Goal: Task Accomplishment & Management: Manage account settings

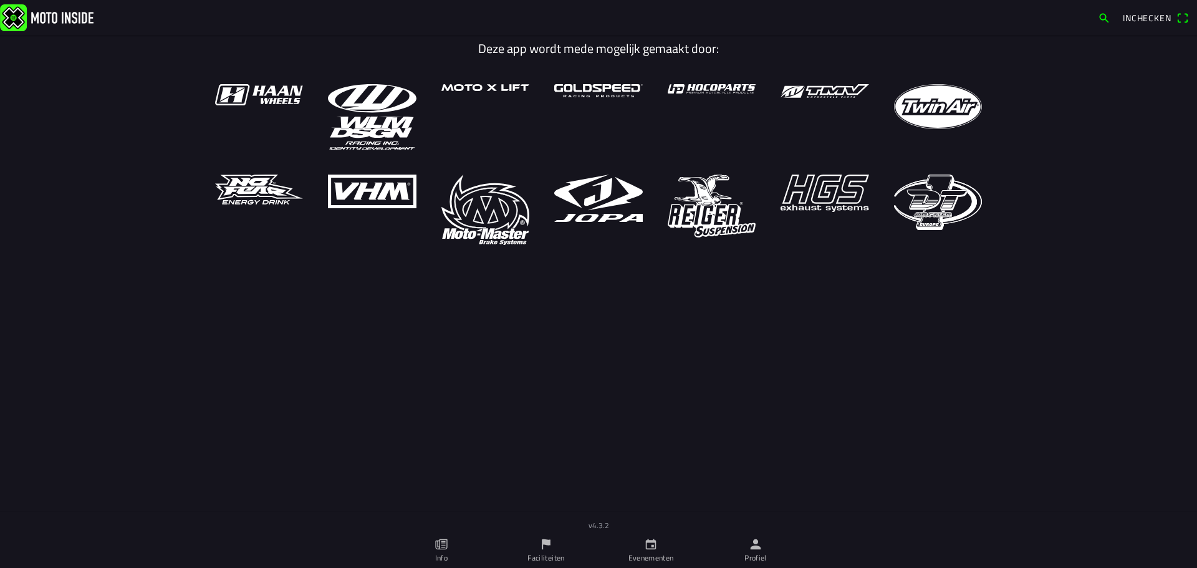
click at [744, 547] on link "Profiel" at bounding box center [755, 550] width 105 height 35
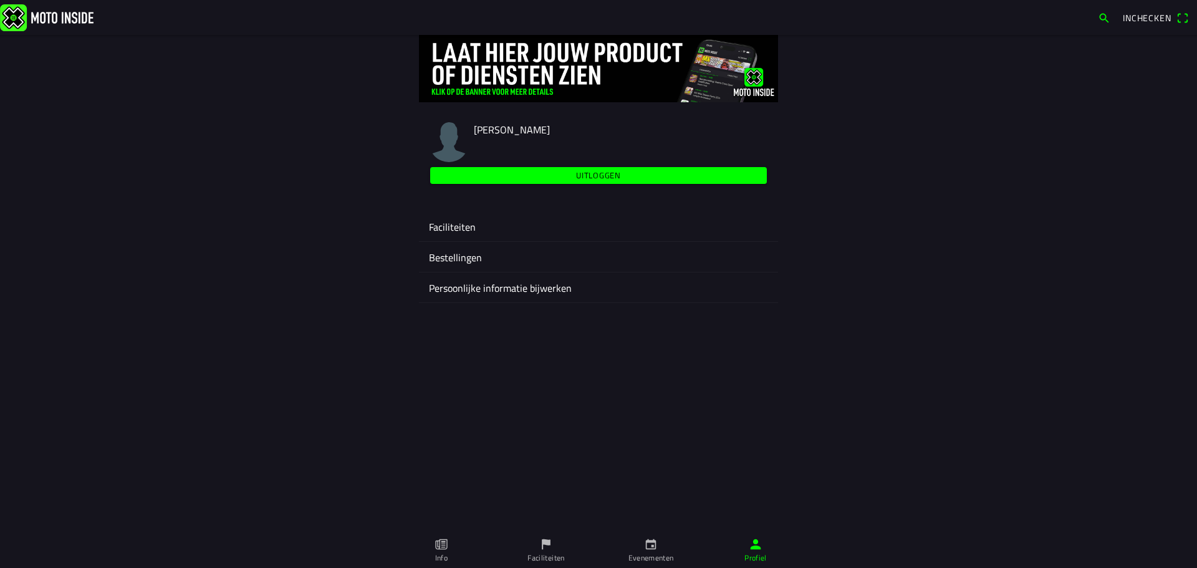
click at [479, 226] on ion-label "Faciliteiten" at bounding box center [598, 227] width 339 height 15
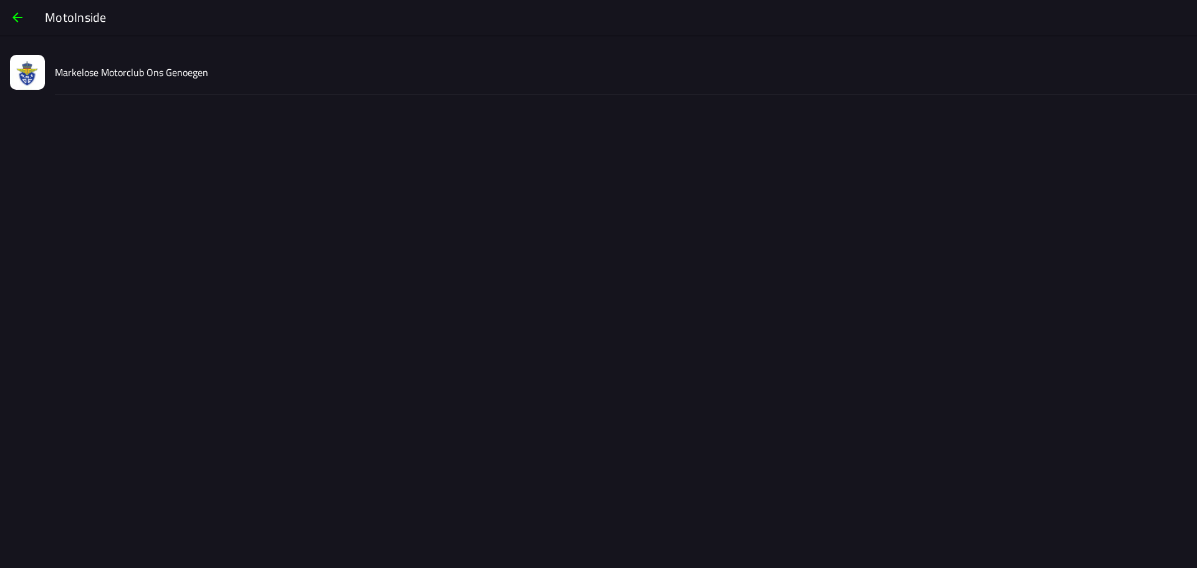
click at [207, 80] on div "Markelose Motorclub Ons Genoegen" at bounding box center [621, 72] width 1132 height 44
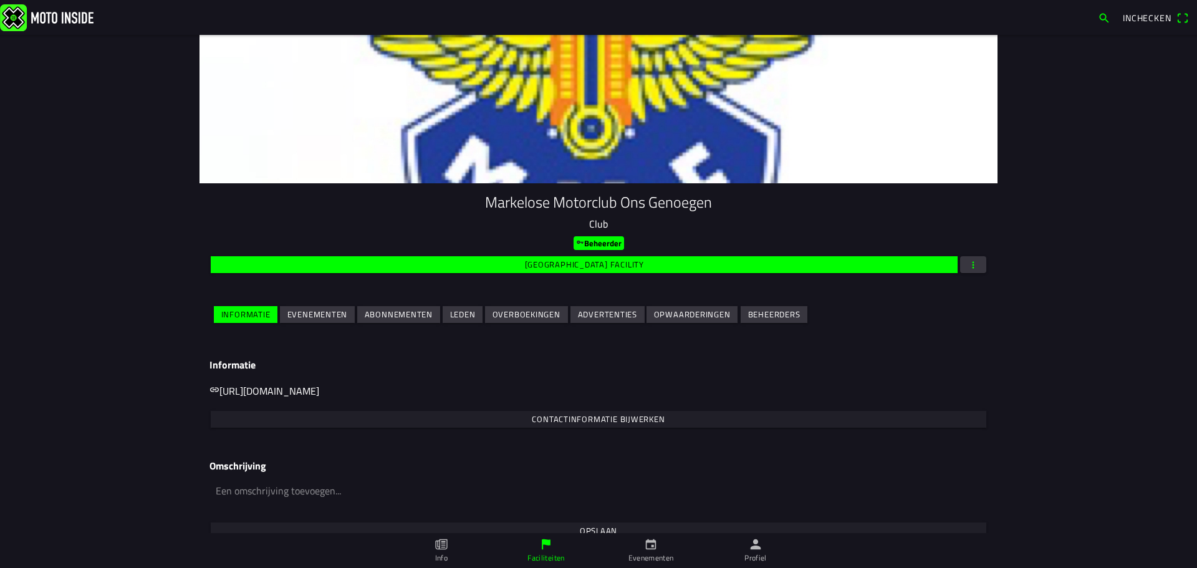
scroll to position [41, 0]
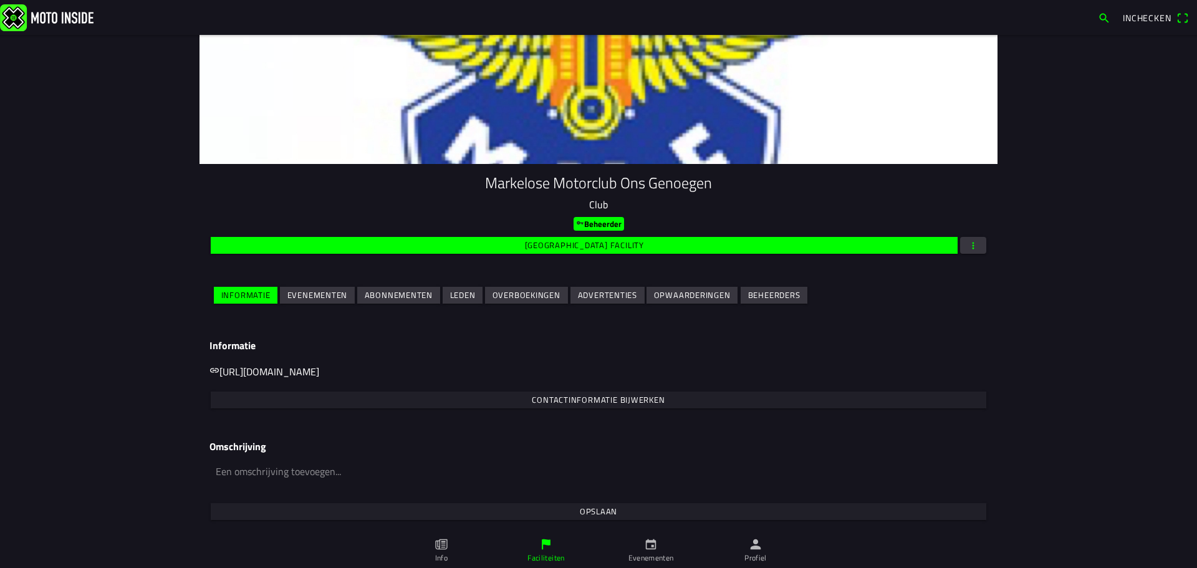
click at [253, 470] on textarea at bounding box center [599, 479] width 778 height 43
paste textarea "Motorclub Ons Genoegen is een van de oudste motorcrossclubs van Nederland, met …"
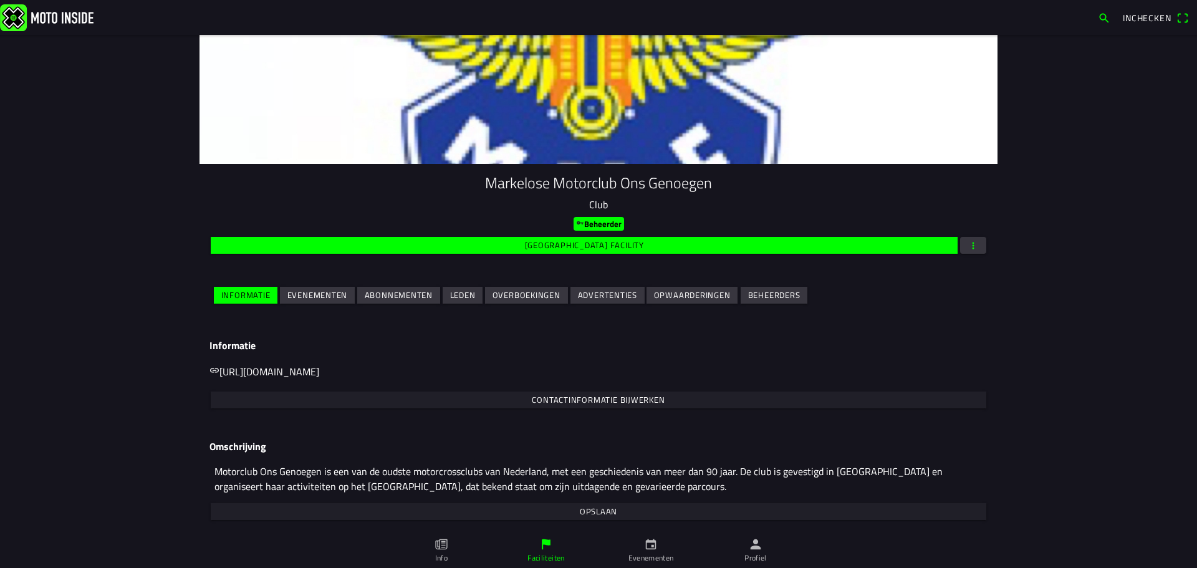
scroll to position [105, 0]
type textarea "Motorclub Ons Genoegen is een van de oudste motorcrossclubs van Nederland, met …"
click at [0, 0] on slot "Opslaan" at bounding box center [0, 0] width 0 height 0
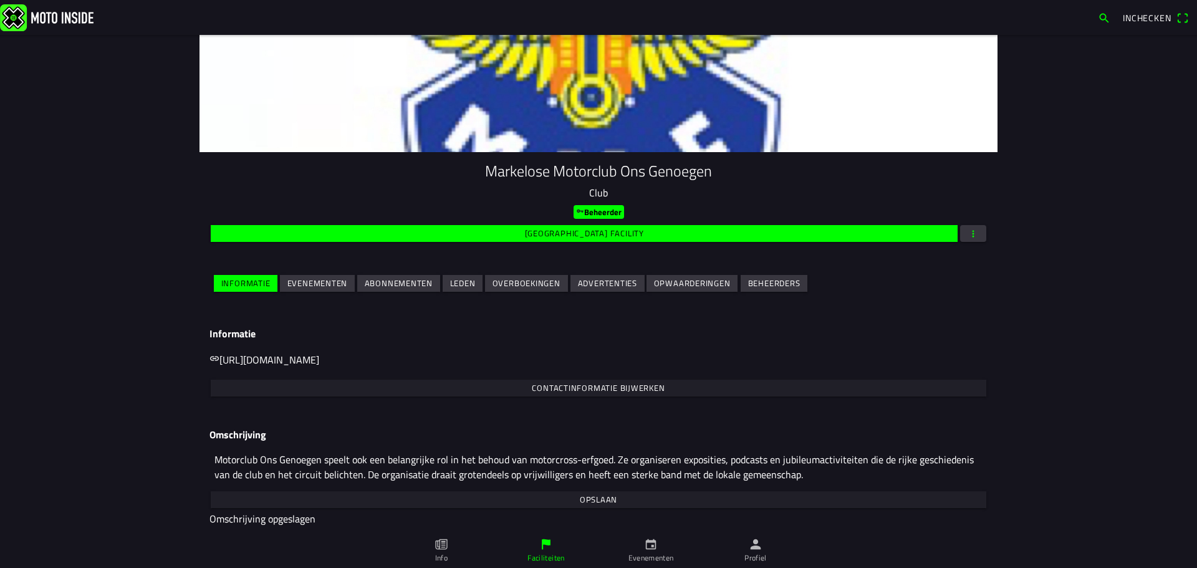
scroll to position [56, 0]
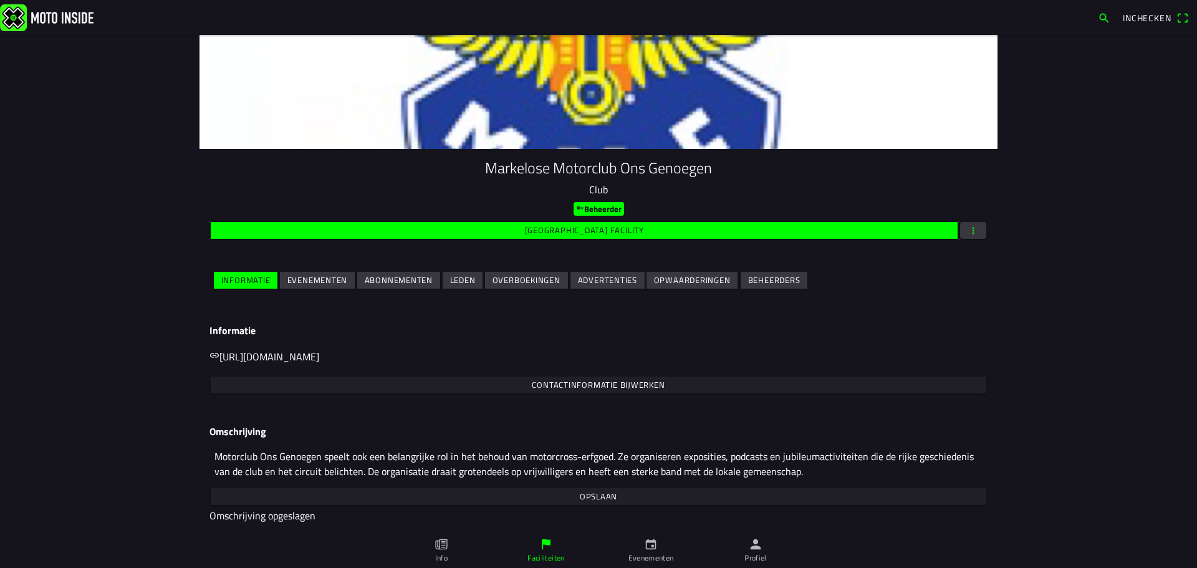
click at [315, 273] on span "Evenementen" at bounding box center [317, 280] width 60 height 17
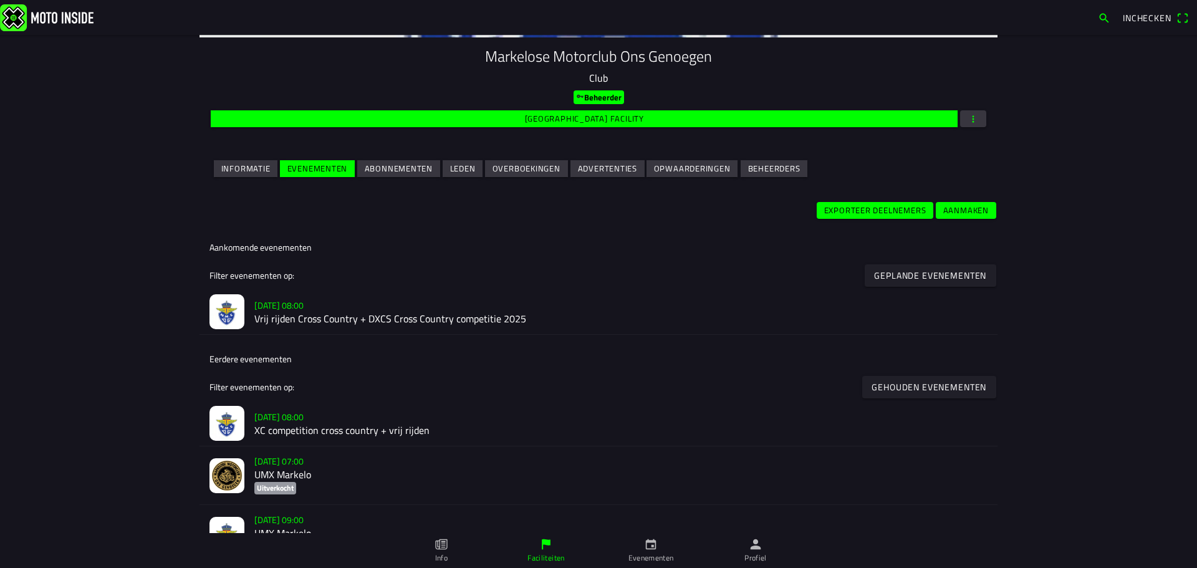
scroll to position [187, 0]
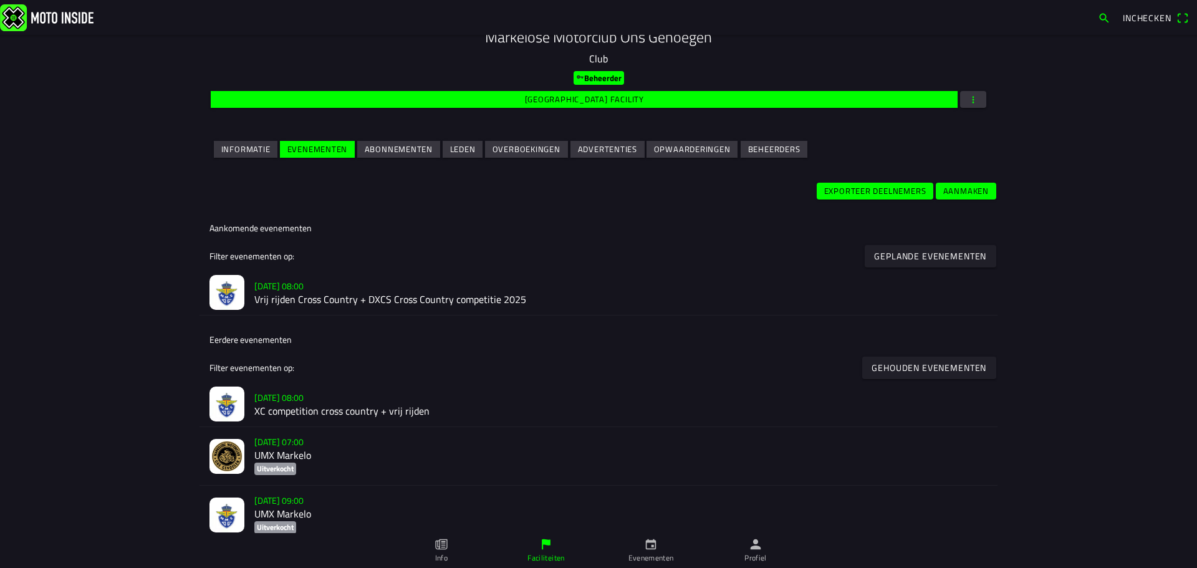
click at [312, 298] on h2 "Vrij rijden Cross Country + DXCS Cross Country competitie 2025" at bounding box center [620, 300] width 733 height 12
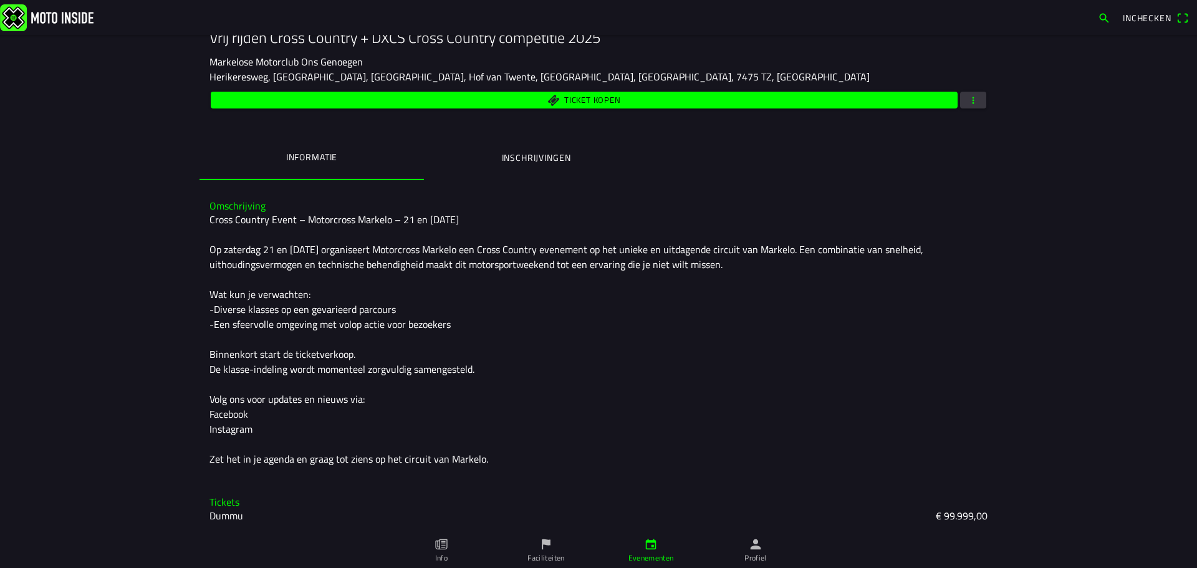
scroll to position [136, 0]
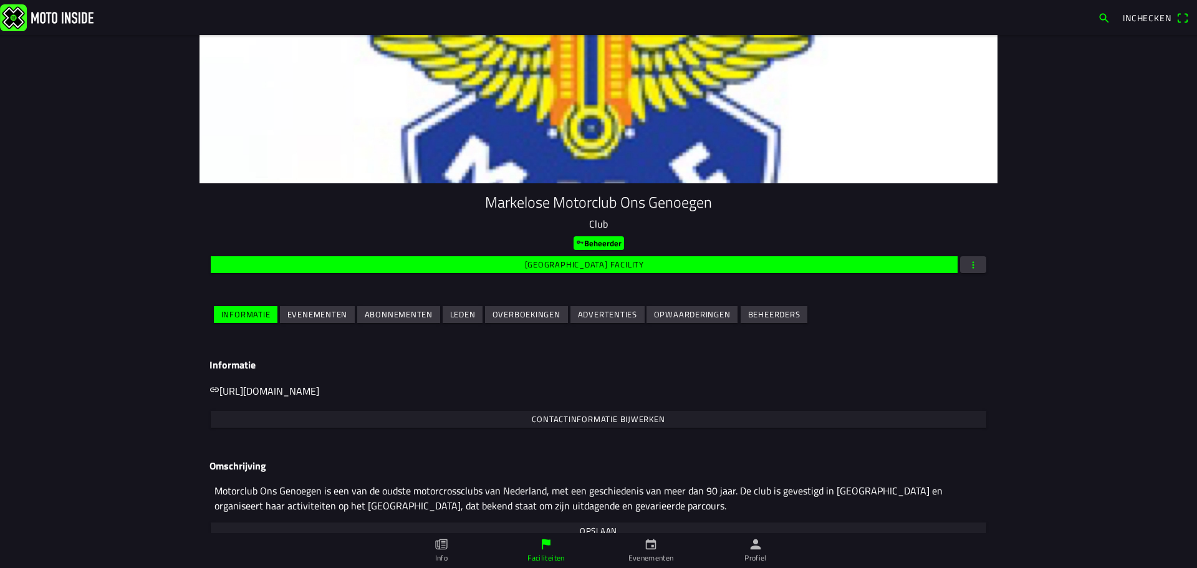
scroll to position [41, 0]
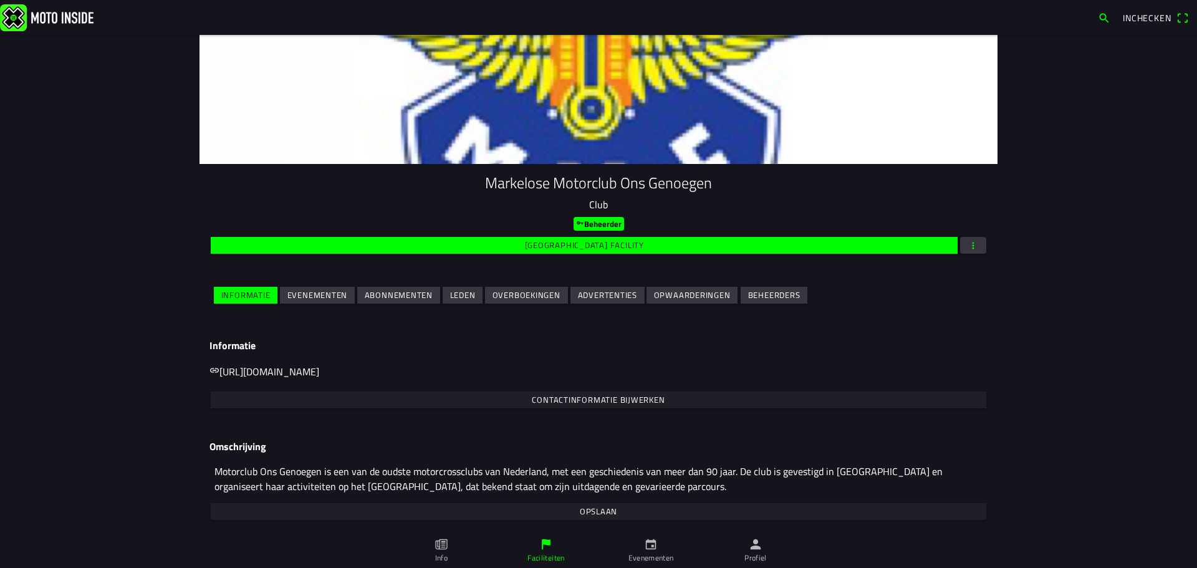
click at [0, 0] on slot "Evenementen" at bounding box center [0, 0] width 0 height 0
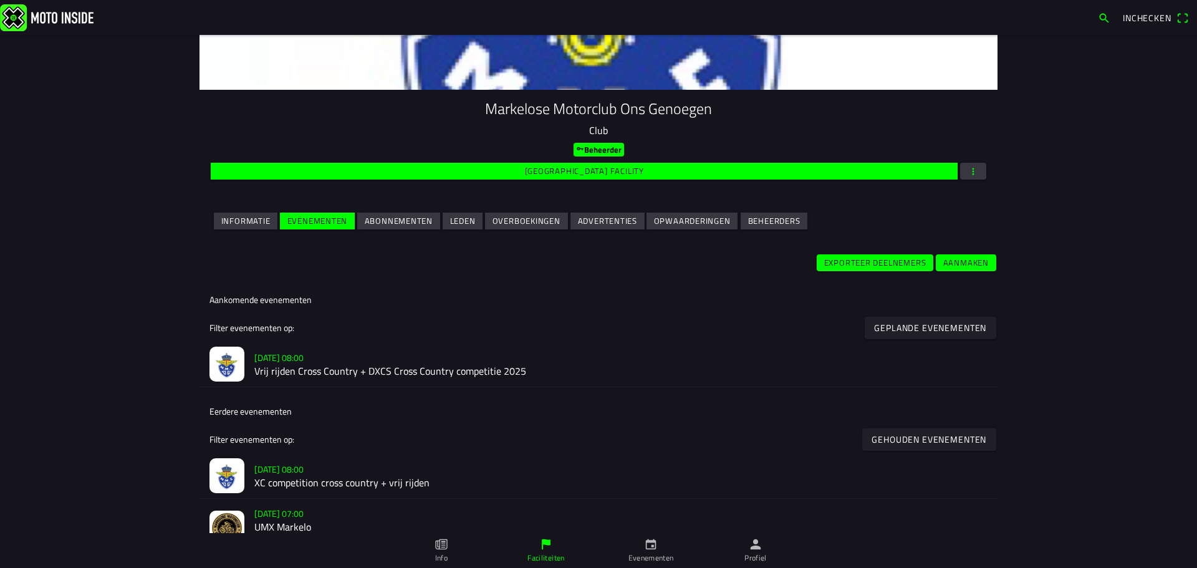
scroll to position [187, 0]
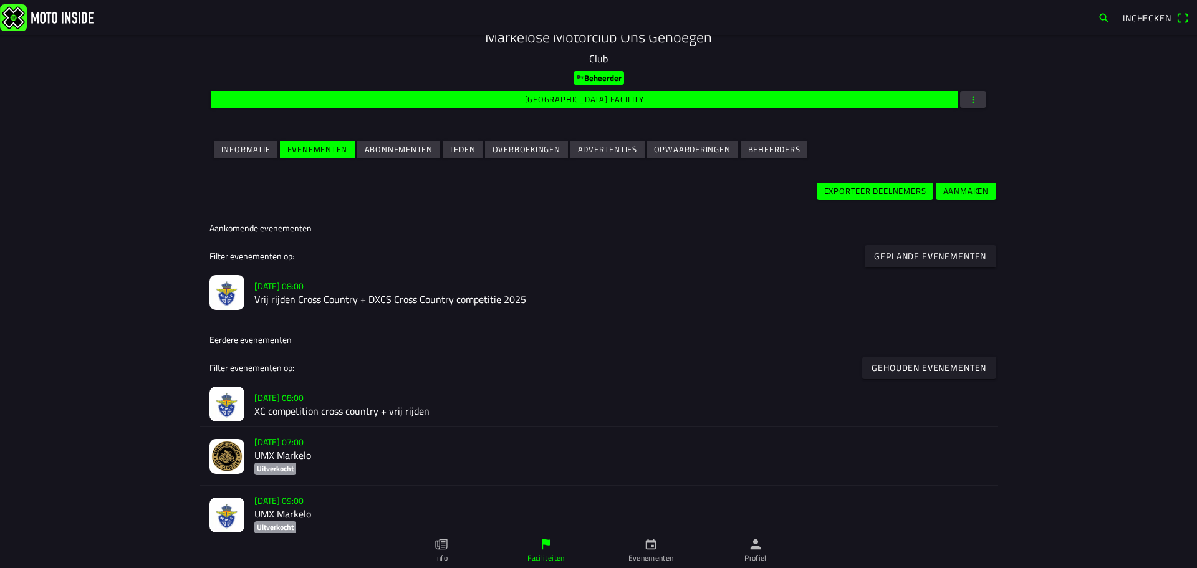
click at [309, 301] on h2 "Vrij rijden Cross Country + DXCS Cross Country competitie 2025" at bounding box center [620, 300] width 733 height 12
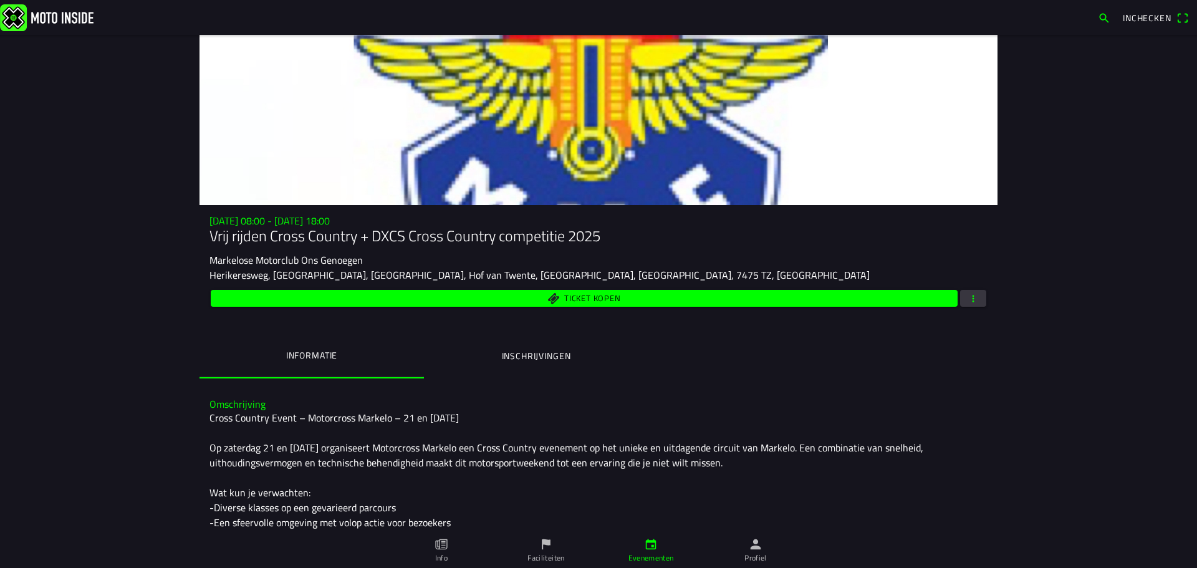
scroll to position [62, 0]
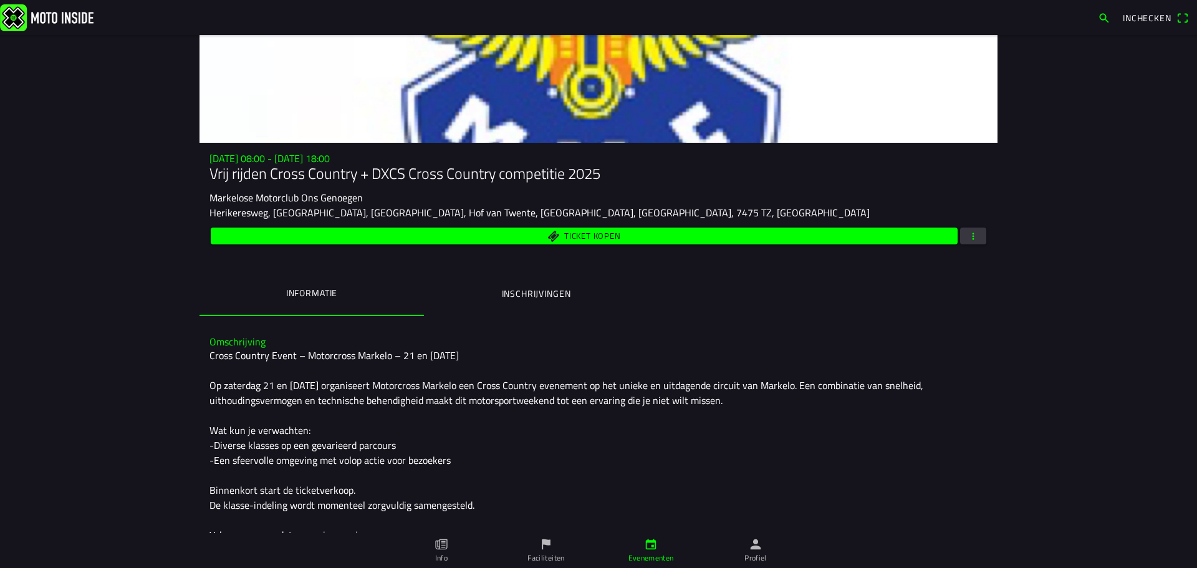
click at [977, 232] on button "button" at bounding box center [973, 236] width 26 height 17
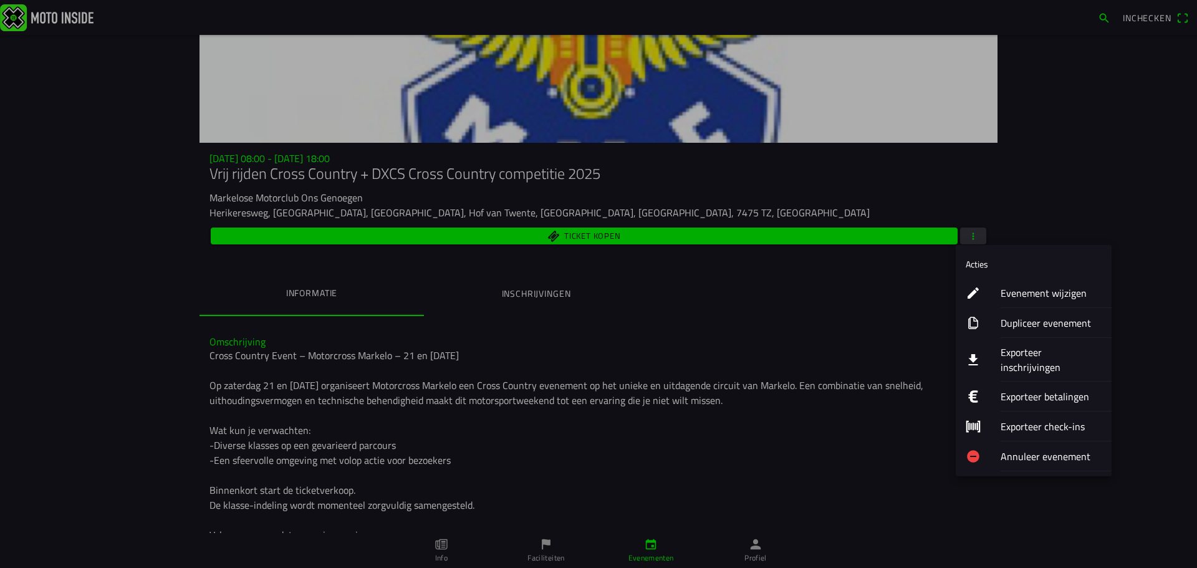
click at [1003, 326] on ion-label "Dupliceer evenement" at bounding box center [1051, 323] width 101 height 15
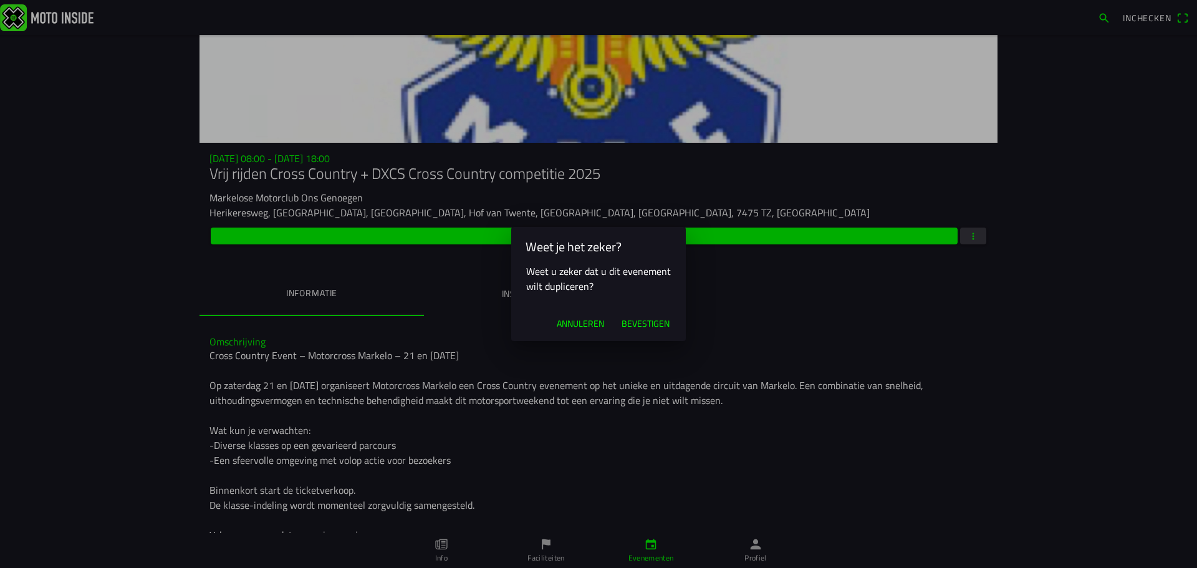
click at [641, 325] on span "Bevestigen" at bounding box center [646, 323] width 48 height 12
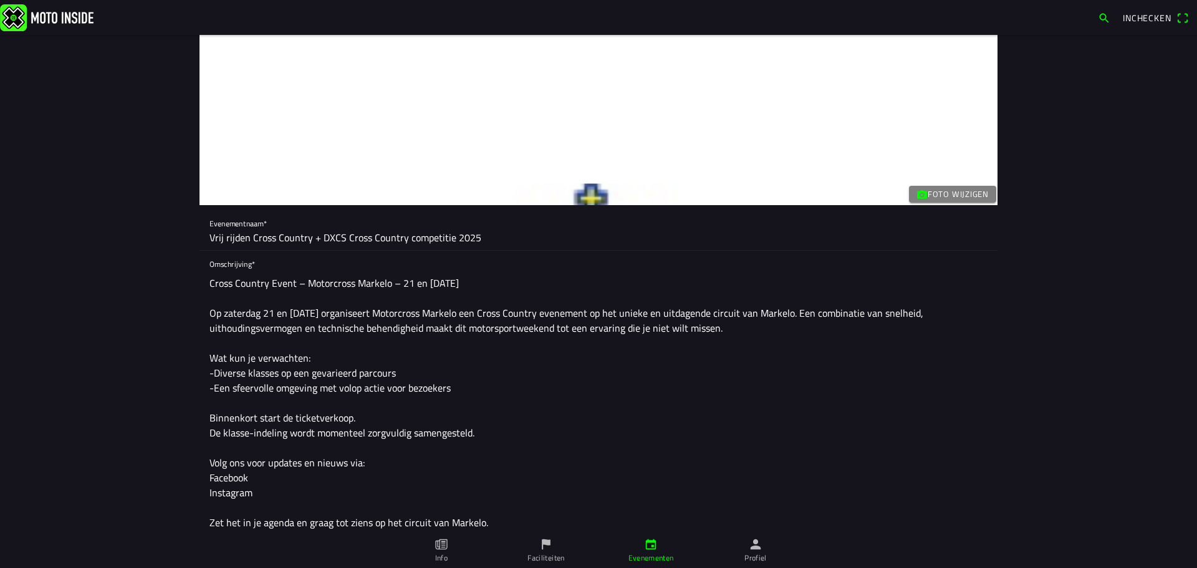
scroll to position [62, 0]
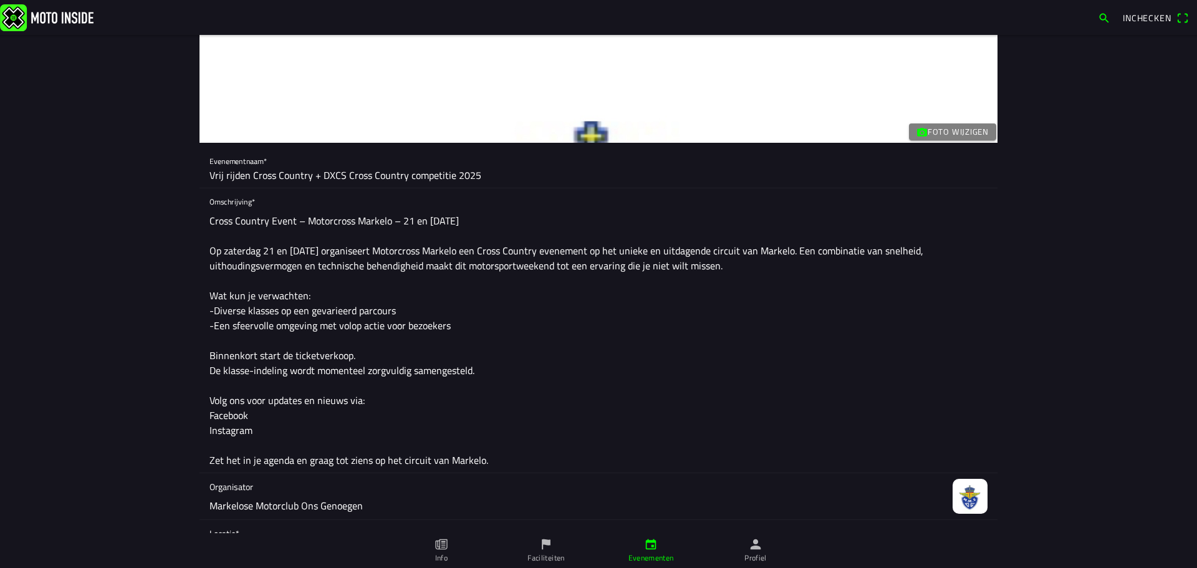
click at [656, 539] on icon "calendar" at bounding box center [651, 545] width 14 height 14
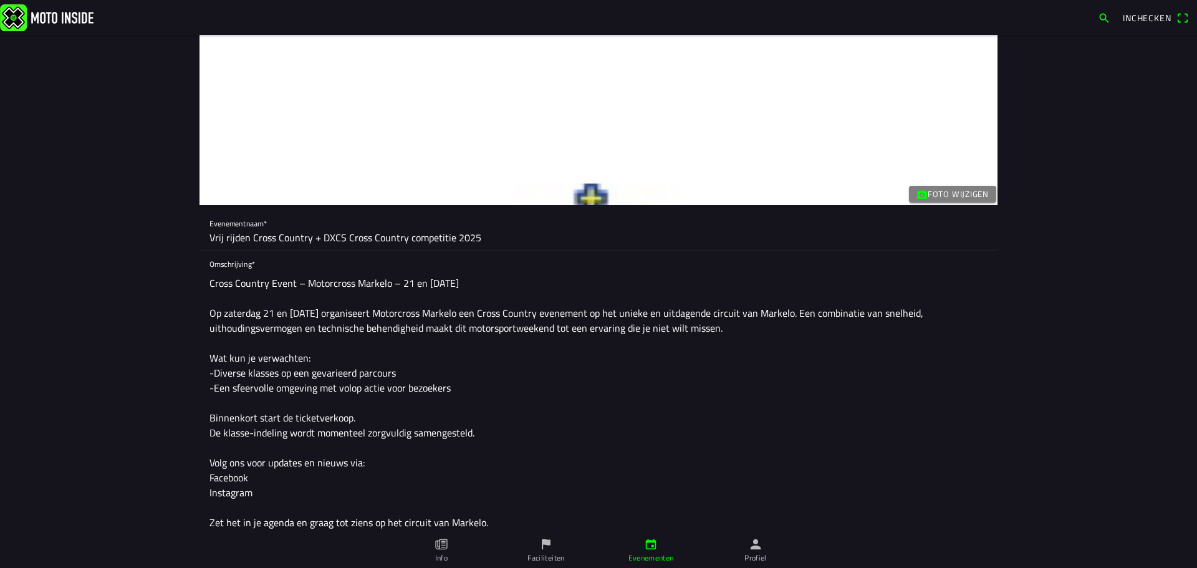
click at [532, 556] on ion-label "Faciliteiten" at bounding box center [546, 558] width 37 height 11
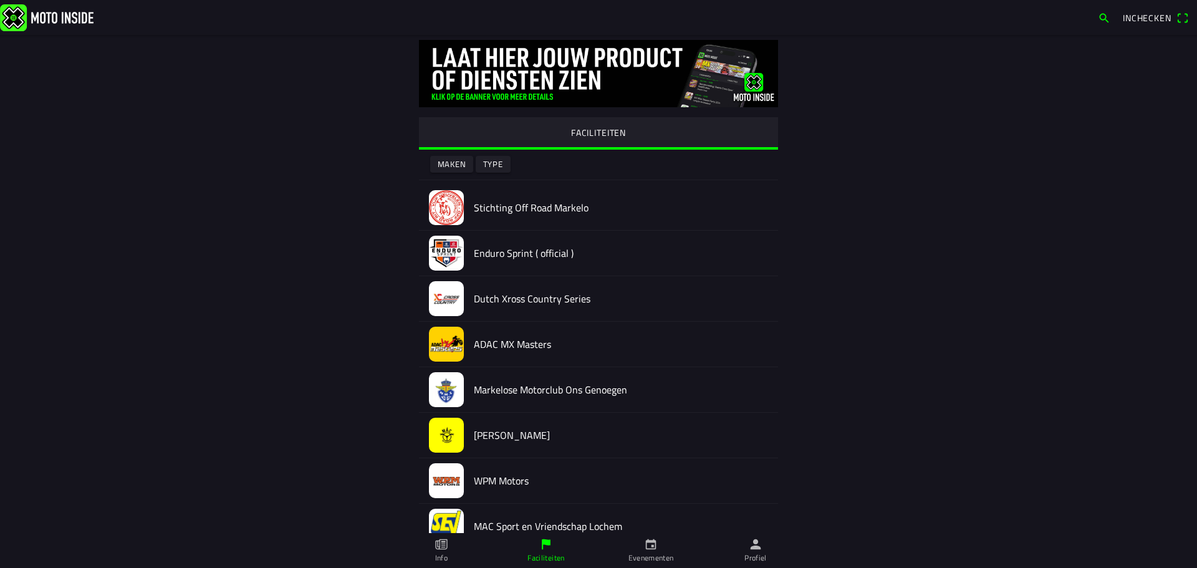
click at [759, 546] on icon "person" at bounding box center [756, 545] width 14 height 14
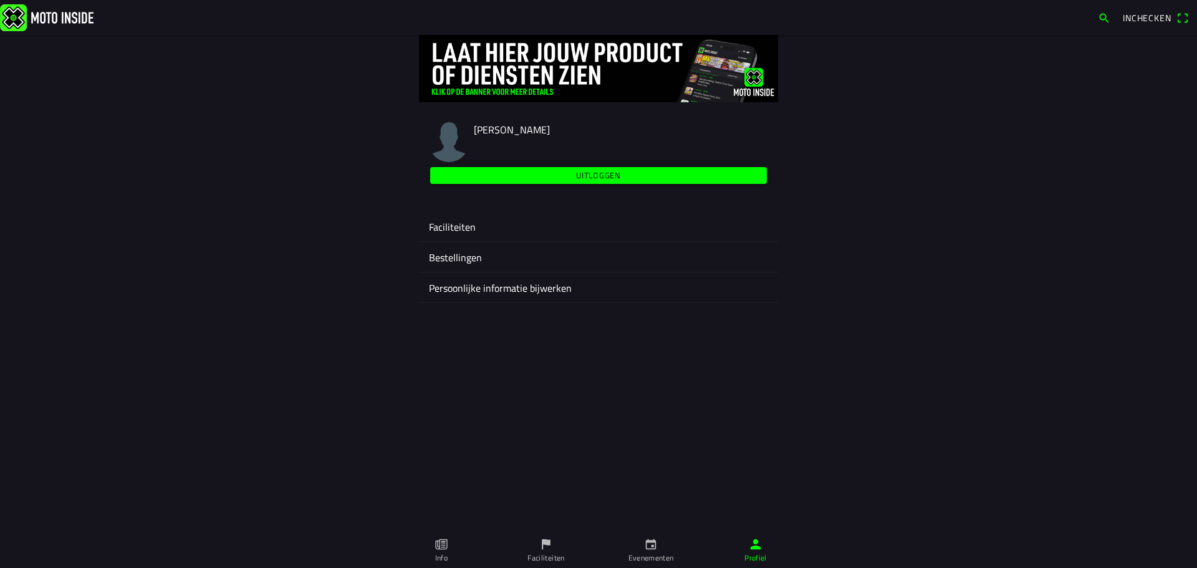
click at [480, 233] on ion-label "Faciliteiten" at bounding box center [598, 227] width 339 height 15
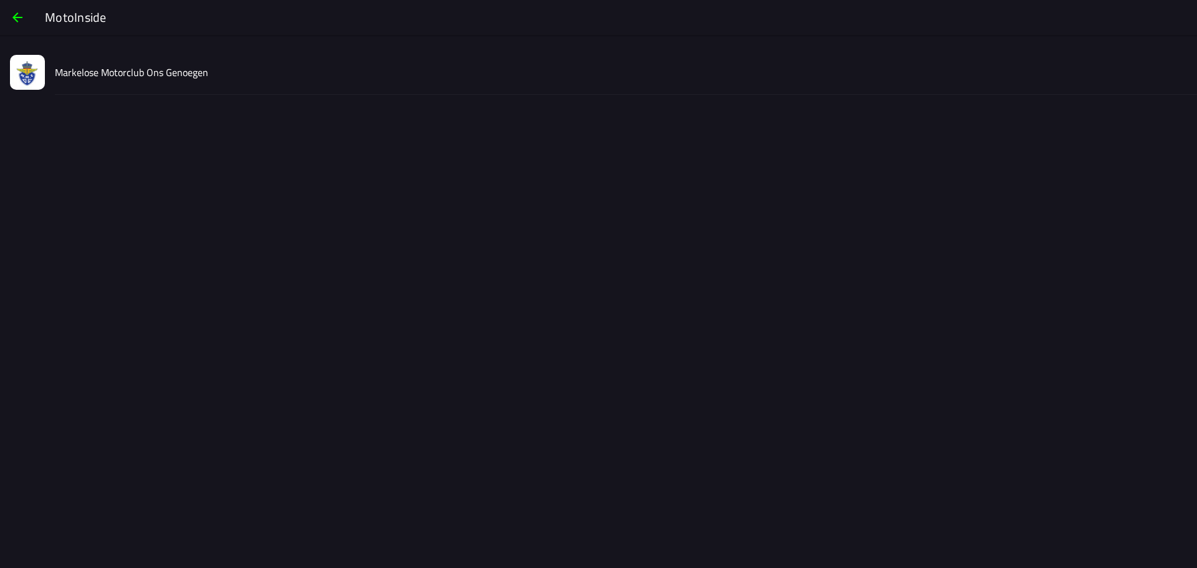
click at [0, 0] on slot "Markelose Motorclub Ons Genoegen" at bounding box center [0, 0] width 0 height 0
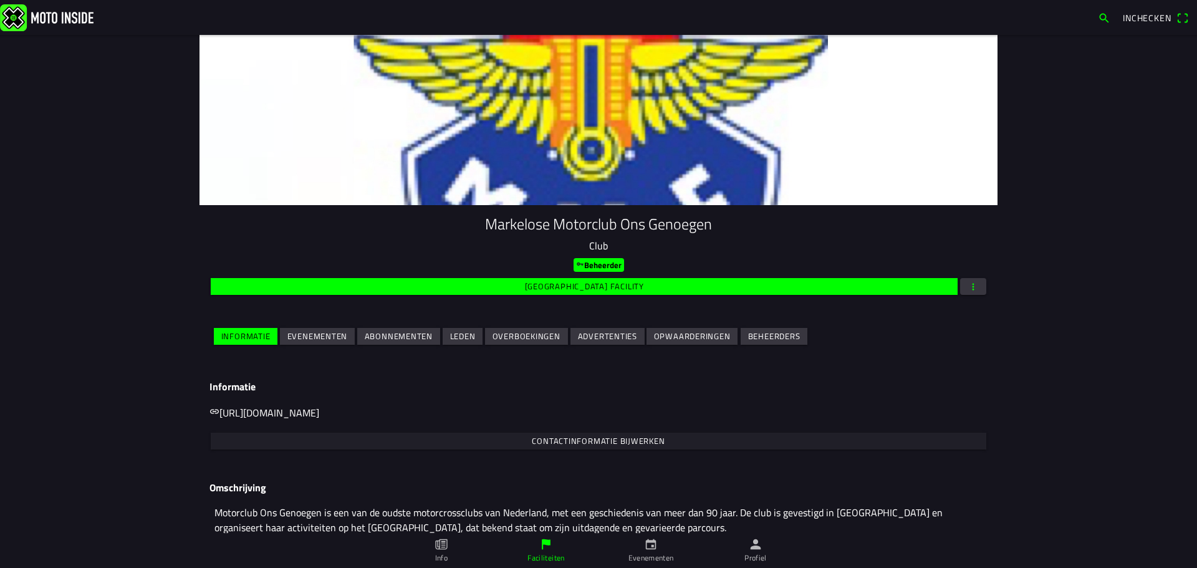
click at [0, 0] on slot "Evenementen" at bounding box center [0, 0] width 0 height 0
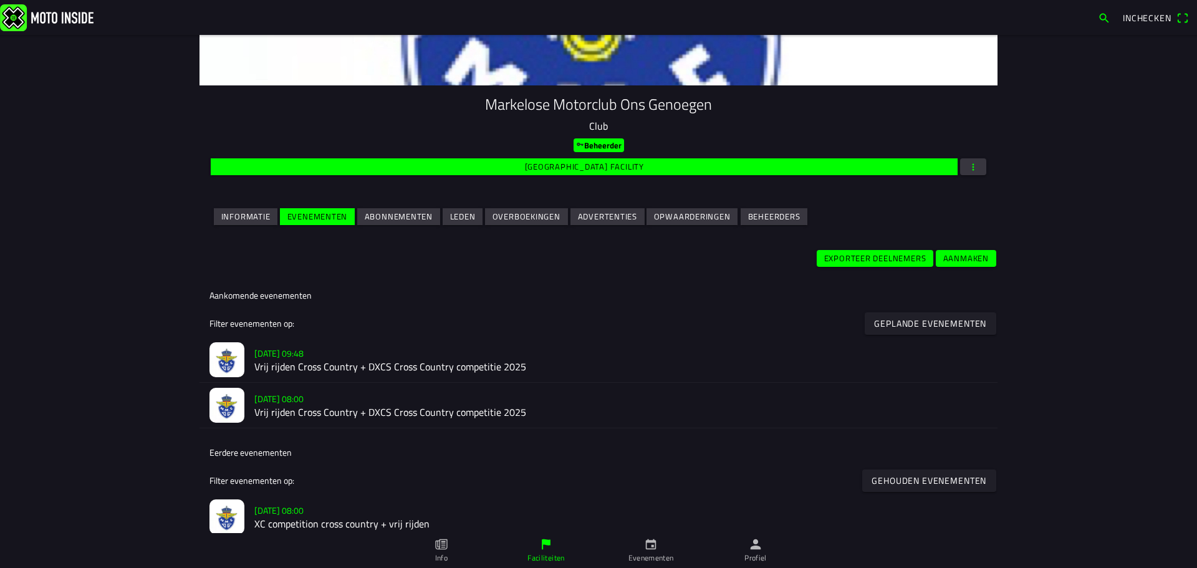
scroll to position [125, 0]
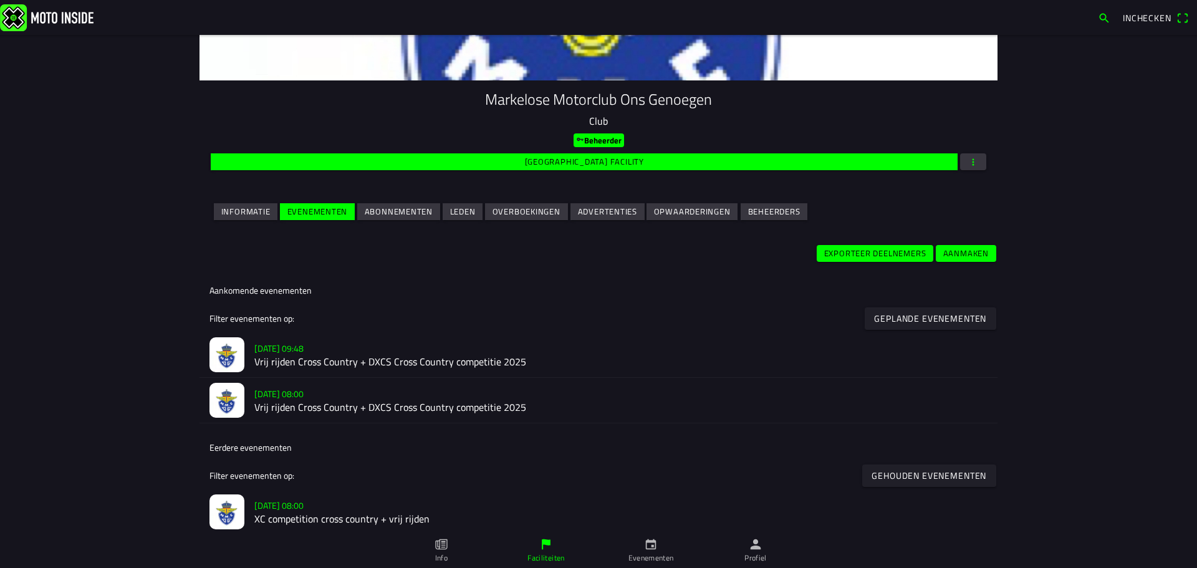
click at [331, 357] on h2 "Vrij rijden Cross Country + DXCS Cross Country competitie 2025" at bounding box center [620, 362] width 733 height 12
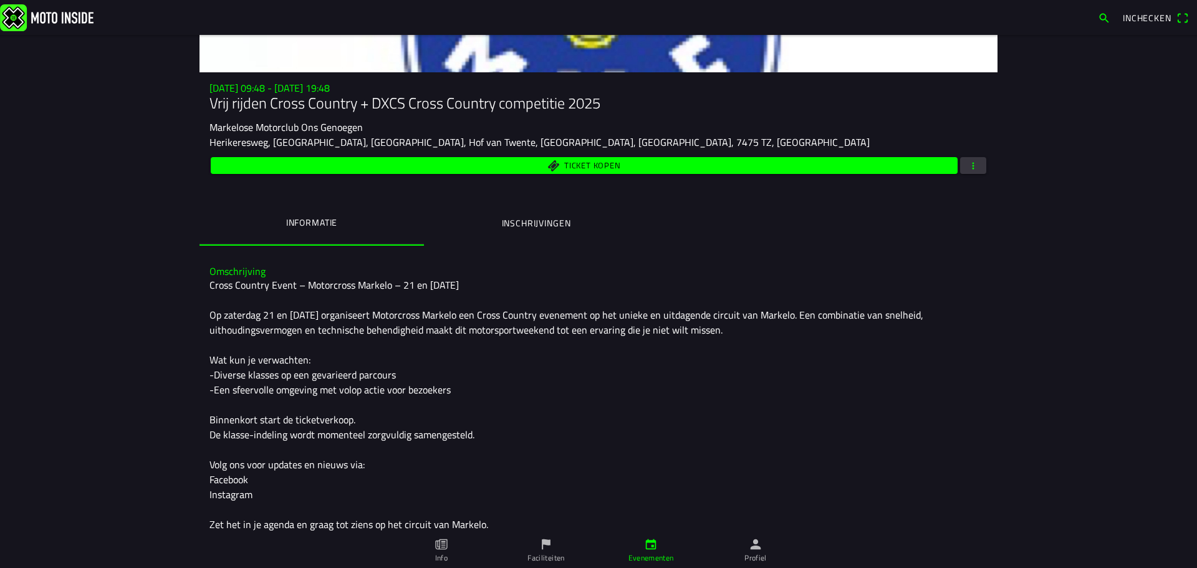
scroll to position [74, 0]
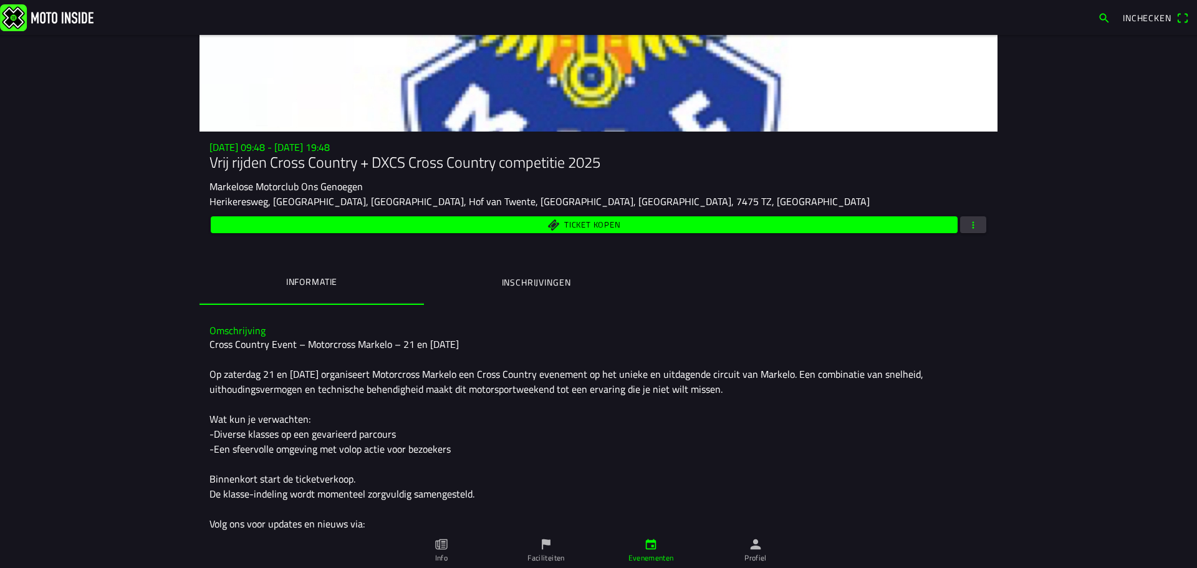
click at [968, 228] on span "button" at bounding box center [973, 224] width 11 height 17
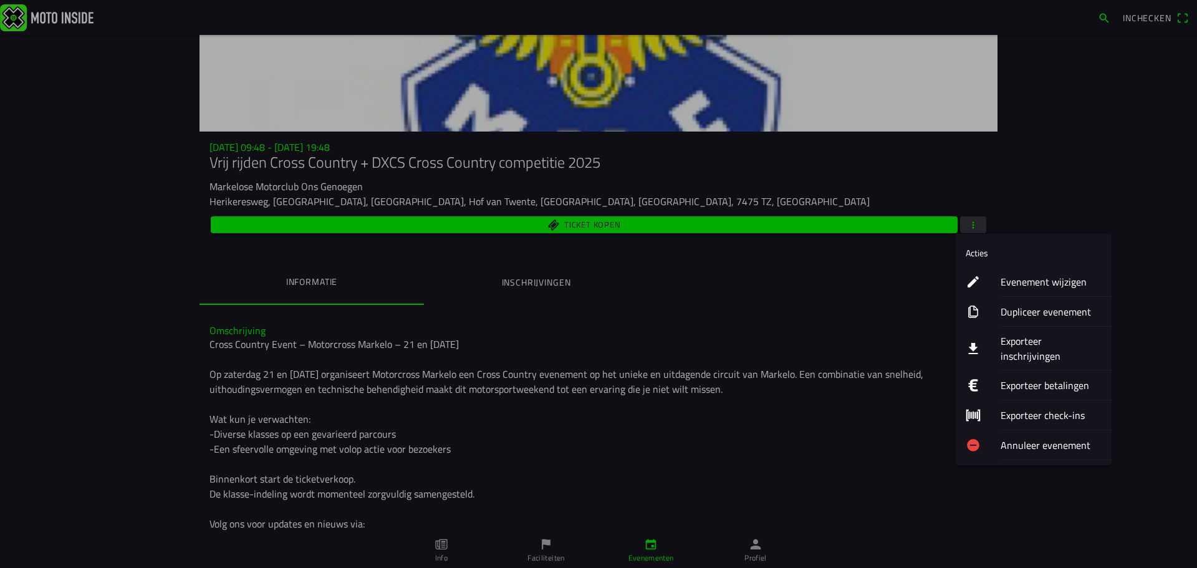
click at [993, 272] on button "Evenement wijzigen" at bounding box center [1034, 282] width 156 height 30
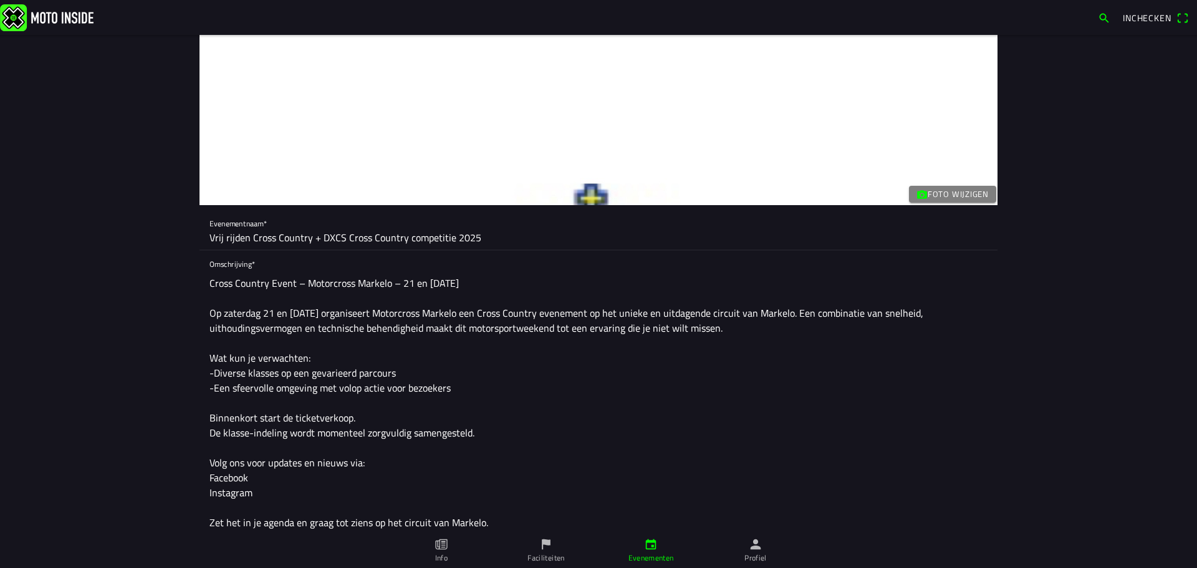
drag, startPoint x: 315, startPoint y: 241, endPoint x: 160, endPoint y: 241, distance: 155.3
click at [160, 241] on main "Foto wijzigen Evenementnaam* Vrij rijden Cross Country + DXCS Cross Country com…" at bounding box center [598, 301] width 1197 height 533
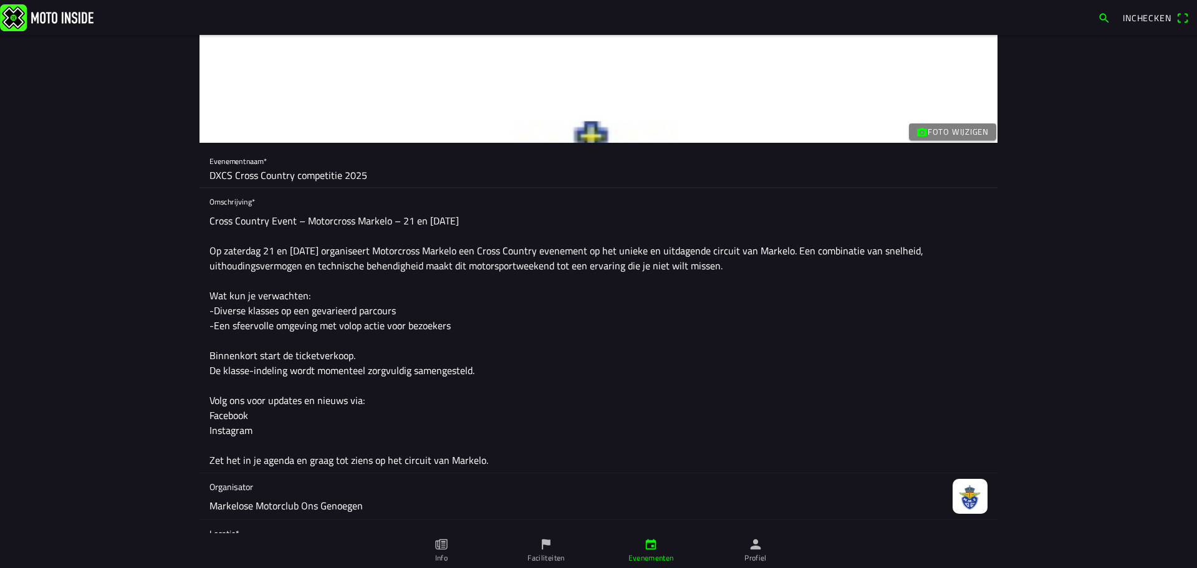
scroll to position [125, 0]
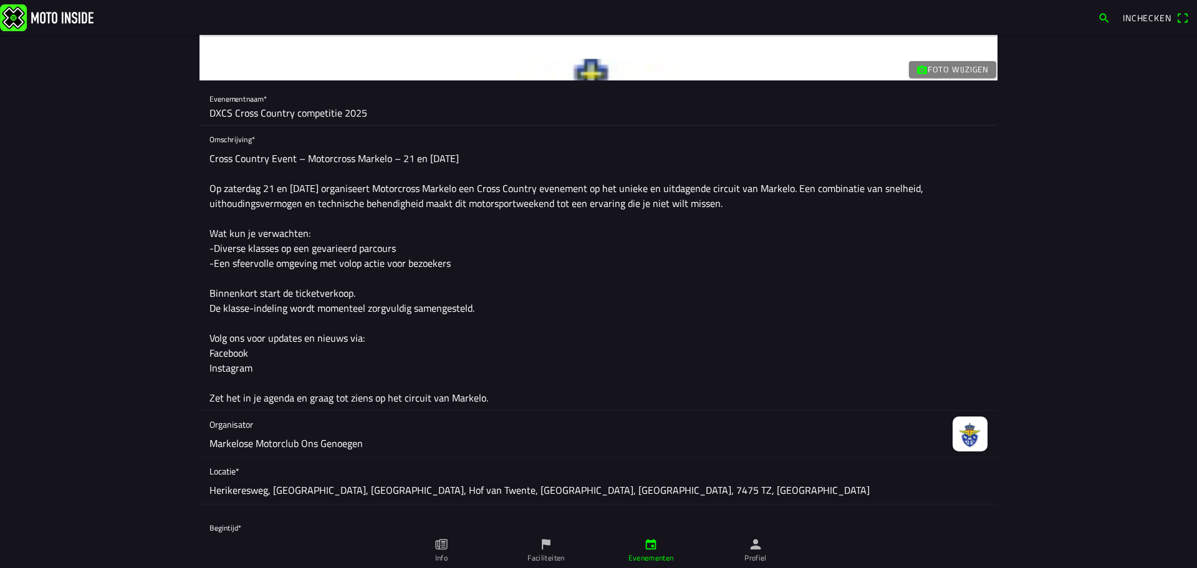
type input "DXCS Cross Country competitie 2025"
click at [303, 165] on textarea "Cross Country Event – Motorcross Markelo – 21 en 22 september Op zaterdag 21 en…" at bounding box center [599, 278] width 778 height 264
click at [323, 157] on textarea "Cross Country Event – Motorcross Markelo – 21 en 22 september Op zaterdag 21 en…" at bounding box center [599, 278] width 778 height 264
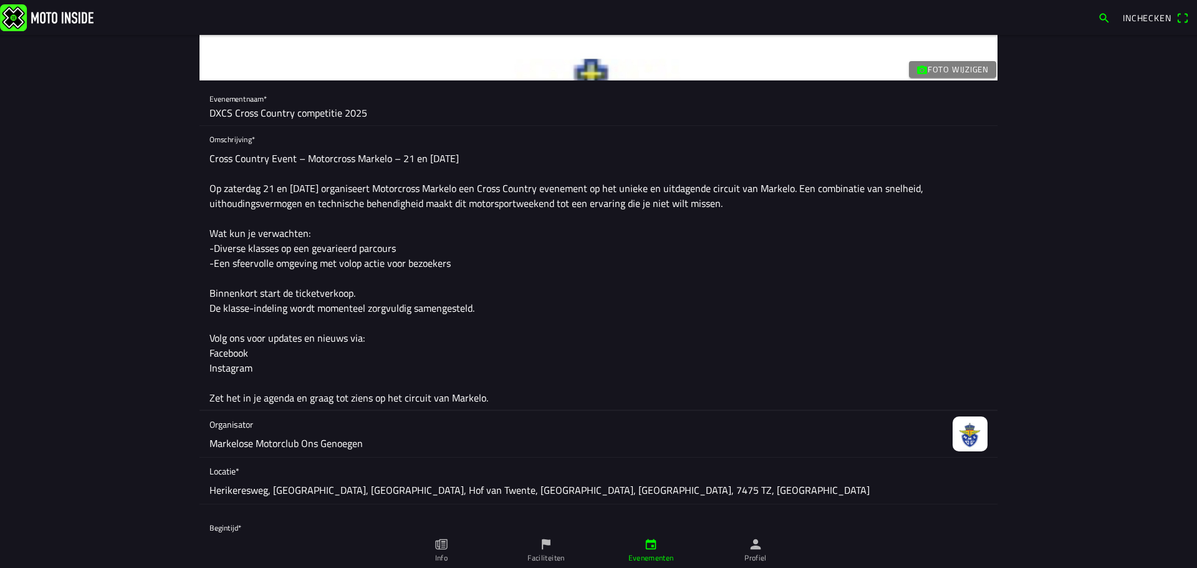
click at [322, 190] on textarea "Cross Country Event – Motorcross Markelo – 21 en 22 september Op zaterdag 21 en…" at bounding box center [599, 278] width 778 height 264
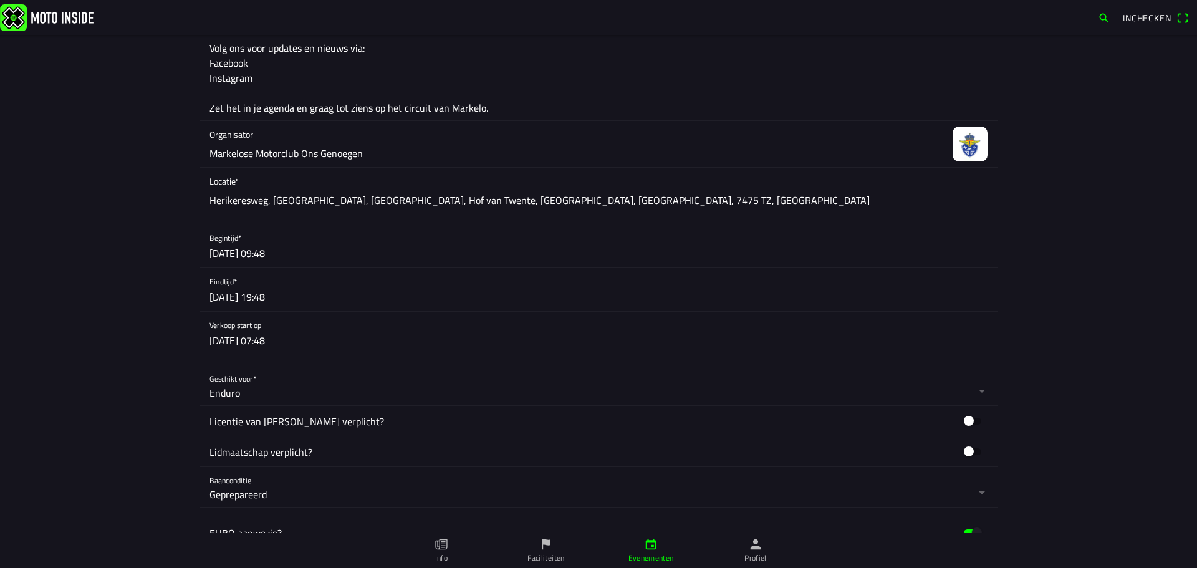
scroll to position [437, 0]
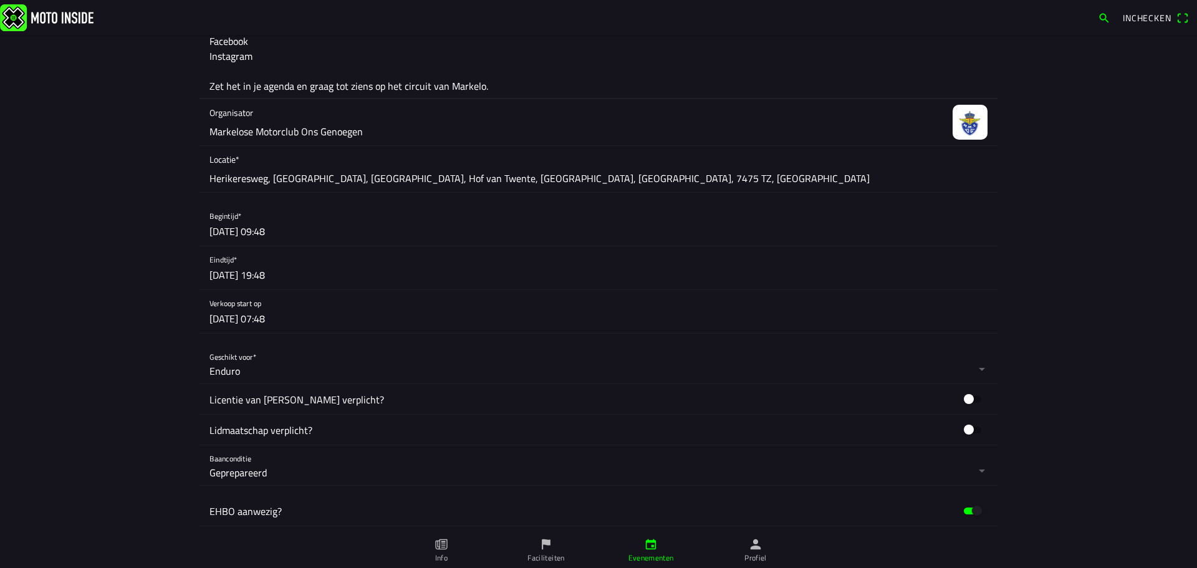
click at [271, 228] on button "button" at bounding box center [604, 224] width 788 height 43
click at [241, 231] on ion-backdrop at bounding box center [598, 284] width 1197 height 568
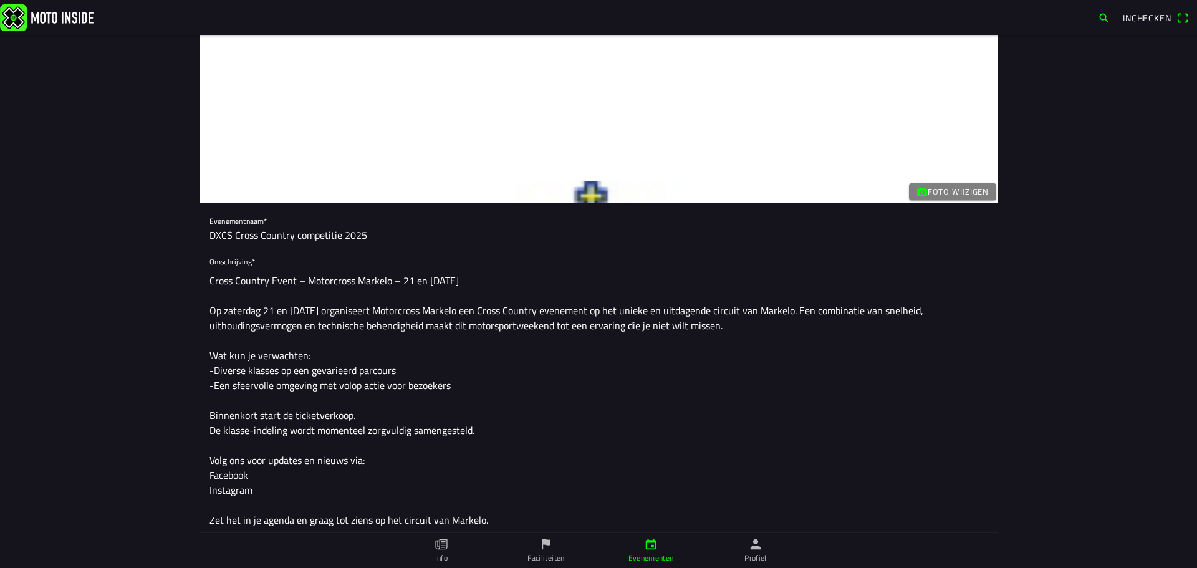
scroll to position [0, 0]
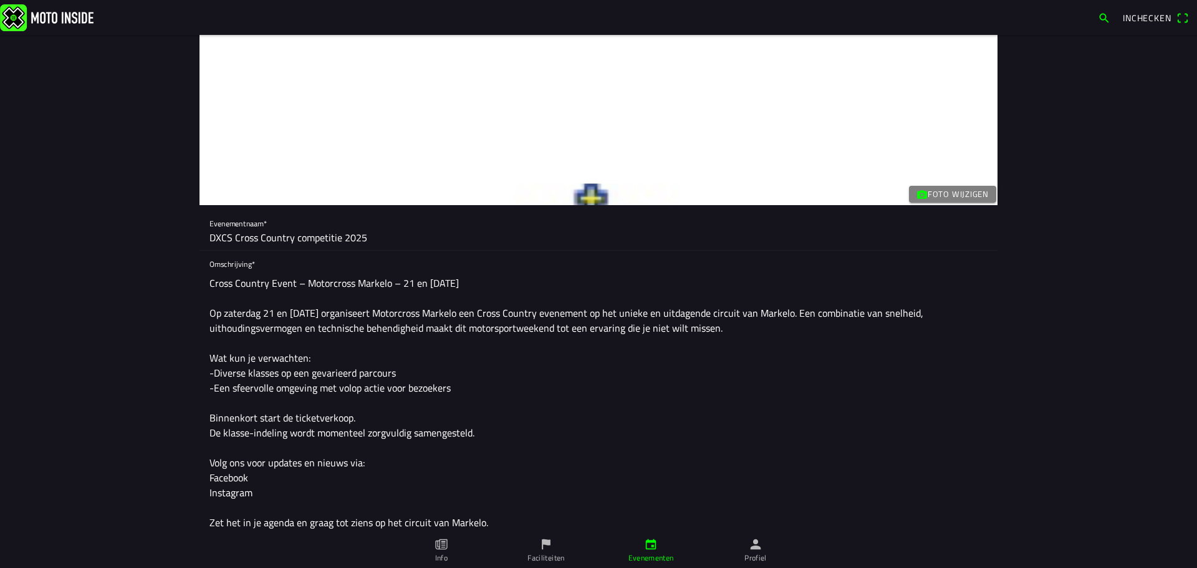
click at [365, 292] on textarea "Cross Country Event – Motorcross Markelo – 21 en 22 september Op zaterdag 21 en…" at bounding box center [599, 403] width 778 height 264
drag, startPoint x: 408, startPoint y: 282, endPoint x: 433, endPoint y: 284, distance: 25.0
click at [433, 284] on textarea "Cross Country Event – Motorcross Markelo – 21 en 22 september Op zaterdag 21 en…" at bounding box center [599, 403] width 778 height 264
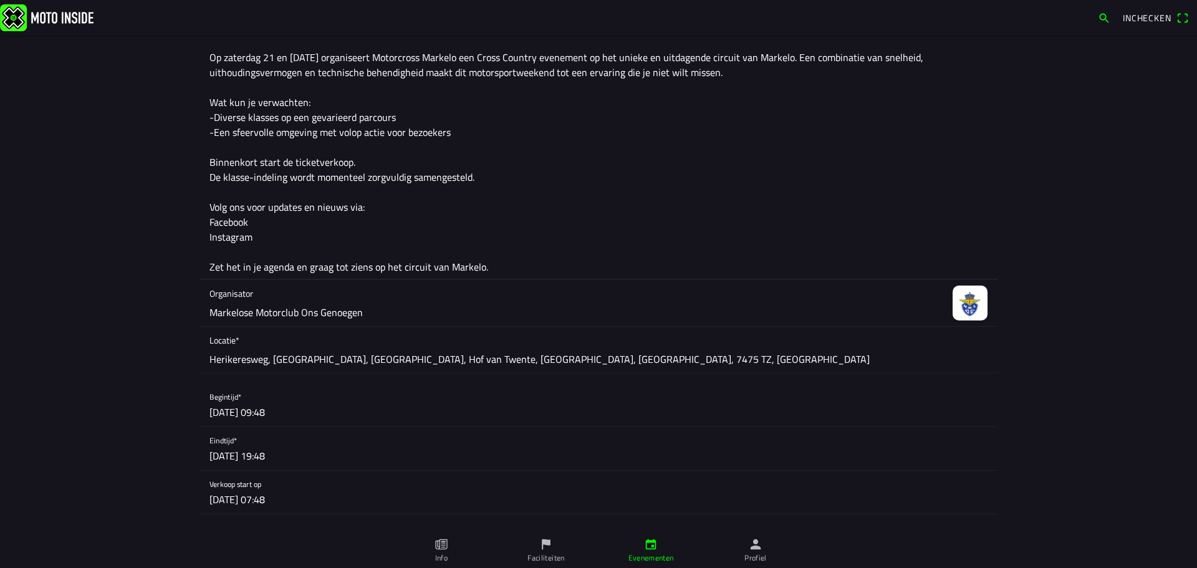
scroll to position [374, 0]
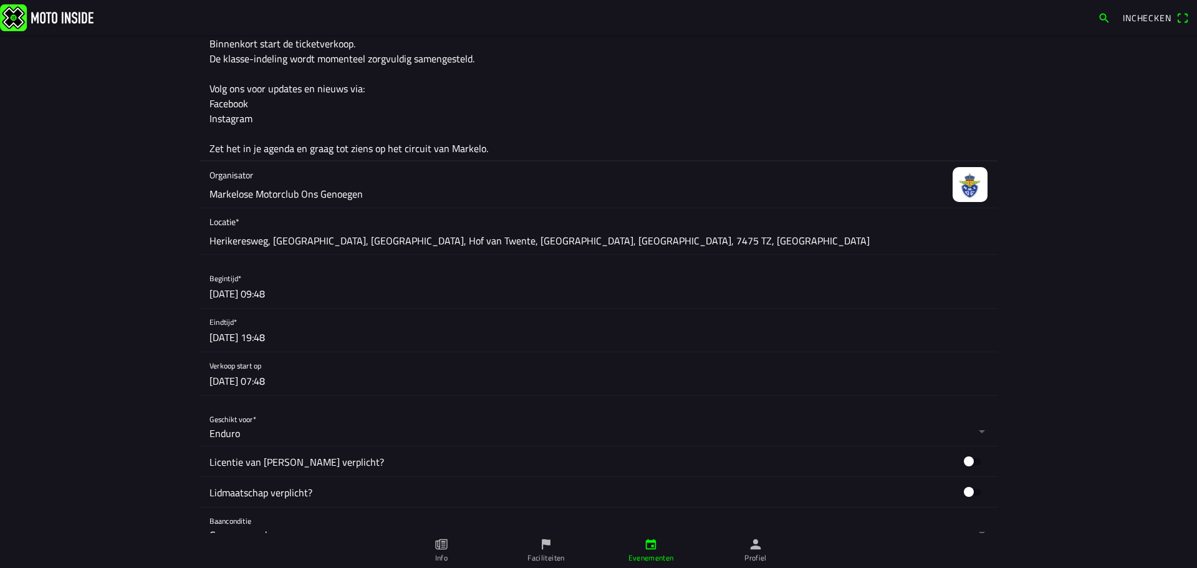
type textarea "Cross Country Event – Motorcross Markelo – 21 september Op zaterdag 21 en zonda…"
click at [281, 299] on button "button" at bounding box center [604, 286] width 788 height 43
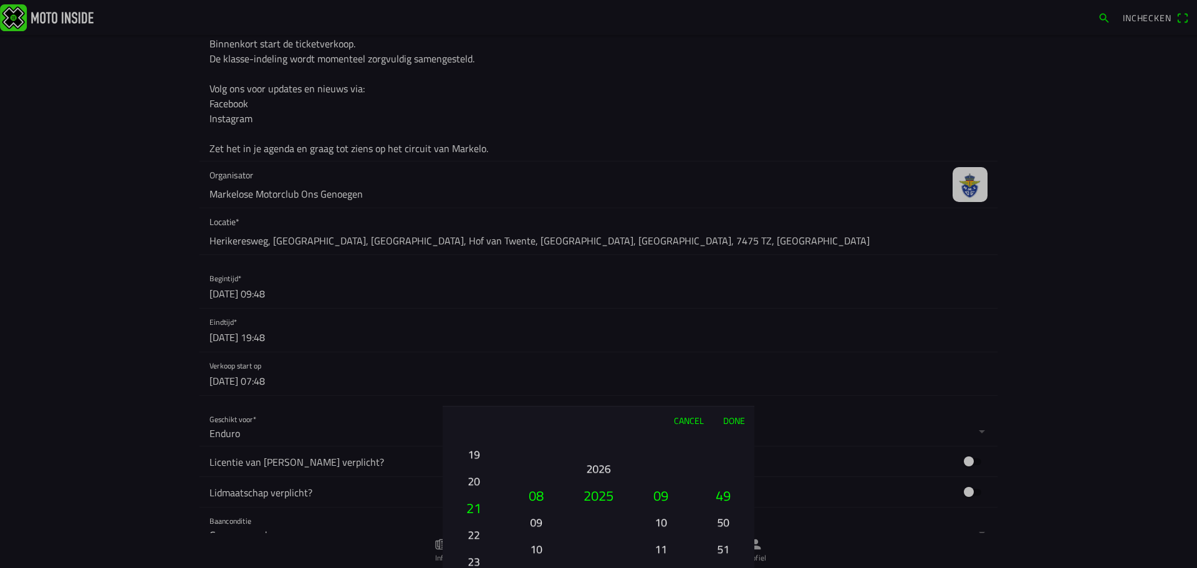
drag, startPoint x: 478, startPoint y: 521, endPoint x: 495, endPoint y: 492, distance: 33.0
click at [482, 481] on button "20" at bounding box center [474, 481] width 42 height 22
drag, startPoint x: 533, startPoint y: 495, endPoint x: 538, endPoint y: 476, distance: 19.4
click at [538, 476] on button "08" at bounding box center [536, 482] width 52 height 27
drag, startPoint x: 665, startPoint y: 491, endPoint x: 664, endPoint y: 551, distance: 59.9
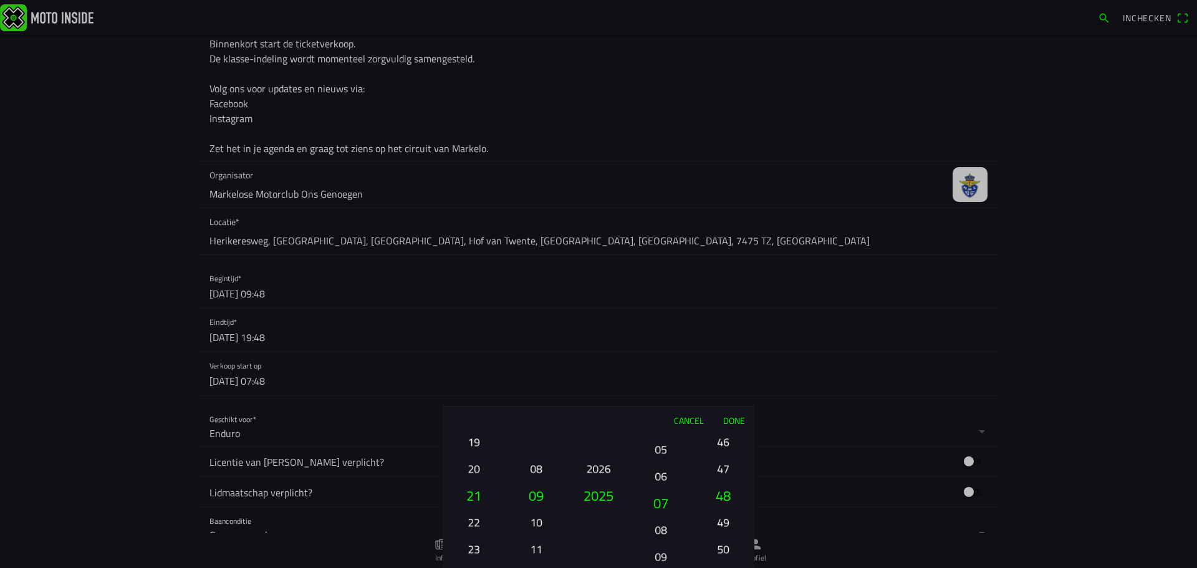
click at [664, 551] on button "09" at bounding box center [661, 557] width 42 height 22
drag, startPoint x: 718, startPoint y: 483, endPoint x: 720, endPoint y: 586, distance: 102.3
click at [720, 567] on html "Inchecken Foto wijzigen Evenementnaam* DXCS Cross Country competitie 2025 Omsch…" at bounding box center [598, 284] width 1197 height 568
drag, startPoint x: 714, startPoint y: 486, endPoint x: 715, endPoint y: 569, distance: 83.6
click at [715, 567] on html "Inchecken Foto wijzigen Evenementnaam* DXCS Cross Country competitie 2025 Omsch…" at bounding box center [598, 284] width 1197 height 568
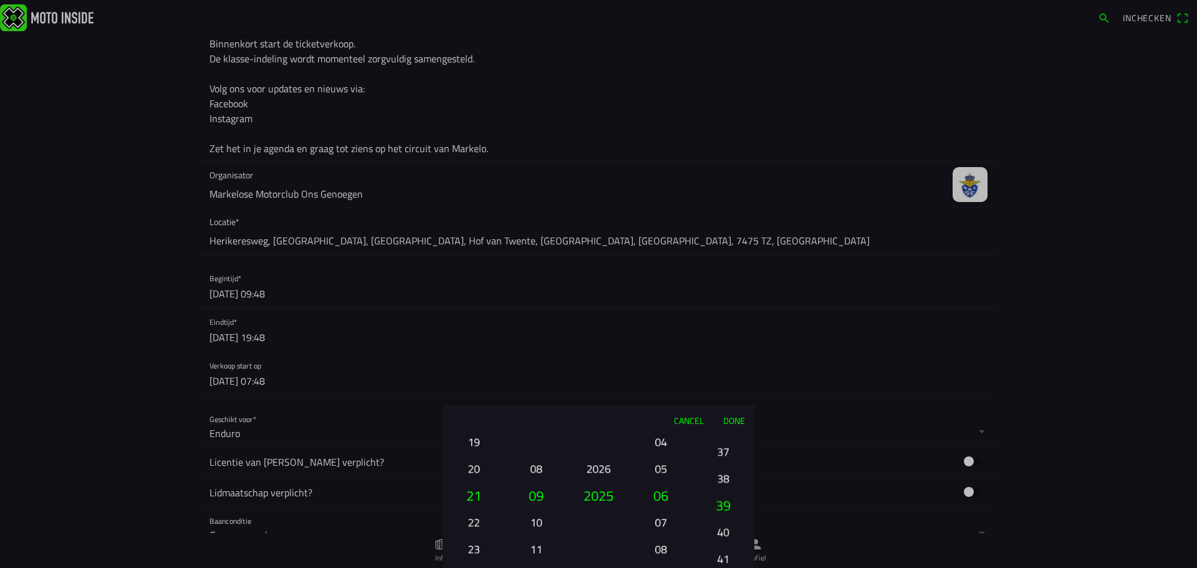
drag, startPoint x: 720, startPoint y: 496, endPoint x: 719, endPoint y: 569, distance: 72.4
click at [719, 567] on html "Inchecken Foto wijzigen Evenementnaam* DXCS Cross Country competitie 2025 Omsch…" at bounding box center [598, 284] width 1197 height 568
drag, startPoint x: 718, startPoint y: 469, endPoint x: 720, endPoint y: 495, distance: 25.7
click at [717, 538] on ion-picker-column "00 01 02 03 04 05 06 07 08 09 10 11 12 13 14 15 16 17 18 19 20 21 22 23 24 25 2…" at bounding box center [723, 501] width 62 height 134
drag, startPoint x: 721, startPoint y: 475, endPoint x: 719, endPoint y: 540, distance: 64.9
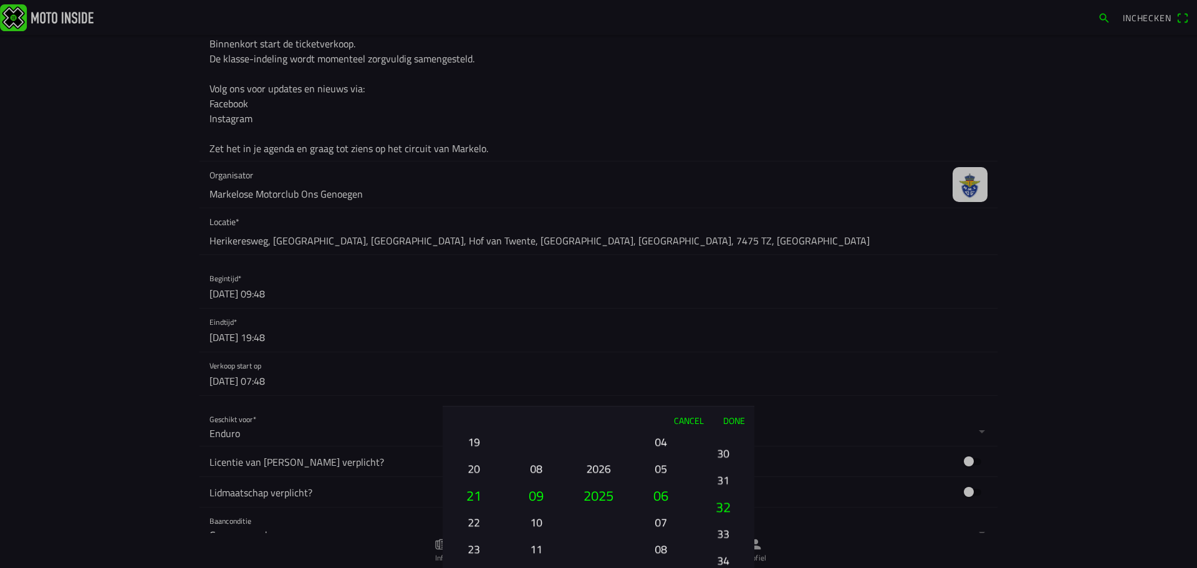
click at [719, 491] on button "31" at bounding box center [723, 480] width 42 height 22
click at [722, 498] on button "28" at bounding box center [723, 484] width 52 height 27
drag, startPoint x: 721, startPoint y: 495, endPoint x: 718, endPoint y: 531, distance: 36.9
click at [719, 521] on button "25" at bounding box center [723, 508] width 52 height 27
drag, startPoint x: 720, startPoint y: 476, endPoint x: 713, endPoint y: 573, distance: 97.5
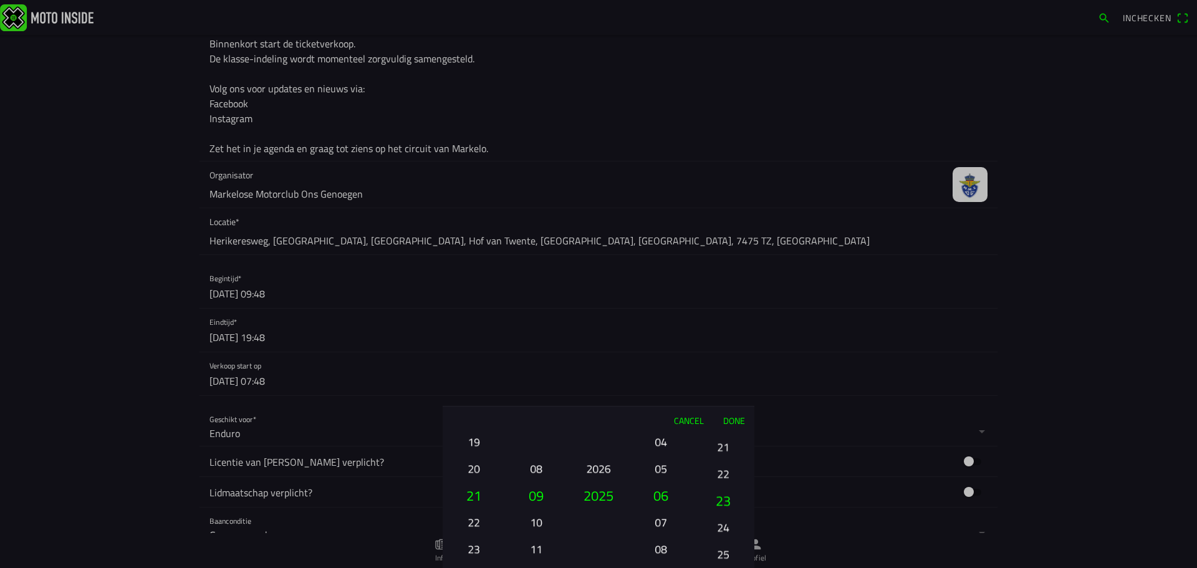
click at [713, 567] on html "Inchecken Foto wijzigen Evenementnaam* DXCS Cross Country competitie 2025 Omsch…" at bounding box center [598, 284] width 1197 height 568
drag, startPoint x: 721, startPoint y: 493, endPoint x: 715, endPoint y: 580, distance: 86.9
click at [715, 567] on html "Inchecken Foto wijzigen Evenementnaam* DXCS Cross Country competitie 2025 Omsch…" at bounding box center [598, 284] width 1197 height 568
drag, startPoint x: 723, startPoint y: 509, endPoint x: 718, endPoint y: 597, distance: 88.7
click at [718, 567] on html "Inchecken Foto wijzigen Evenementnaam* DXCS Cross Country competitie 2025 Omsch…" at bounding box center [598, 284] width 1197 height 568
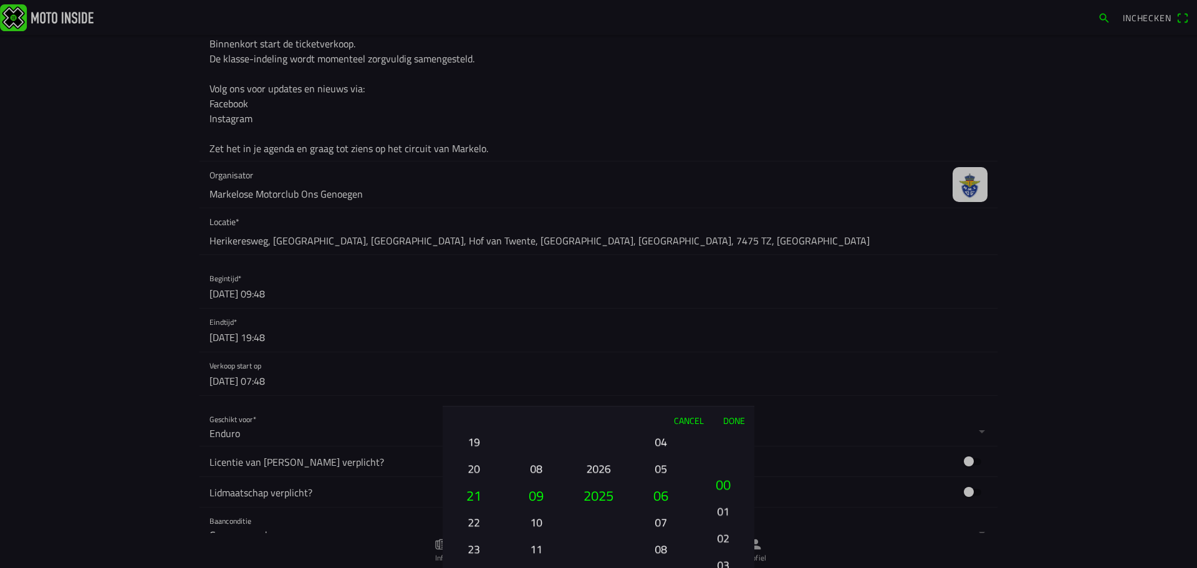
drag, startPoint x: 725, startPoint y: 457, endPoint x: 721, endPoint y: 541, distance: 84.3
click at [721, 560] on button "03" at bounding box center [723, 565] width 42 height 22
click at [730, 420] on button "Done" at bounding box center [733, 420] width 41 height 27
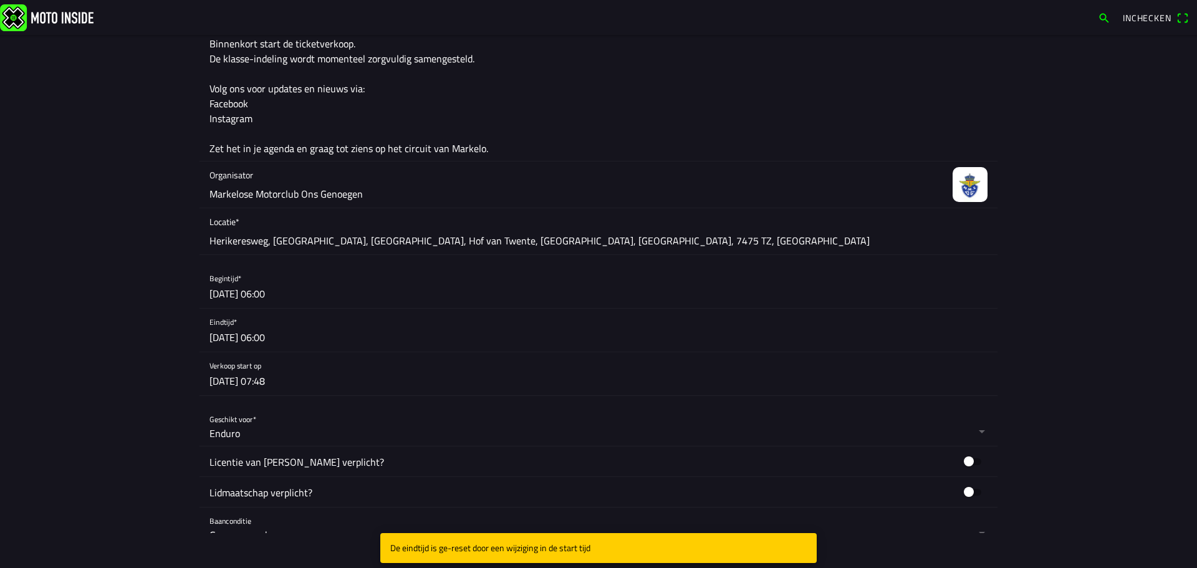
scroll to position [437, 0]
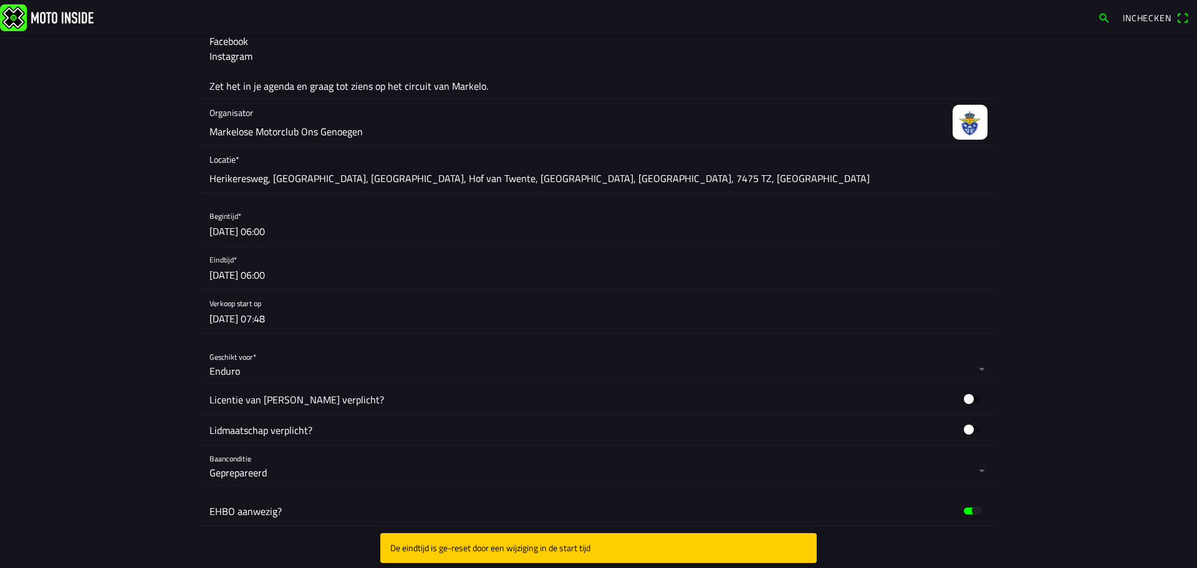
click at [289, 274] on button "button" at bounding box center [604, 267] width 788 height 43
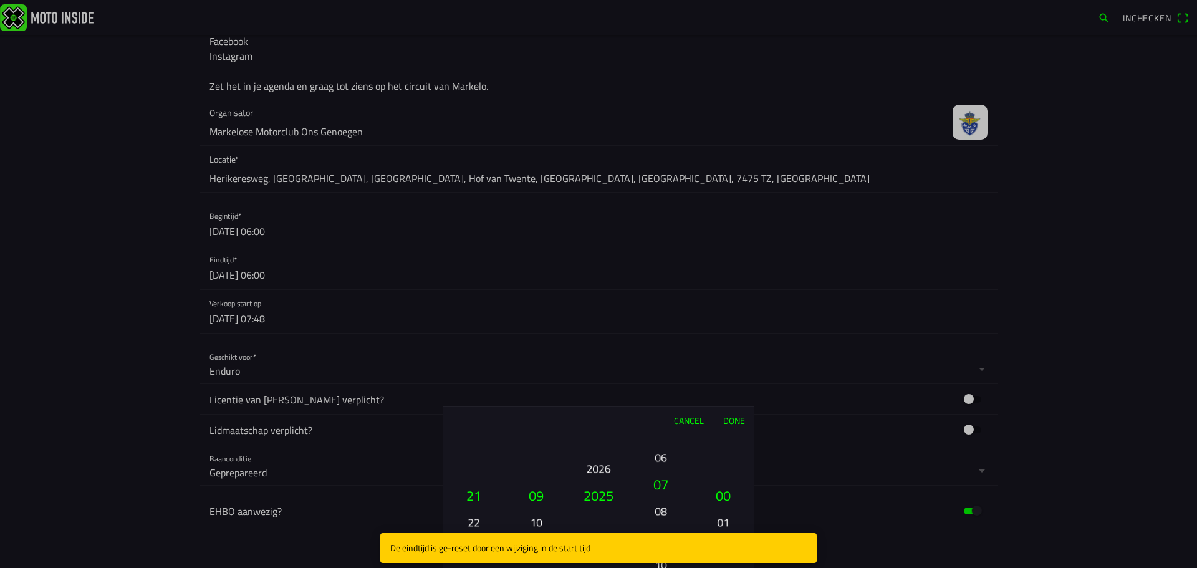
drag, startPoint x: 663, startPoint y: 492, endPoint x: 667, endPoint y: 439, distance: 53.2
click at [659, 450] on button "06" at bounding box center [661, 458] width 42 height 22
drag, startPoint x: 660, startPoint y: 482, endPoint x: 664, endPoint y: 436, distance: 46.3
click at [663, 445] on button "08" at bounding box center [661, 439] width 42 height 22
drag, startPoint x: 657, startPoint y: 465, endPoint x: 662, endPoint y: 442, distance: 23.6
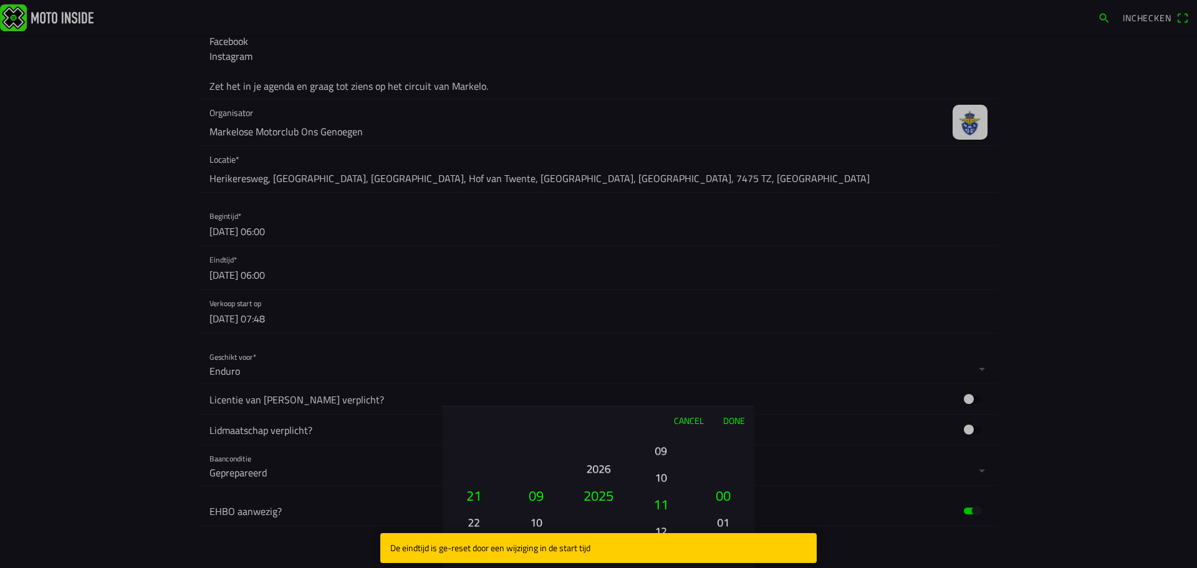
click at [658, 466] on button "10" at bounding box center [661, 477] width 42 height 22
drag, startPoint x: 657, startPoint y: 476, endPoint x: 658, endPoint y: 425, distance: 51.8
click at [657, 448] on ion-picker-column "00 01 02 03 04 05 06 07 08 09 10 11 12 13 14 15 16 17 18 19 20 21 22 23" at bounding box center [661, 501] width 62 height 134
drag, startPoint x: 659, startPoint y: 518, endPoint x: 662, endPoint y: 480, distance: 37.5
click at [662, 480] on button "17" at bounding box center [661, 474] width 42 height 22
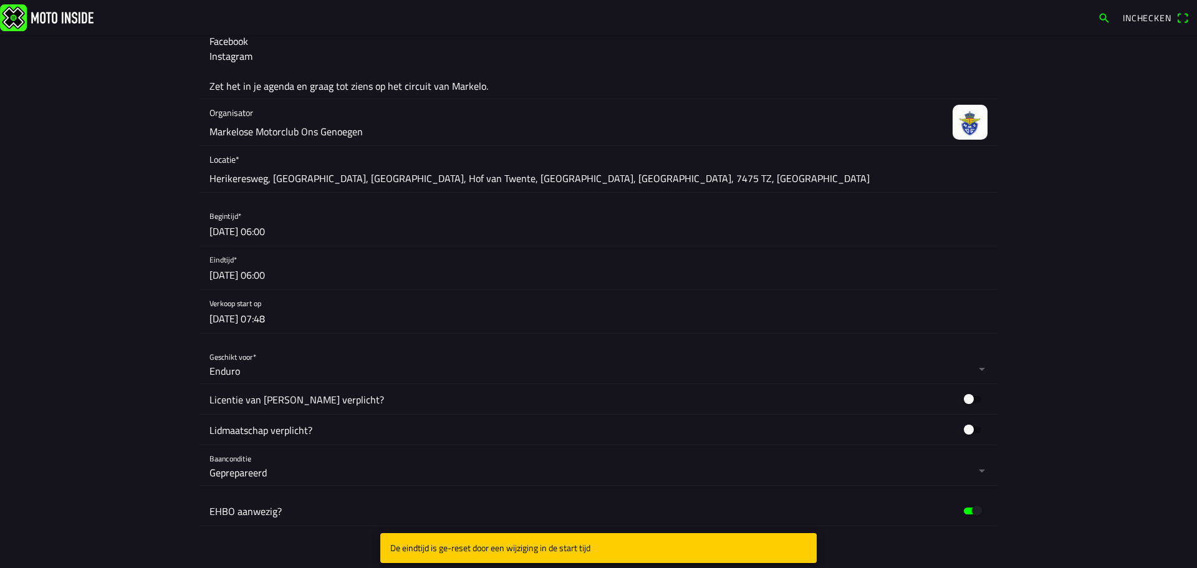
click at [97, 315] on ion-backdrop at bounding box center [598, 284] width 1197 height 568
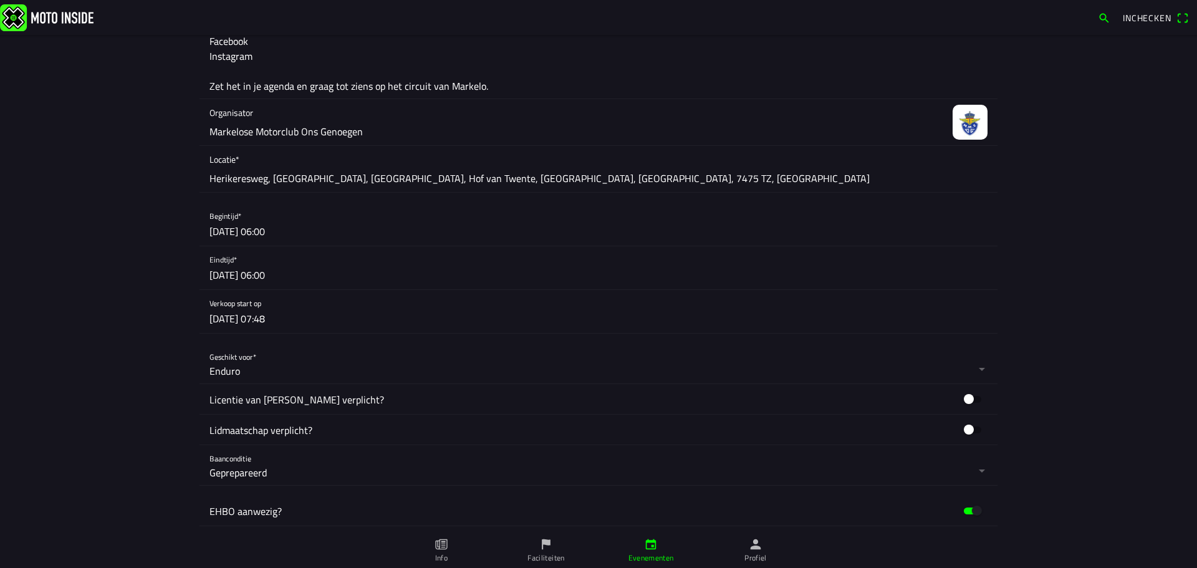
click at [245, 320] on button "button" at bounding box center [604, 311] width 788 height 43
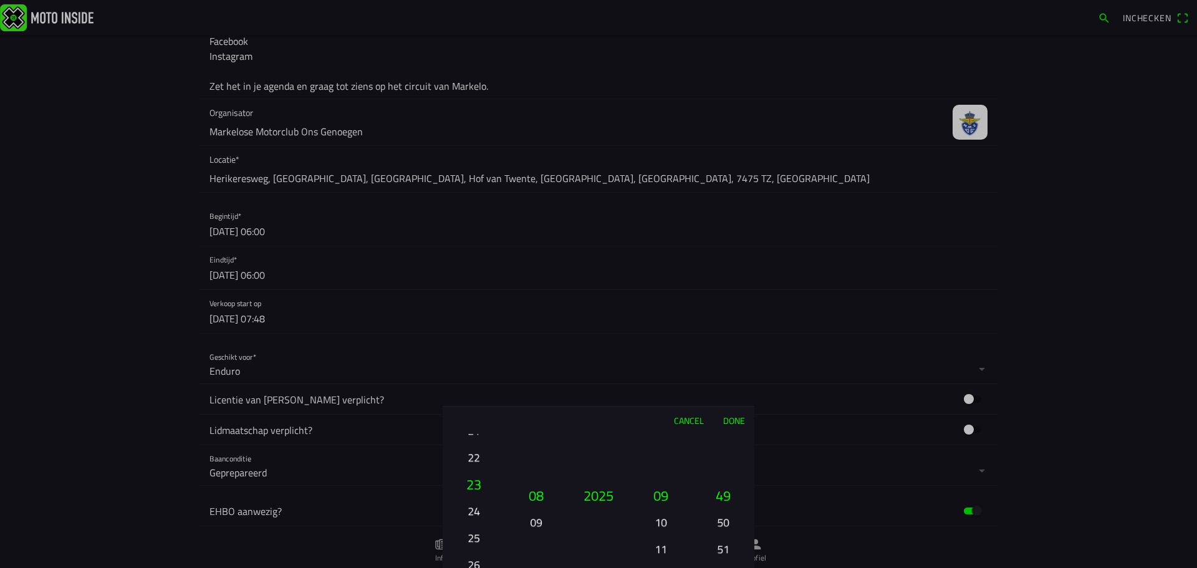
drag, startPoint x: 477, startPoint y: 492, endPoint x: 486, endPoint y: 367, distance: 125.7
click at [486, 368] on ion-picker "Cancel Done 01 02 03 04 05 06 07 08 09 10 11 12 13 14 15 16 17 18 19 20 21 22 2…" at bounding box center [598, 284] width 1197 height 568
click at [478, 513] on button "25" at bounding box center [474, 520] width 42 height 22
click at [729, 420] on button "Done" at bounding box center [733, 420] width 41 height 27
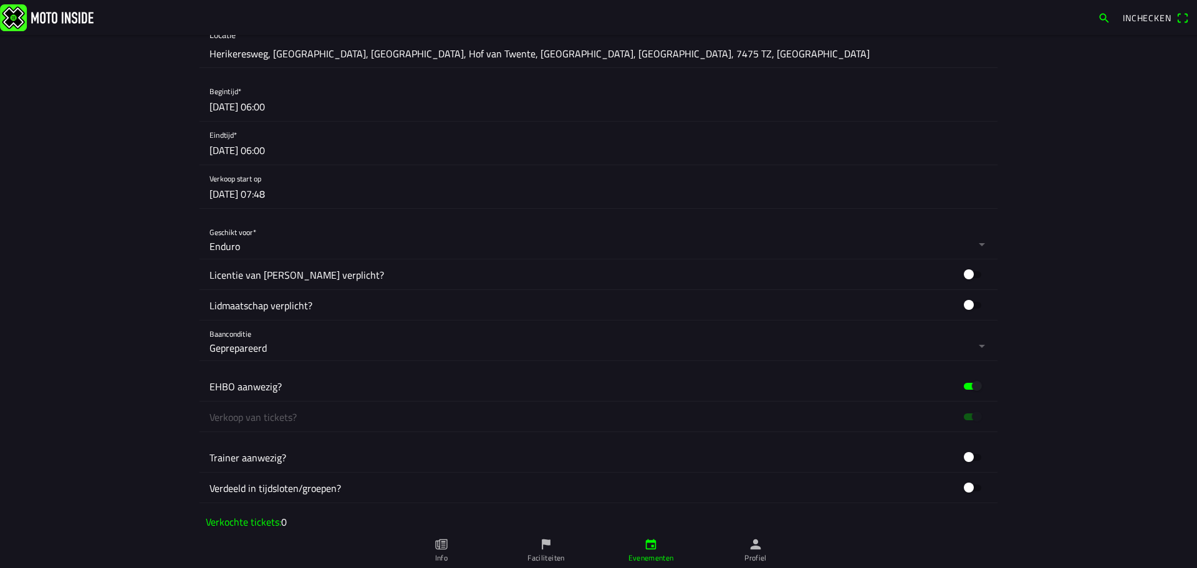
scroll to position [624, 0]
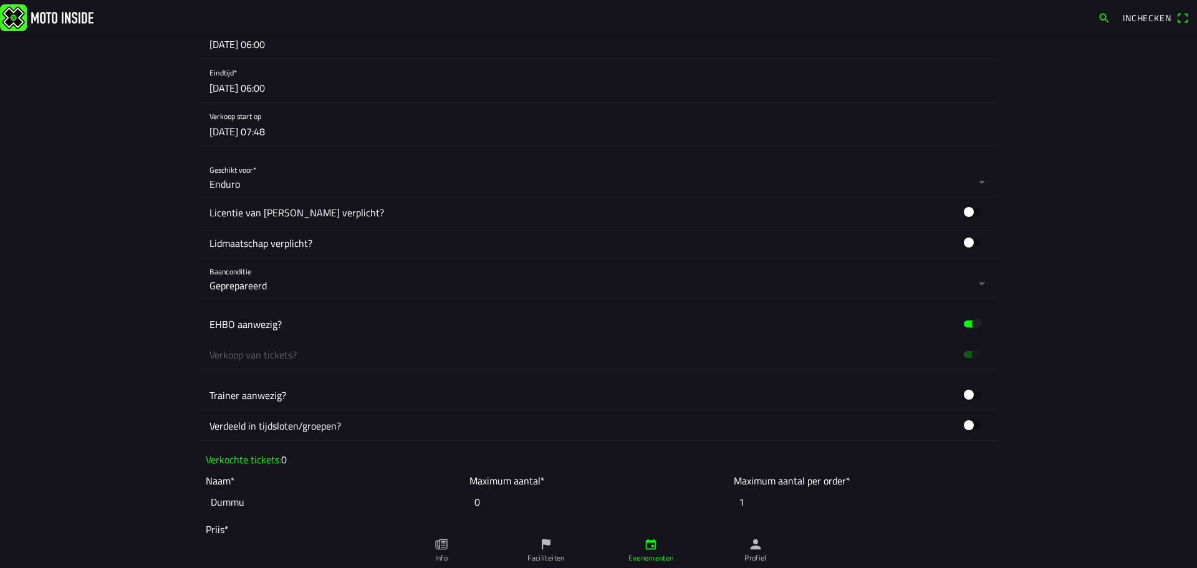
drag, startPoint x: 965, startPoint y: 206, endPoint x: 958, endPoint y: 225, distance: 19.9
click at [964, 208] on button "button" at bounding box center [973, 212] width 30 height 19
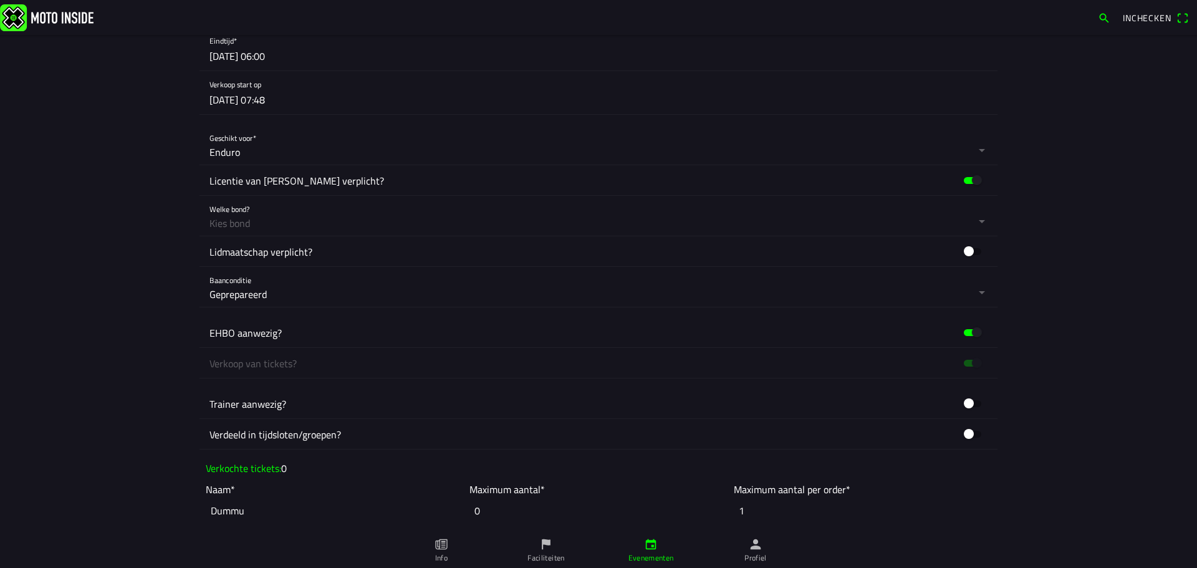
scroll to position [686, 0]
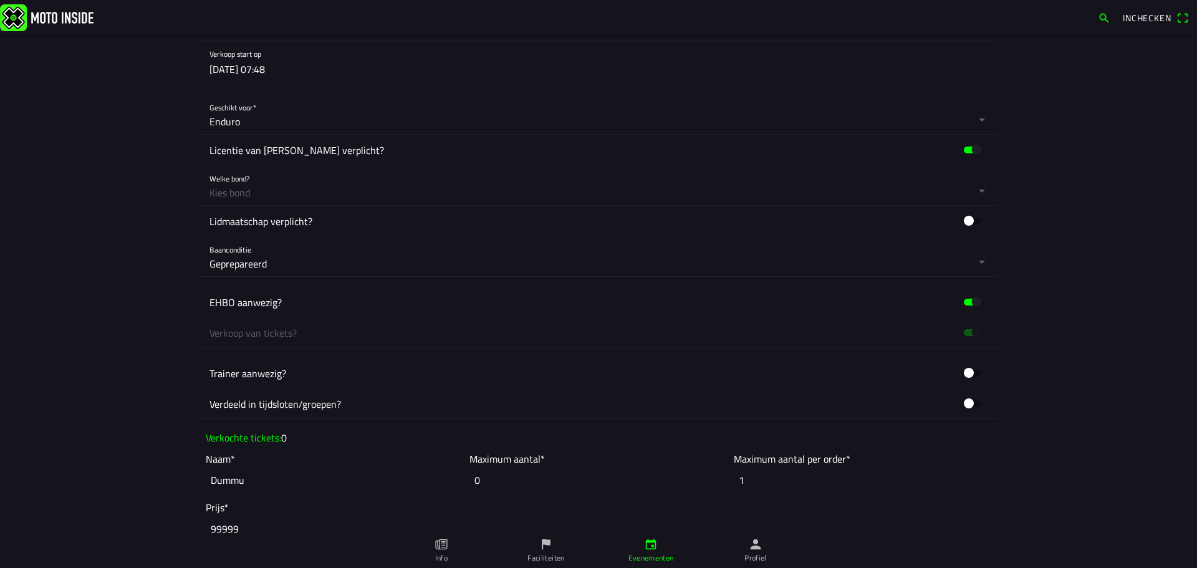
click at [965, 183] on button "button" at bounding box center [604, 185] width 788 height 40
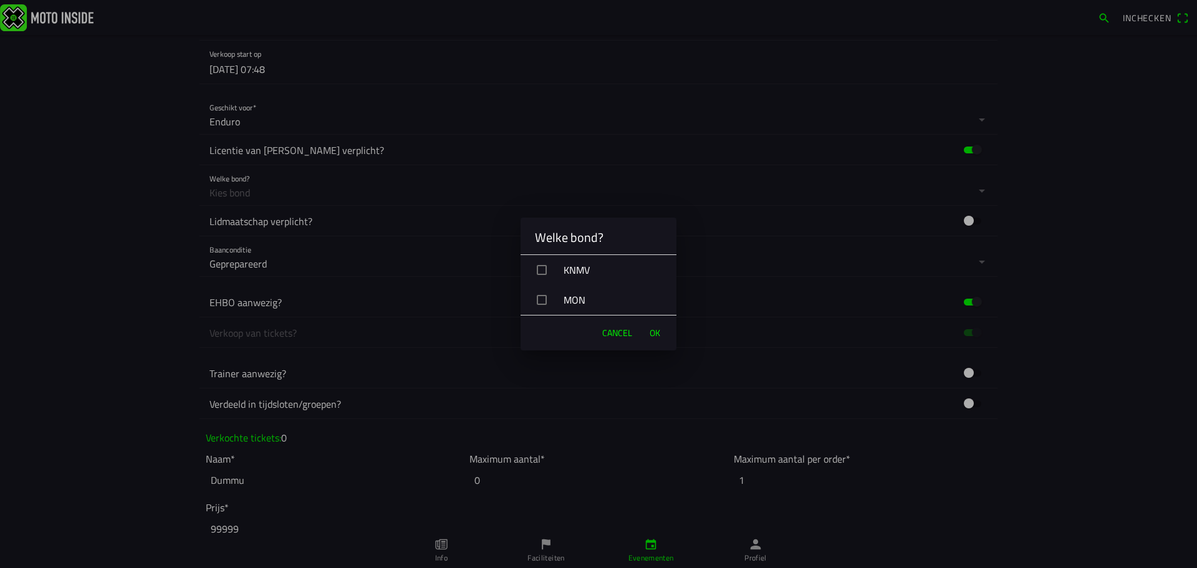
click at [560, 266] on div "KNMV" at bounding box center [604, 269] width 146 height 31
click at [660, 330] on button "OK" at bounding box center [655, 333] width 23 height 25
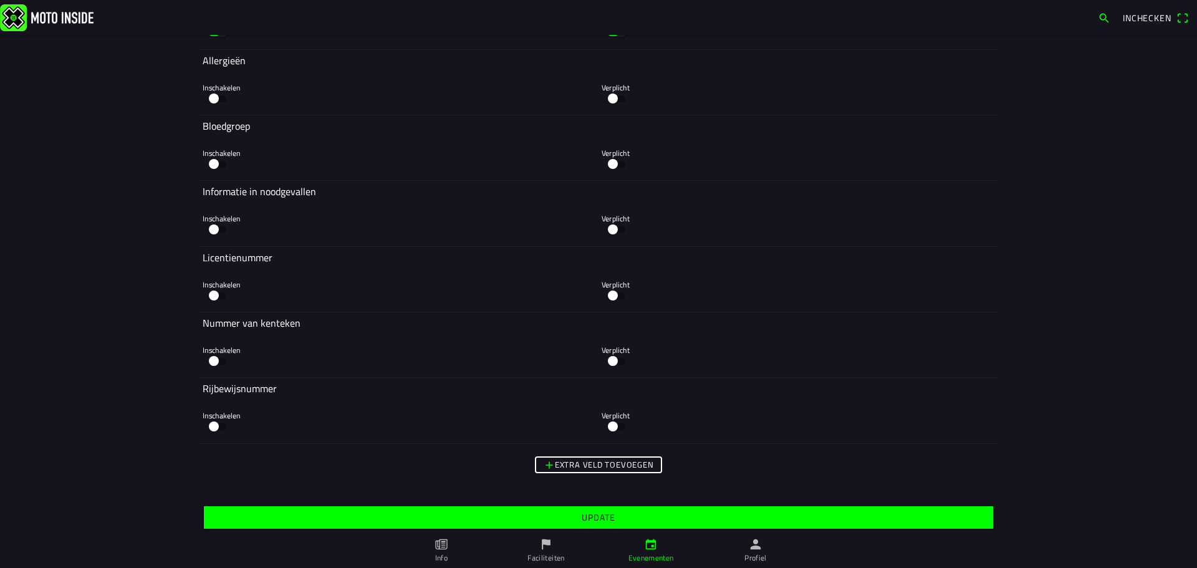
scroll to position [2645, 0]
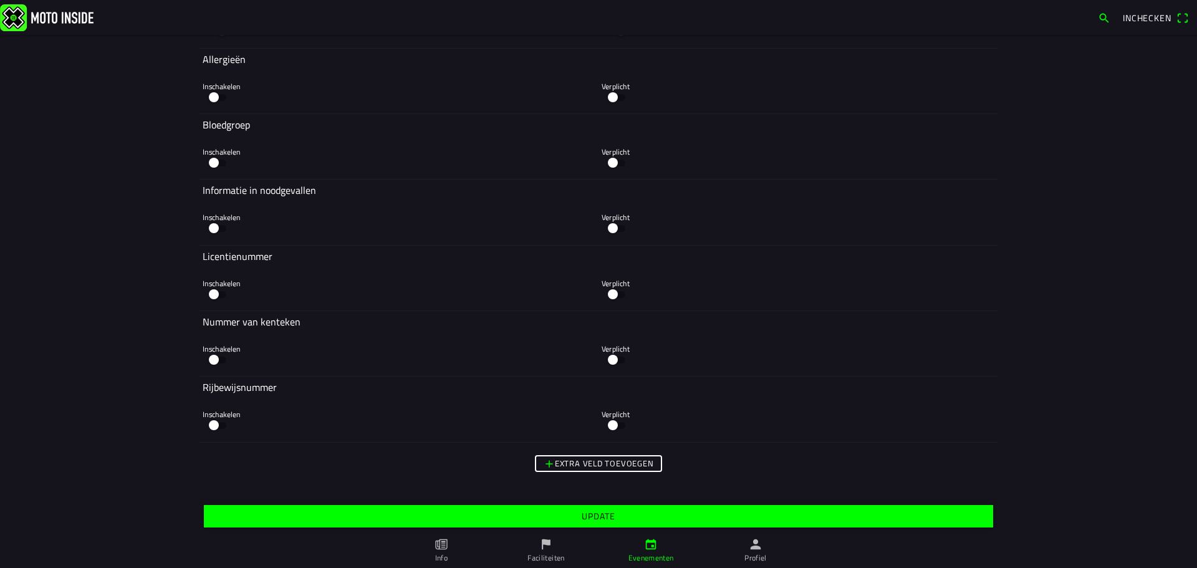
click at [576, 522] on span "Update" at bounding box center [598, 516] width 770 height 22
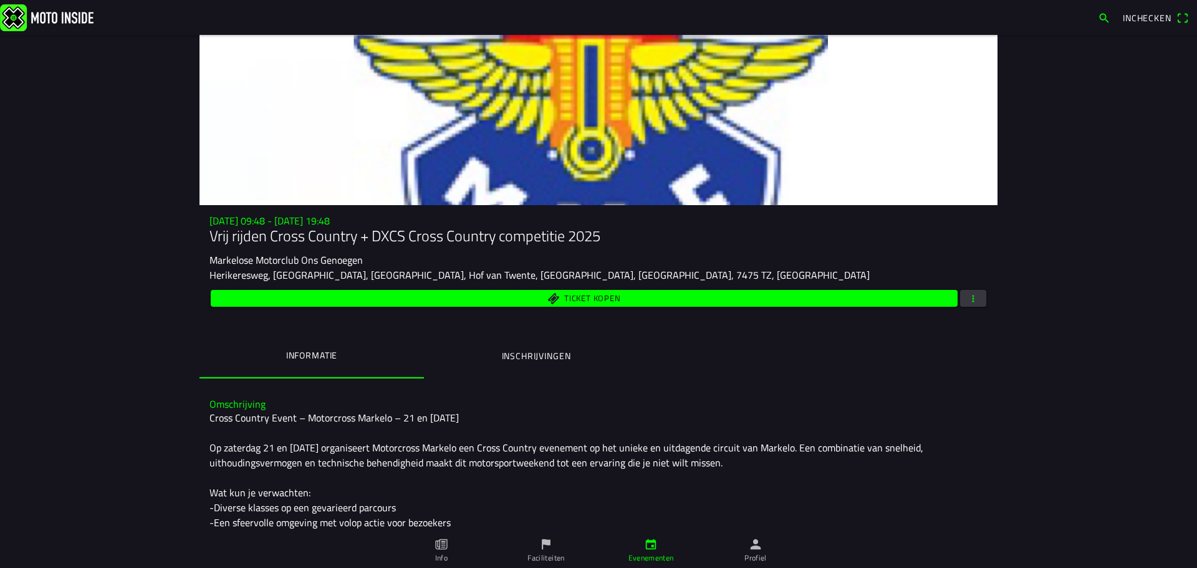
click at [650, 556] on ion-label "Evenementen" at bounding box center [652, 558] width 46 height 11
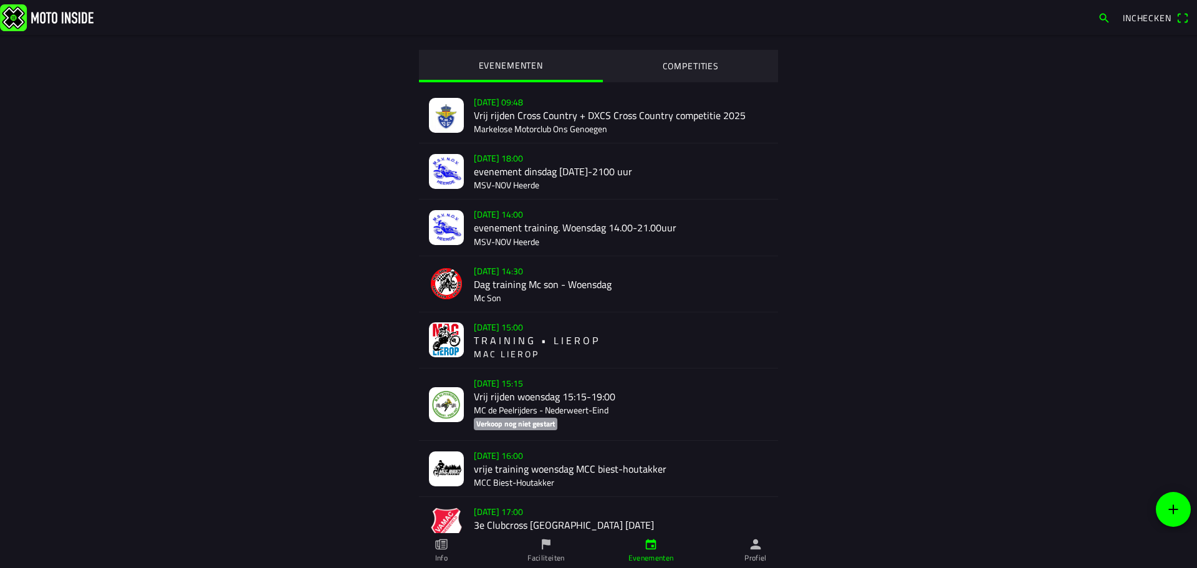
click at [744, 552] on link "Profiel" at bounding box center [755, 550] width 105 height 35
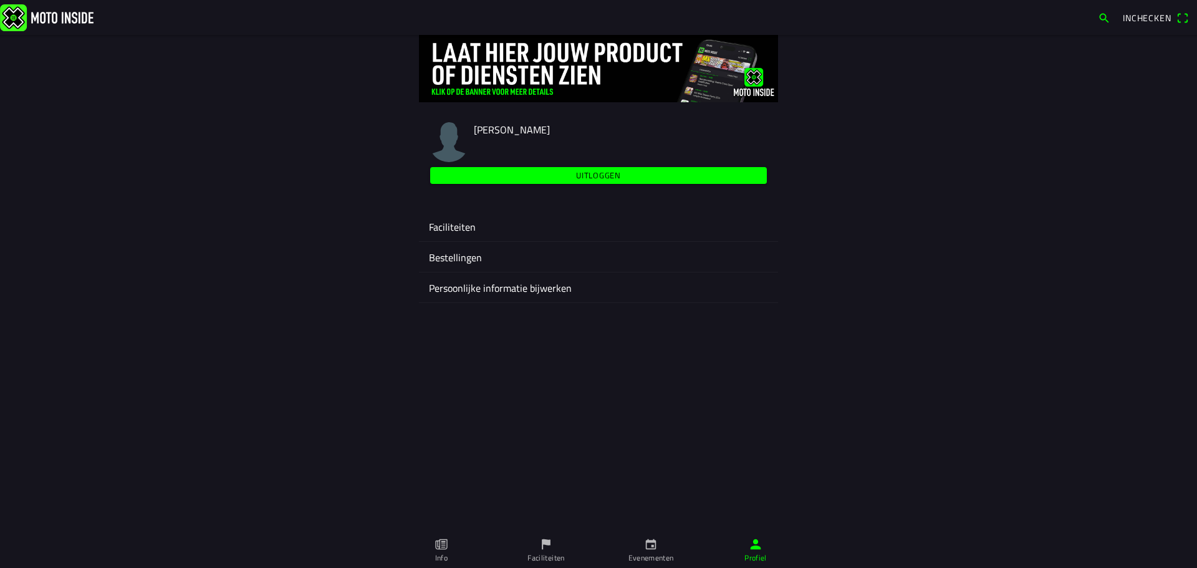
click at [458, 231] on ion-label "Faciliteiten" at bounding box center [598, 227] width 339 height 15
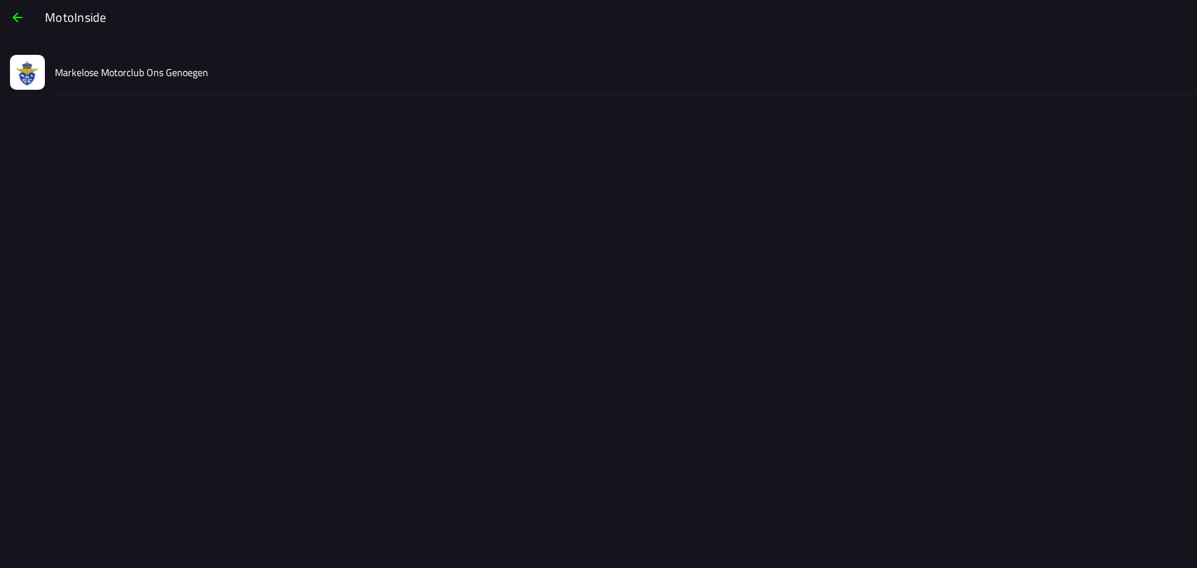
click at [0, 0] on slot "Markelose Motorclub Ons Genoegen" at bounding box center [0, 0] width 0 height 0
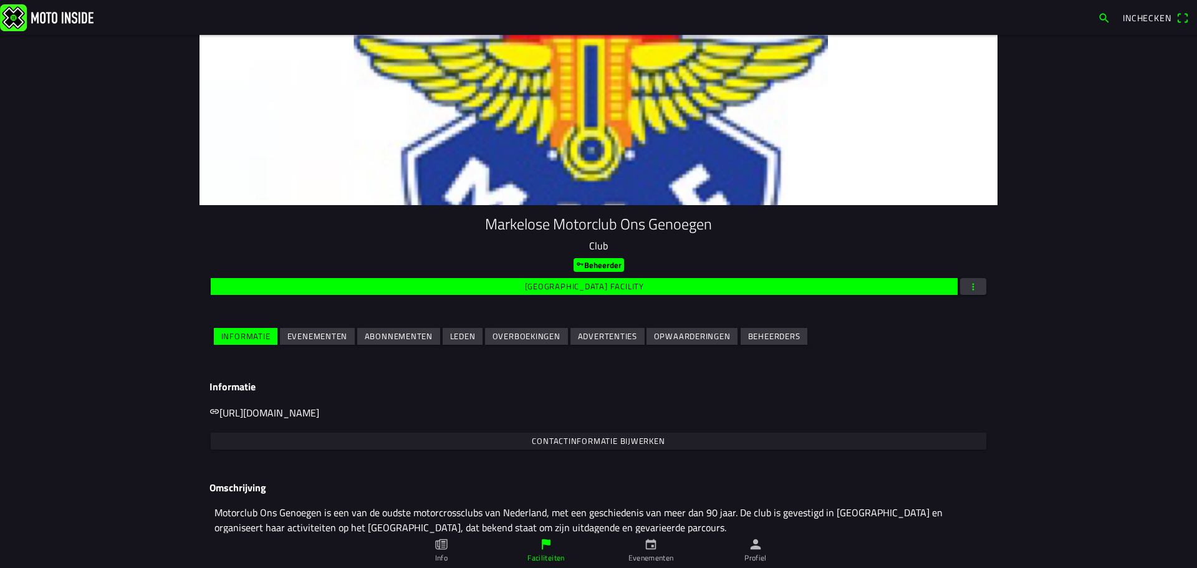
click at [0, 0] on slot "Evenementen" at bounding box center [0, 0] width 0 height 0
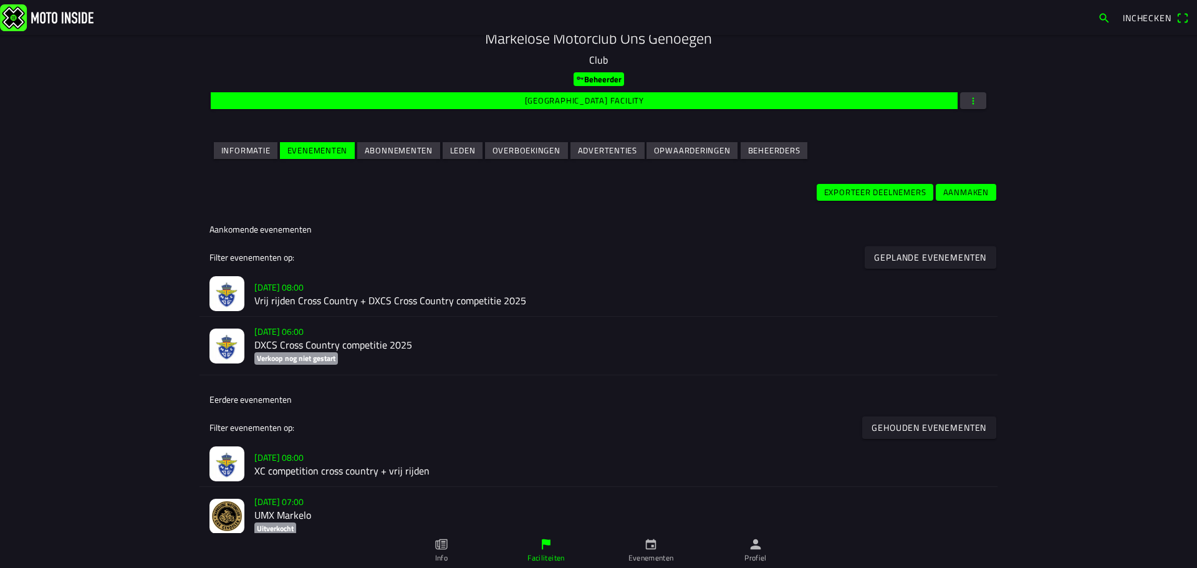
scroll to position [187, 0]
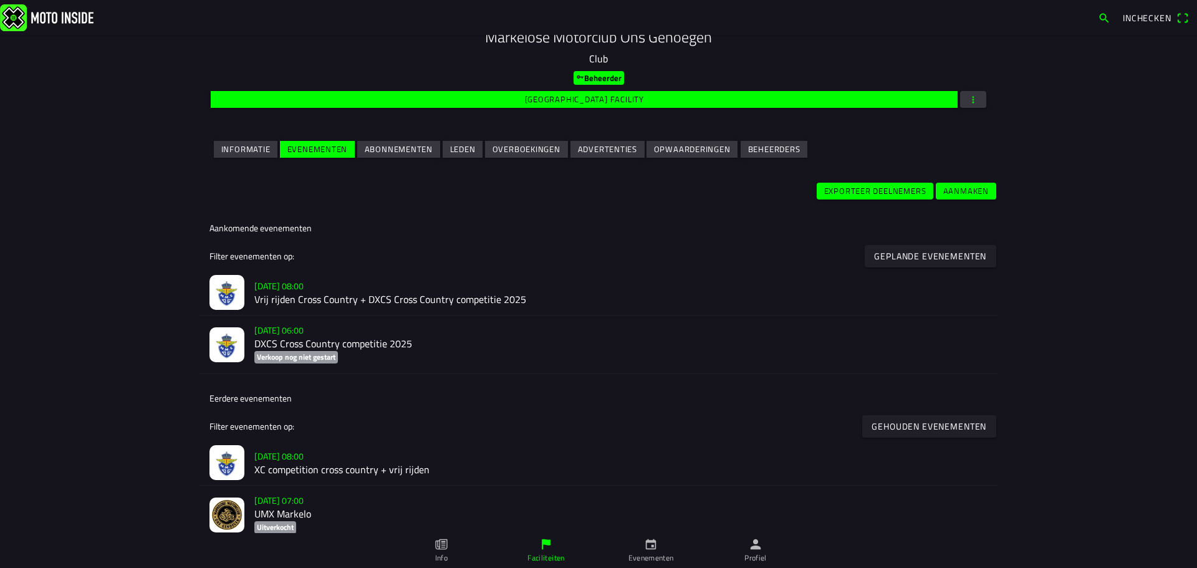
click at [319, 302] on h2 "Vrij rijden Cross Country + DXCS Cross Country competitie 2025" at bounding box center [620, 300] width 733 height 12
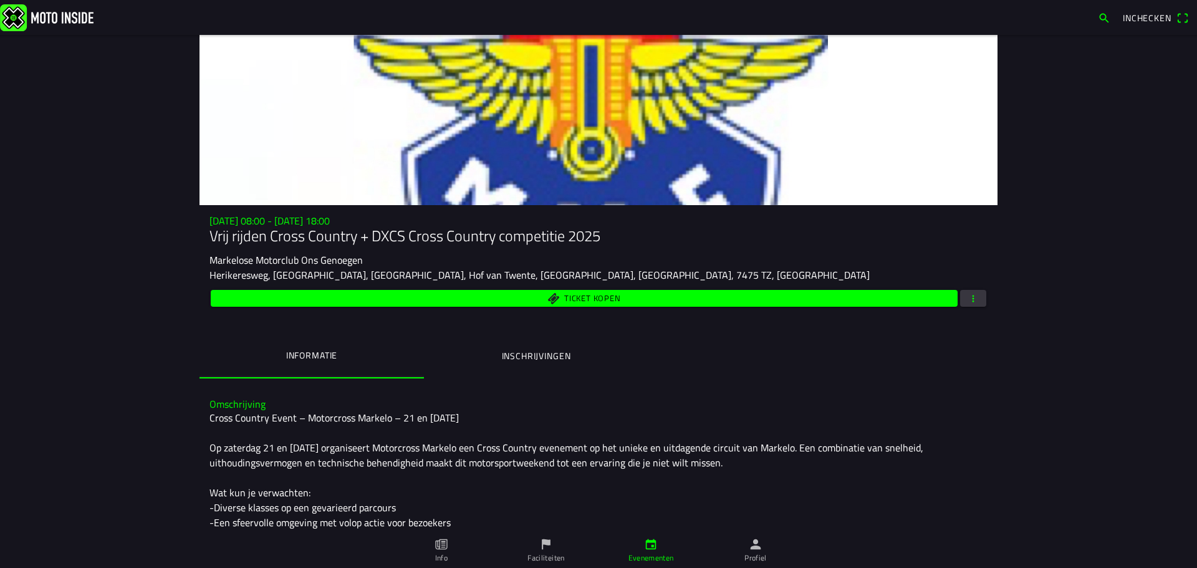
click at [968, 292] on span "button" at bounding box center [973, 298] width 11 height 17
click at [669, 348] on ion-backdrop at bounding box center [598, 284] width 1197 height 568
click at [976, 302] on button "button" at bounding box center [973, 298] width 26 height 17
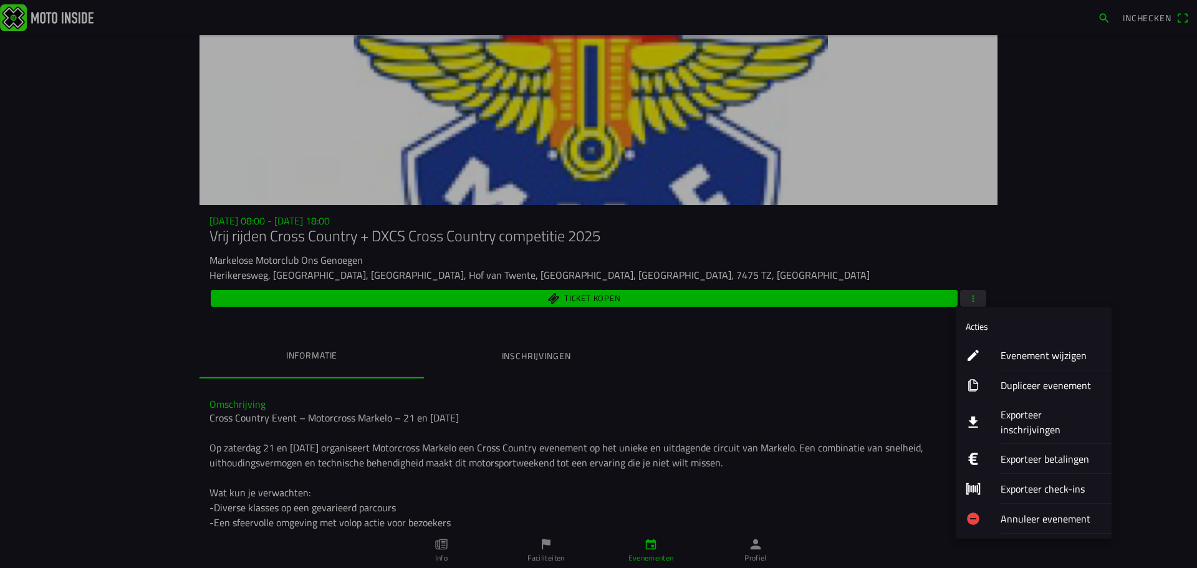
click at [990, 354] on button "Evenement wijzigen" at bounding box center [1034, 355] width 156 height 30
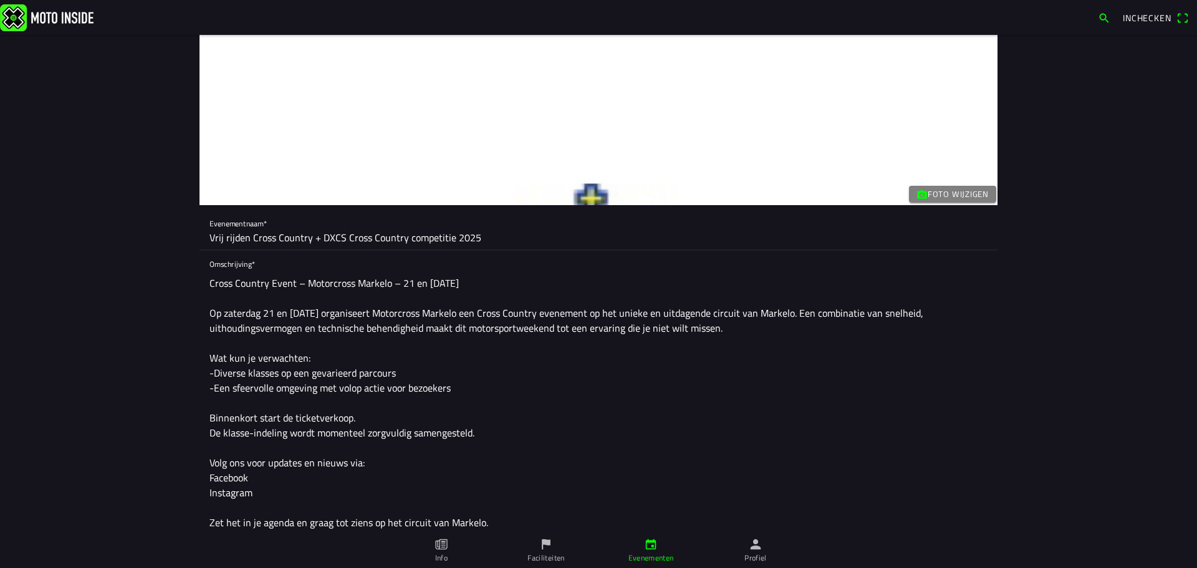
drag, startPoint x: 248, startPoint y: 236, endPoint x: 344, endPoint y: 240, distance: 96.8
click at [344, 240] on input "Vrij rijden Cross Country + DXCS Cross Country competitie 2025" at bounding box center [599, 237] width 778 height 25
click at [344, 241] on input "Vrij rijden Cross Country + DXCS Cross Country competitie 2025" at bounding box center [599, 237] width 778 height 25
click at [342, 239] on input "Vrij rijden Cross Country + DXCS Cross Country competitie 2025" at bounding box center [599, 237] width 778 height 25
drag, startPoint x: 338, startPoint y: 235, endPoint x: 251, endPoint y: 232, distance: 86.7
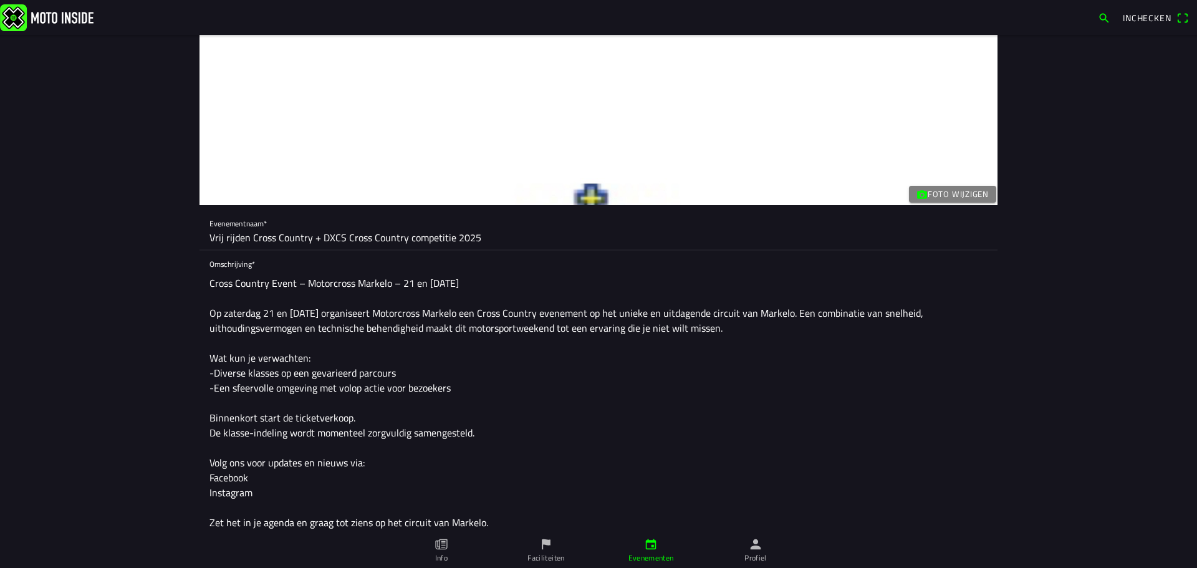
click at [251, 232] on input "Vrij rijden Cross Country + DXCS Cross Country competitie 2025" at bounding box center [599, 237] width 778 height 25
click at [323, 237] on input "Vrij rijden - Cross Country competitie 2025" at bounding box center [599, 237] width 778 height 25
click at [242, 238] on input "Vrij rijden - Cross Country 2025" at bounding box center [599, 237] width 778 height 25
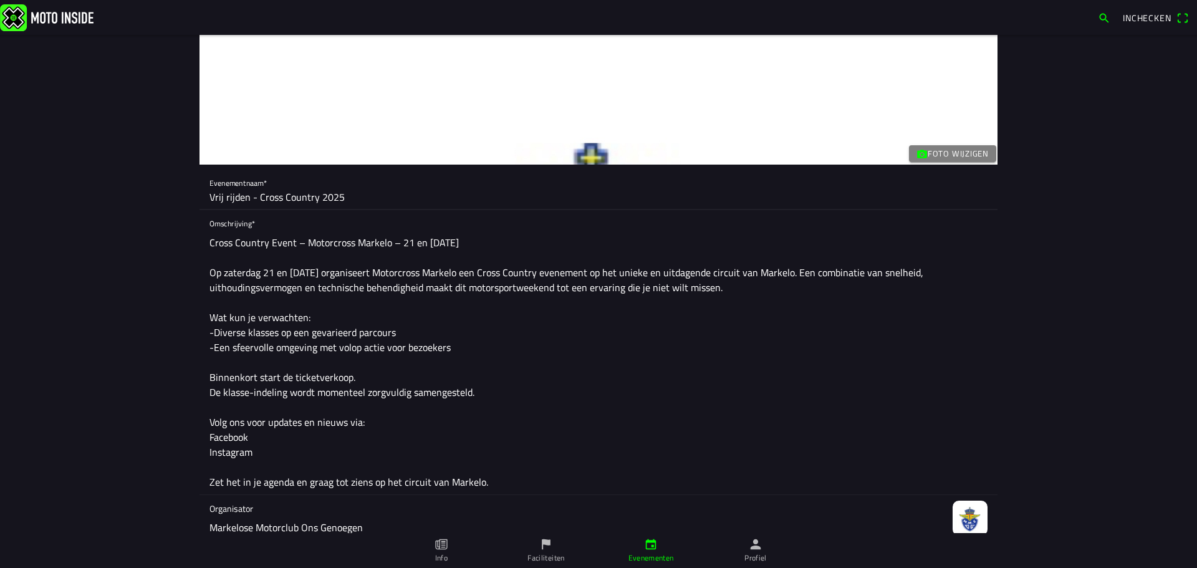
scroll to position [62, 0]
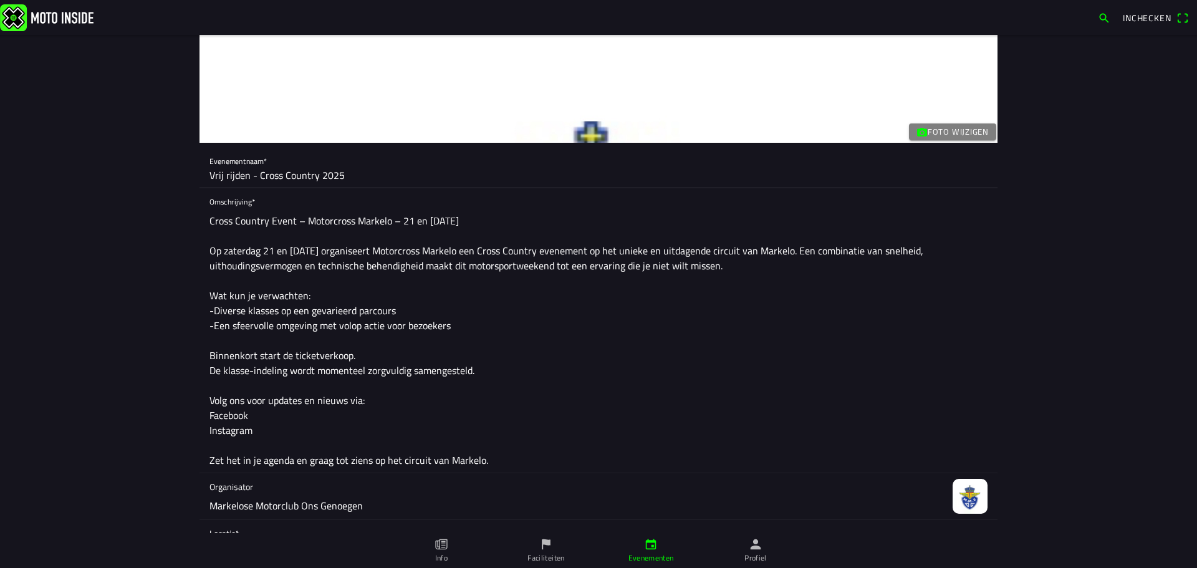
type input "Vrij rijden - Cross Country 2025"
click at [241, 225] on textarea "Cross Country Event – Motorcross Markelo – 21 en 22 september Op zaterdag 21 en…" at bounding box center [599, 340] width 778 height 264
drag, startPoint x: 431, startPoint y: 219, endPoint x: 408, endPoint y: 219, distance: 23.1
click at [408, 219] on textarea "Cross Country Event – Motorcross Markelo – 21 en 22 september Op zaterdag 21 en…" at bounding box center [599, 340] width 778 height 264
click at [403, 216] on textarea "Cross Country Event – Motorcross Markelo – 21 september Op zaterdag 21 en zonda…" at bounding box center [599, 340] width 778 height 264
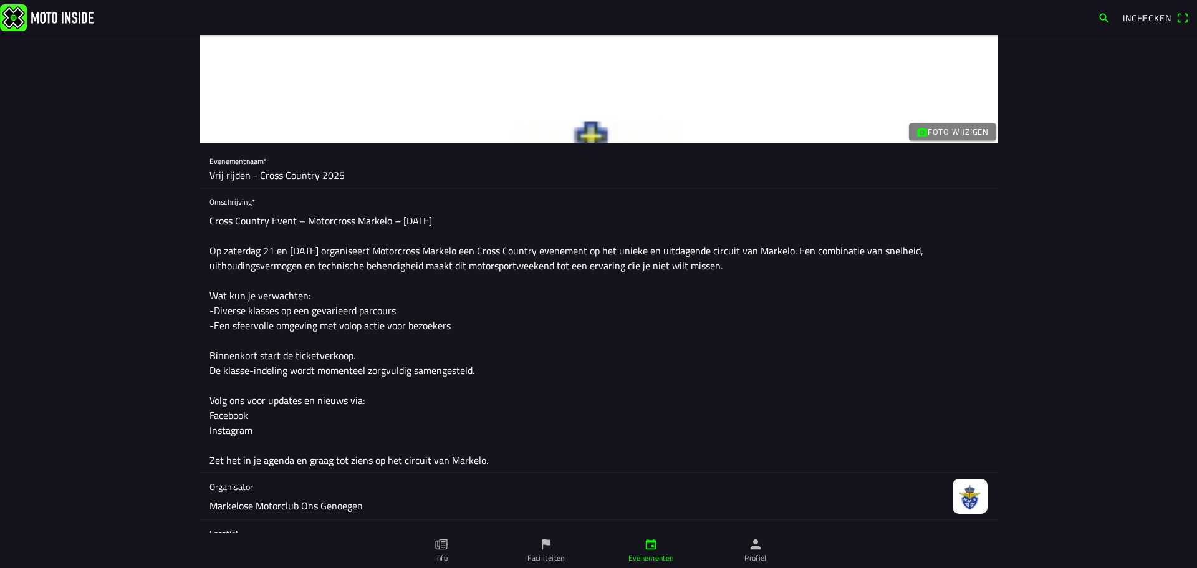
click at [403, 216] on textarea "Cross Country Event – Motorcross Markelo – 21 september Op zaterdag 21 en zonda…" at bounding box center [599, 340] width 778 height 264
click at [292, 221] on textarea "Cross Country Event – Motorcross Markelo – 20 september Op zaterdag 21 en zonda…" at bounding box center [599, 340] width 778 height 264
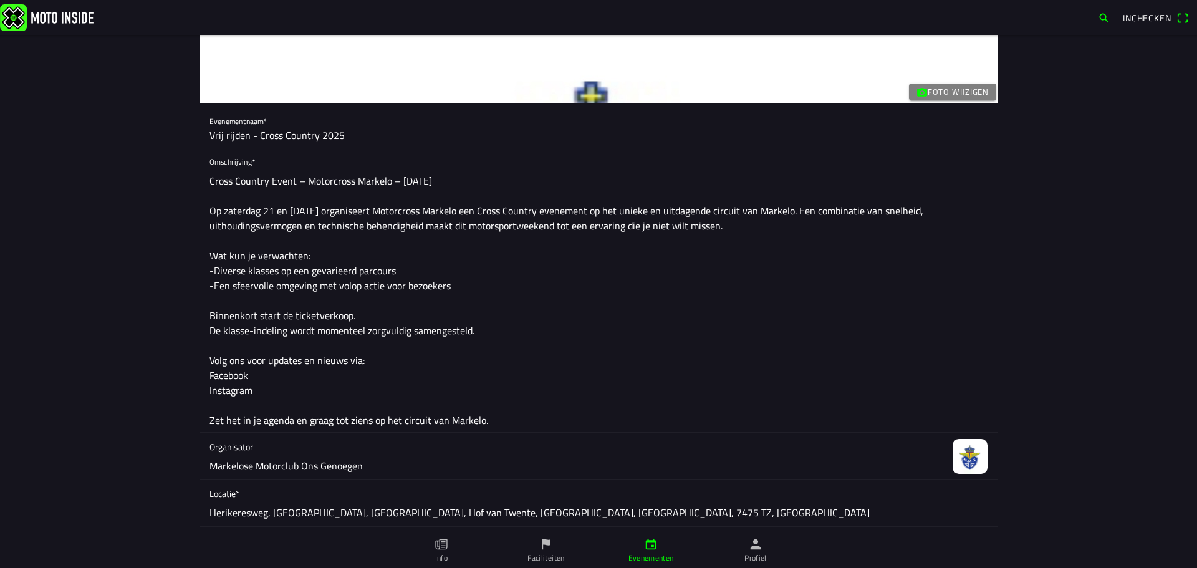
scroll to position [125, 0]
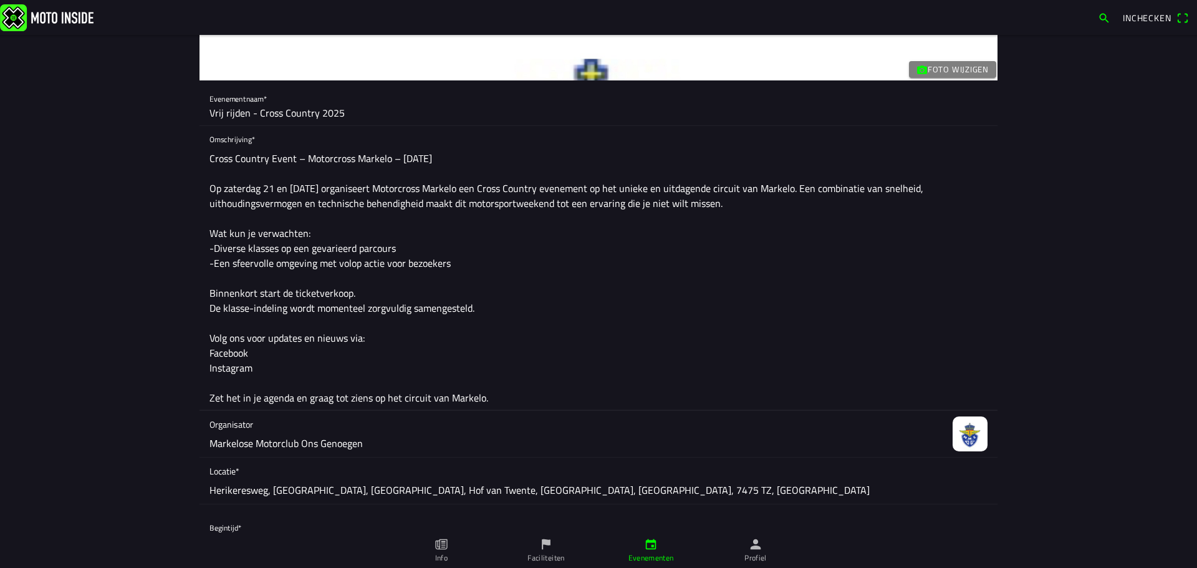
click at [264, 187] on textarea "Cross Country Event – Motorcross Markelo – 20 september Op zaterdag 21 en zonda…" at bounding box center [599, 278] width 778 height 264
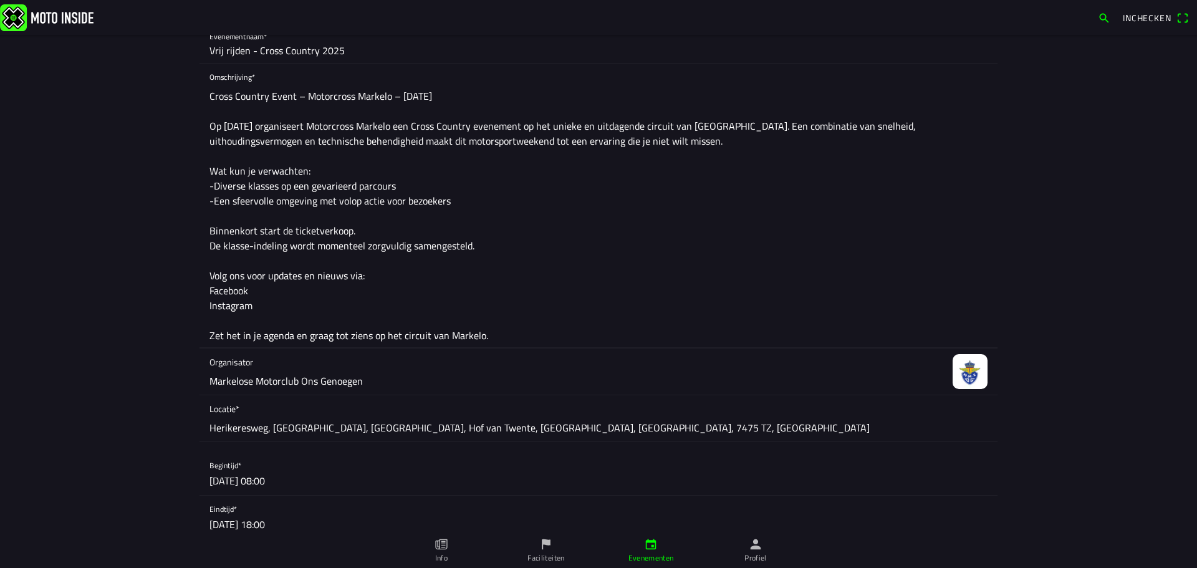
click at [346, 233] on textarea "Cross Country Event – Motorcross Markelo – 20 september Op zaterdag 20 septembe…" at bounding box center [599, 216] width 778 height 264
click at [363, 233] on textarea "Cross Country Event – Motorcross Markelo – 20 september Op zaterdag 20 septembe…" at bounding box center [599, 216] width 778 height 264
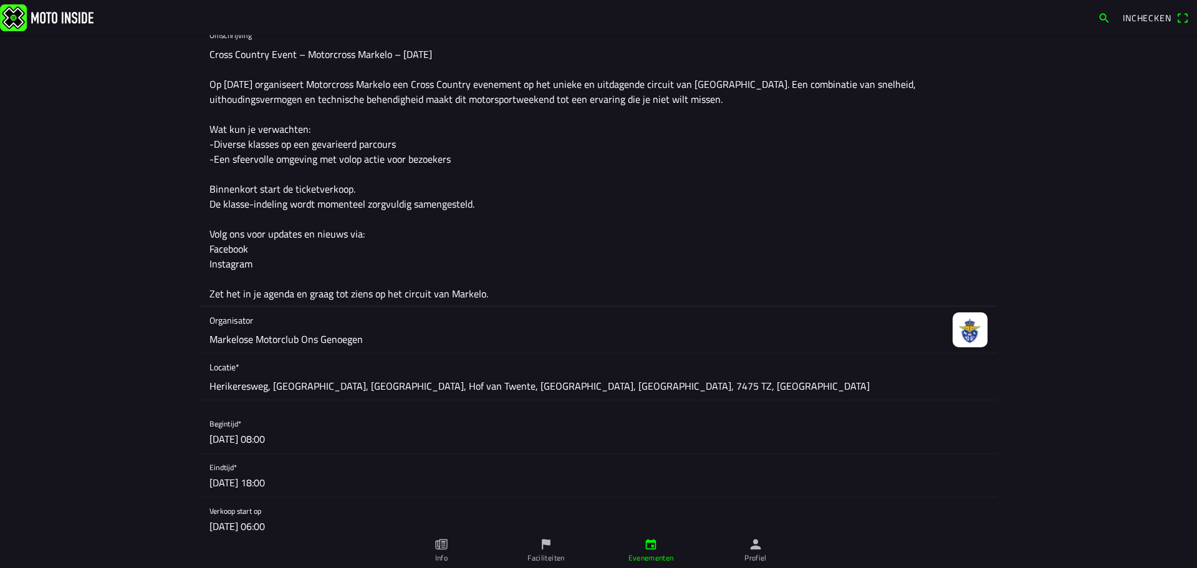
scroll to position [249, 0]
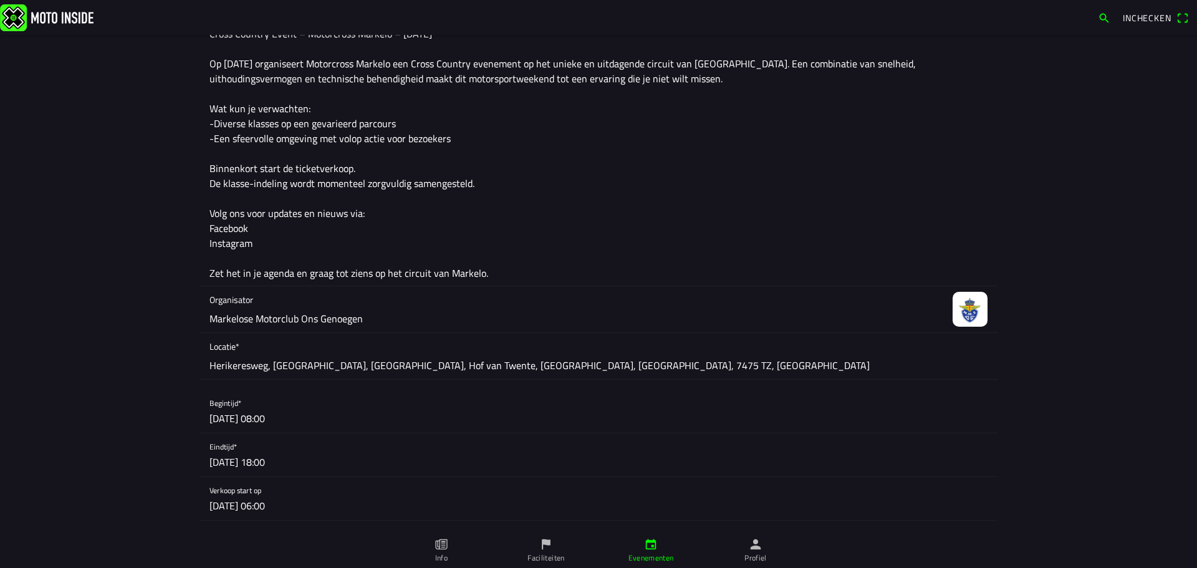
click at [414, 198] on textarea "Cross Country Event – Motorcross Markelo – 20 september Op zaterdag 20 septembe…" at bounding box center [599, 153] width 778 height 264
click at [411, 157] on textarea "Cross Country Event – Motorcross Markelo – 20 september Op zaterdag 20 septembe…" at bounding box center [599, 153] width 778 height 264
click at [374, 168] on textarea "Cross Country Event – Motorcross Markelo – 20 september Op zaterdag 20 septembe…" at bounding box center [599, 153] width 778 height 264
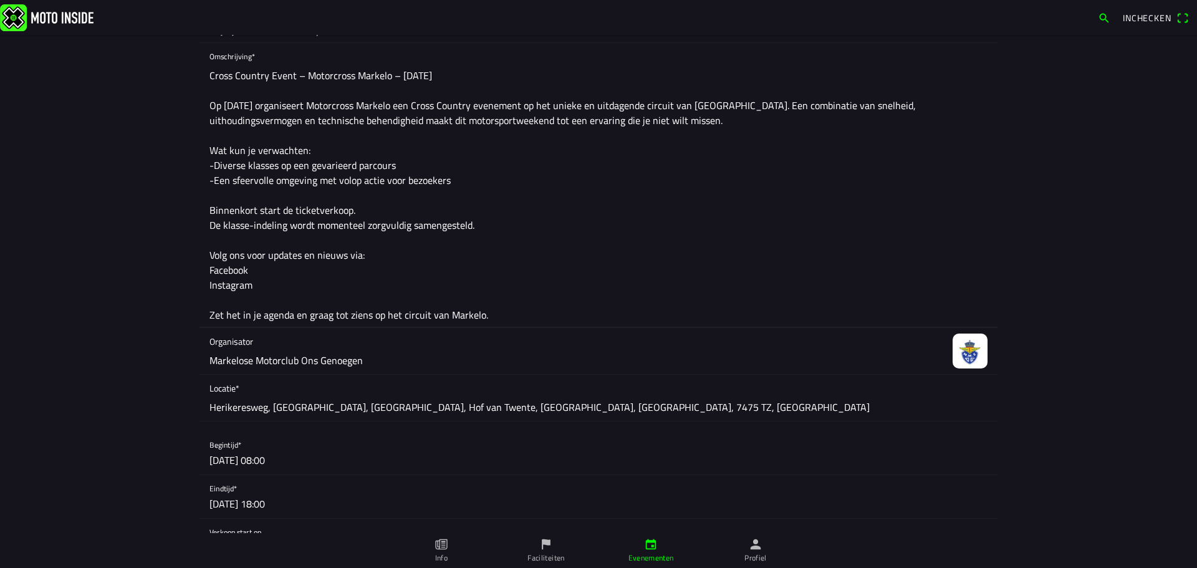
scroll to position [187, 0]
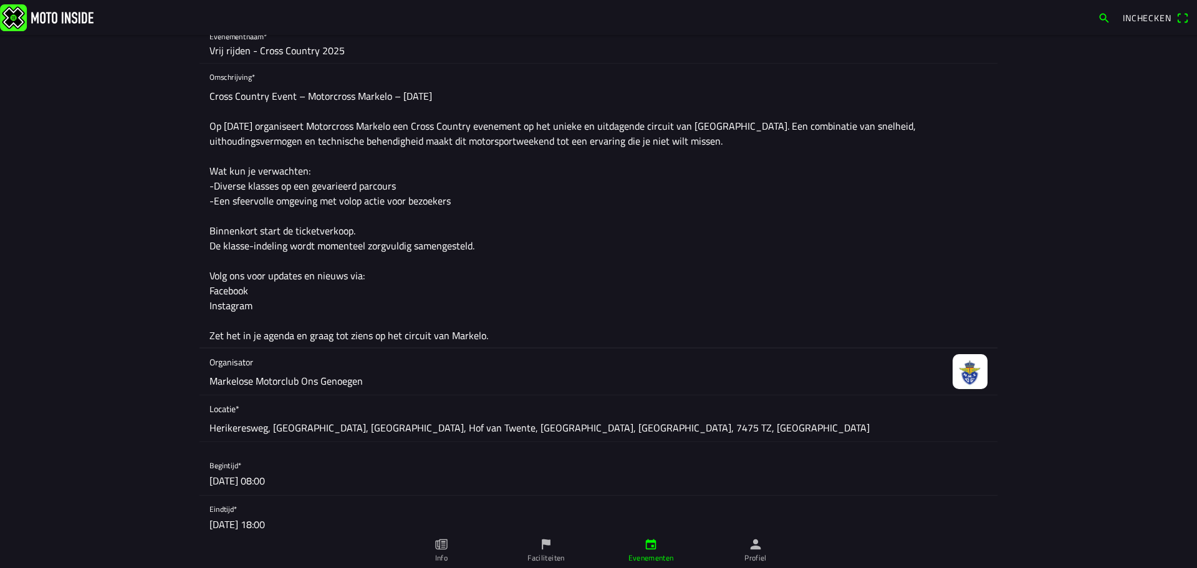
click at [478, 203] on textarea "Cross Country Event – Motorcross Markelo – 20 september Op zaterdag 20 septembe…" at bounding box center [599, 216] width 778 height 264
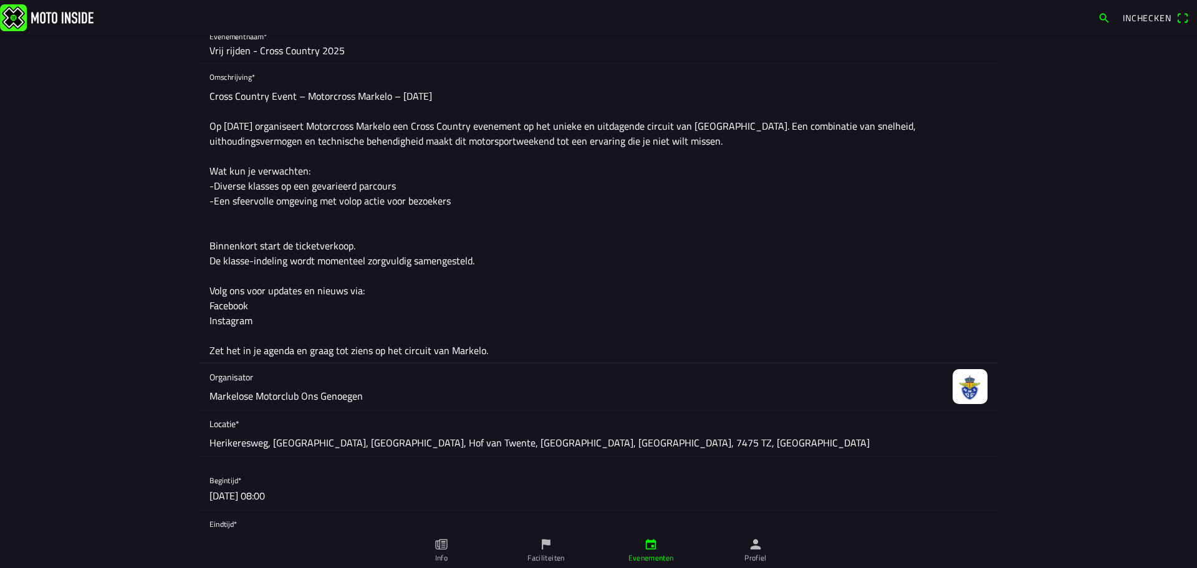
click at [483, 261] on textarea "Cross Country Event – Motorcross Markelo – 20 september Op zaterdag 20 septembe…" at bounding box center [599, 223] width 778 height 279
drag, startPoint x: 483, startPoint y: 261, endPoint x: 292, endPoint y: 266, distance: 190.3
click at [292, 266] on textarea "Cross Country Event – Motorcross Markelo – 20 september Op zaterdag 20 septembe…" at bounding box center [599, 223] width 778 height 279
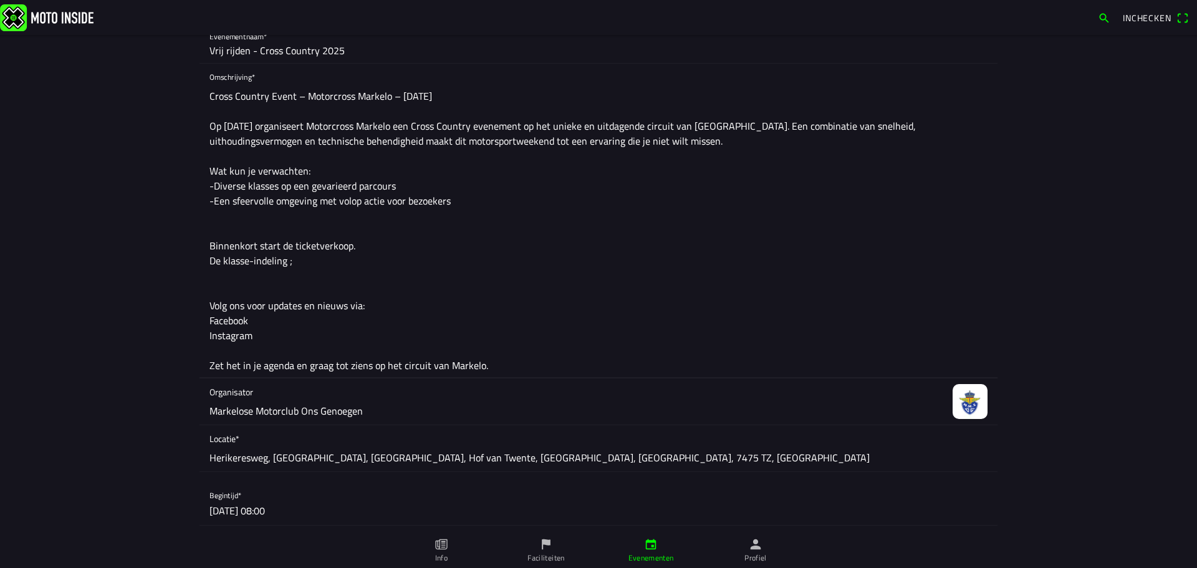
click at [364, 241] on textarea "Cross Country Event – Motorcross Markelo – 20 september Op zaterdag 20 septembe…" at bounding box center [599, 231] width 778 height 294
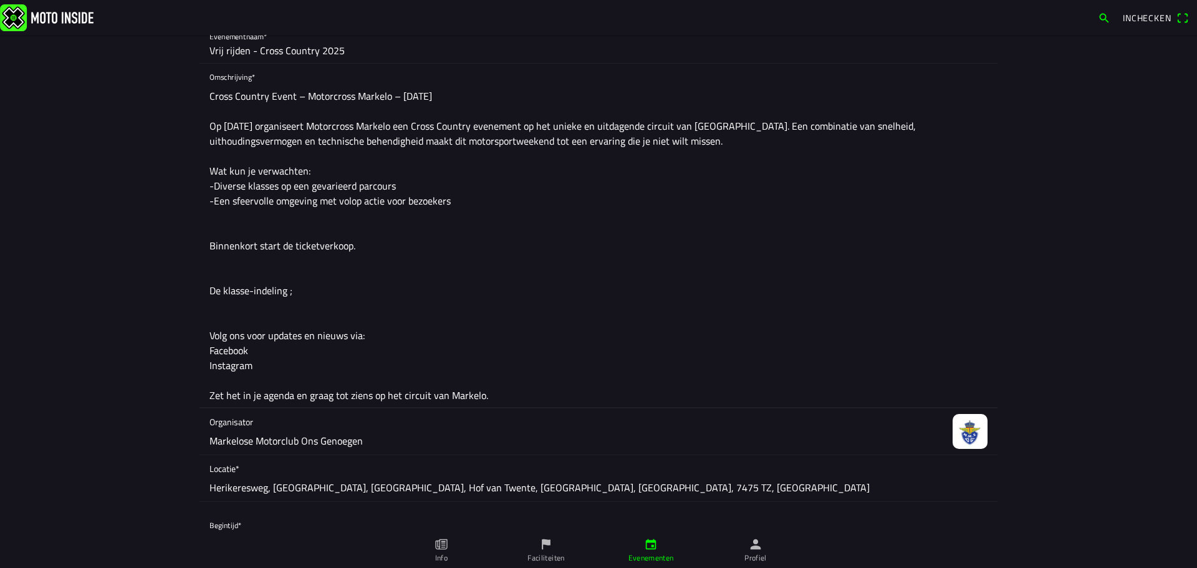
click at [303, 286] on textarea "Cross Country Event – Motorcross Markelo – 20 september Op zaterdag 20 septembe…" at bounding box center [599, 246] width 778 height 324
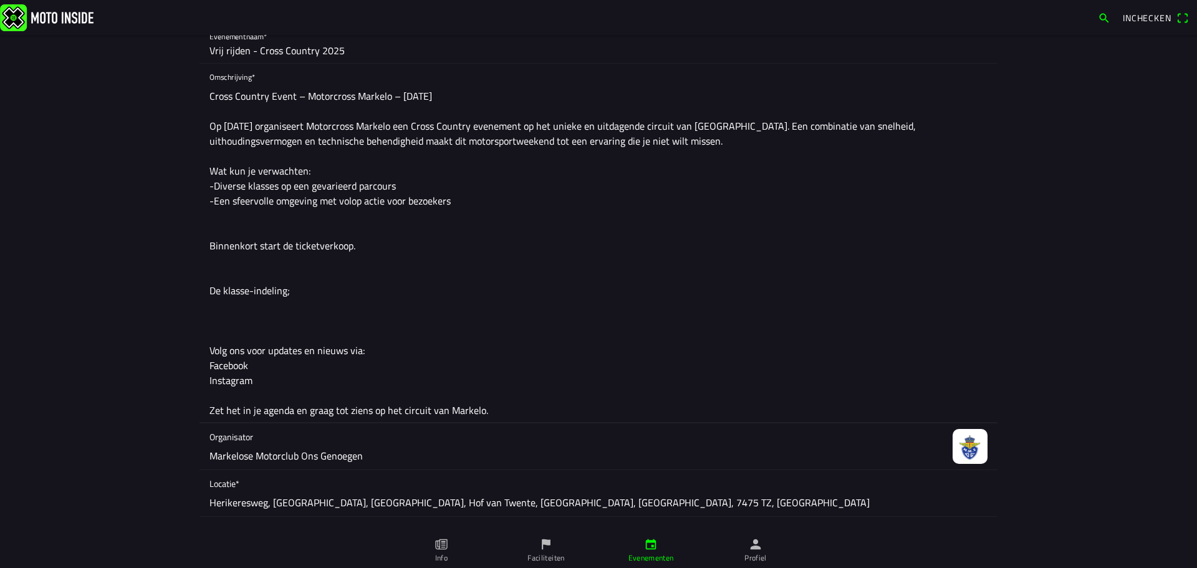
paste textarea "Vrij rijden (Dames, 65CC tot en met 85CC)*"
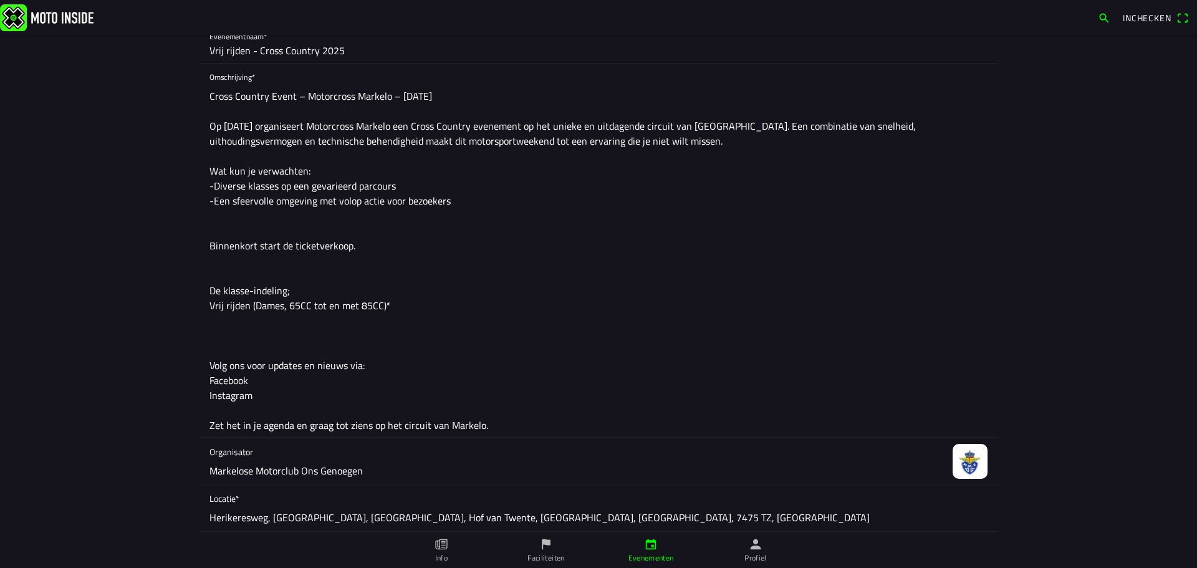
click at [203, 306] on div "Omschrijving* Cross Country Event – Motorcross Markelo – 20 september Op zaterd…" at bounding box center [599, 251] width 798 height 375
click at [423, 304] on textarea "Cross Country Event – Motorcross Markelo – 20 september Op zaterdag 20 septembe…" at bounding box center [599, 261] width 778 height 354
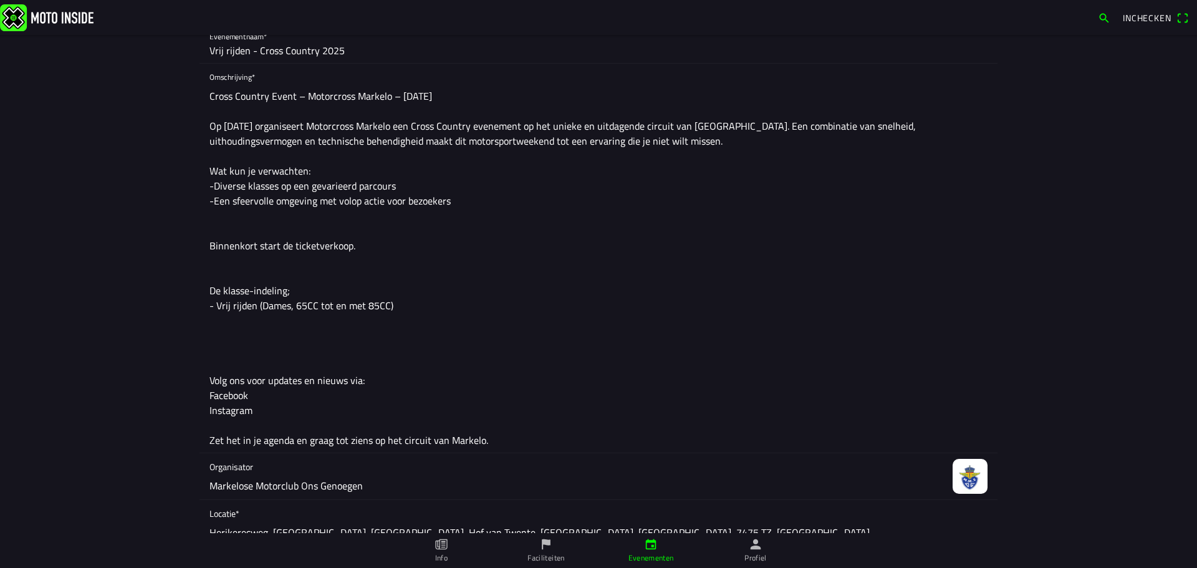
click at [210, 303] on textarea "Cross Country Event – Motorcross Markelo – 20 september Op zaterdag 20 septembe…" at bounding box center [599, 268] width 778 height 369
click at [395, 307] on textarea "Cross Country Event – Motorcross Markelo – 20 september Op zaterdag 20 septembe…" at bounding box center [599, 268] width 778 height 369
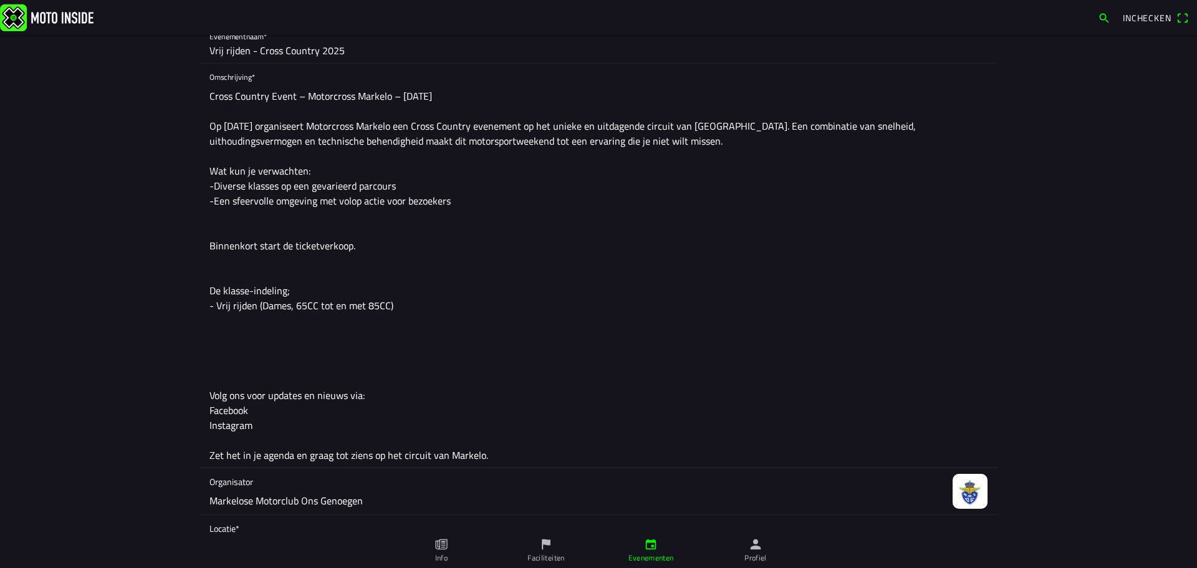
paste textarea "Aanmelden vrij rijden (125cc tot en met 500CC)"
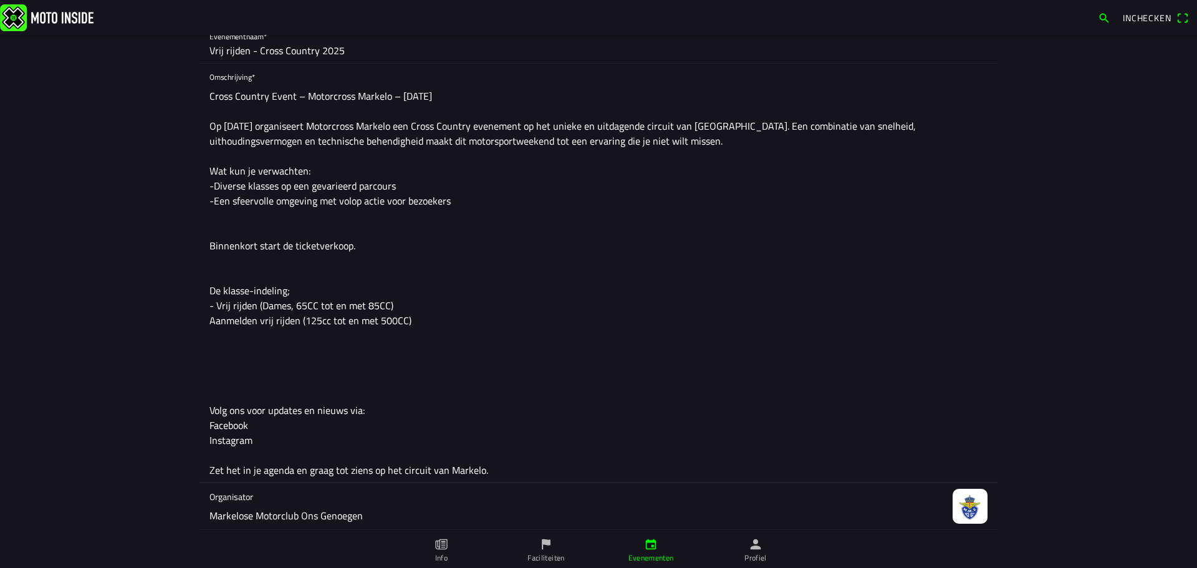
paste textarea "Aanmelden vrij rijden (125cc tot en met 500CC)"
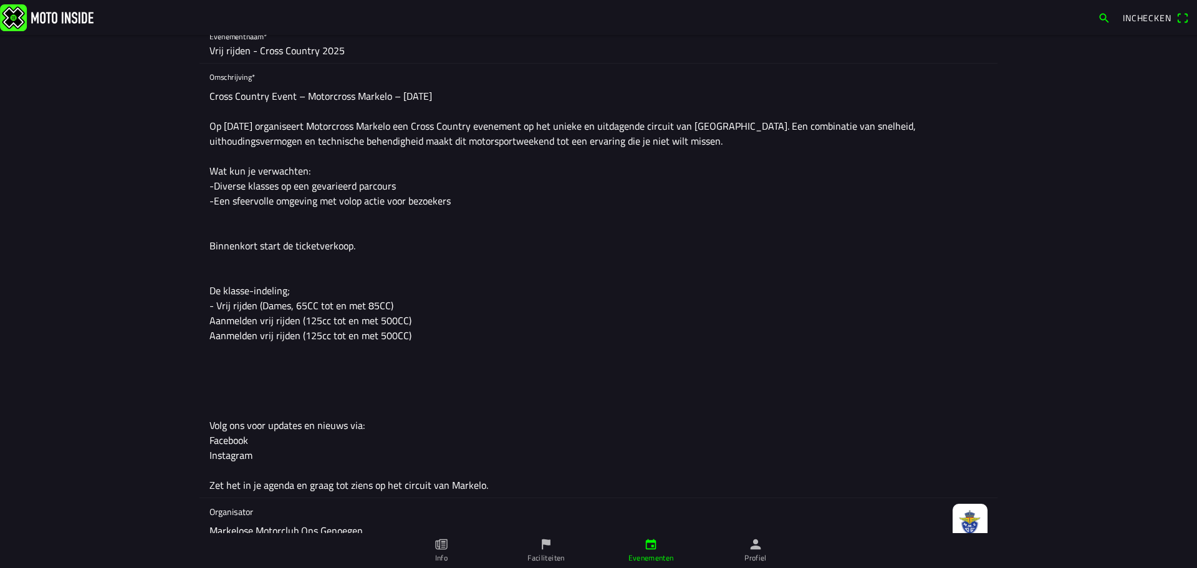
drag, startPoint x: 440, startPoint y: 272, endPoint x: 432, endPoint y: 334, distance: 62.9
click at [440, 272] on textarea "Cross Country Event – Motorcross Markelo – 20 september Op zaterdag 20 septembe…" at bounding box center [599, 291] width 778 height 414
drag, startPoint x: 414, startPoint y: 337, endPoint x: 199, endPoint y: 316, distance: 216.1
click at [200, 316] on div "Omschrijving* Cross Country Event – Motorcross Markelo – 20 september Op zaterd…" at bounding box center [599, 281] width 798 height 435
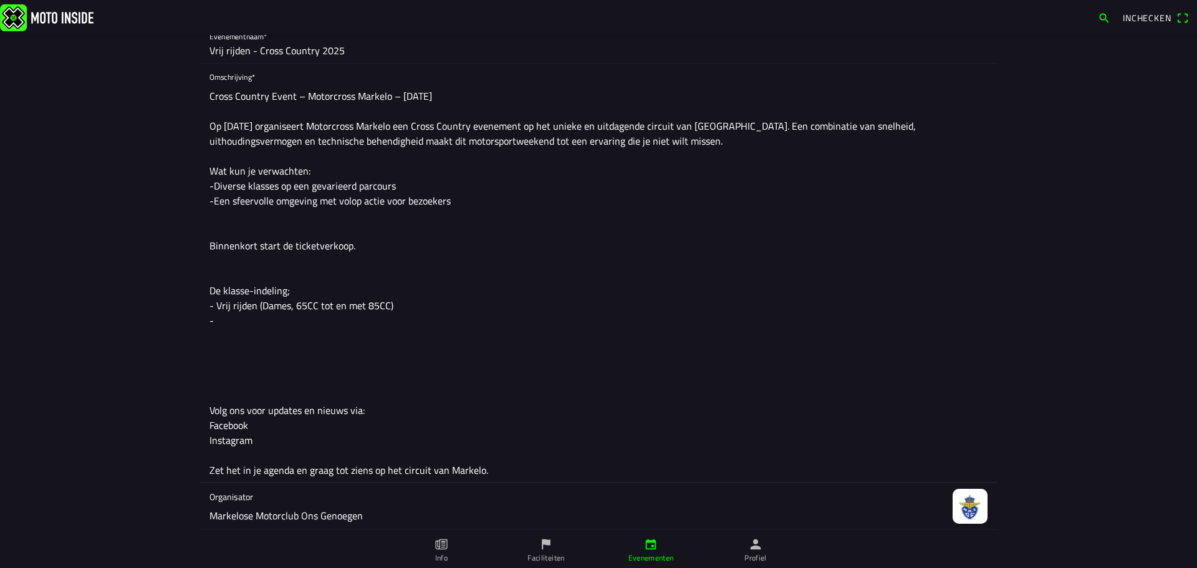
paste textarea "Vrij rijden (125cc tot en met 500CC)"
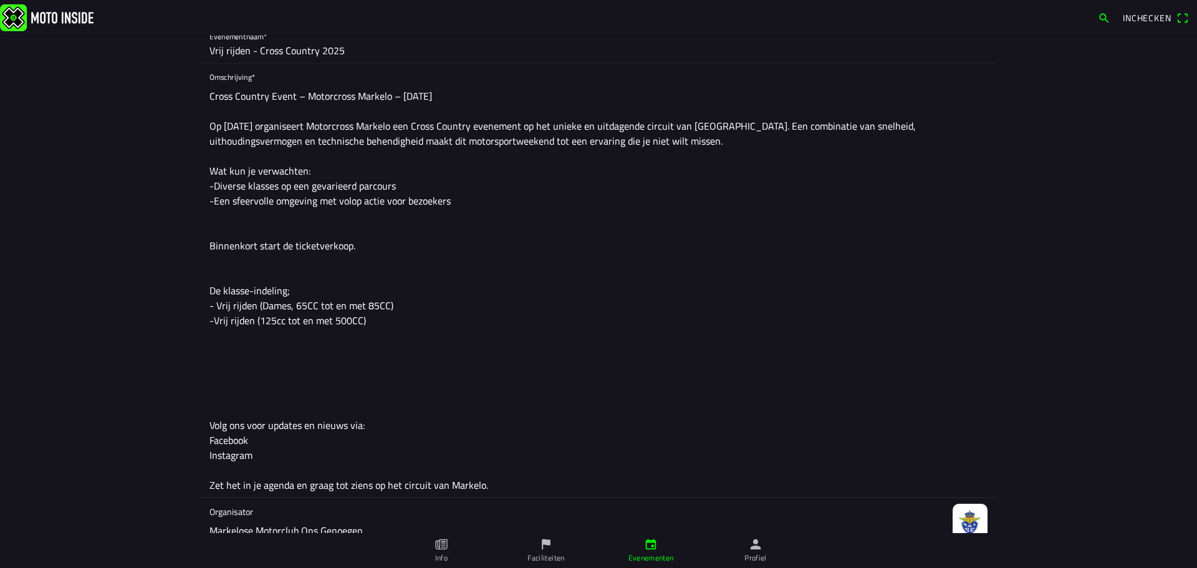
click at [211, 319] on textarea "Cross Country Event – Motorcross Markelo – 20 september Op zaterdag 20 septembe…" at bounding box center [599, 291] width 778 height 414
click at [353, 319] on textarea "Cross Country Event – Motorcross Markelo – 20 september Op zaterdag 20 septembe…" at bounding box center [599, 291] width 778 height 414
click at [366, 321] on textarea "Cross Country Event – Motorcross Markelo – 20 september Op zaterdag 20 septembe…" at bounding box center [599, 291] width 778 height 414
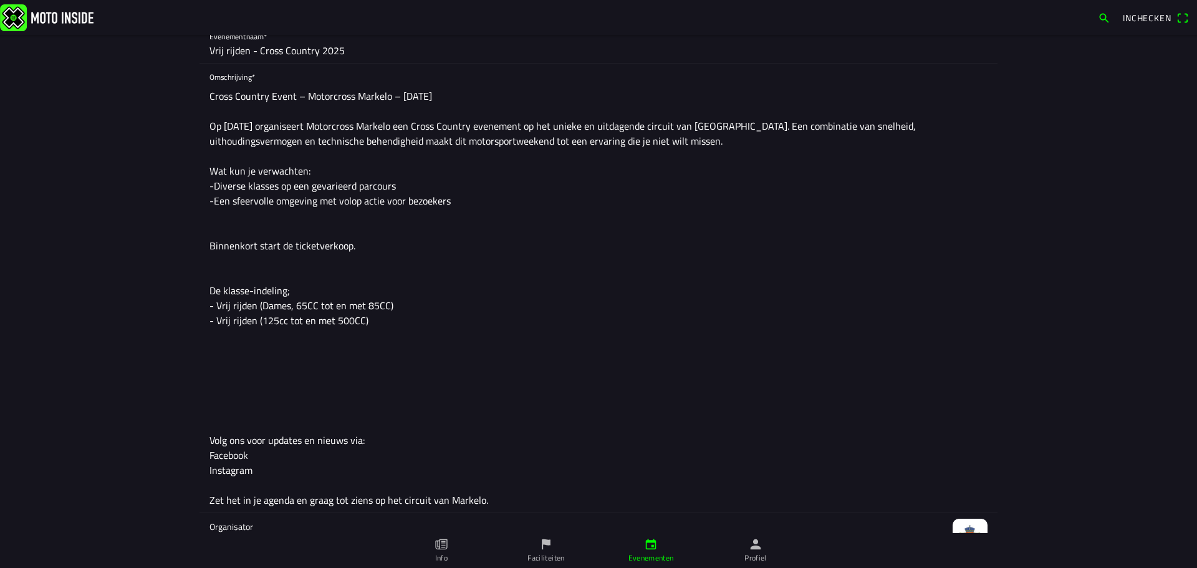
click at [259, 327] on textarea "Cross Country Event – Motorcross Markelo – 20 september Op zaterdag 20 septembe…" at bounding box center [599, 298] width 778 height 429
click at [241, 331] on textarea "Cross Country Event – Motorcross Markelo – 20 september Op zaterdag 20 septembe…" at bounding box center [599, 298] width 778 height 429
paste textarea "Aanmelden twee uurs cross (125cc tot en met 500CC)"
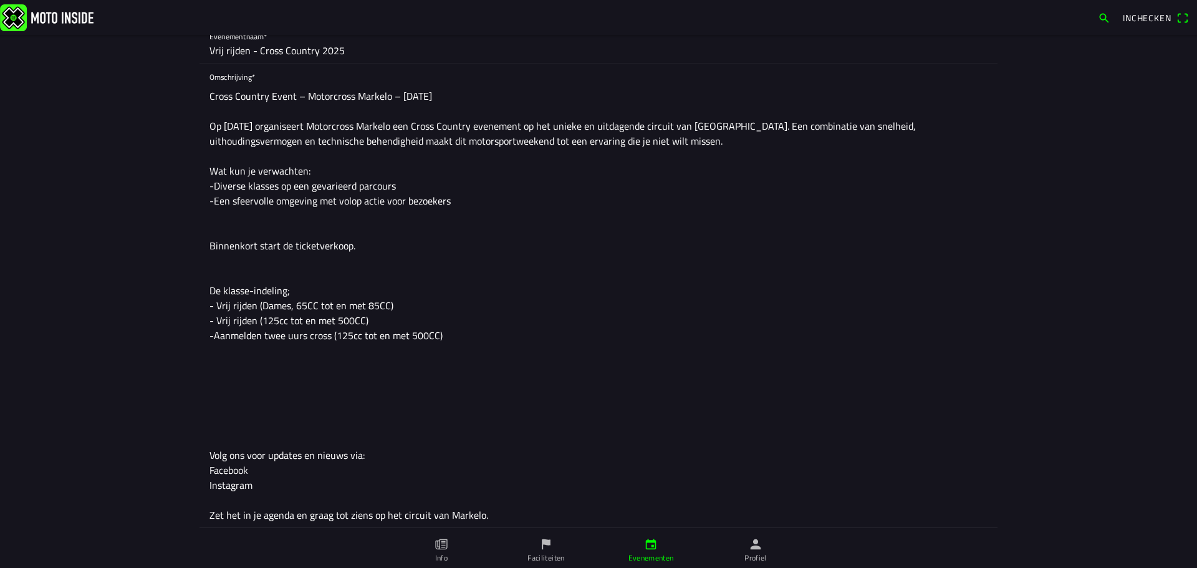
click at [232, 330] on textarea "Cross Country Event – Motorcross Markelo – 20 september Op zaterdag 20 septembe…" at bounding box center [599, 306] width 778 height 444
click at [403, 342] on textarea "Cross Country Event – Motorcross Markelo – 20 september Op zaterdag 20 septembe…" at bounding box center [599, 306] width 778 height 444
click at [354, 360] on textarea "Cross Country Event – Motorcross Markelo – 20 september Op zaterdag 20 septembe…" at bounding box center [599, 306] width 778 height 444
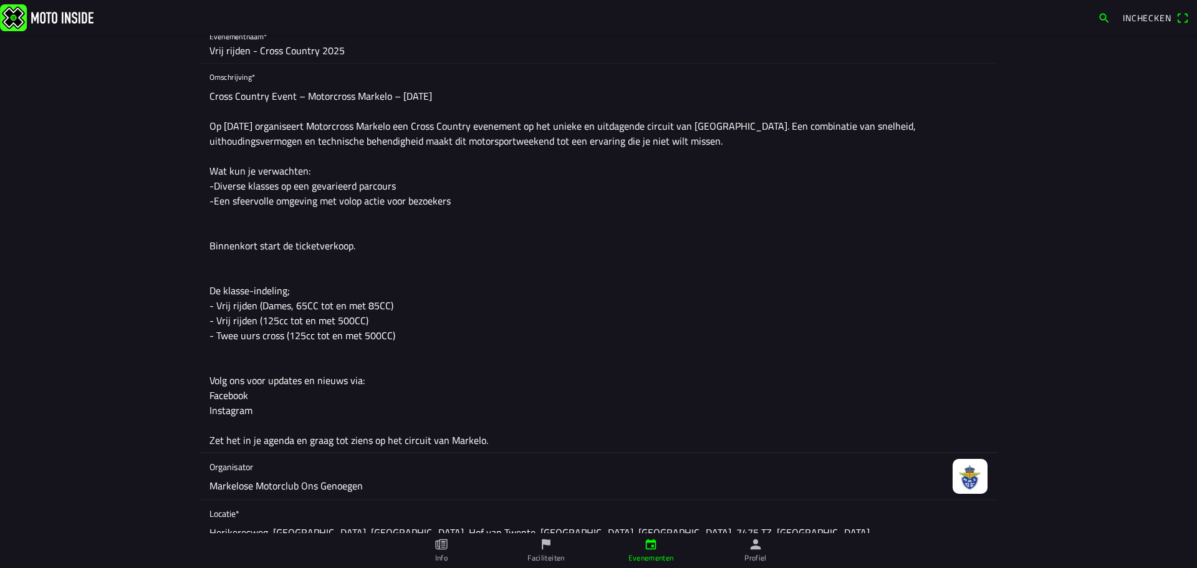
click at [311, 276] on textarea "Cross Country Event – Motorcross Markelo – 20 september Op zaterdag 20 septembe…" at bounding box center [599, 268] width 778 height 369
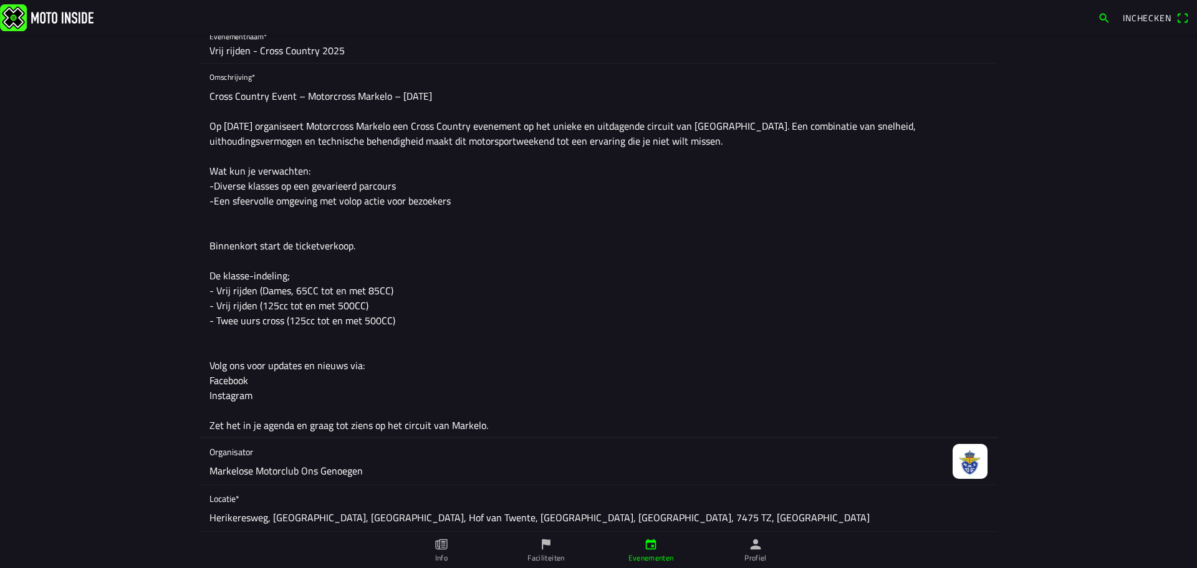
click at [315, 230] on textarea "Cross Country Event – Motorcross Markelo – 20 september Op zaterdag 20 septembe…" at bounding box center [599, 261] width 778 height 354
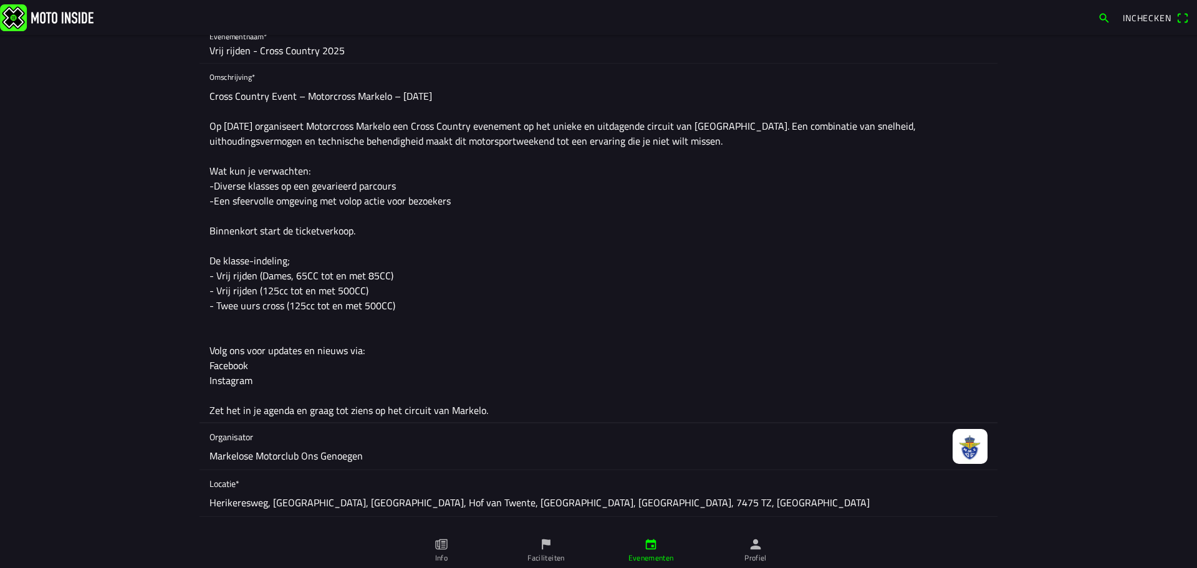
click at [329, 233] on textarea "Cross Country Event – Motorcross Markelo – 20 september Op zaterdag 20 septembe…" at bounding box center [599, 253] width 778 height 339
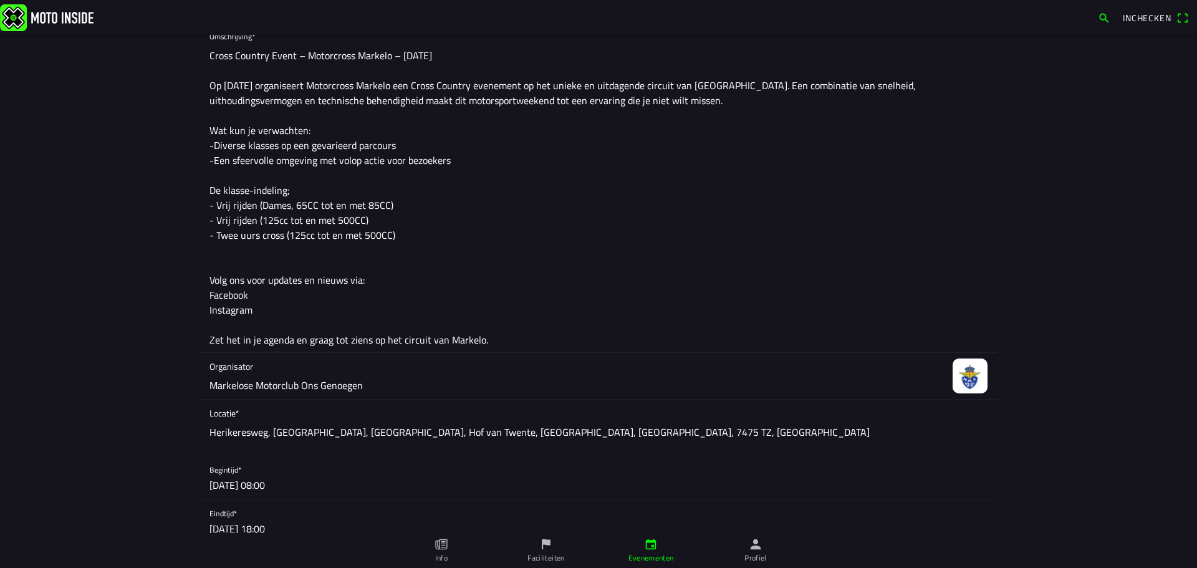
scroll to position [249, 0]
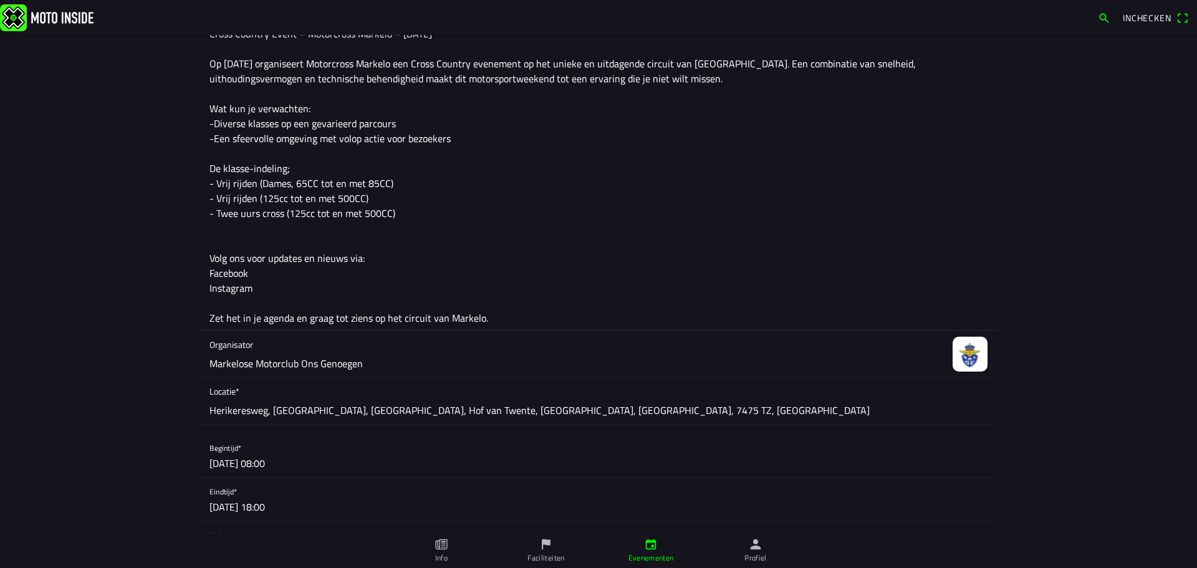
click at [312, 252] on textarea "Cross Country Event – Motorcross Markelo – 20 september Op zaterdag 20 septembe…" at bounding box center [599, 175] width 778 height 309
click at [304, 242] on textarea "Cross Country Event – Motorcross Markelo – 20 september Op zaterdag 20 septembe…" at bounding box center [599, 175] width 778 height 309
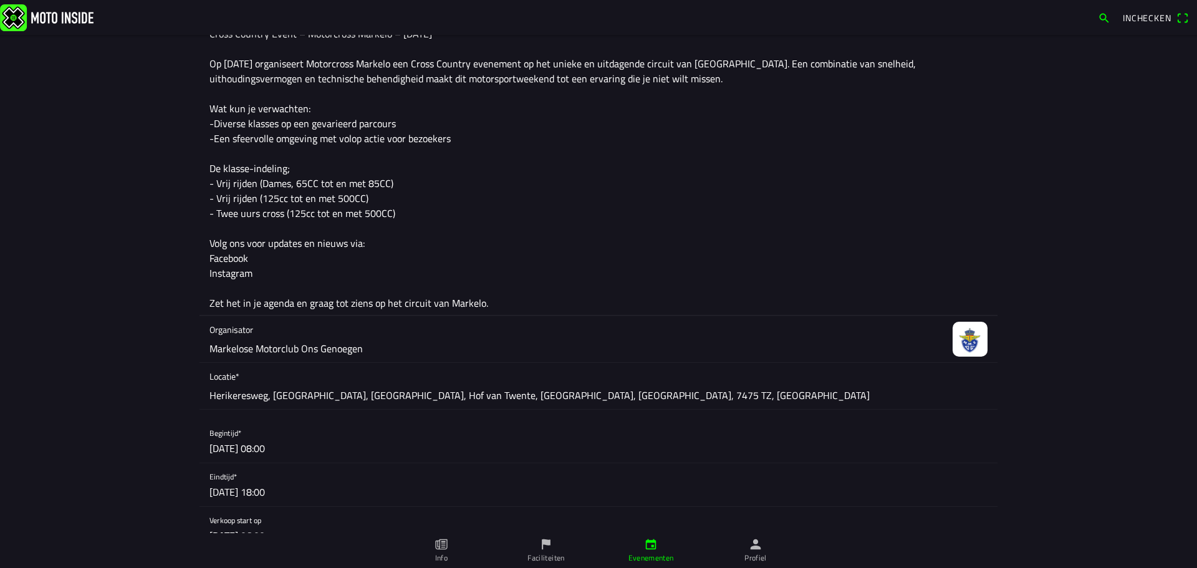
click at [284, 263] on textarea "Cross Country Event – Motorcross Markelo – [DATE] Op [DATE] organiseert Motorcr…" at bounding box center [599, 168] width 778 height 294
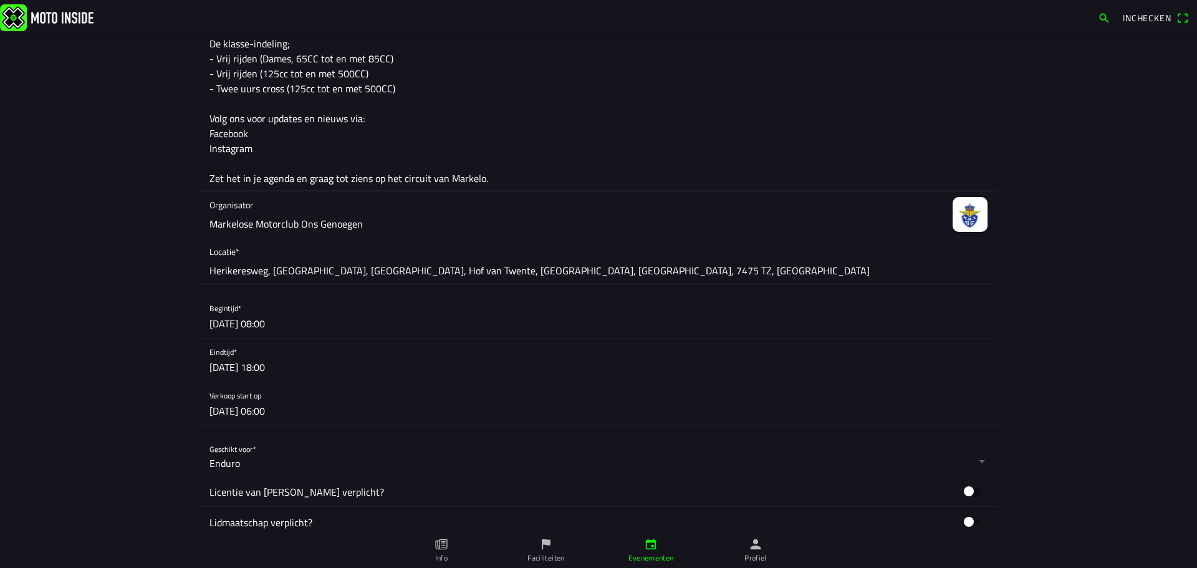
scroll to position [437, 0]
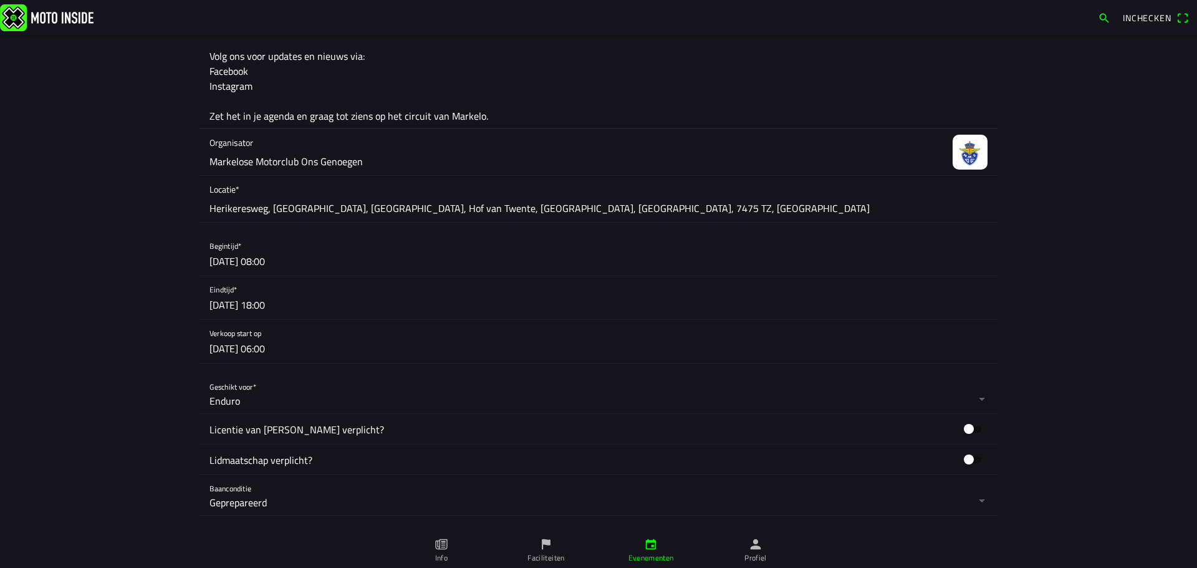
type textarea "Cross Country Event – Motorcross Markelo – [DATE] Op [DATE] organiseert Motorcr…"
click at [264, 304] on button "button" at bounding box center [604, 297] width 788 height 43
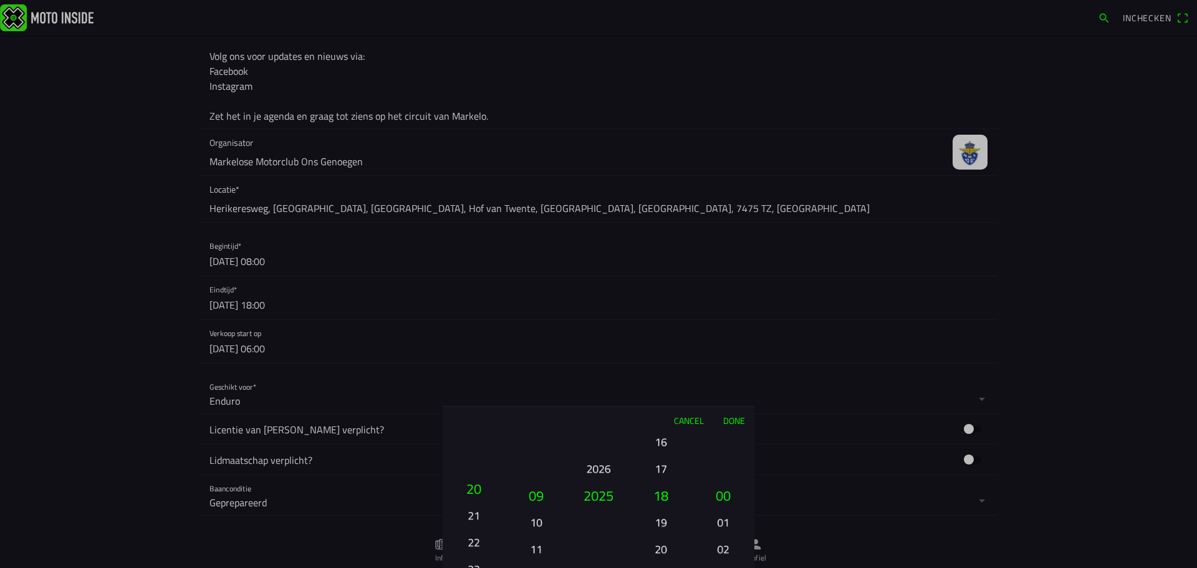
drag, startPoint x: 479, startPoint y: 514, endPoint x: 478, endPoint y: 524, distance: 10.7
click at [478, 524] on button "21" at bounding box center [474, 516] width 42 height 22
drag, startPoint x: 655, startPoint y: 582, endPoint x: 655, endPoint y: 597, distance: 15.0
click at [655, 567] on html "Inchecken Foto wijzigen Evenementnaam* Vrij rijden - Cross Country 2025 Omschri…" at bounding box center [598, 284] width 1197 height 568
drag, startPoint x: 664, startPoint y: 471, endPoint x: 661, endPoint y: 539, distance: 68.0
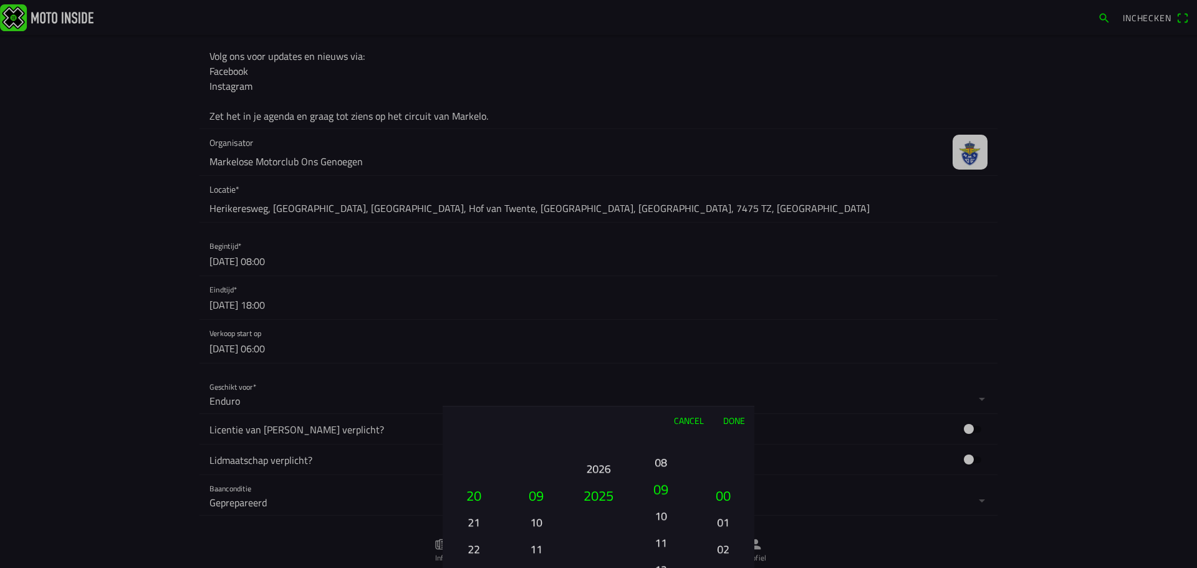
click at [661, 539] on div "00 01 02 03 04 05 06 07 08 09 10 11 12 13 14 15 16 17 18 19 20 21 22 23" at bounding box center [661, 549] width 52 height 134
click at [659, 542] on button "10" at bounding box center [661, 545] width 42 height 22
click at [725, 424] on button "Done" at bounding box center [733, 420] width 41 height 27
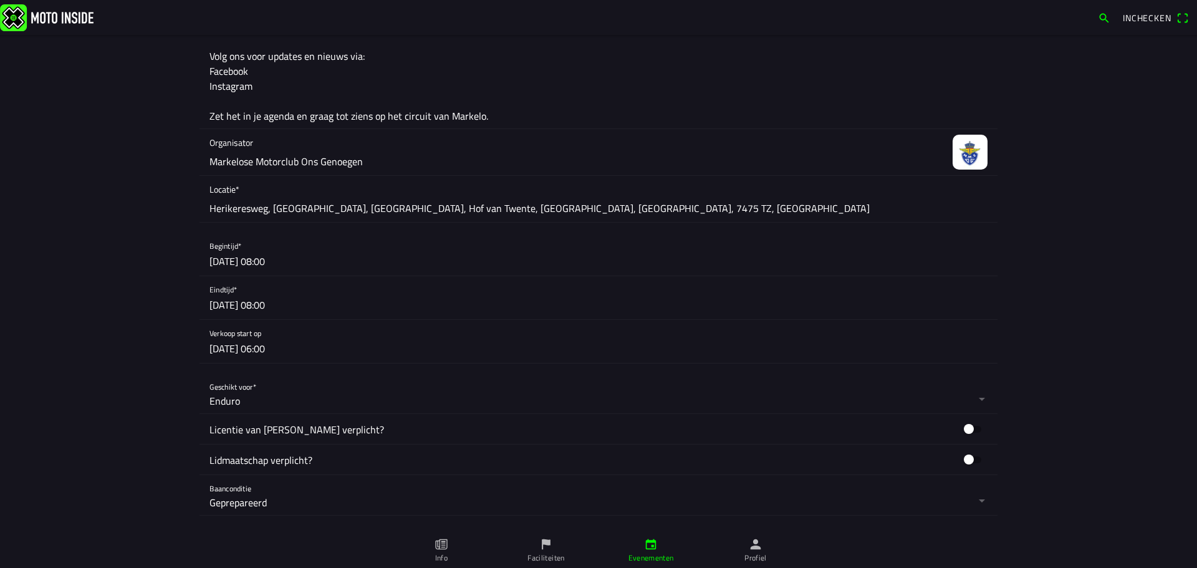
click at [277, 265] on button "button" at bounding box center [604, 254] width 788 height 43
click at [246, 309] on ion-backdrop at bounding box center [598, 284] width 1197 height 568
click at [286, 305] on button "button" at bounding box center [604, 297] width 788 height 43
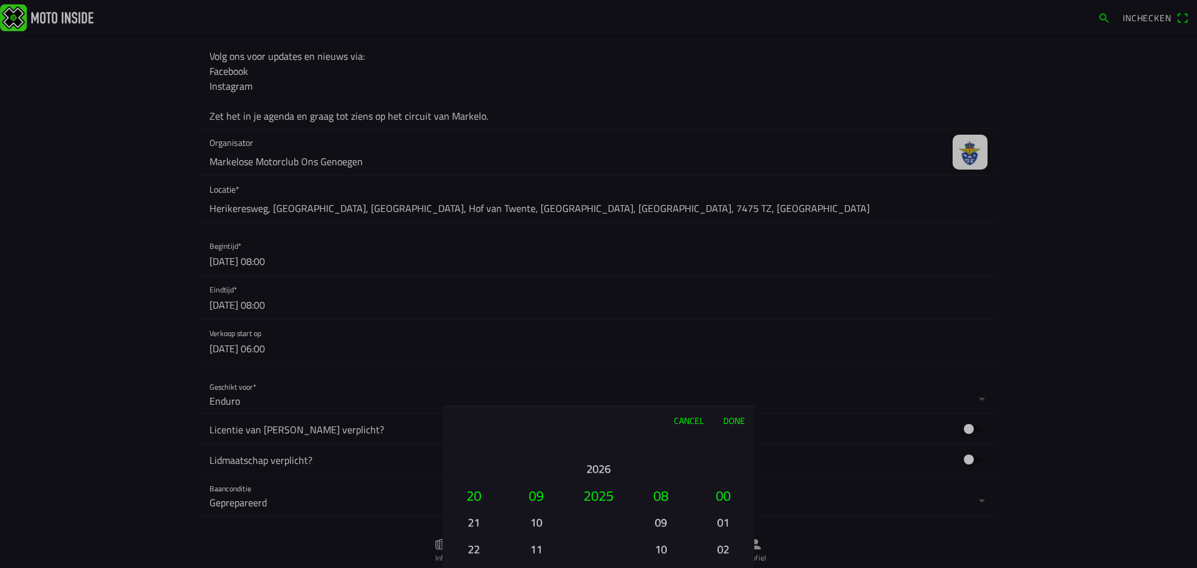
drag, startPoint x: 686, startPoint y: 408, endPoint x: 746, endPoint y: 190, distance: 226.9
click at [710, 284] on ion-picker "Cancel Done 01 02 03 04 05 06 07 08 09 10 11 12 13 14 15 16 17 18 19 20 21 22 2…" at bounding box center [598, 284] width 1197 height 568
drag, startPoint x: 665, startPoint y: 491, endPoint x: 655, endPoint y: 557, distance: 66.2
click at [666, 503] on button "22" at bounding box center [661, 489] width 52 height 27
drag, startPoint x: 664, startPoint y: 446, endPoint x: 660, endPoint y: 488, distance: 42.6
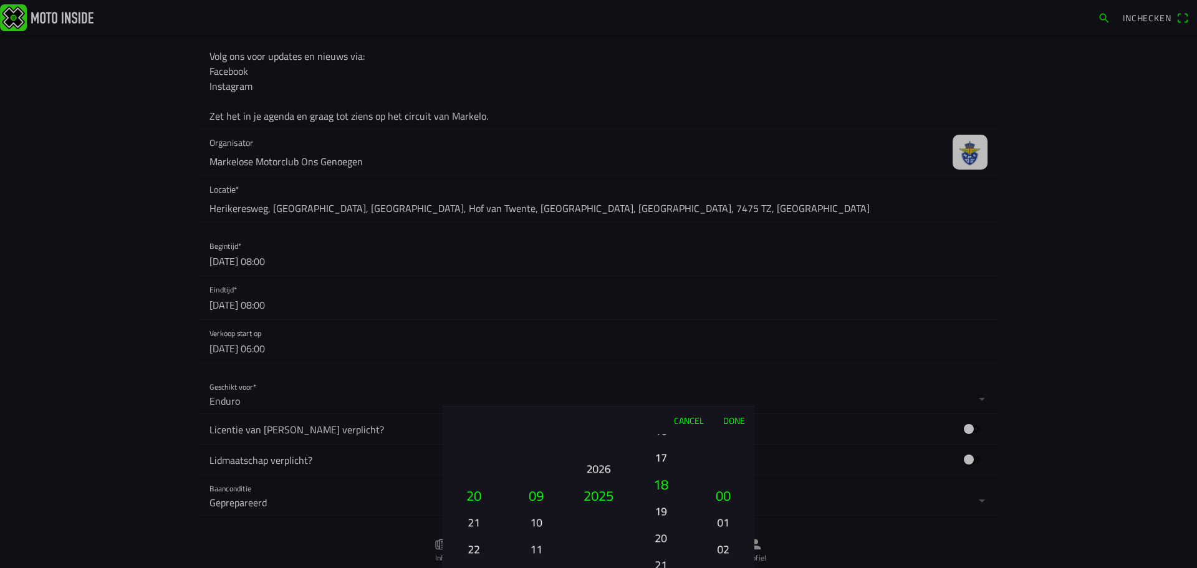
click at [660, 488] on button "18" at bounding box center [661, 484] width 52 height 27
drag, startPoint x: 664, startPoint y: 480, endPoint x: 674, endPoint y: 440, distance: 41.9
click at [670, 474] on button "15" at bounding box center [661, 487] width 52 height 27
click at [660, 523] on button "18" at bounding box center [661, 515] width 42 height 22
click at [660, 506] on button "18" at bounding box center [661, 504] width 52 height 27
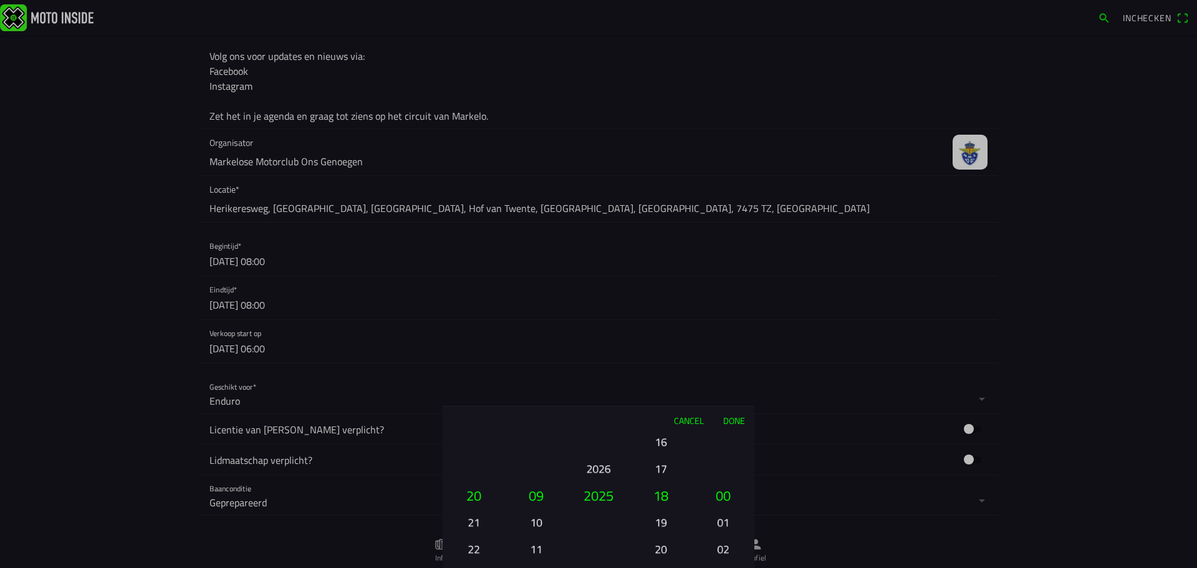
click at [727, 418] on button "Done" at bounding box center [733, 420] width 41 height 27
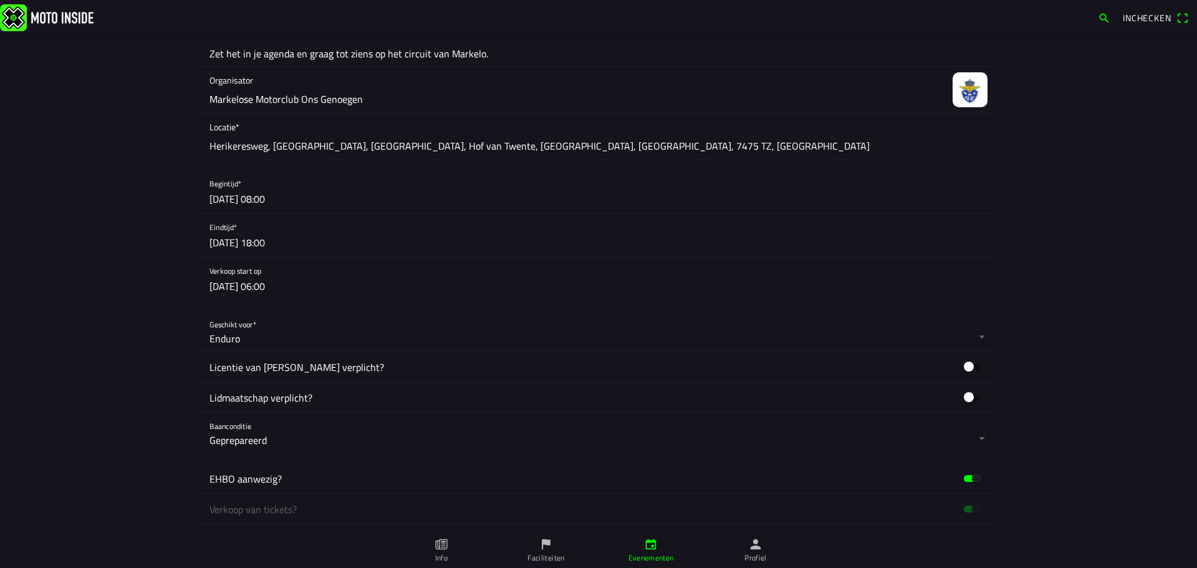
scroll to position [686, 0]
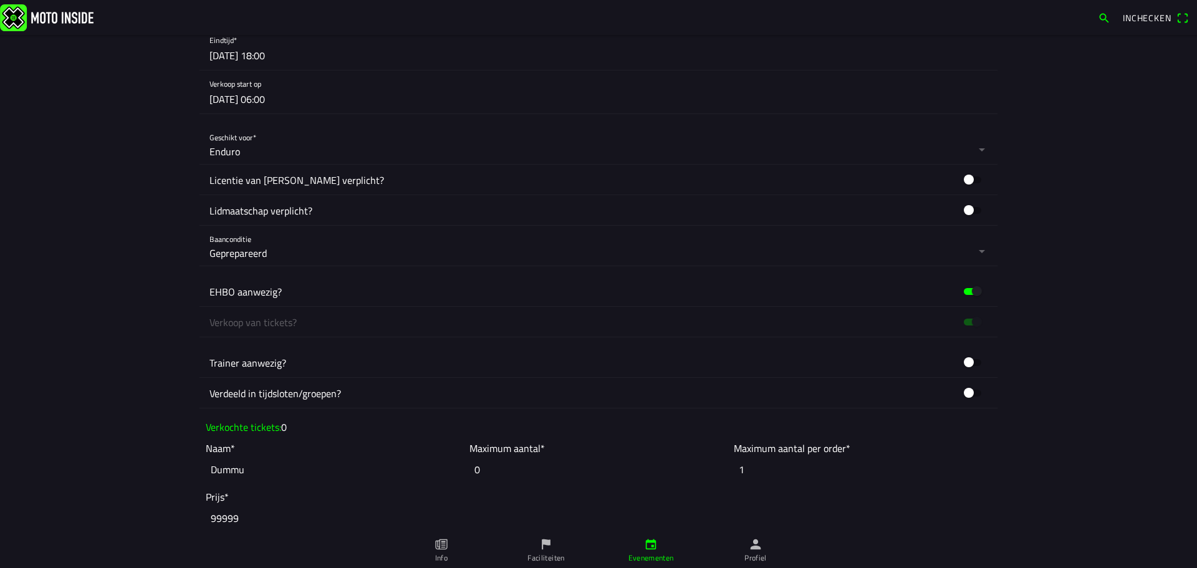
click at [967, 178] on button "button" at bounding box center [973, 179] width 30 height 19
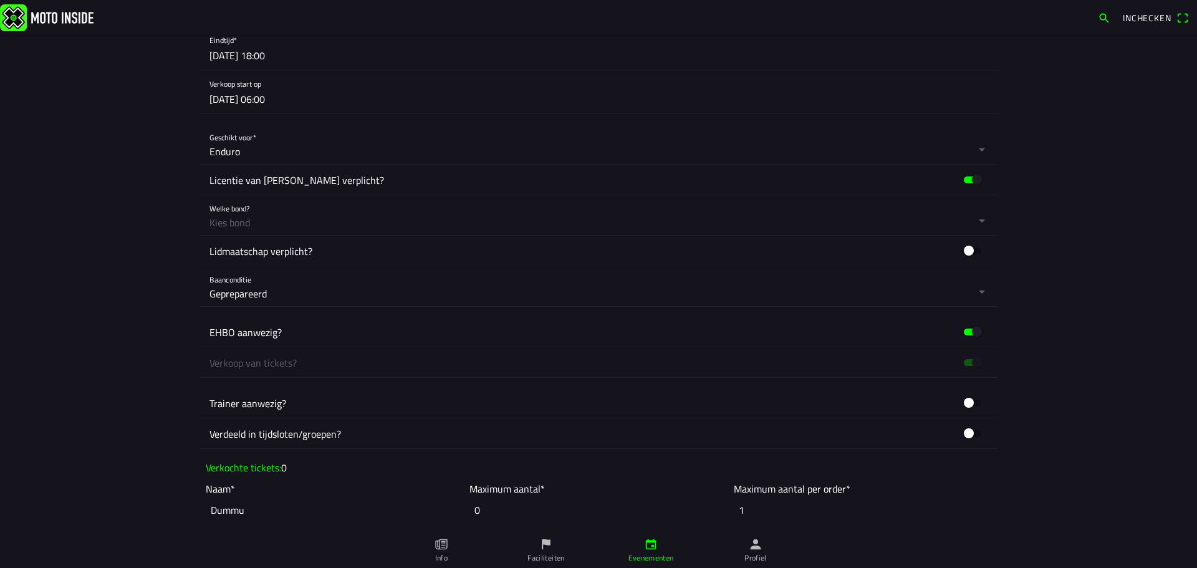
click at [369, 216] on button "button" at bounding box center [604, 215] width 788 height 40
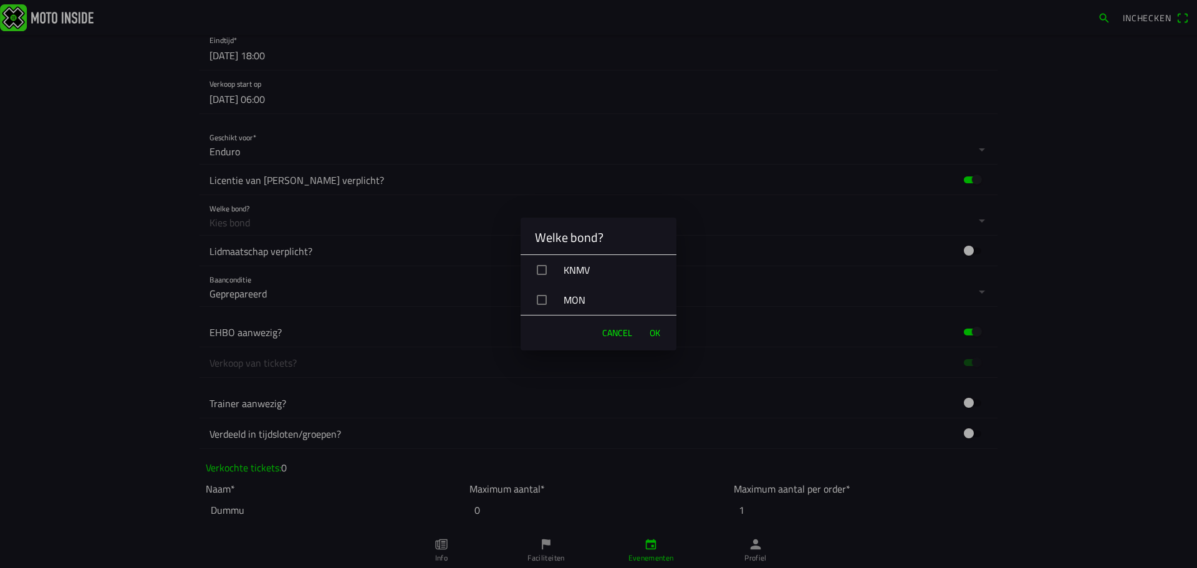
click at [575, 268] on div "KNMV" at bounding box center [604, 269] width 146 height 31
click at [652, 335] on span "OK" at bounding box center [655, 333] width 11 height 12
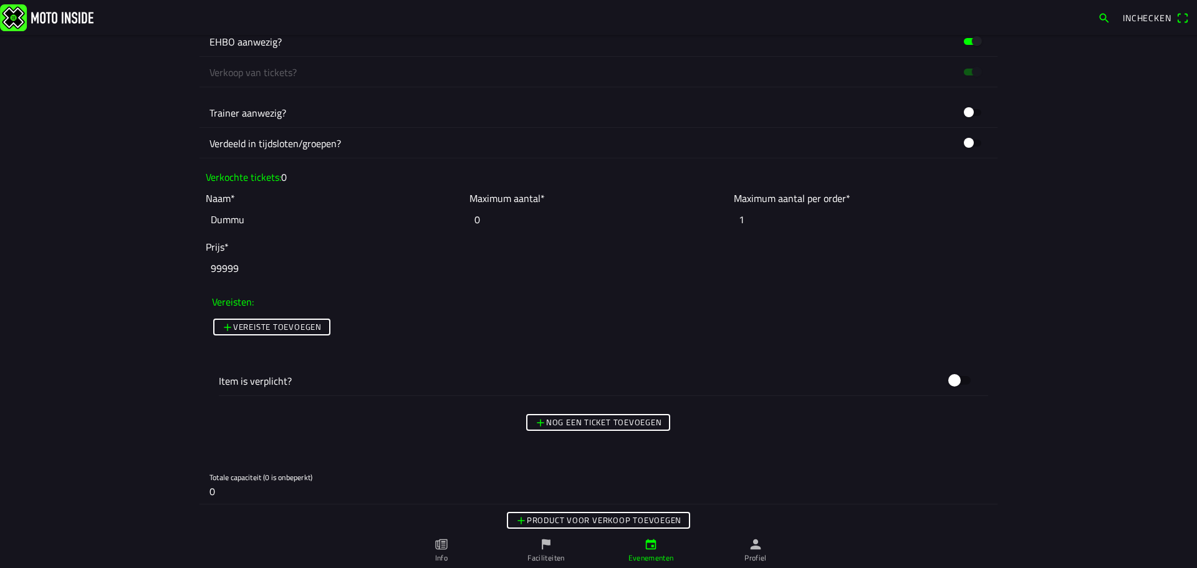
scroll to position [998, 0]
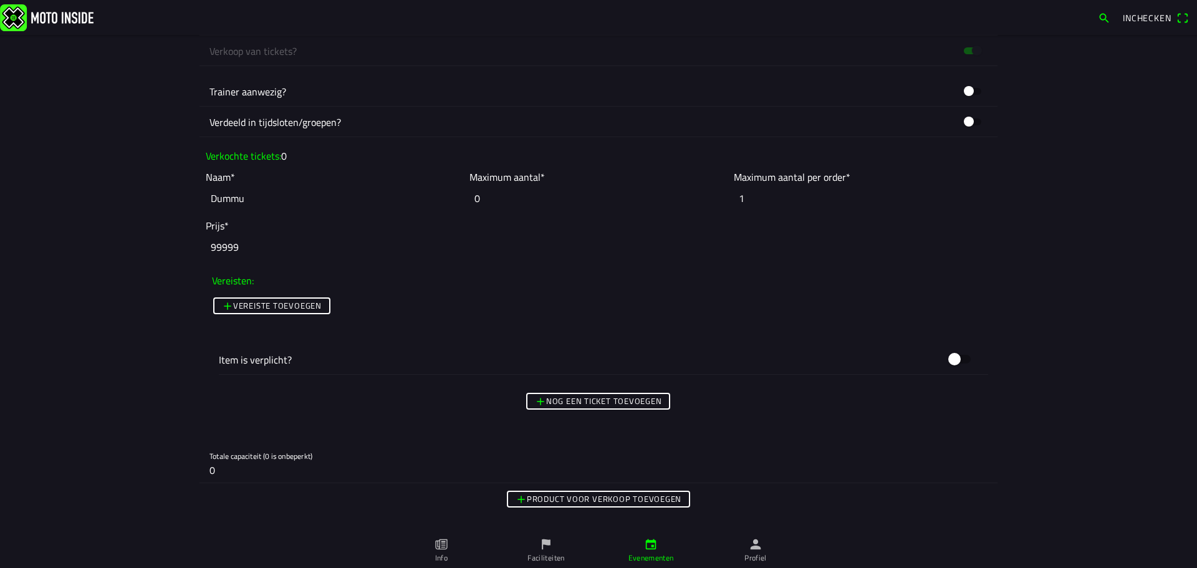
click at [220, 191] on input "Dummu" at bounding box center [335, 198] width 258 height 27
paste input "Vrij rijden (Dames, 65CC tot en met 85CC)*"
type input "Vrij rijden (Dames, 65CC tot en met 85CC)"
drag, startPoint x: 485, startPoint y: 196, endPoint x: 421, endPoint y: 196, distance: 64.2
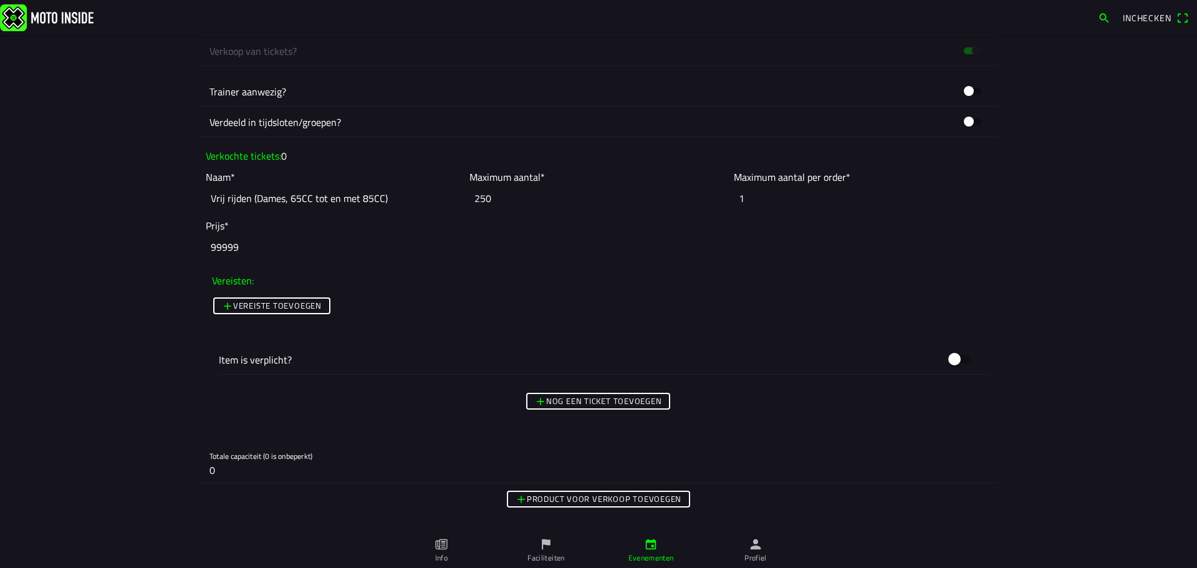
click at [0, 0] on slot "Naam* Vrij rijden (Dames, 65CC tot en met 85CC) Maximum aantal* 250 Maximum aan…" at bounding box center [0, 0] width 0 height 0
type input "75"
type input "20"
click at [282, 353] on ion-label "Item is verplicht?" at bounding box center [580, 359] width 722 height 15
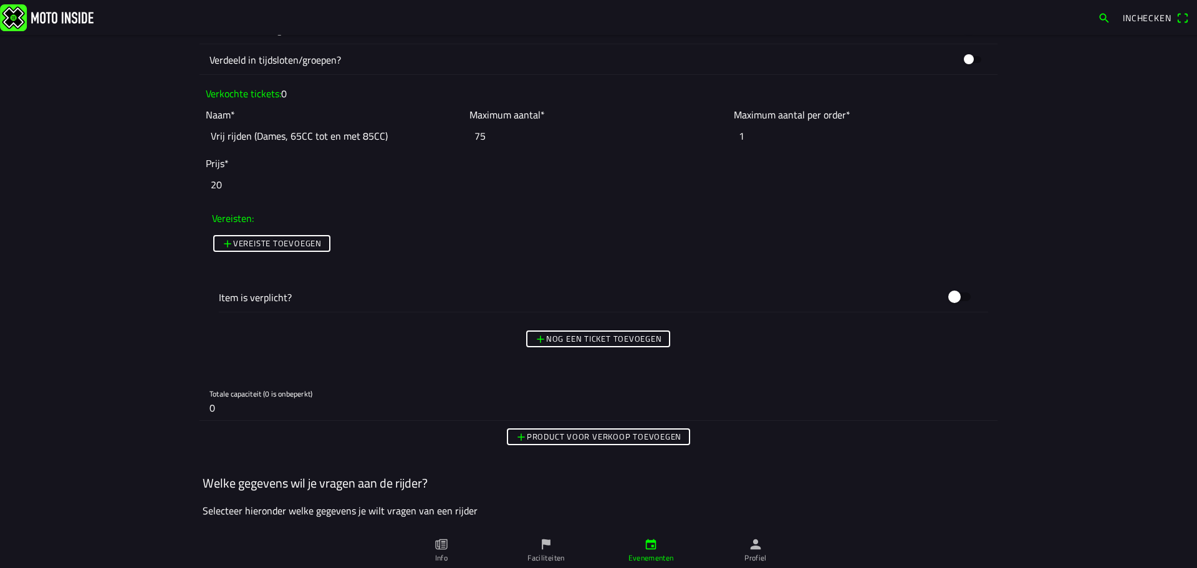
click at [323, 240] on button "Vereiste toevoegen" at bounding box center [271, 243] width 117 height 17
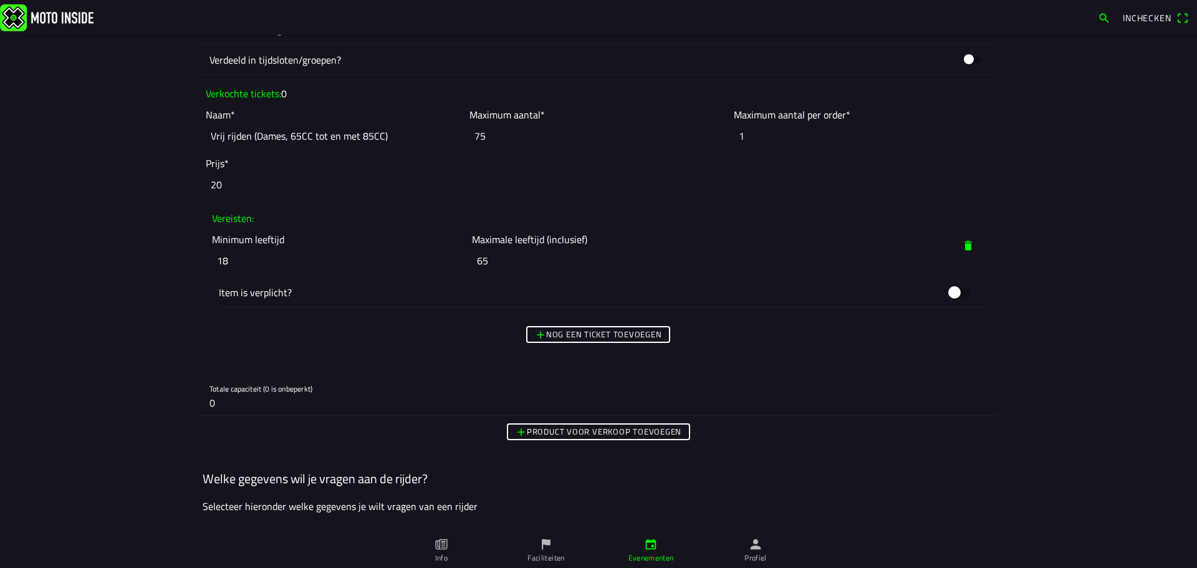
click at [964, 239] on span "button" at bounding box center [968, 245] width 12 height 22
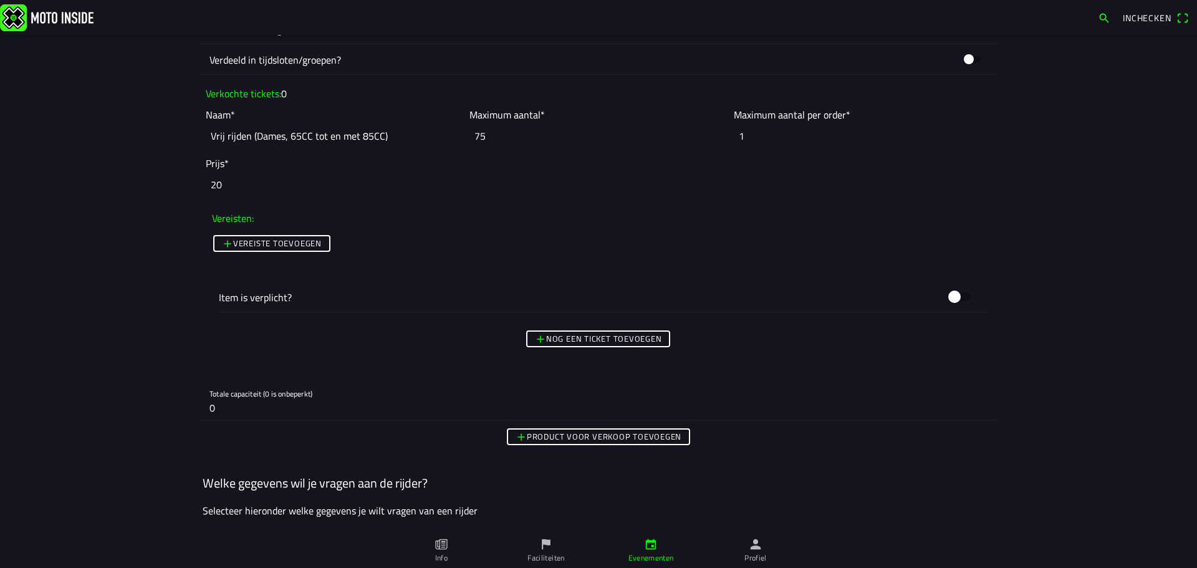
click at [664, 330] on div "Nog een ticket toevoegen" at bounding box center [599, 339] width 798 height 22
click at [0, 0] on slot "Nog een ticket toevoegen" at bounding box center [0, 0] width 0 height 0
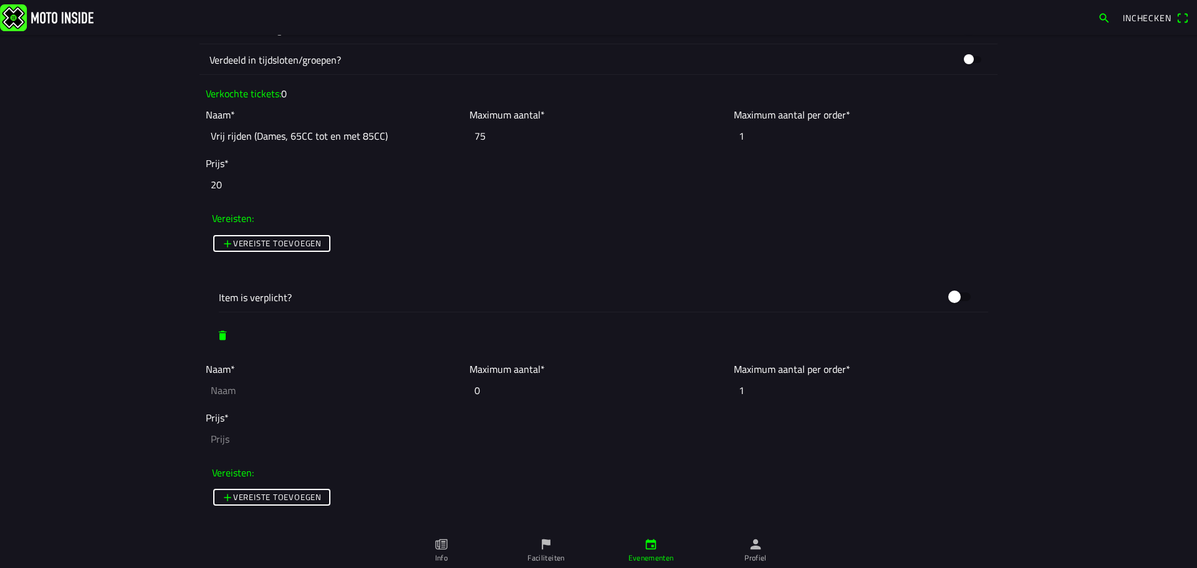
click at [243, 299] on ion-label "Item is verplicht?" at bounding box center [580, 297] width 722 height 15
click at [225, 398] on input "text" at bounding box center [335, 390] width 258 height 27
paste input "Vrij rijden (125cc tot en met 500CC)"
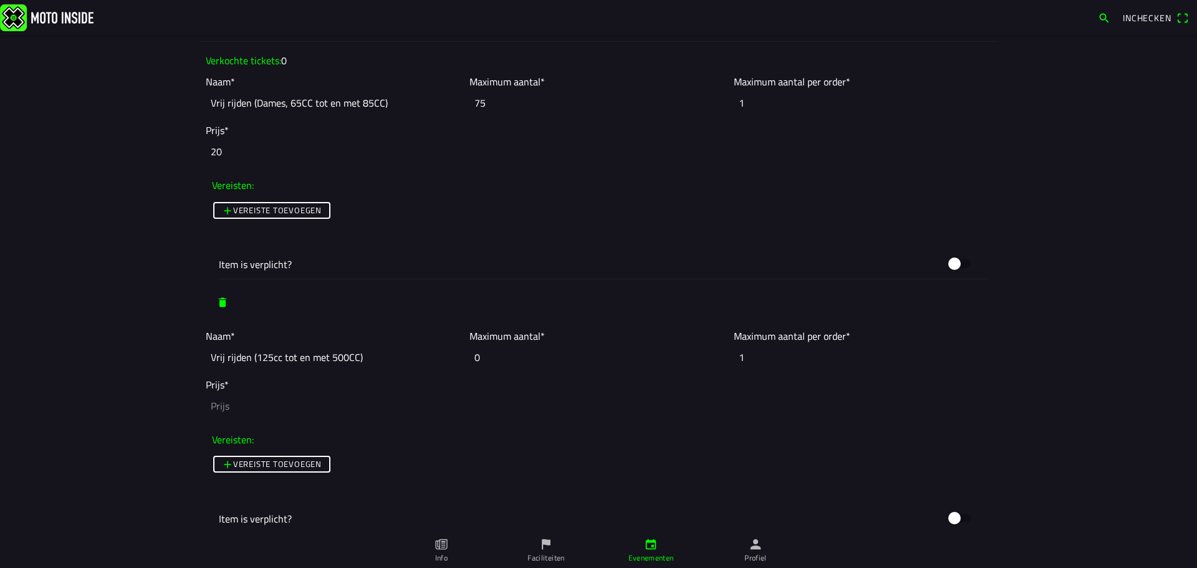
scroll to position [1123, 0]
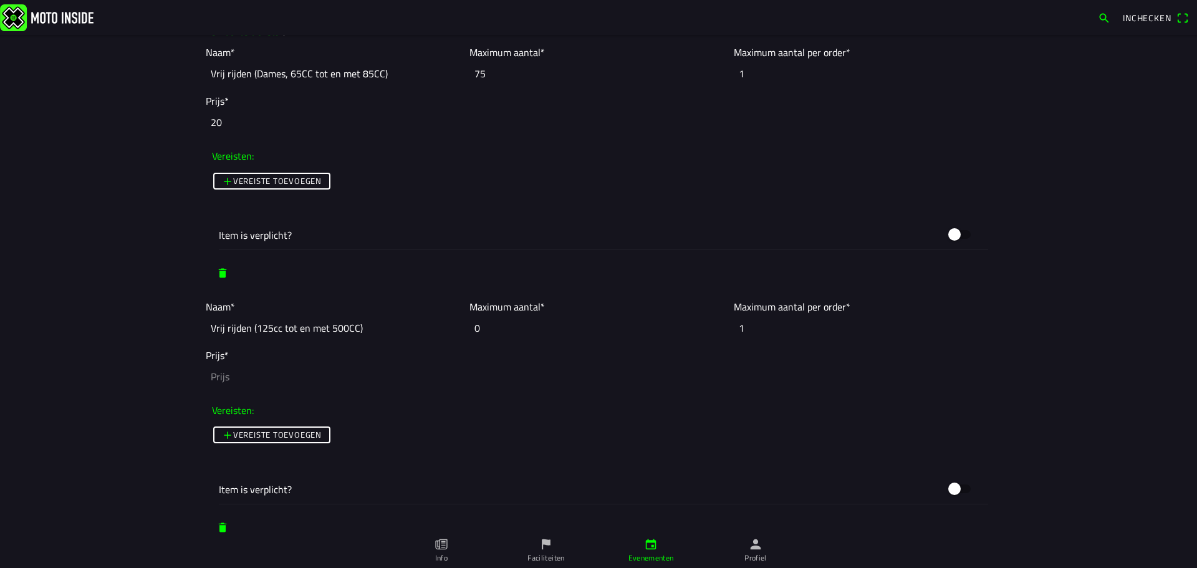
type input "Vrij rijden (125cc tot en met 500CC)"
drag, startPoint x: 465, startPoint y: 329, endPoint x: 427, endPoint y: 327, distance: 38.1
click at [0, 0] on slot "Naam* Vrij rijden (125cc tot en met 500CC) Maximum aantal* 0 Maximum aantal per…" at bounding box center [0, 0] width 0 height 0
type input "150"
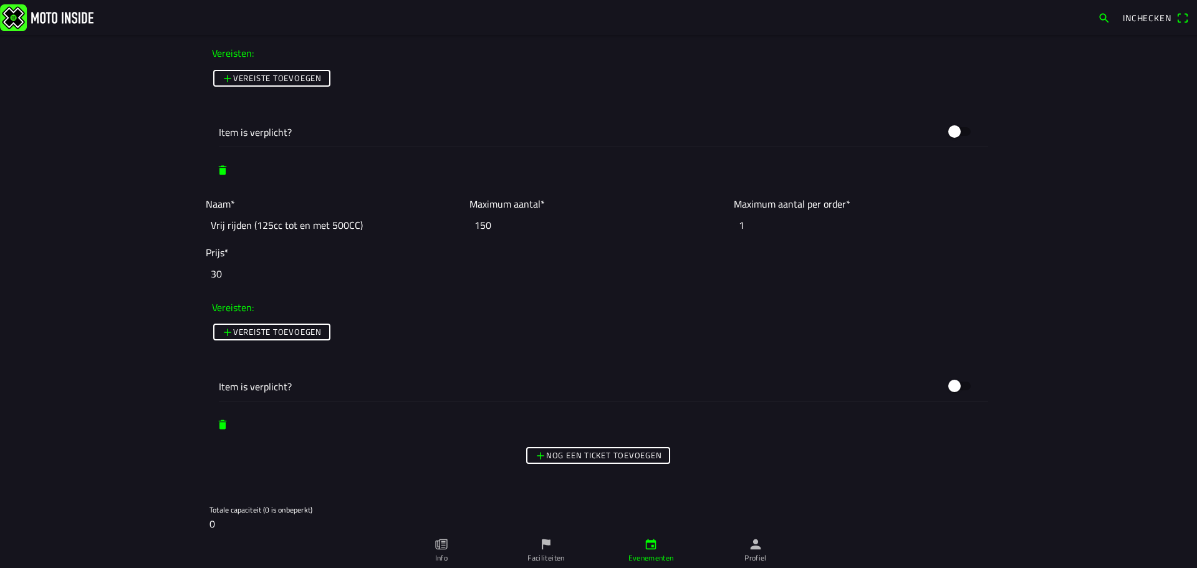
scroll to position [1247, 0]
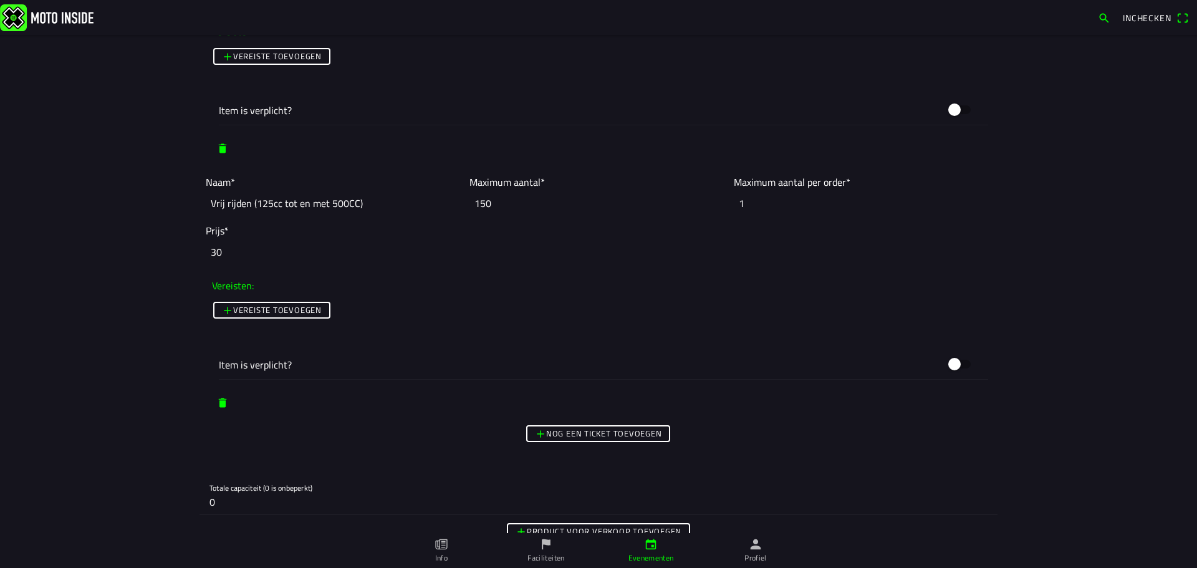
type input "30"
click at [538, 423] on div "Nog een ticket toevoegen" at bounding box center [599, 434] width 798 height 22
click at [538, 428] on span "Nog een ticket toevoegen" at bounding box center [598, 434] width 127 height 14
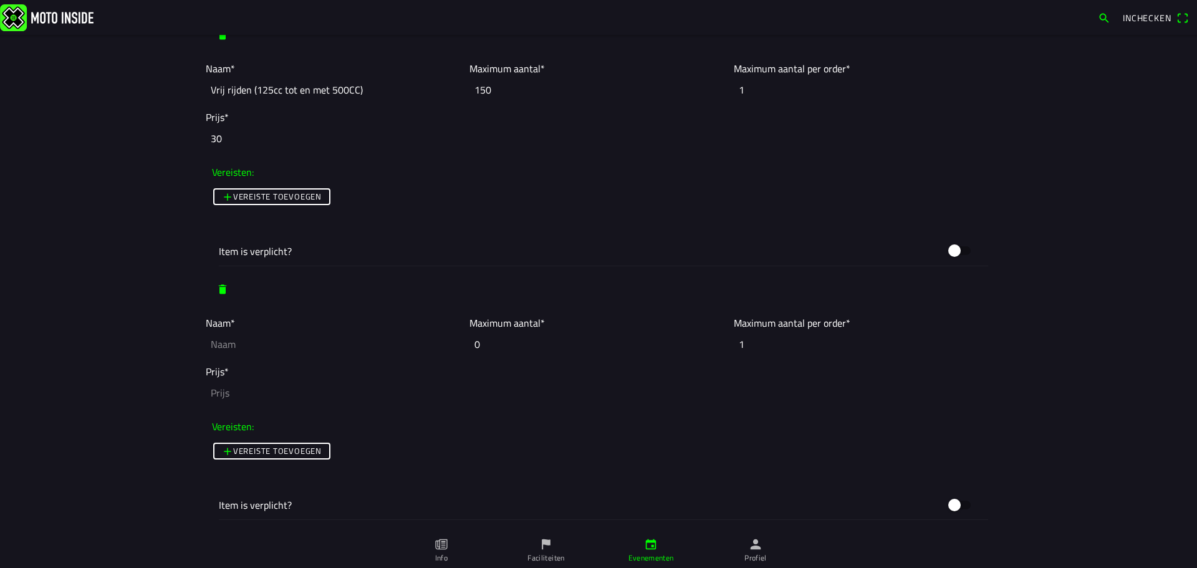
scroll to position [1372, 0]
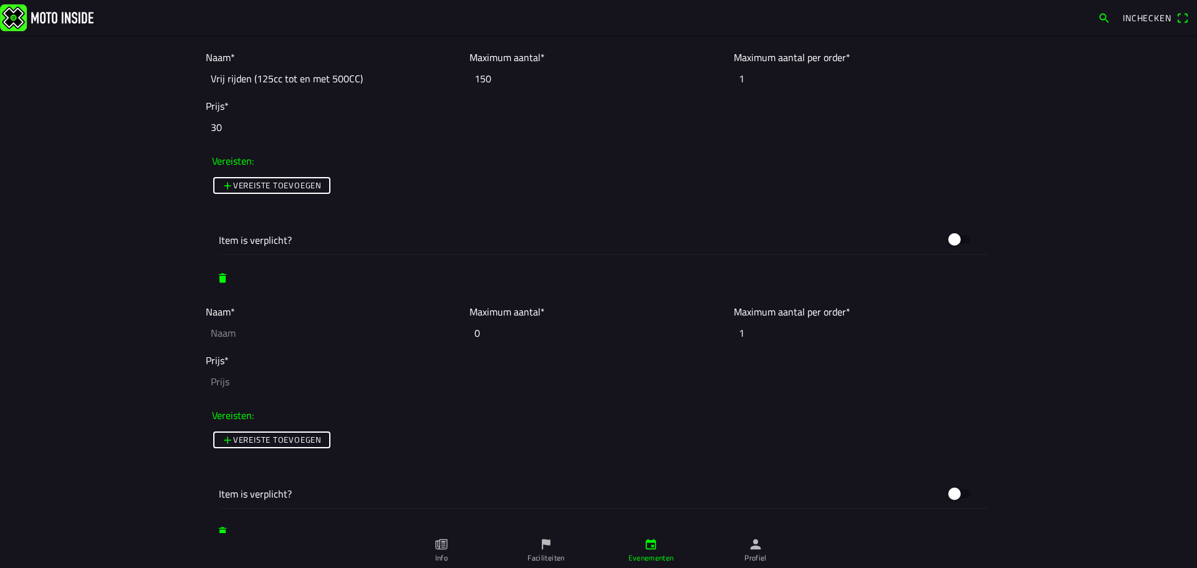
click at [214, 333] on input "text" at bounding box center [335, 332] width 258 height 27
type input "V"
paste input "Vrij rijden (125cc tot en met 500CC)"
drag, startPoint x: 304, startPoint y: 335, endPoint x: 342, endPoint y: 342, distance: 39.3
click at [304, 335] on input "Vrij rijden (125cc tot en met 500CC)" at bounding box center [335, 332] width 258 height 27
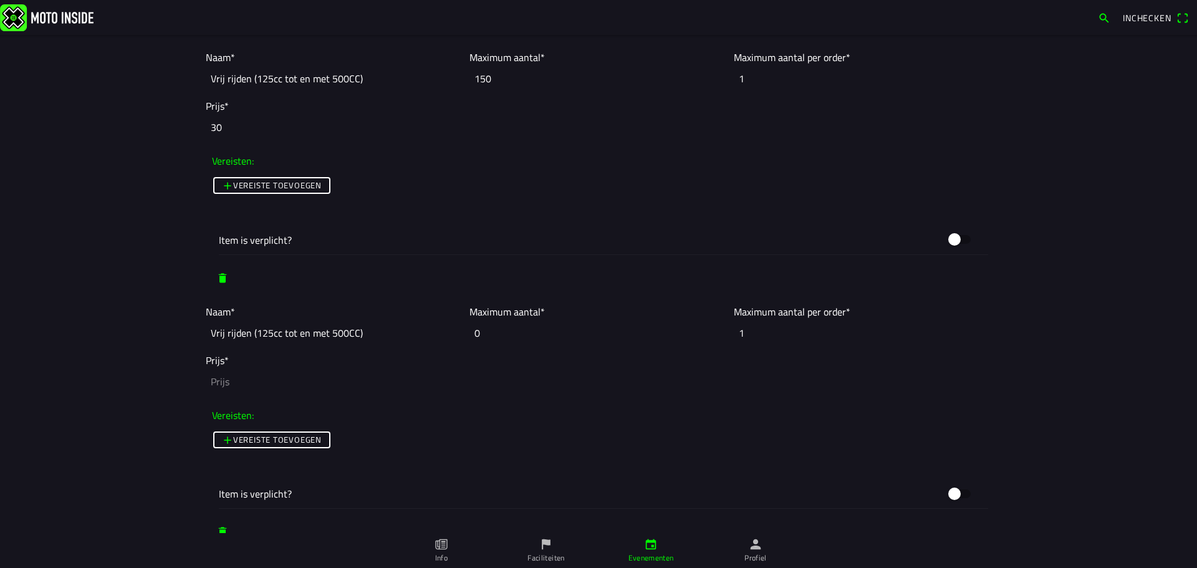
drag, startPoint x: 363, startPoint y: 330, endPoint x: 134, endPoint y: 314, distance: 229.4
click at [134, 314] on main "Foto wijzigen Evenementnaam* Vrij rijden - Cross Country 2025 Omschrijving* Cro…" at bounding box center [598, 301] width 1197 height 533
paste input "Aanmelden twee uurs cross"
drag, startPoint x: 255, startPoint y: 334, endPoint x: 137, endPoint y: 329, distance: 118.6
click at [137, 329] on main "Foto wijzigen Evenementnaam* Vrij rijden - Cross Country 2025 Omschrijving* Cro…" at bounding box center [598, 301] width 1197 height 533
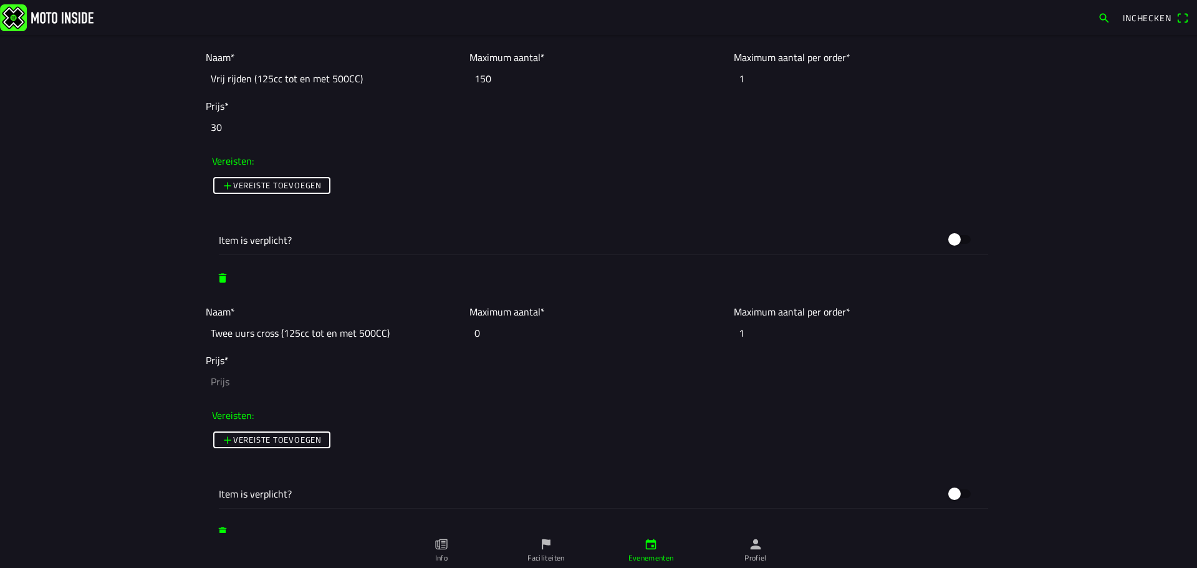
type input "Twee uurs cross (125cc tot en met 500CC)"
click at [231, 382] on input "number" at bounding box center [599, 381] width 786 height 27
type input "50"
drag, startPoint x: 491, startPoint y: 334, endPoint x: 443, endPoint y: 337, distance: 48.8
click at [0, 0] on slot "Naam* Twee uurs cross (125cc tot en met 500CC) Maximum aantal* 0 Maximum aantal…" at bounding box center [0, 0] width 0 height 0
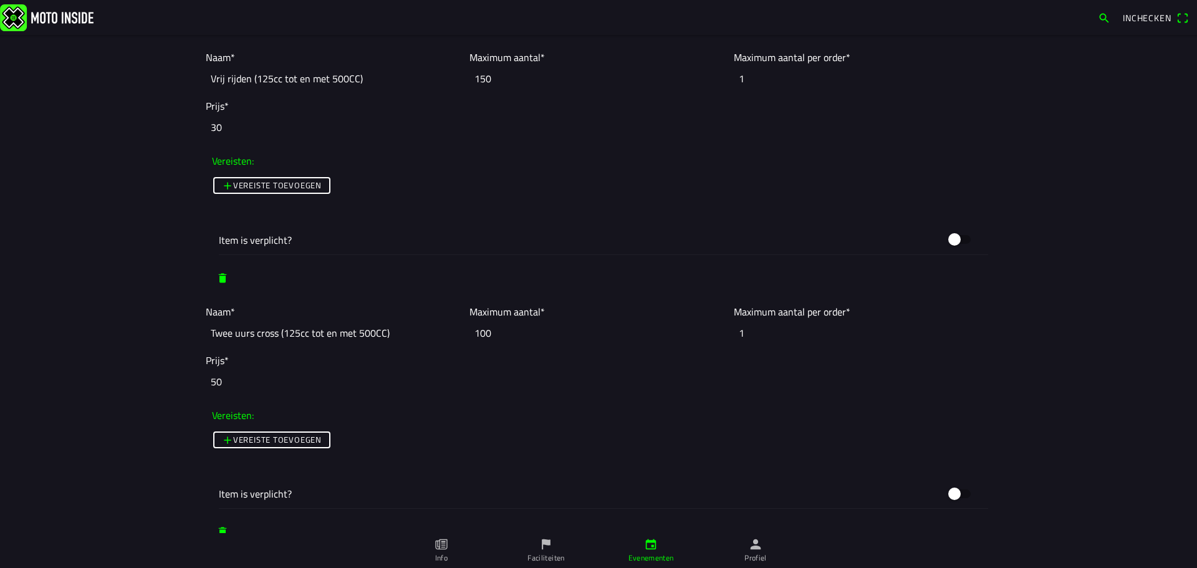
type input "100"
click at [112, 310] on main "Foto wijzigen Evenementnaam* Vrij rijden - Cross Country 2025 Omschrijving* Cro…" at bounding box center [598, 301] width 1197 height 533
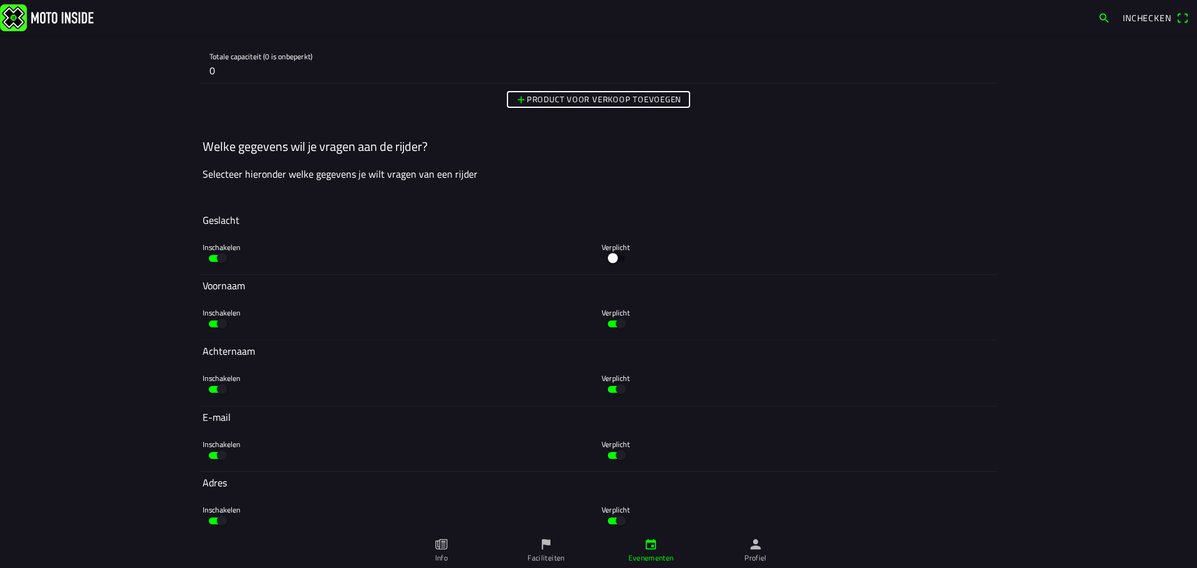
scroll to position [1996, 0]
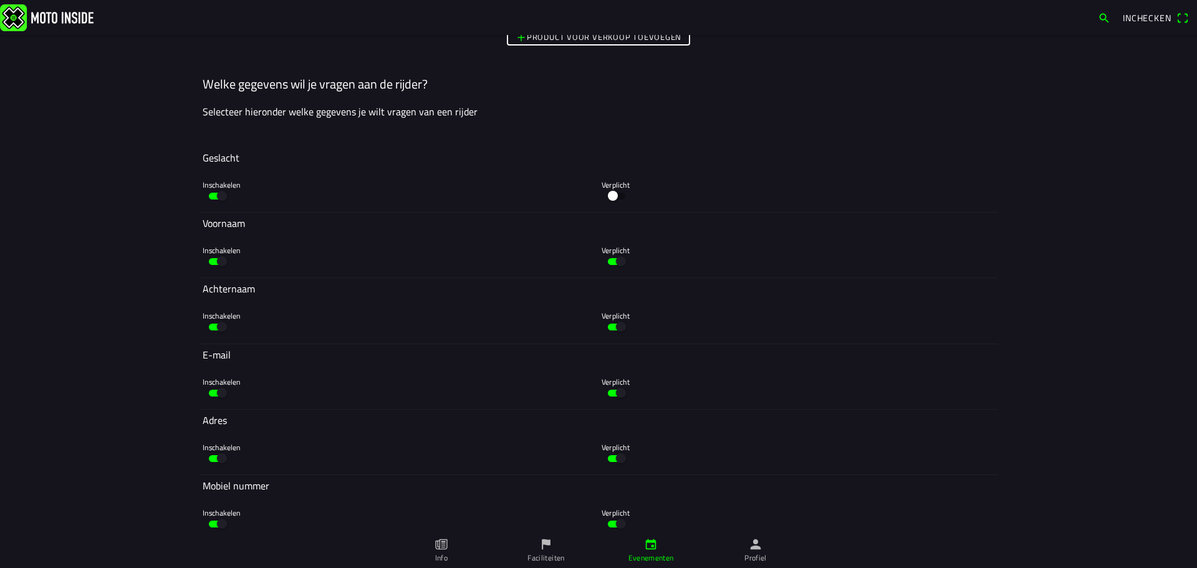
click at [614, 200] on button "button" at bounding box center [617, 195] width 30 height 19
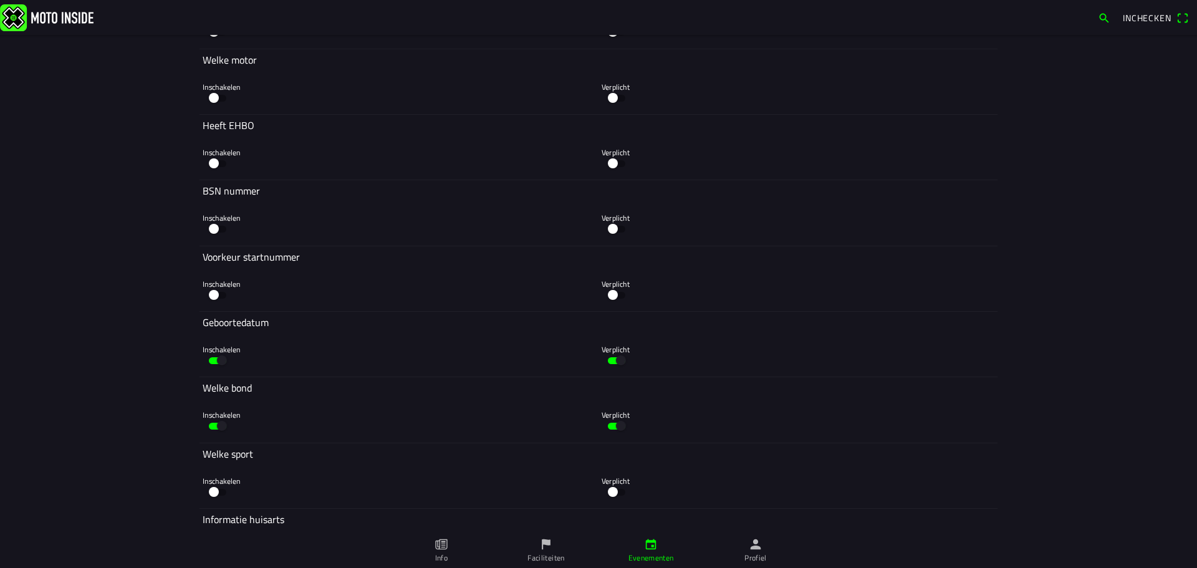
scroll to position [2682, 0]
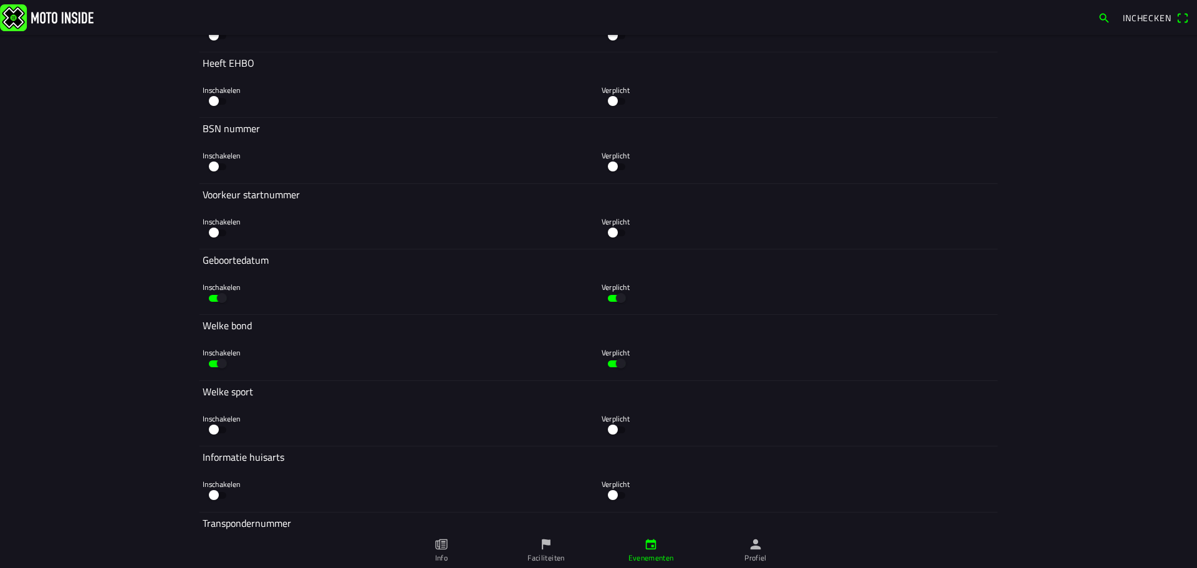
click at [610, 227] on button "button" at bounding box center [617, 232] width 30 height 19
click at [608, 229] on button "button" at bounding box center [617, 232] width 30 height 19
click at [210, 231] on button "button" at bounding box center [218, 232] width 30 height 19
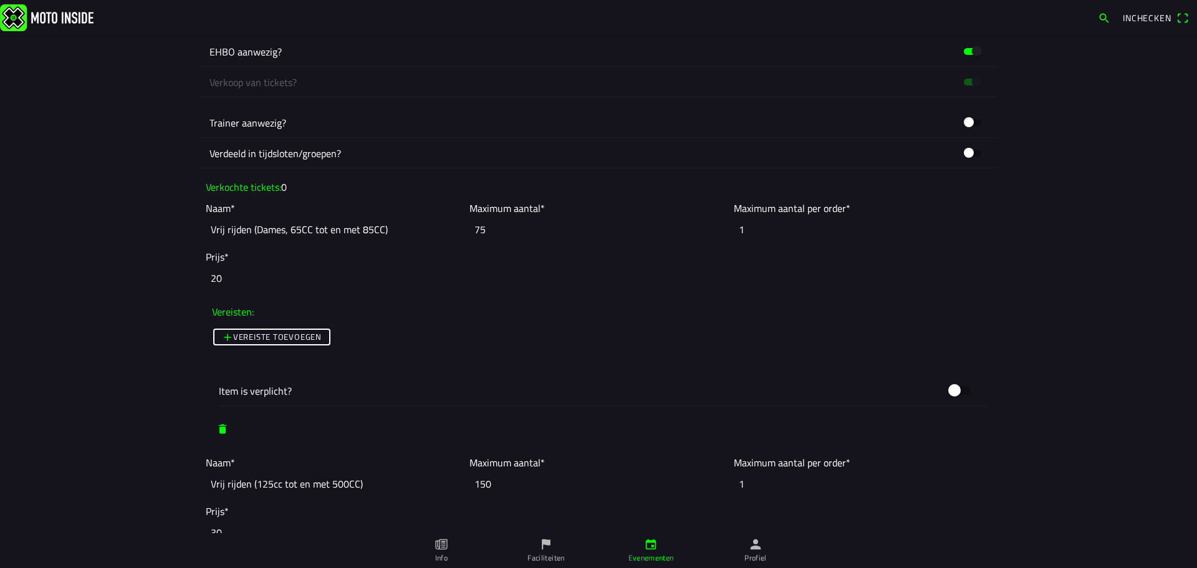
scroll to position [1029, 0]
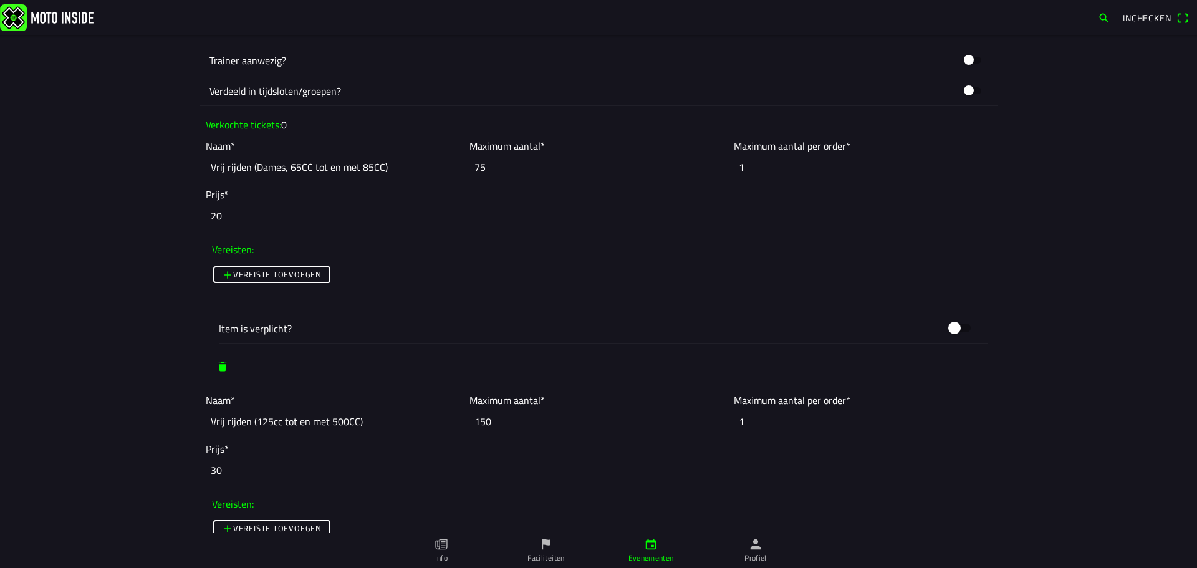
click at [244, 267] on button "Vereiste toevoegen" at bounding box center [271, 274] width 117 height 17
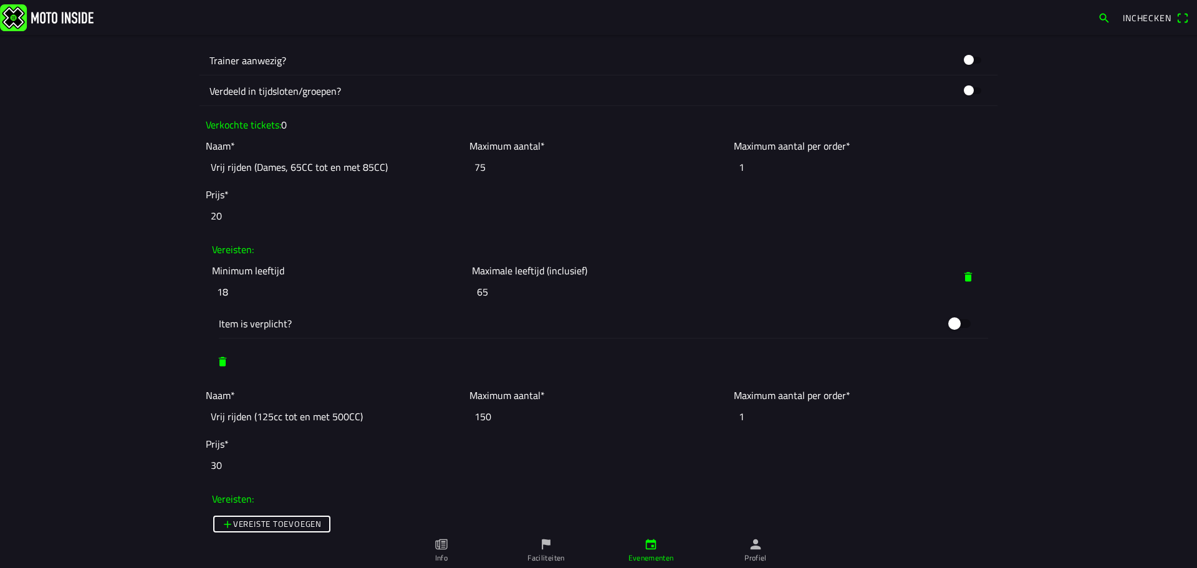
click at [259, 320] on ion-label "Item is verplicht?" at bounding box center [580, 323] width 722 height 15
click at [962, 278] on span "button" at bounding box center [968, 277] width 12 height 22
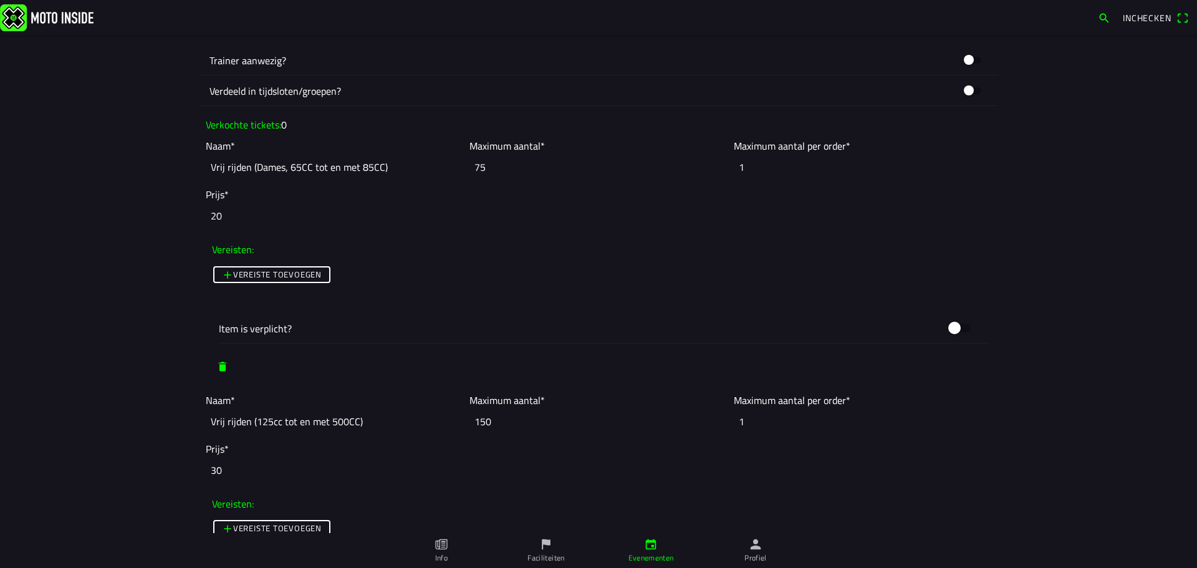
click at [0, 0] on slot "Vereiste toevoegen" at bounding box center [0, 0] width 0 height 0
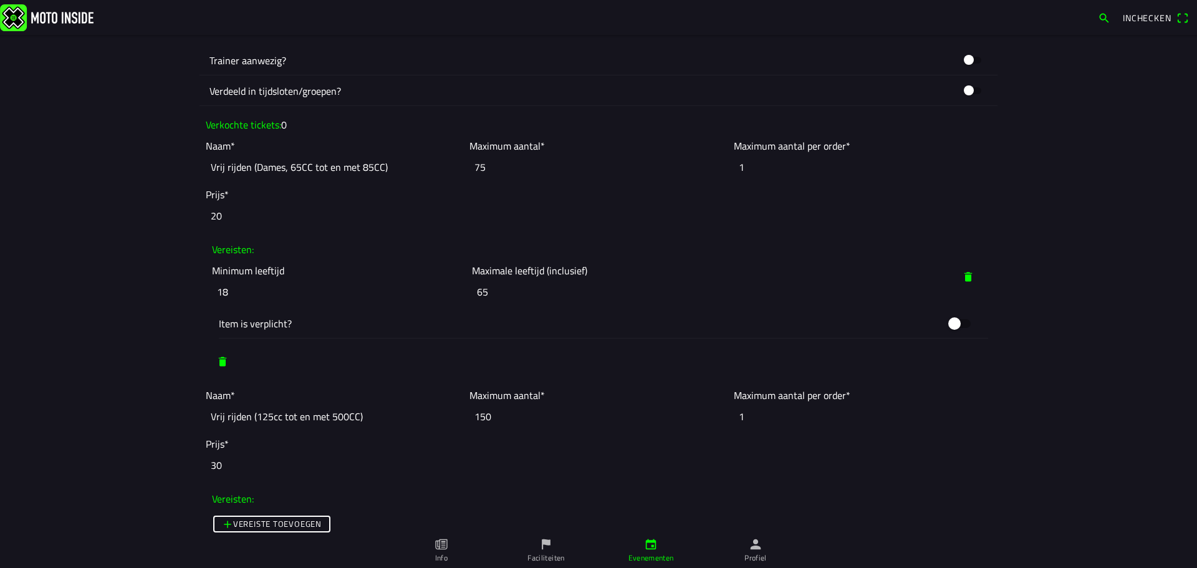
click at [249, 287] on input "18" at bounding box center [339, 291] width 254 height 27
click at [944, 322] on button "button" at bounding box center [959, 324] width 37 height 24
click at [950, 324] on button "button" at bounding box center [959, 324] width 37 height 24
click at [962, 284] on span "button" at bounding box center [968, 277] width 12 height 22
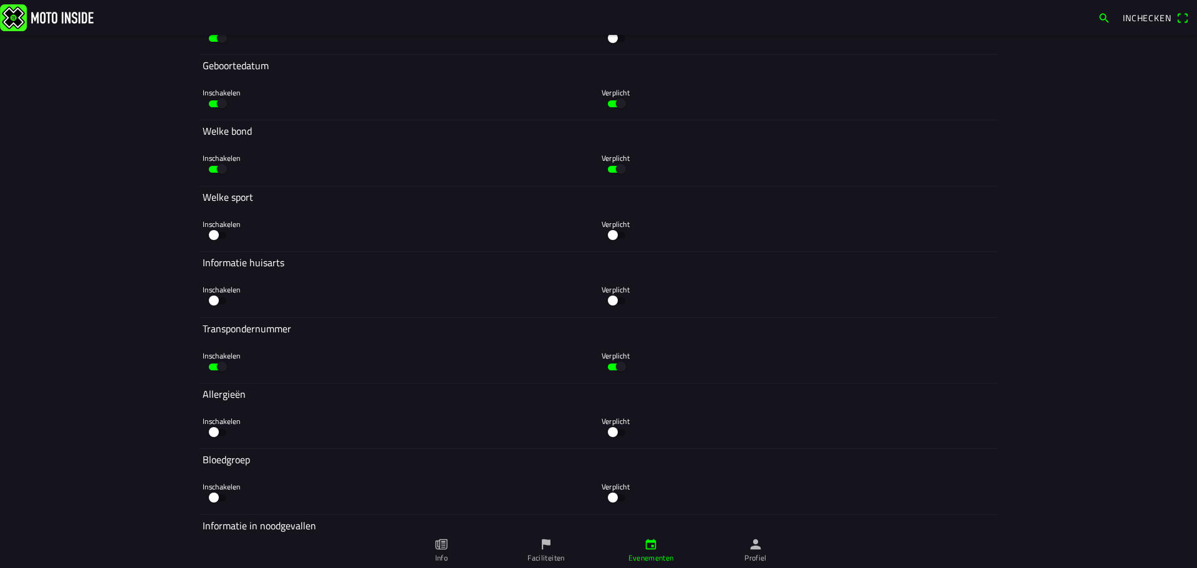
scroll to position [2837, 0]
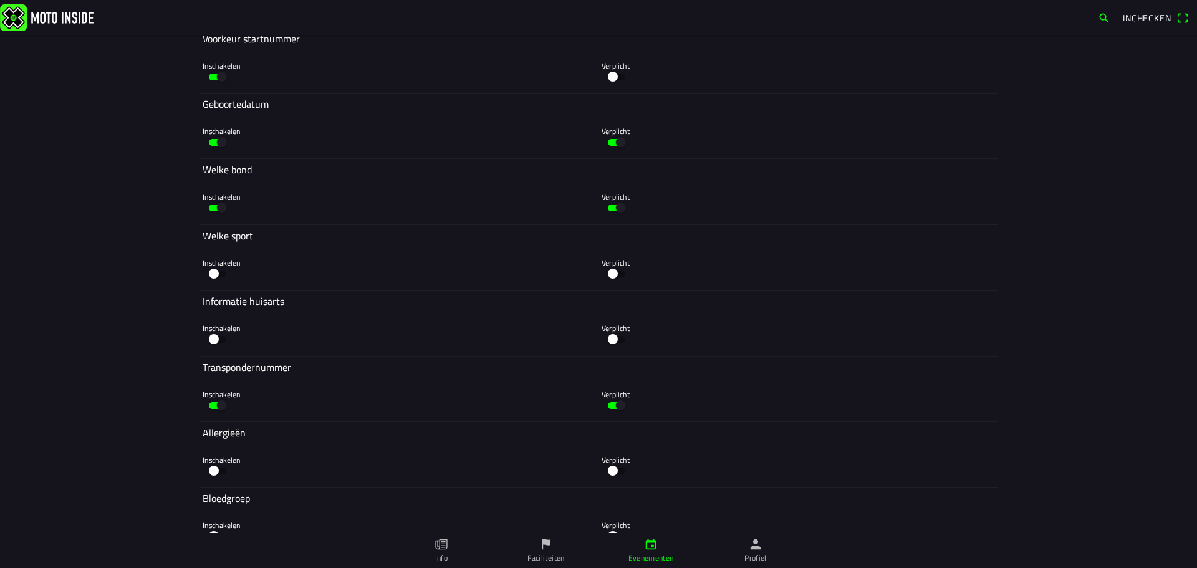
click at [0, 0] on slot "Transpondernummer" at bounding box center [0, 0] width 0 height 0
copy ion-col "Transpondernummer"
click at [612, 403] on button "button" at bounding box center [617, 405] width 30 height 19
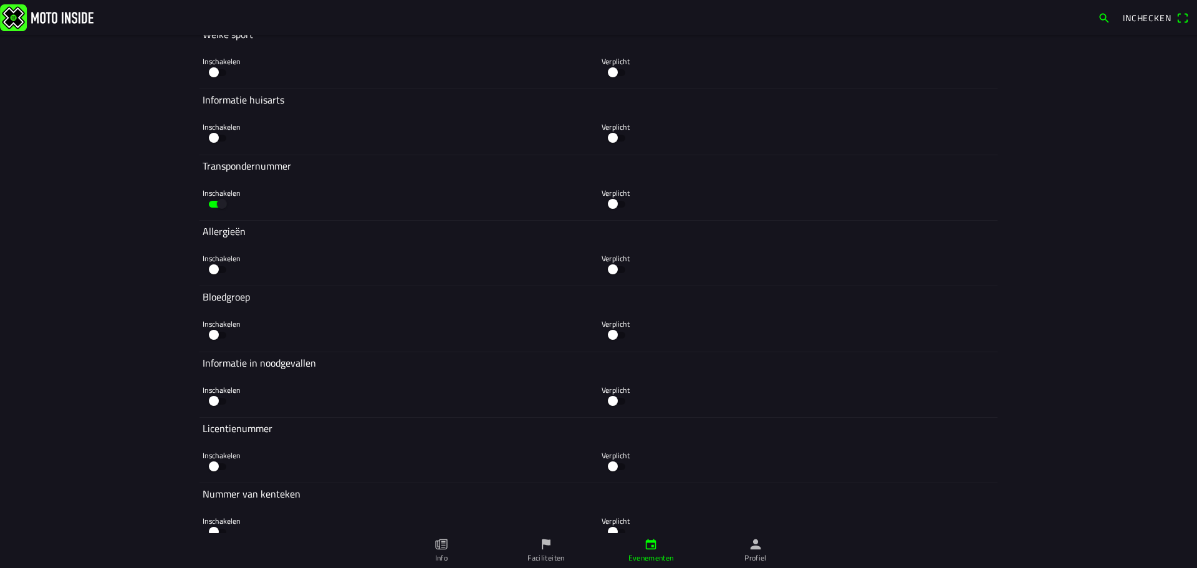
scroll to position [3212, 0]
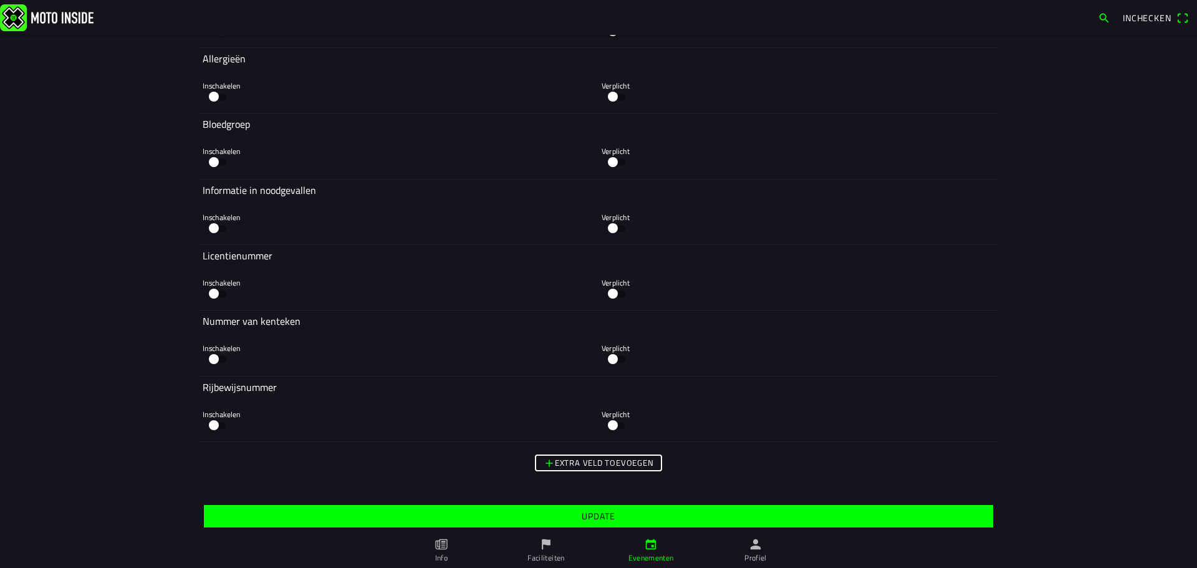
click at [0, 0] on slot "Extra veld toevoegen" at bounding box center [0, 0] width 0 height 0
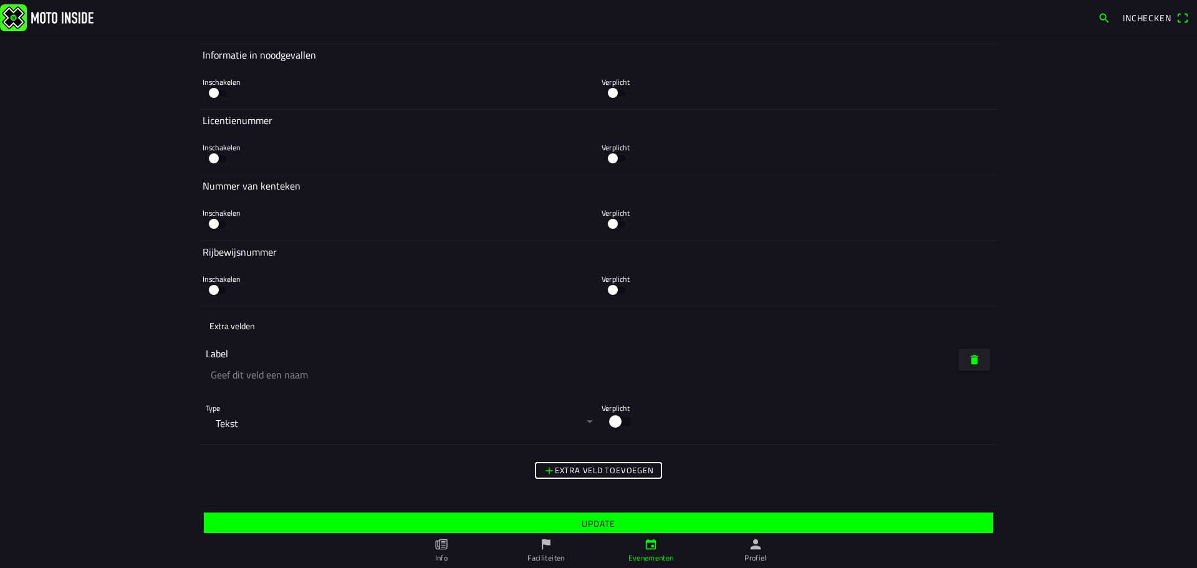
scroll to position [3354, 0]
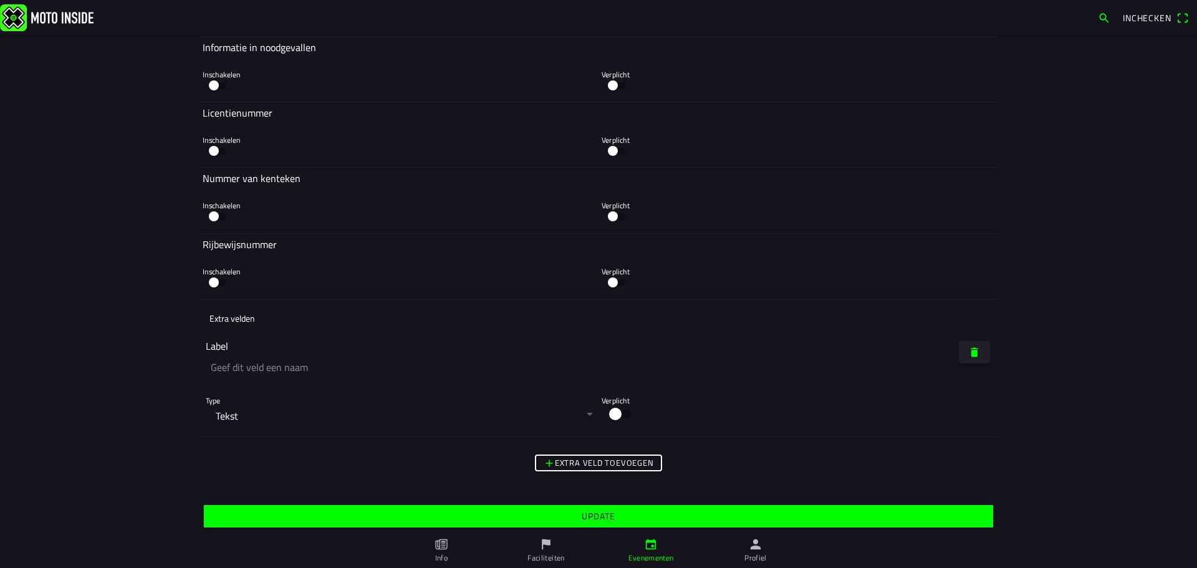
click at [0, 0] on slot "Update" at bounding box center [0, 0] width 0 height 0
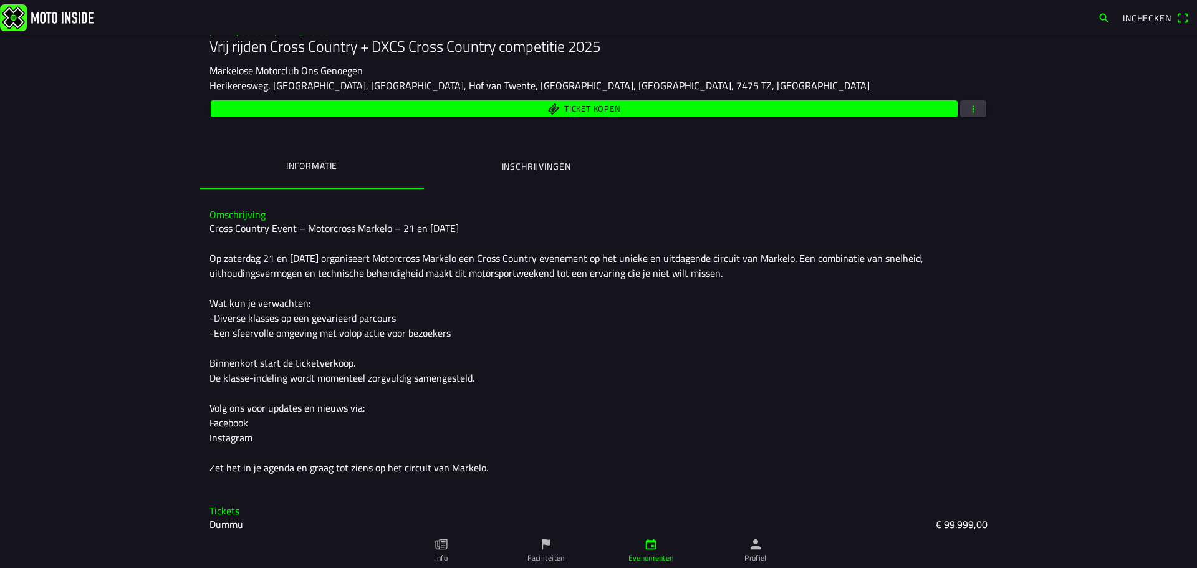
scroll to position [198, 0]
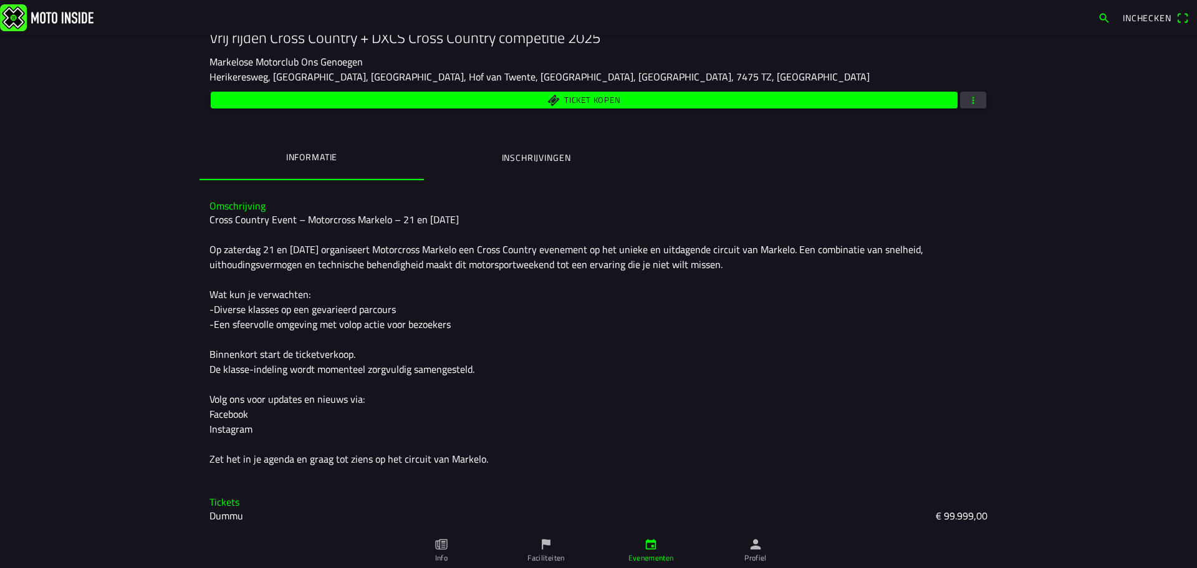
click at [597, 334] on div "Cross Country Event – Motorcross Markelo – 21 en 22 september Op zaterdag 21 en…" at bounding box center [599, 339] width 778 height 254
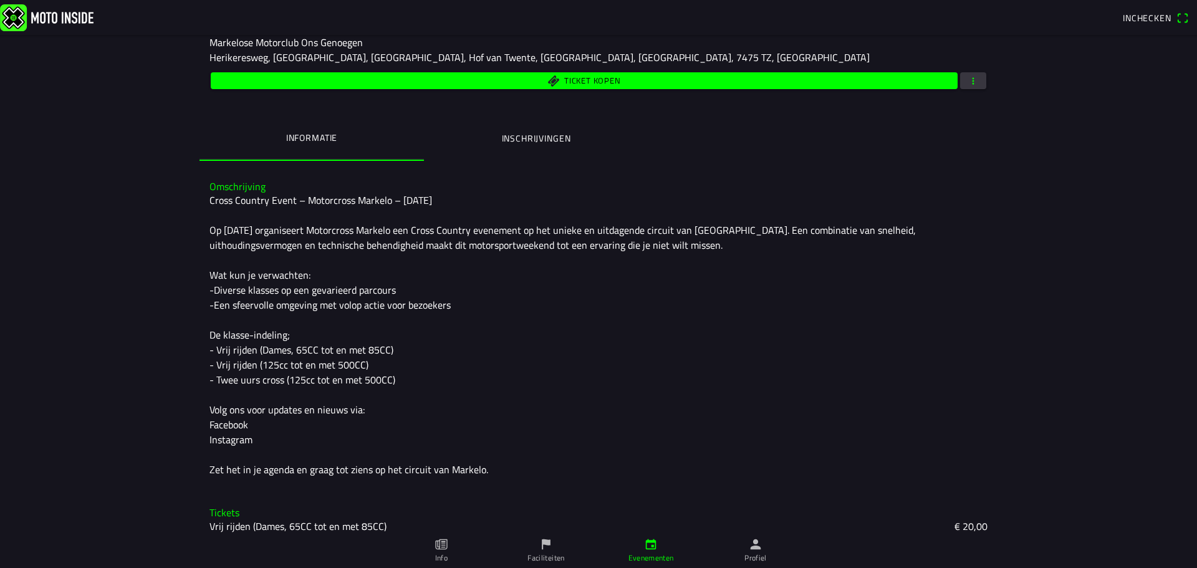
scroll to position [196, 0]
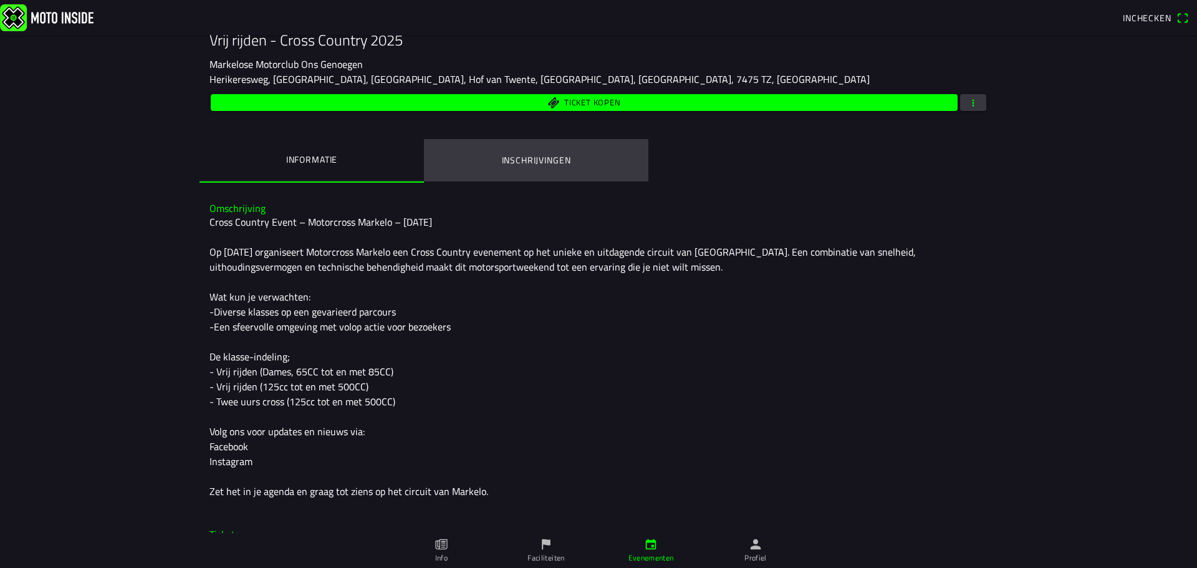
click at [498, 168] on button "Inschrijvingen" at bounding box center [536, 160] width 225 height 42
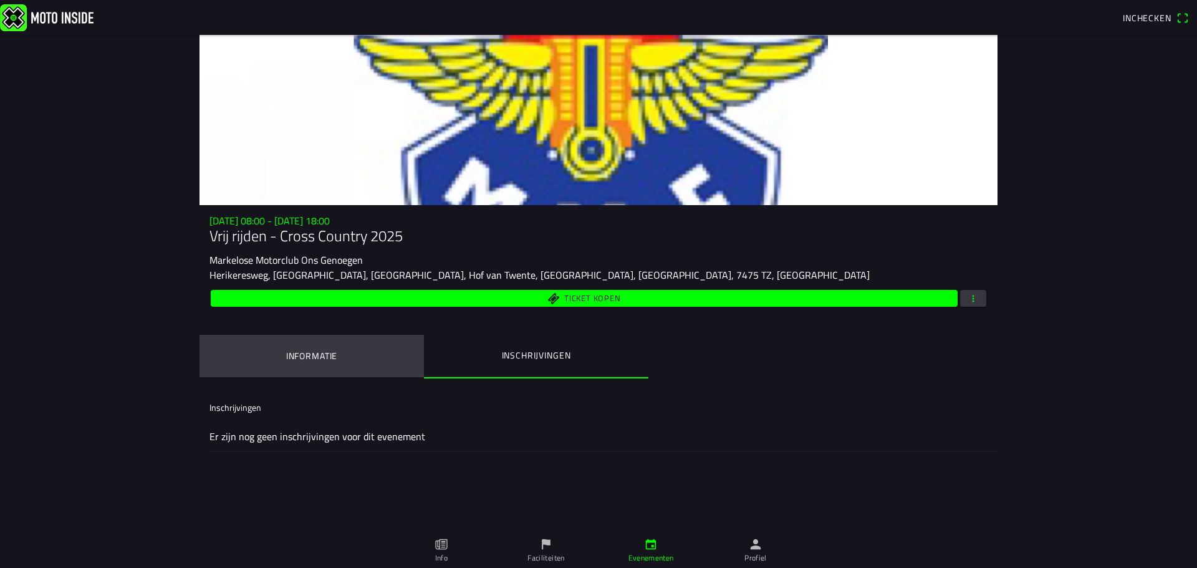
click at [316, 342] on button "Informatie" at bounding box center [312, 356] width 225 height 42
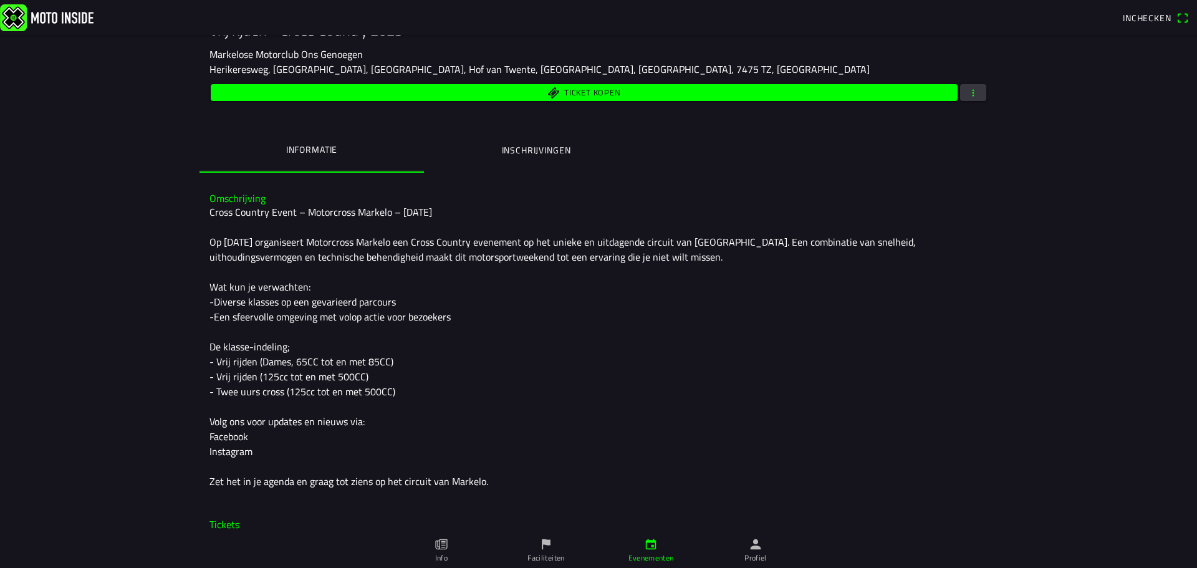
scroll to position [249, 0]
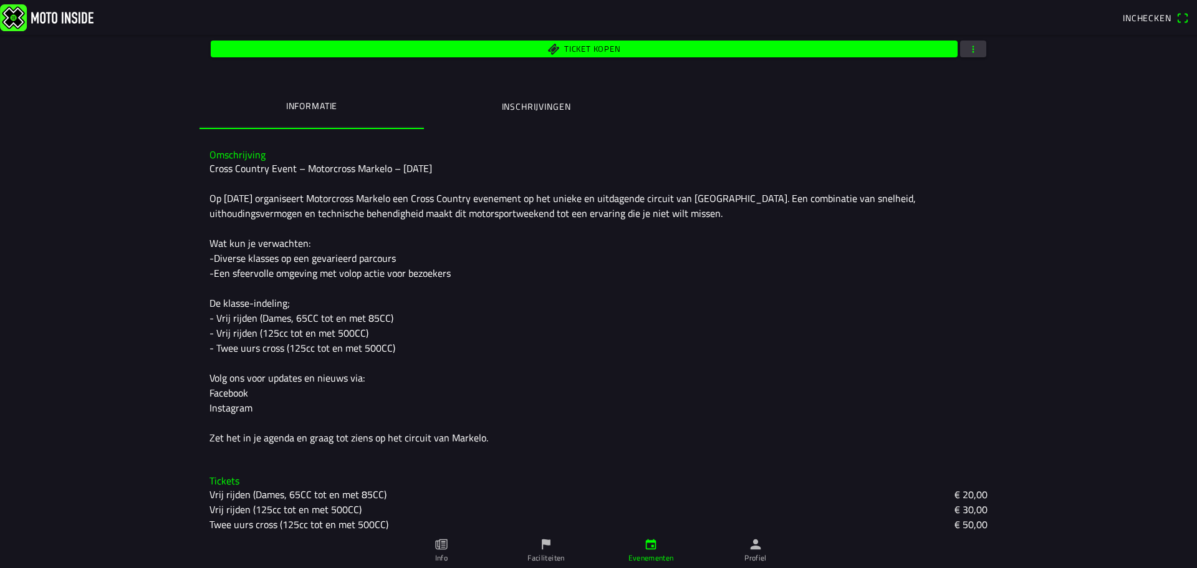
click at [976, 54] on button "button" at bounding box center [973, 49] width 26 height 17
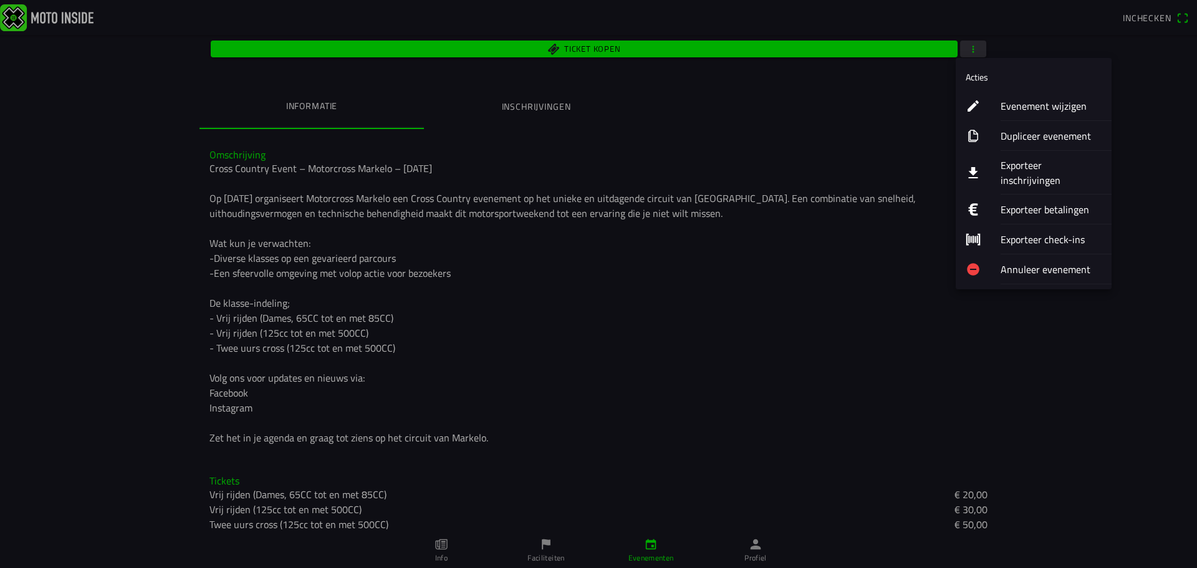
click at [978, 95] on button "Evenement wijzigen" at bounding box center [1034, 106] width 156 height 30
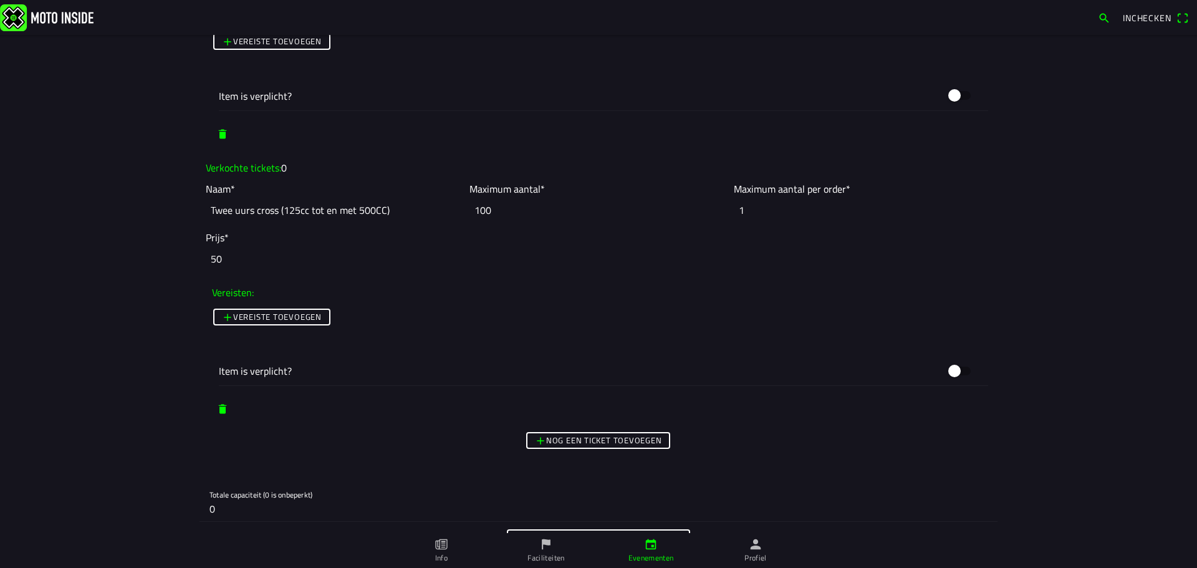
scroll to position [1559, 0]
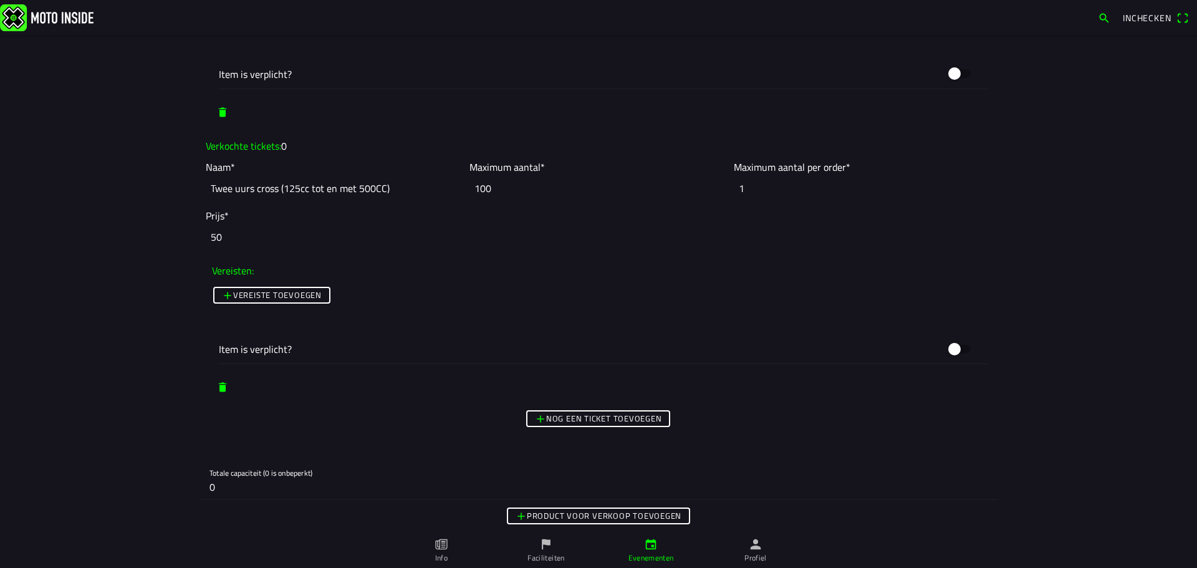
click at [253, 352] on ion-label "Item is verplicht?" at bounding box center [580, 349] width 722 height 15
click at [258, 350] on ion-label "Item is verplicht?" at bounding box center [580, 349] width 722 height 15
click at [257, 351] on ion-label "Item is verplicht?" at bounding box center [580, 349] width 722 height 15
click at [257, 352] on ion-label "Item is verplicht?" at bounding box center [580, 349] width 722 height 15
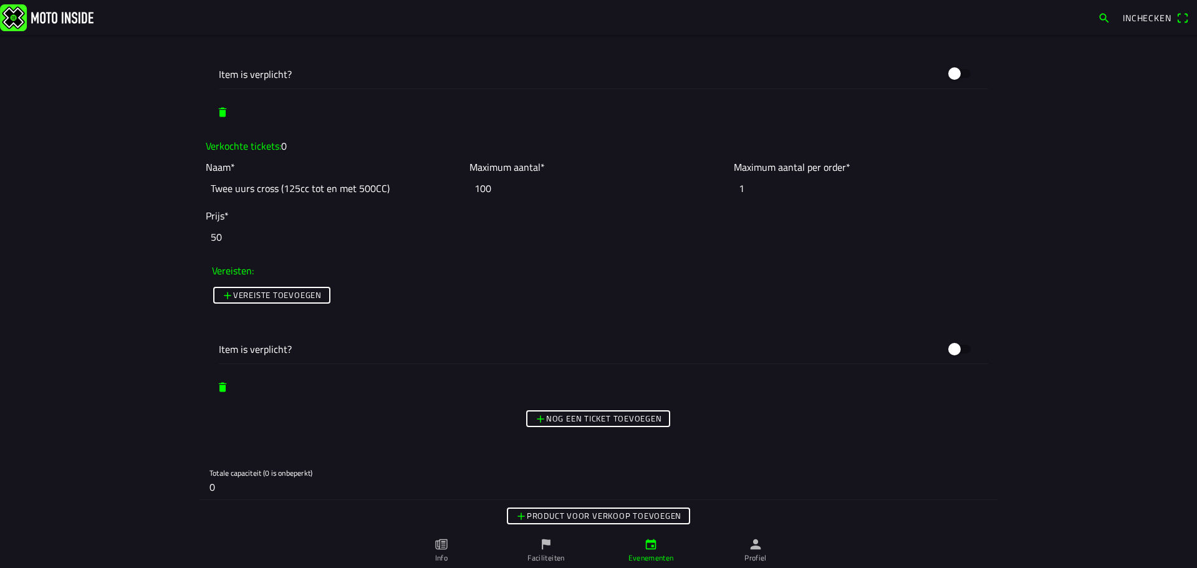
click at [0, 0] on slot "Vereiste toevoegen" at bounding box center [0, 0] width 0 height 0
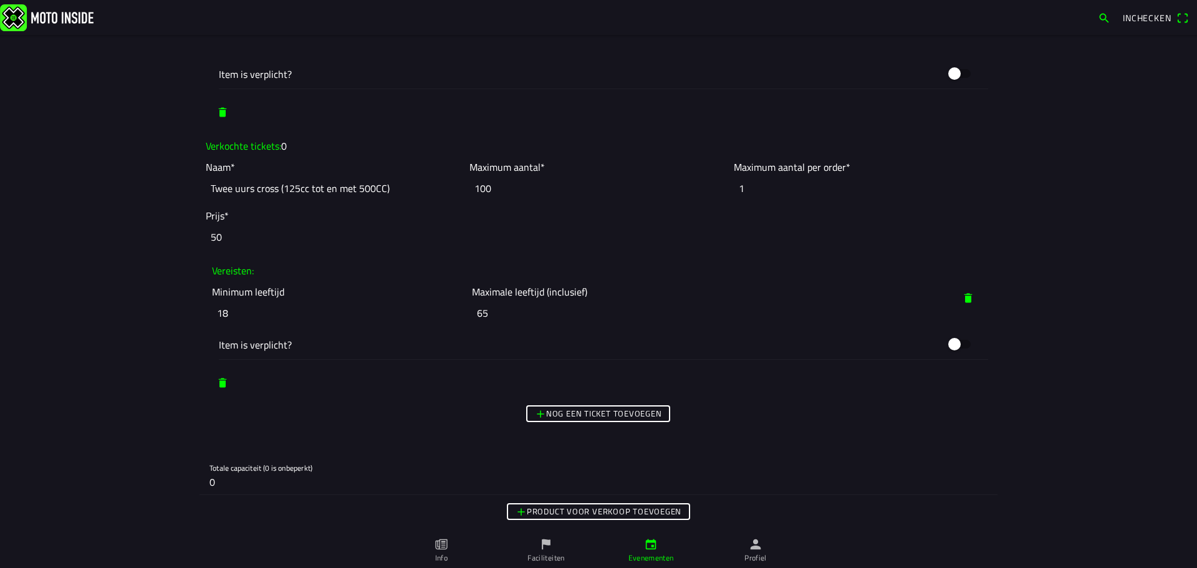
click at [231, 319] on input "18" at bounding box center [339, 312] width 254 height 27
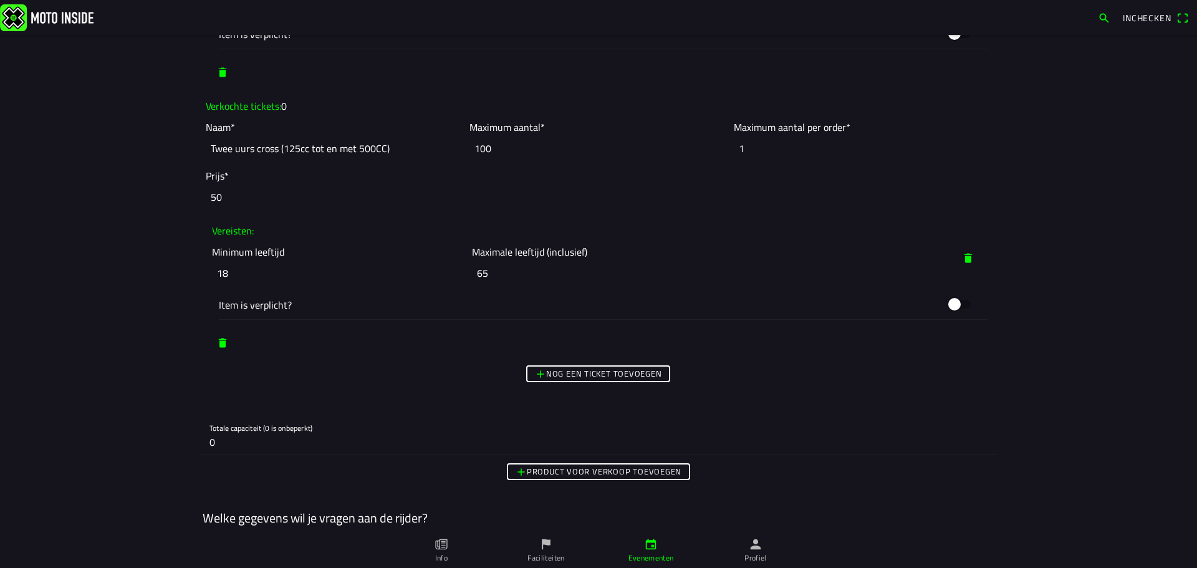
scroll to position [1621, 0]
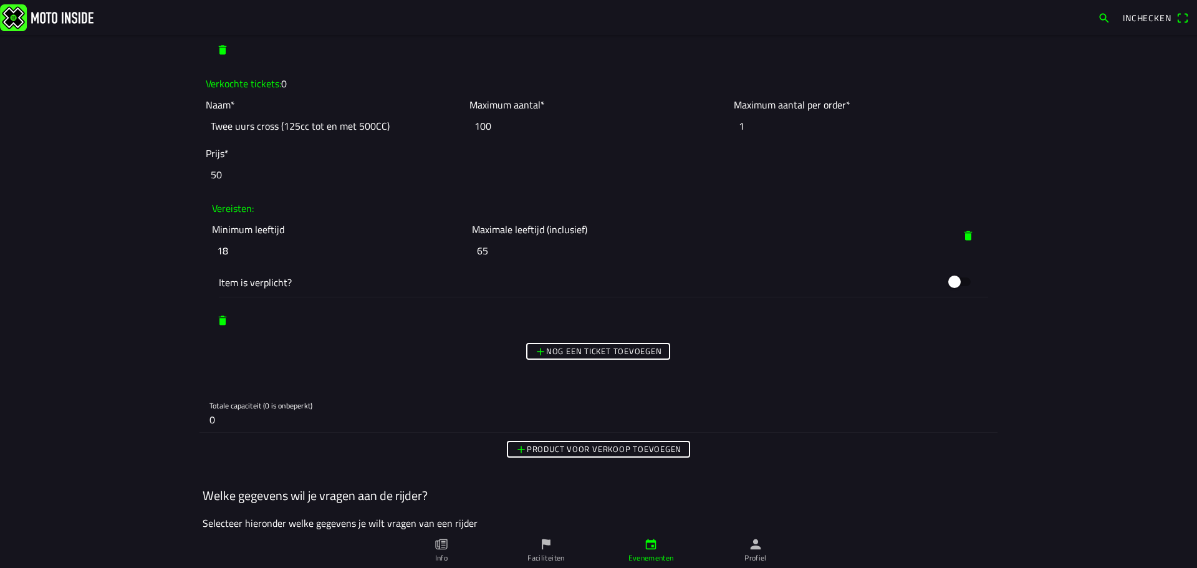
click at [296, 314] on ion-col at bounding box center [599, 321] width 792 height 34
click at [263, 287] on ion-label "Item is verplicht?" at bounding box center [580, 282] width 722 height 15
click at [968, 237] on span "button" at bounding box center [968, 236] width 12 height 22
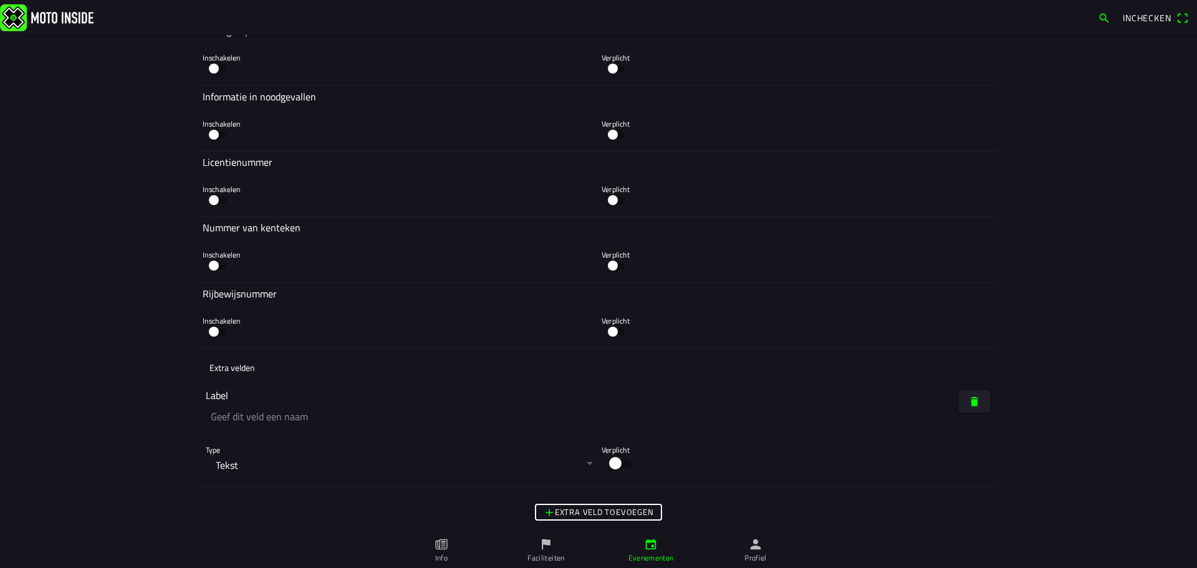
scroll to position [3397, 0]
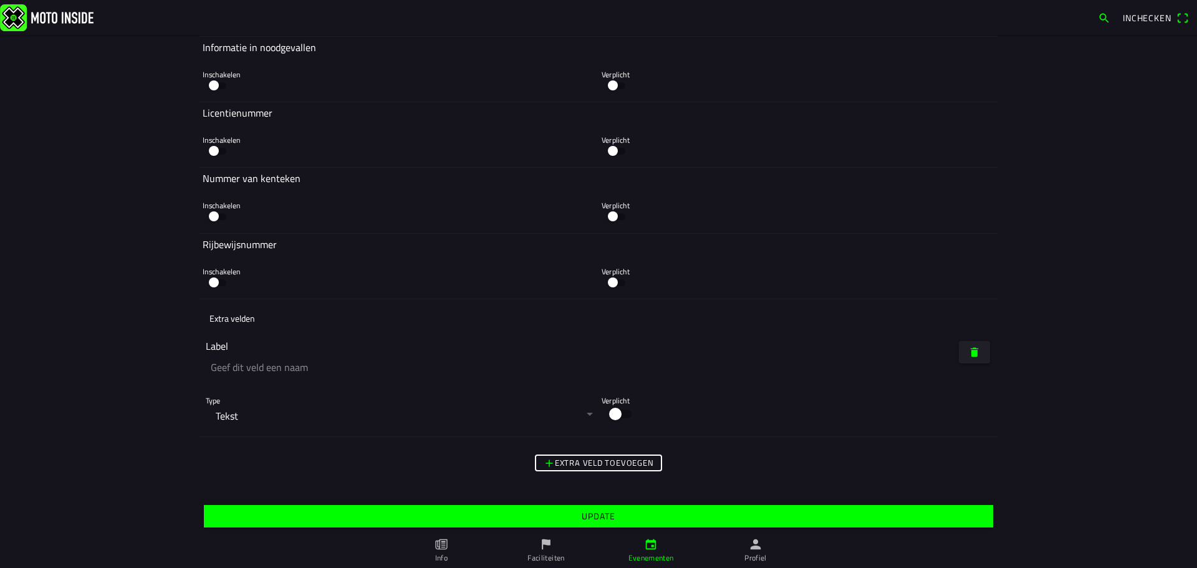
click at [257, 369] on input "text" at bounding box center [401, 367] width 390 height 27
type input "Naam tweede rijder (enkel voor twee uurs cross)"
click at [627, 515] on span "Update" at bounding box center [598, 516] width 770 height 22
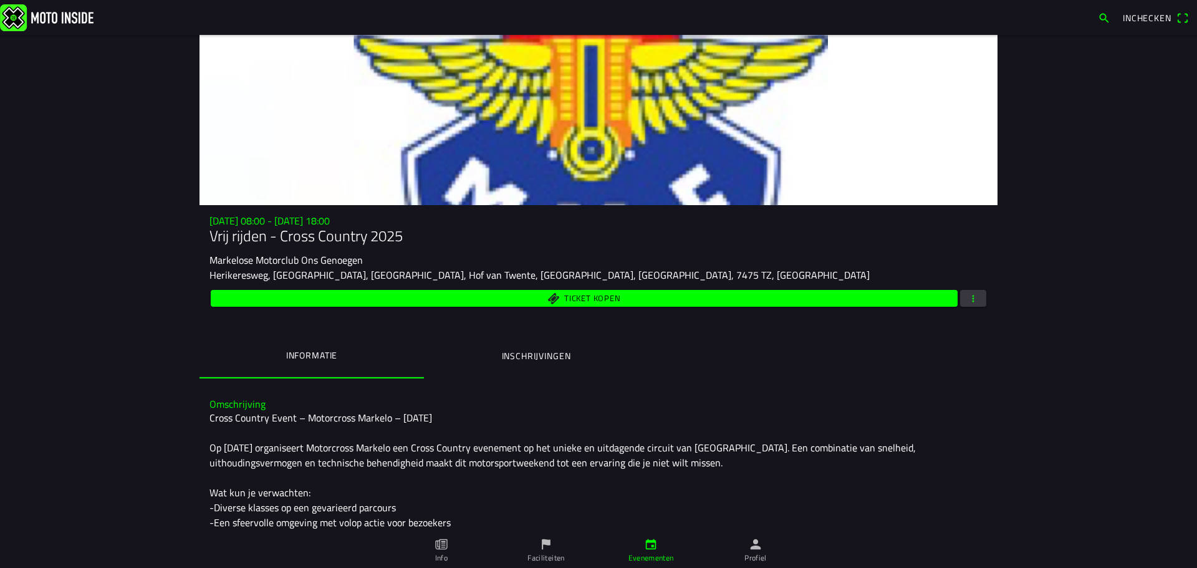
click at [962, 300] on button "button" at bounding box center [973, 298] width 26 height 17
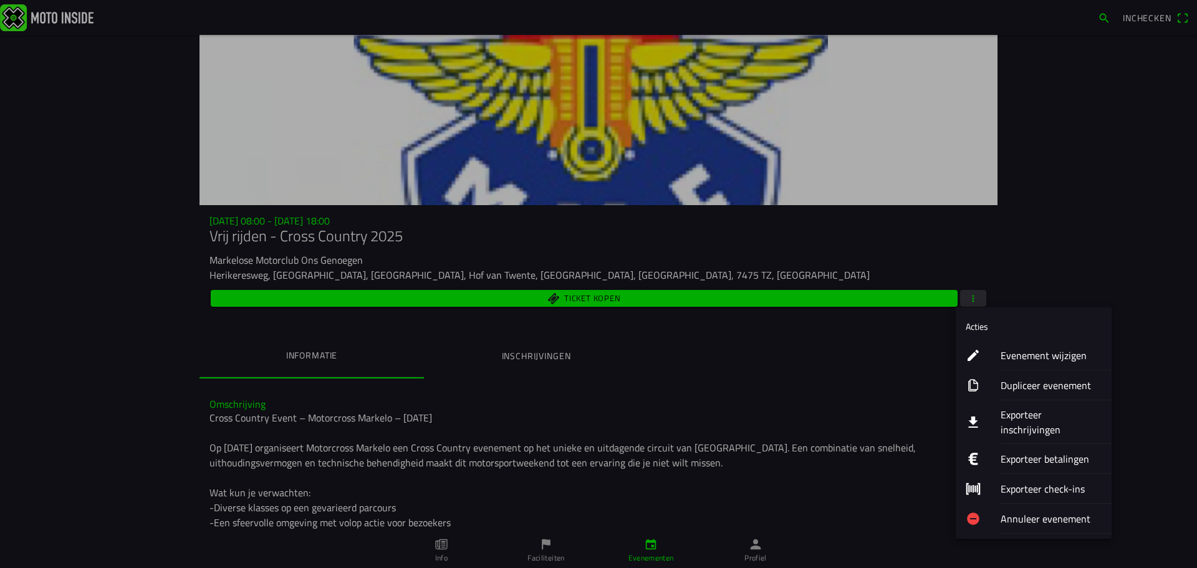
click at [994, 350] on button "Evenement wijzigen" at bounding box center [1034, 355] width 156 height 30
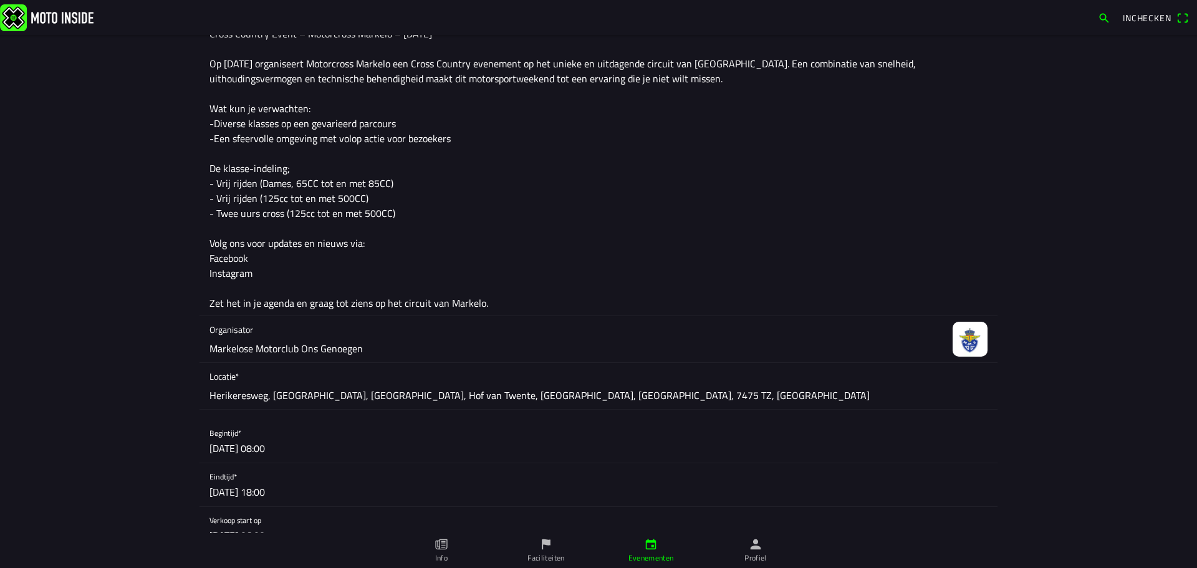
scroll to position [437, 0]
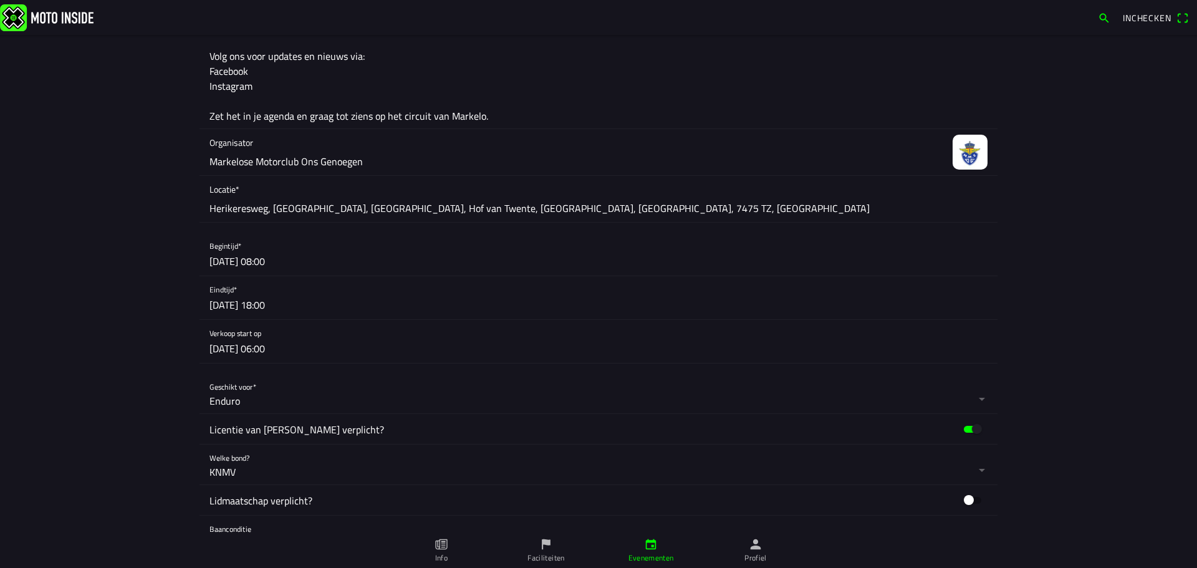
click at [275, 345] on button "button" at bounding box center [604, 341] width 788 height 43
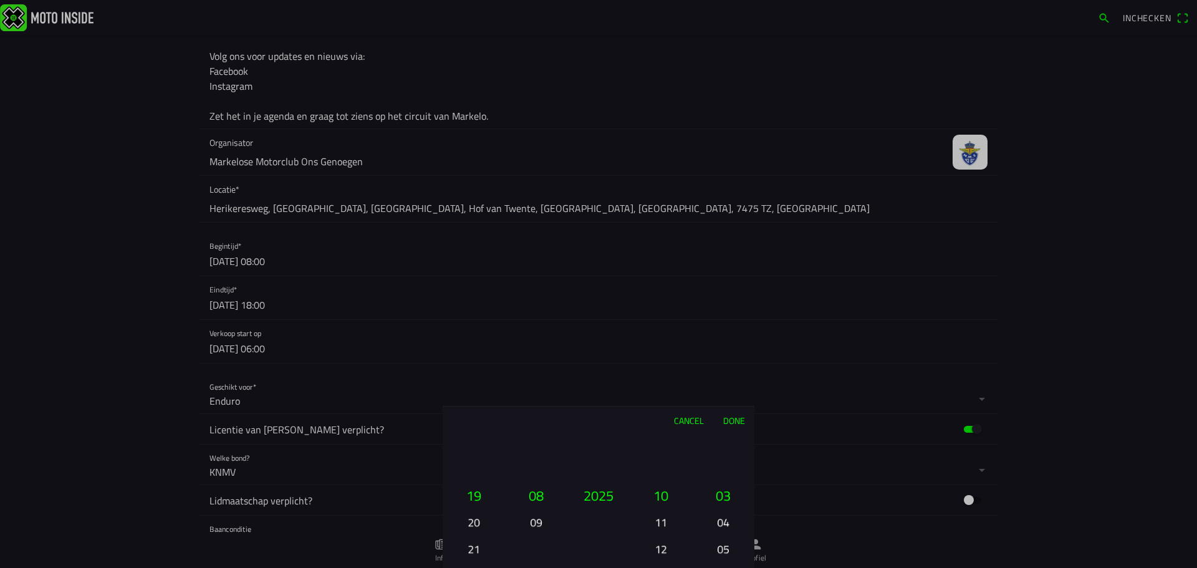
click at [738, 423] on button "Done" at bounding box center [733, 420] width 41 height 27
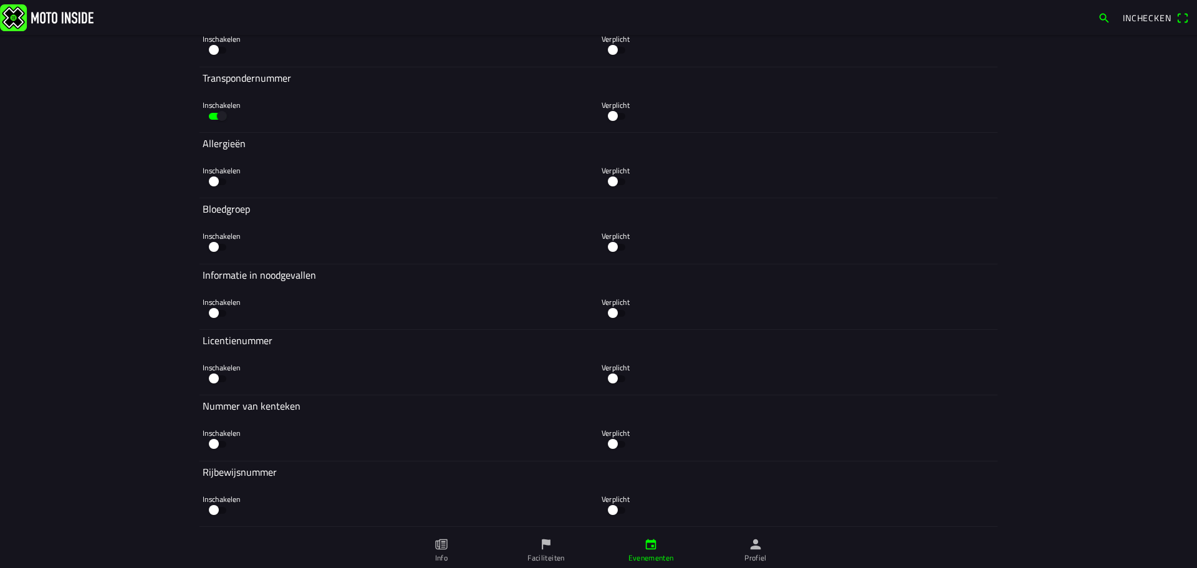
scroll to position [3397, 0]
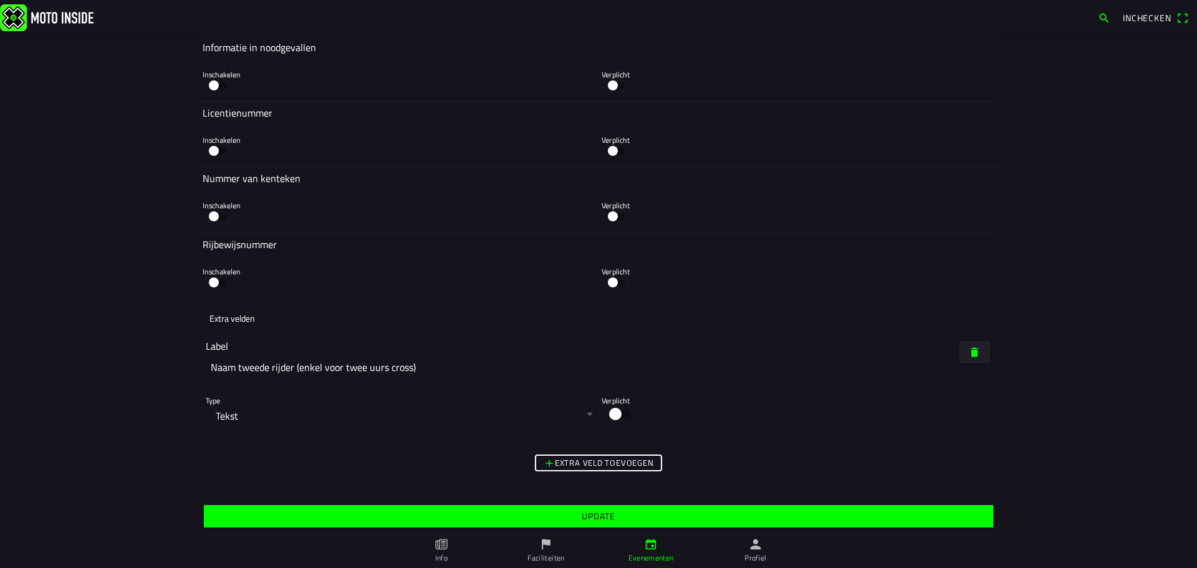
click at [0, 0] on slot "Update" at bounding box center [0, 0] width 0 height 0
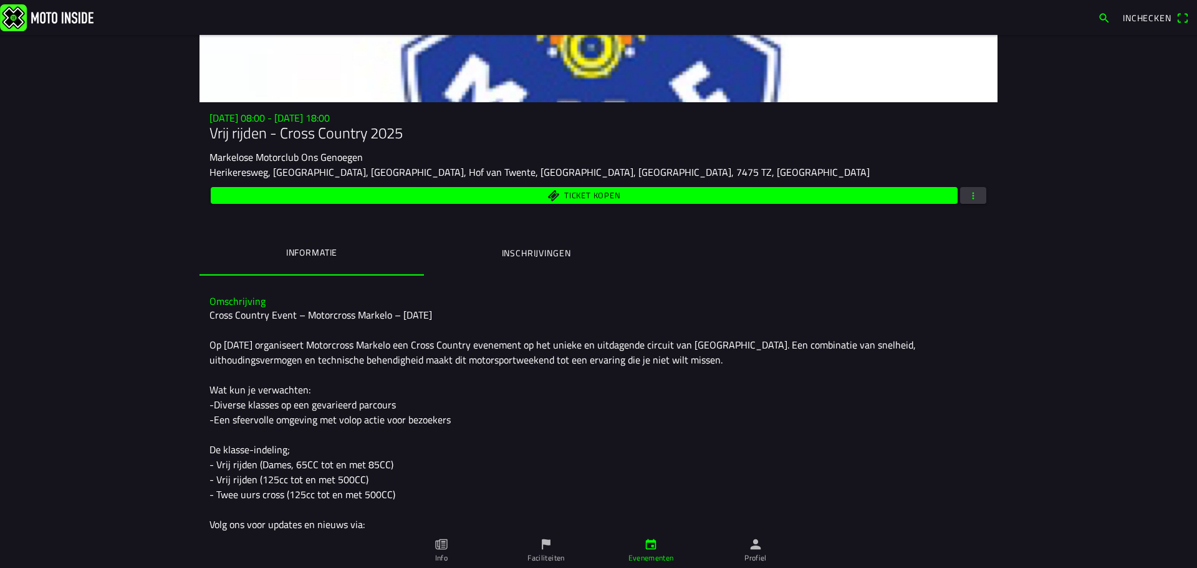
scroll to position [258, 0]
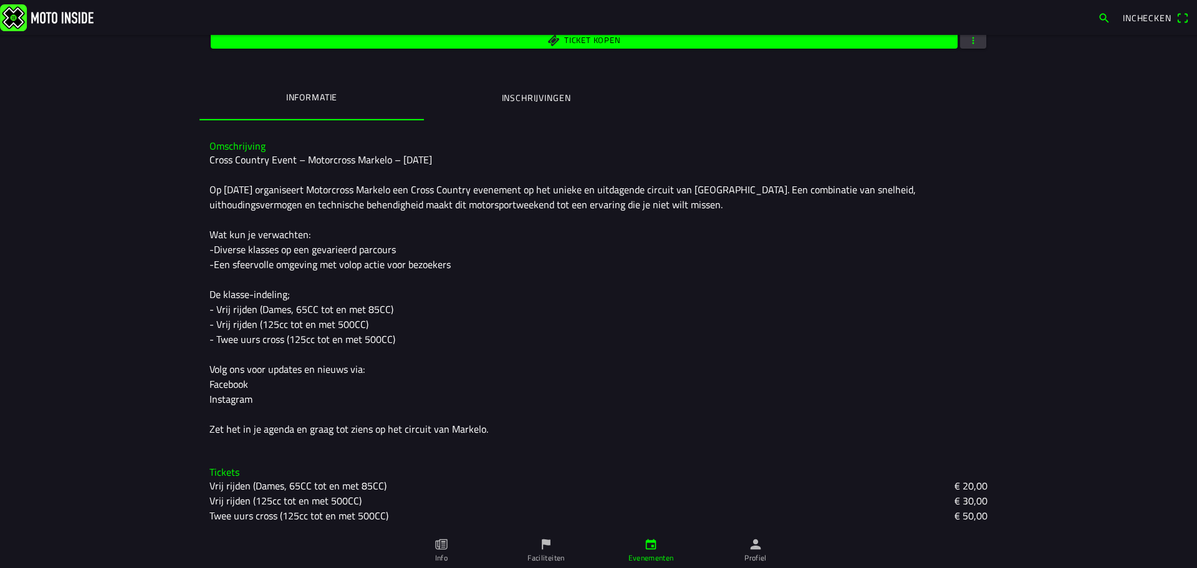
click at [0, 0] on slot "Vrij rijden (Dames, 65CC tot en met 85CC)" at bounding box center [0, 0] width 0 height 0
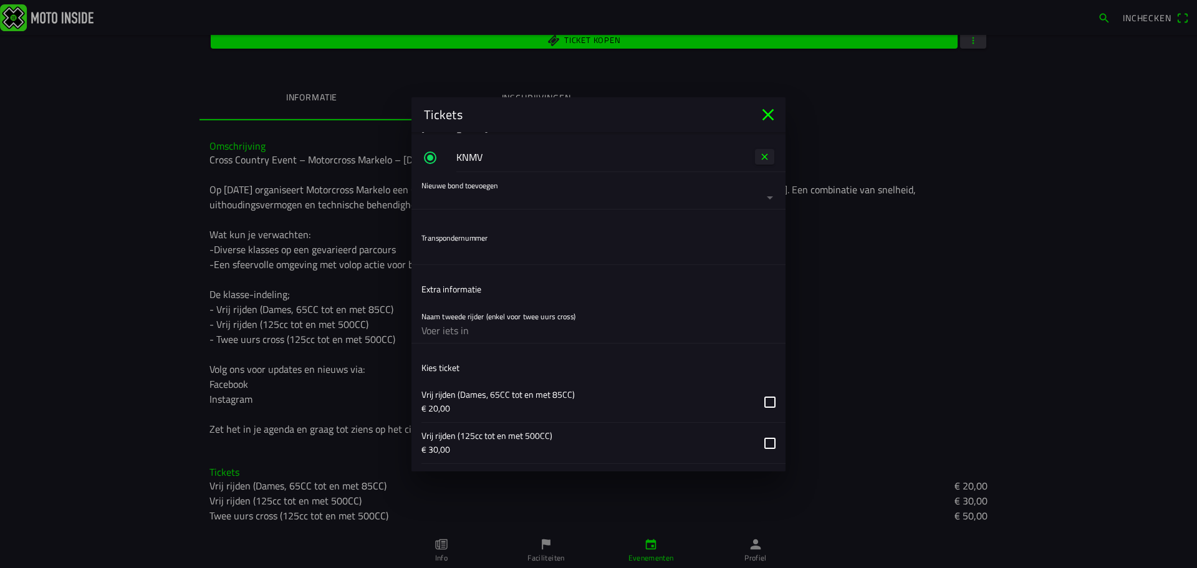
scroll to position [499, 0]
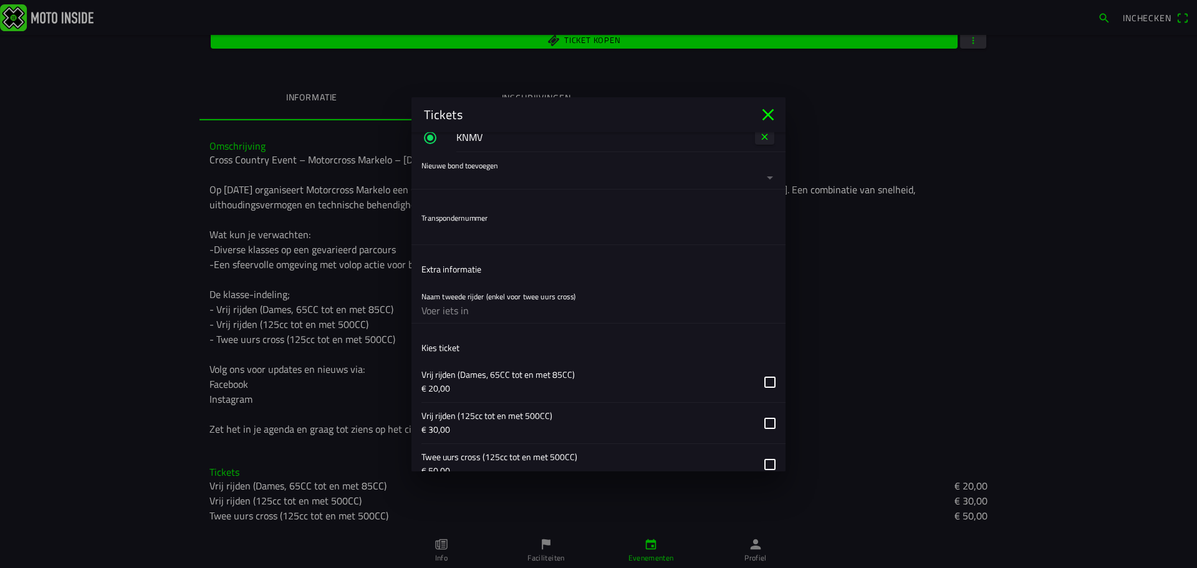
click at [531, 244] on div "Transpondernummer" at bounding box center [599, 225] width 374 height 41
drag, startPoint x: 533, startPoint y: 239, endPoint x: 578, endPoint y: 205, distance: 56.6
click at [533, 239] on input "text" at bounding box center [599, 232] width 354 height 25
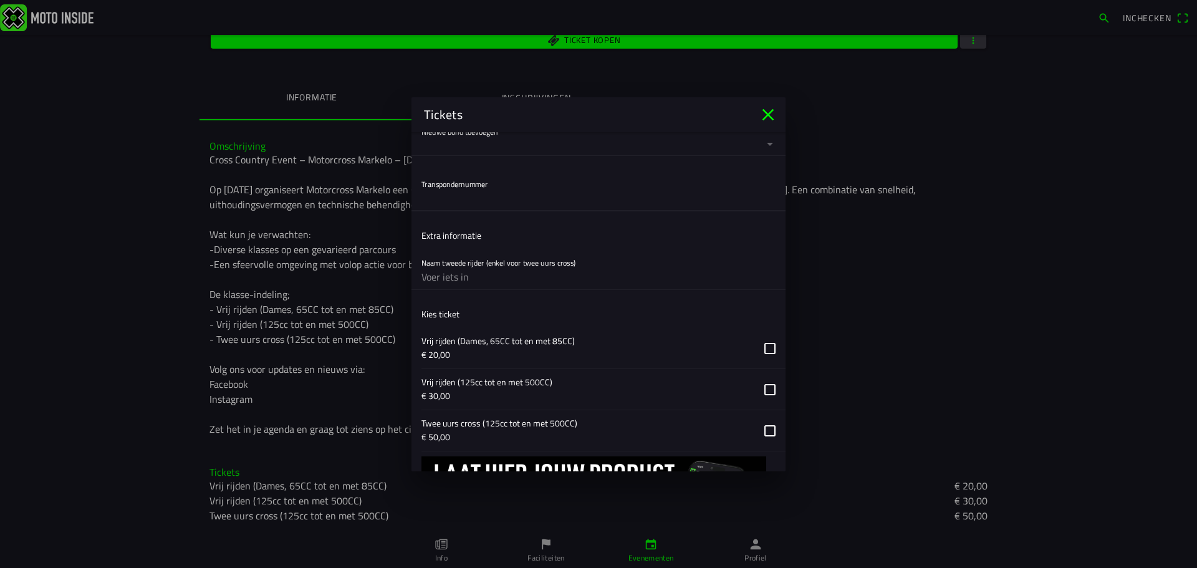
scroll to position [561, 0]
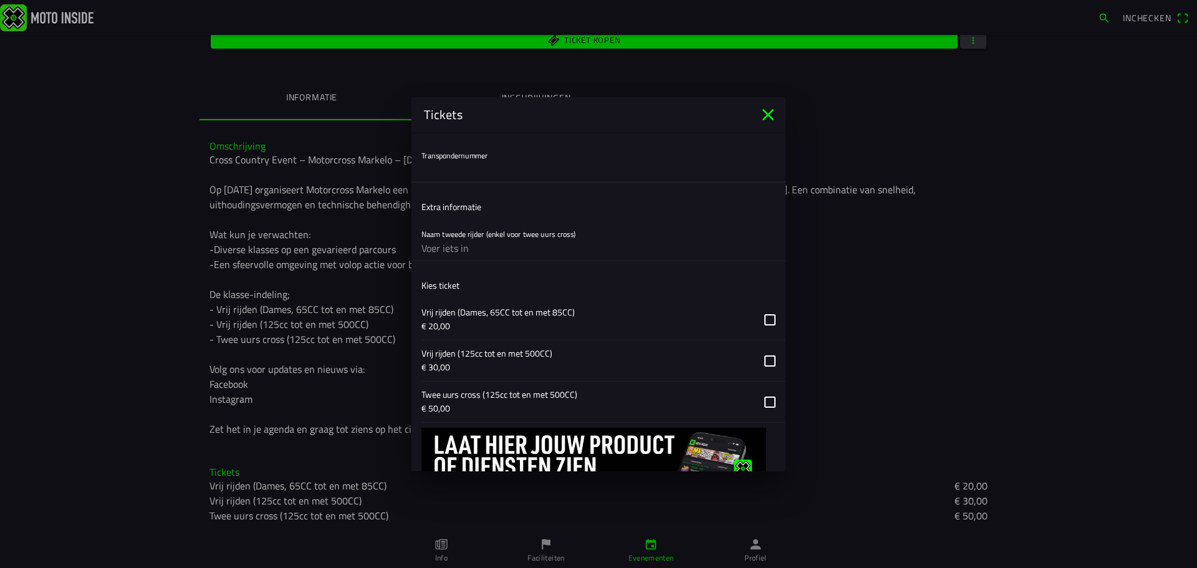
click at [768, 112] on icon "close" at bounding box center [768, 115] width 20 height 20
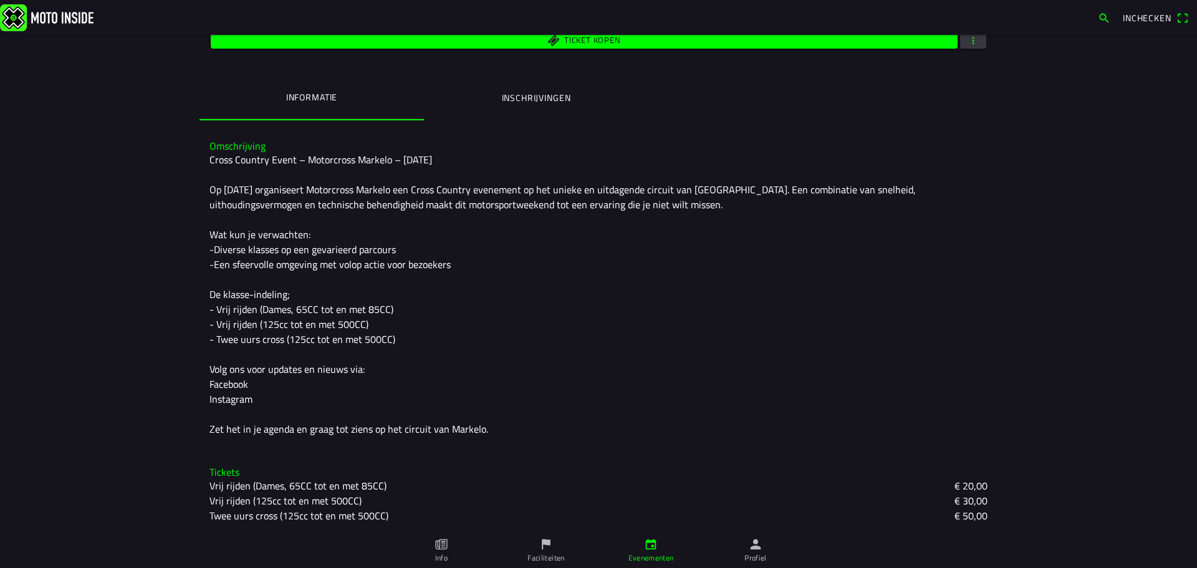
click at [651, 547] on icon "calendar" at bounding box center [651, 545] width 14 height 14
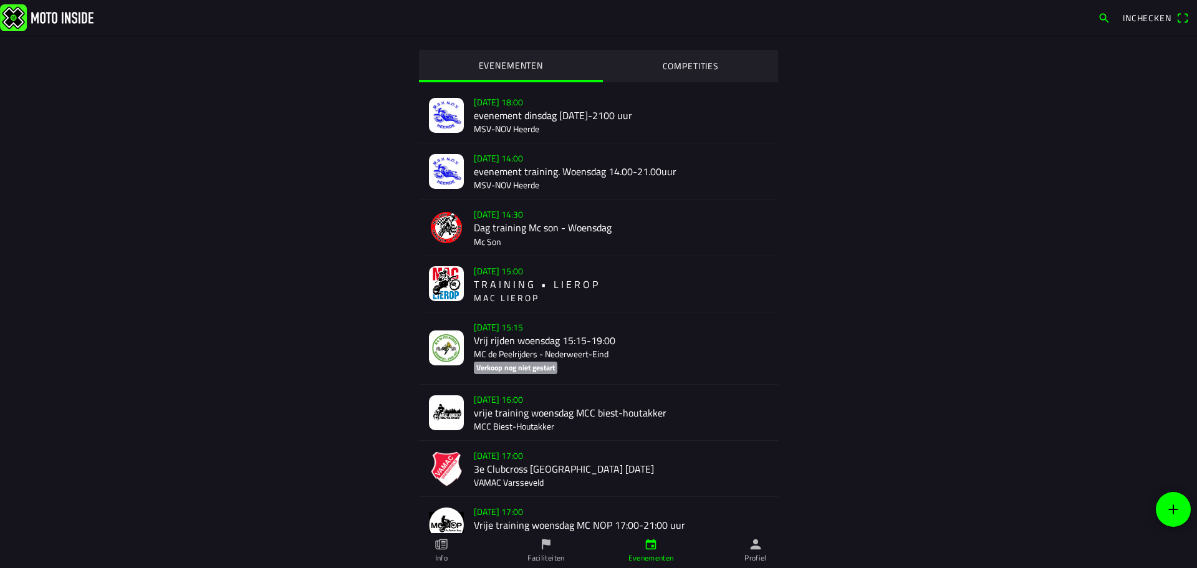
click at [763, 547] on link "Profiel" at bounding box center [755, 550] width 105 height 35
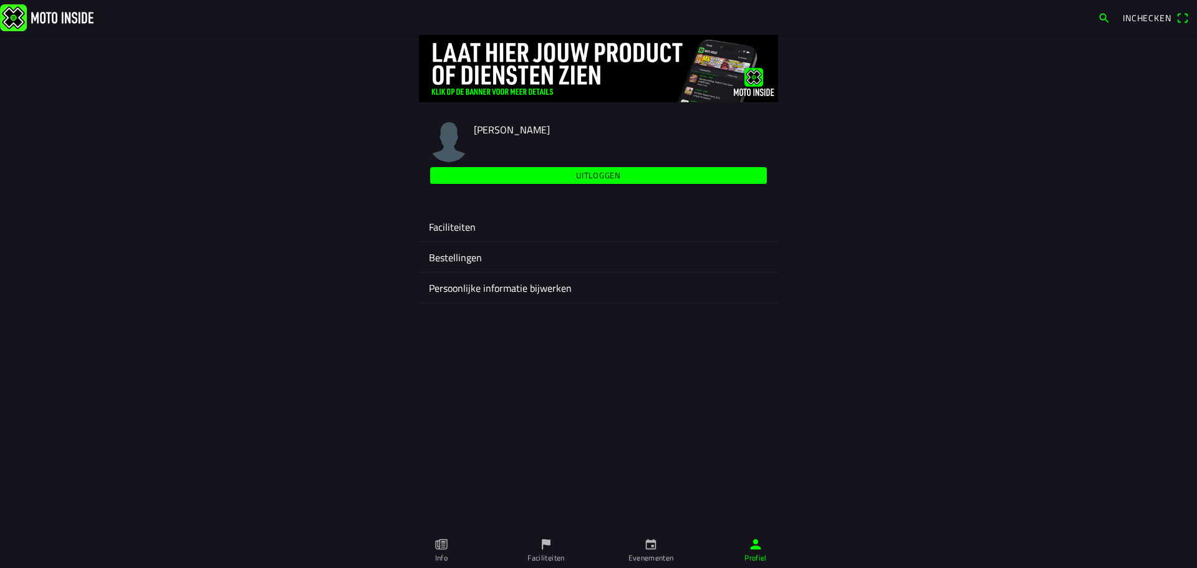
click at [465, 229] on ion-label "Faciliteiten" at bounding box center [598, 227] width 339 height 15
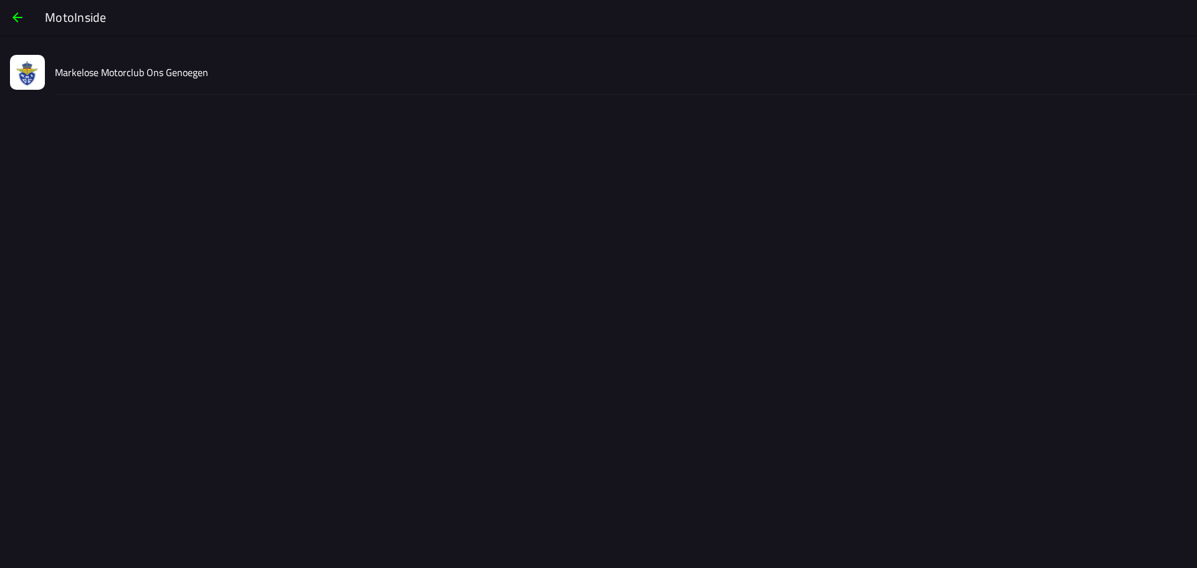
click at [97, 59] on div "Markelose Motorclub Ons Genoegen" at bounding box center [621, 72] width 1132 height 44
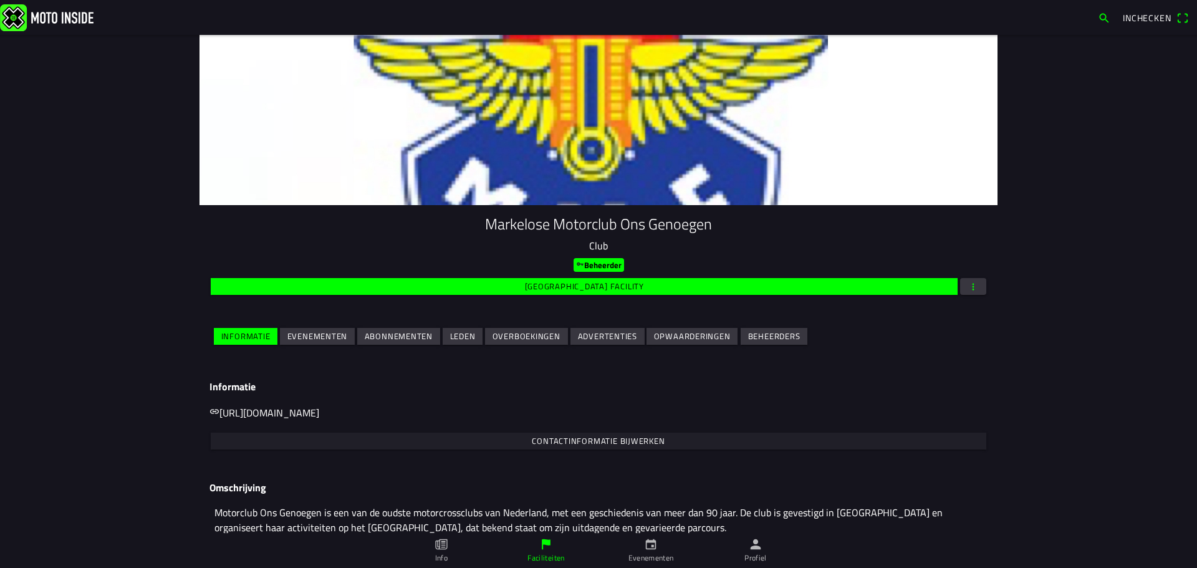
scroll to position [41, 0]
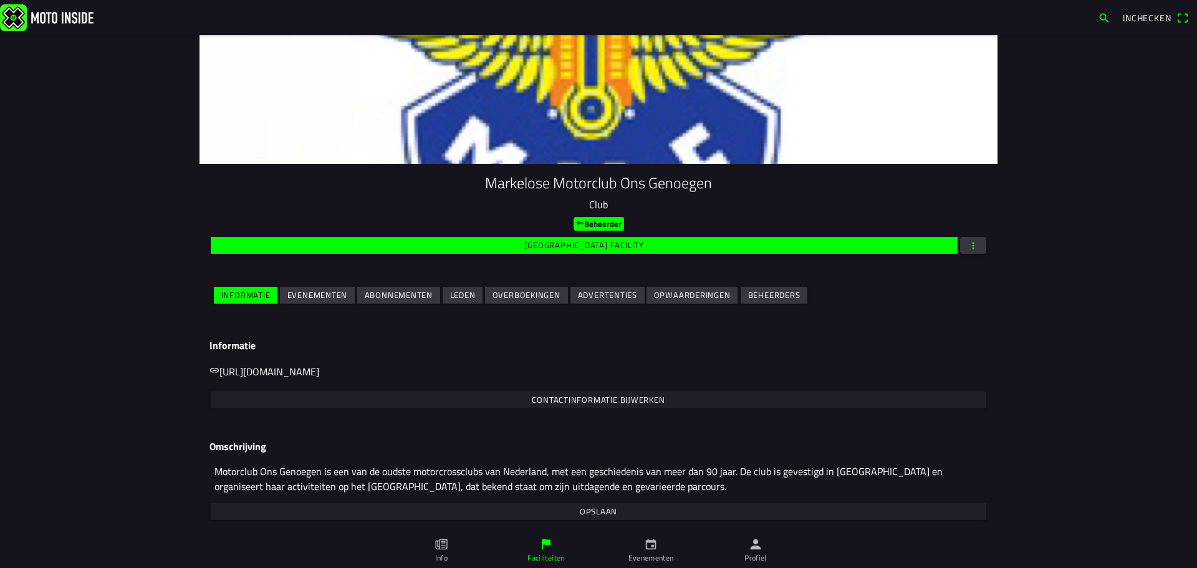
click at [0, 0] on slot "Evenementen" at bounding box center [0, 0] width 0 height 0
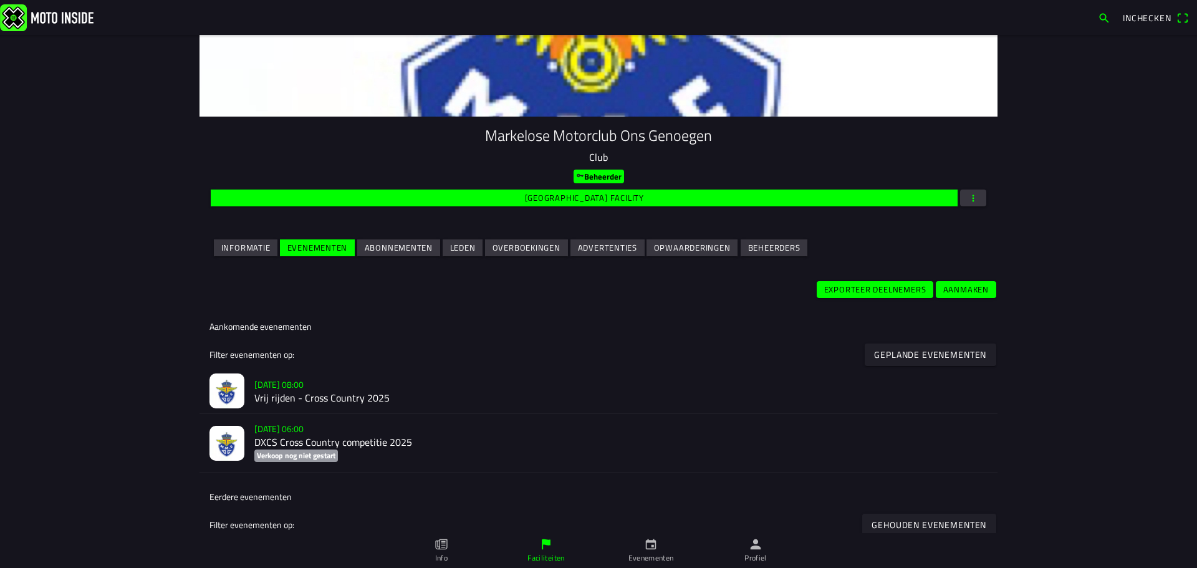
scroll to position [125, 0]
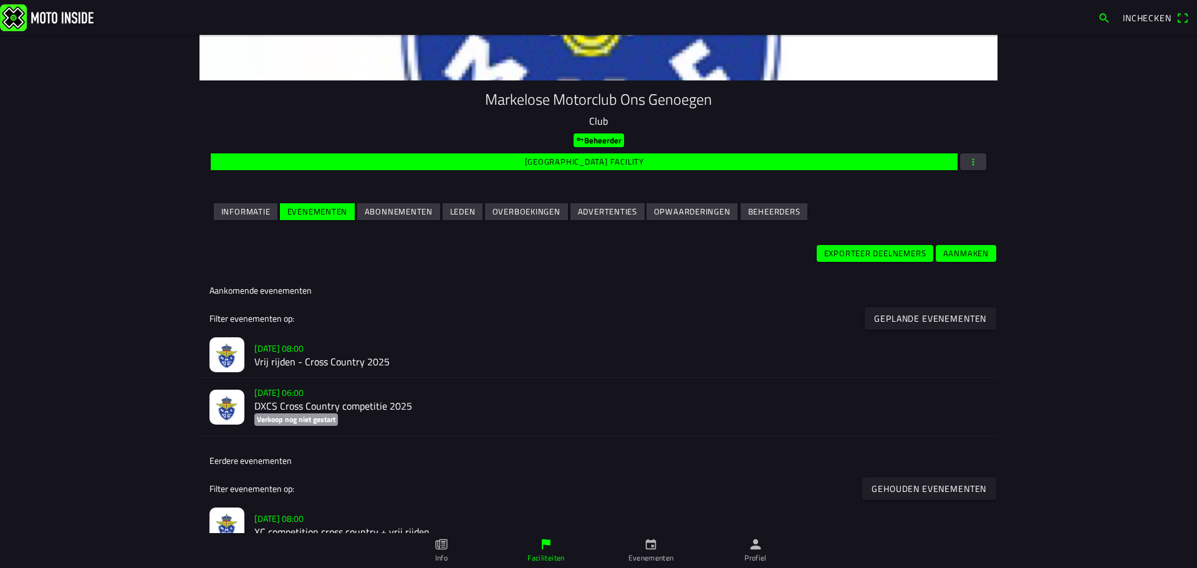
click at [0, 0] on slot "[DATE] 08:00" at bounding box center [0, 0] width 0 height 0
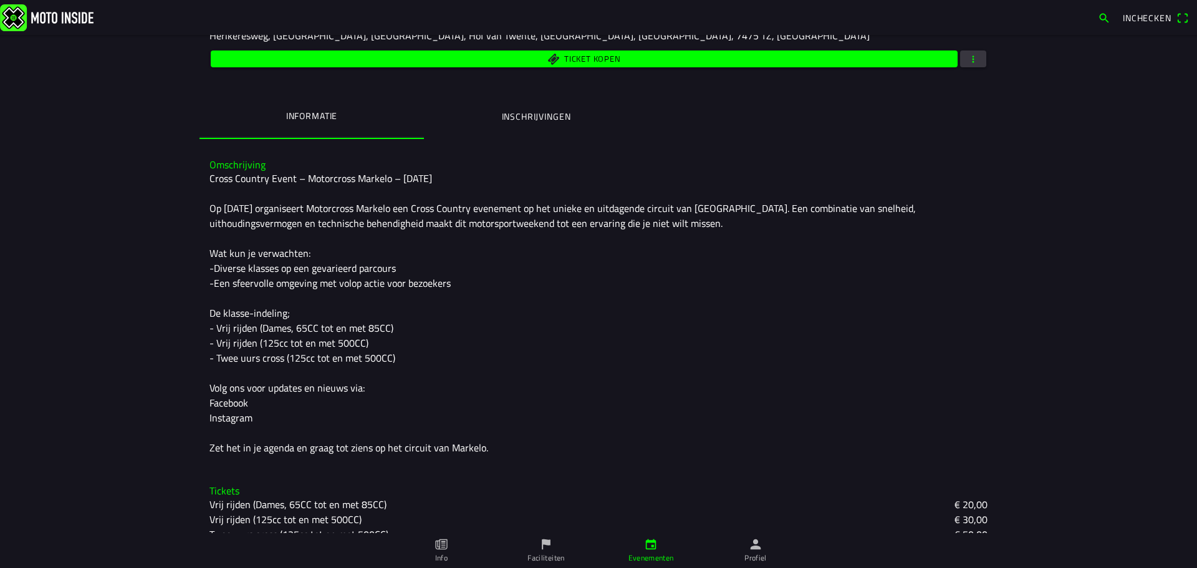
scroll to position [258, 0]
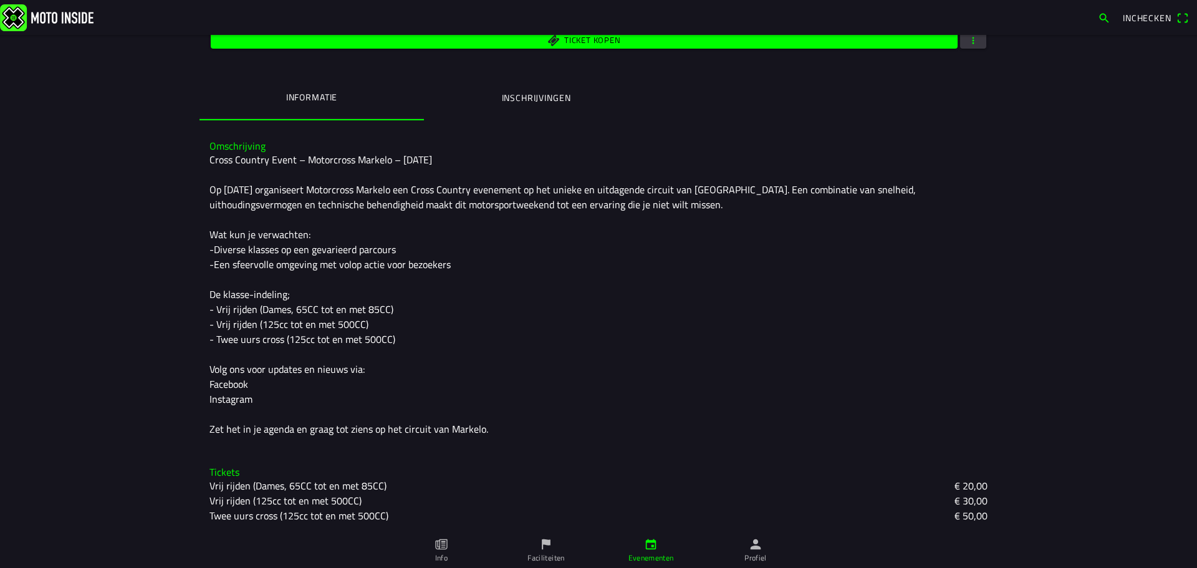
click at [466, 290] on div "Cross Country Event – Motorcross Markelo – [DATE] Op [DATE] organiseert Motorcr…" at bounding box center [599, 294] width 778 height 284
click at [968, 42] on span "button" at bounding box center [973, 40] width 11 height 17
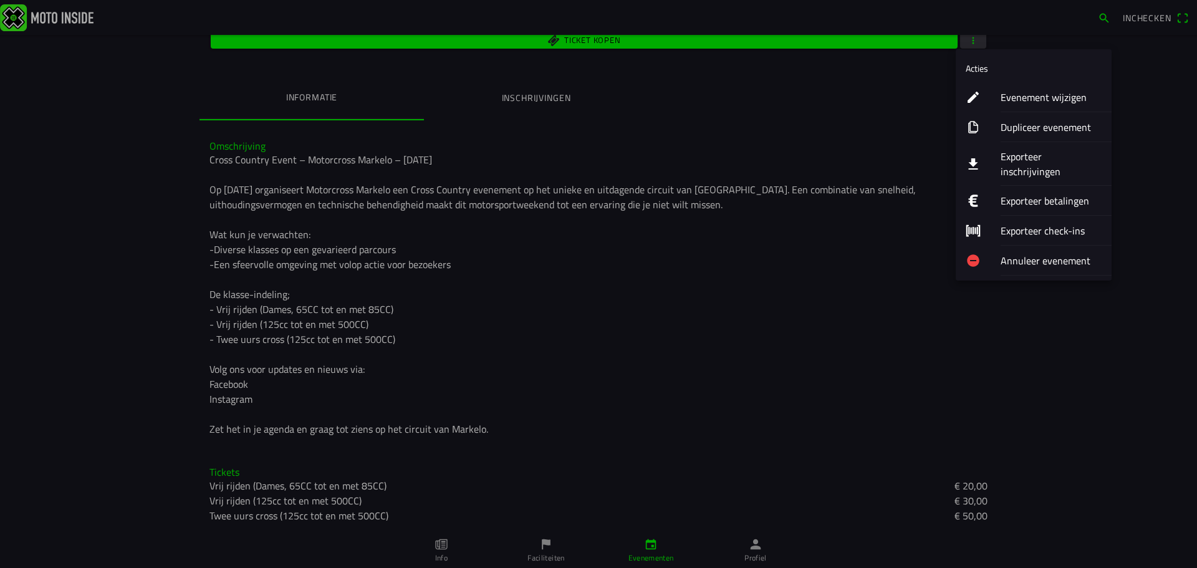
click at [997, 94] on button "Evenement wijzigen" at bounding box center [1034, 97] width 156 height 30
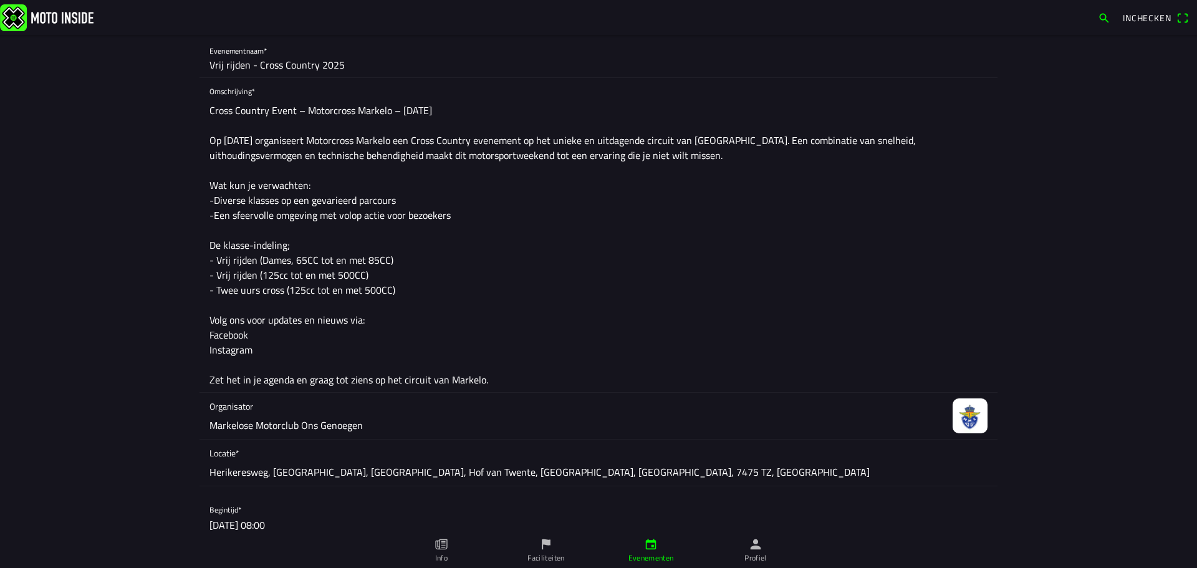
scroll to position [187, 0]
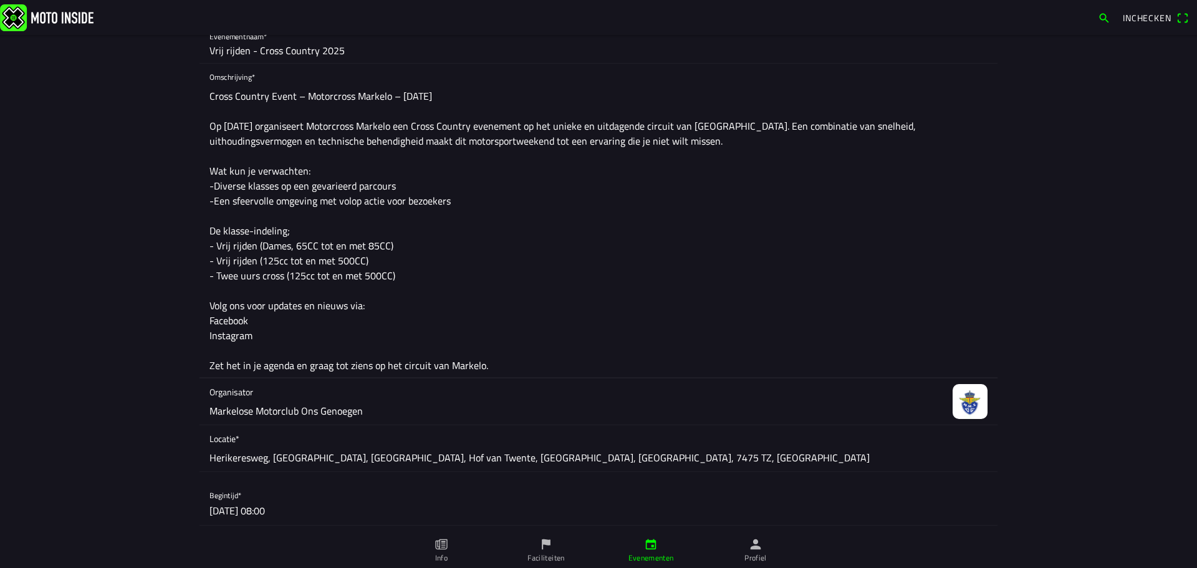
click at [460, 200] on textarea "Cross Country Event – Motorcross Markelo – [DATE] Op [DATE] organiseert Motorcr…" at bounding box center [599, 231] width 778 height 294
click at [282, 228] on textarea "Cross Country Event – Motorcross Markelo – [DATE] Op [DATE] organiseert Motorcr…" at bounding box center [599, 231] width 778 height 294
click at [392, 243] on textarea "Cross Country Event – Motorcross Markelo – [DATE] Op [DATE] organiseert Motorcr…" at bounding box center [599, 231] width 778 height 294
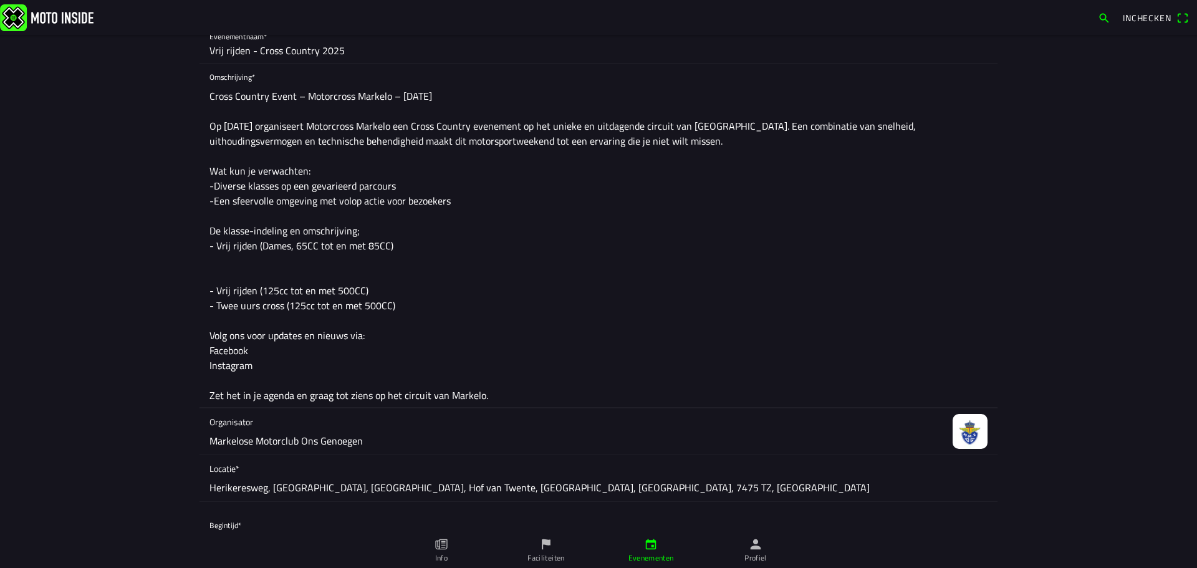
click at [363, 247] on textarea "Cross Country Event – Motorcross Markelo – [DATE] Op [DATE] organiseert Motorcr…" at bounding box center [599, 246] width 778 height 324
click at [371, 255] on textarea "Cross Country Event – Motorcross Markelo – [DATE] Op [DATE] organiseert Motorcr…" at bounding box center [599, 246] width 778 height 324
click at [410, 243] on textarea "Cross Country Event – Motorcross Markelo – [DATE] Op [DATE] organiseert Motorcr…" at bounding box center [599, 246] width 778 height 324
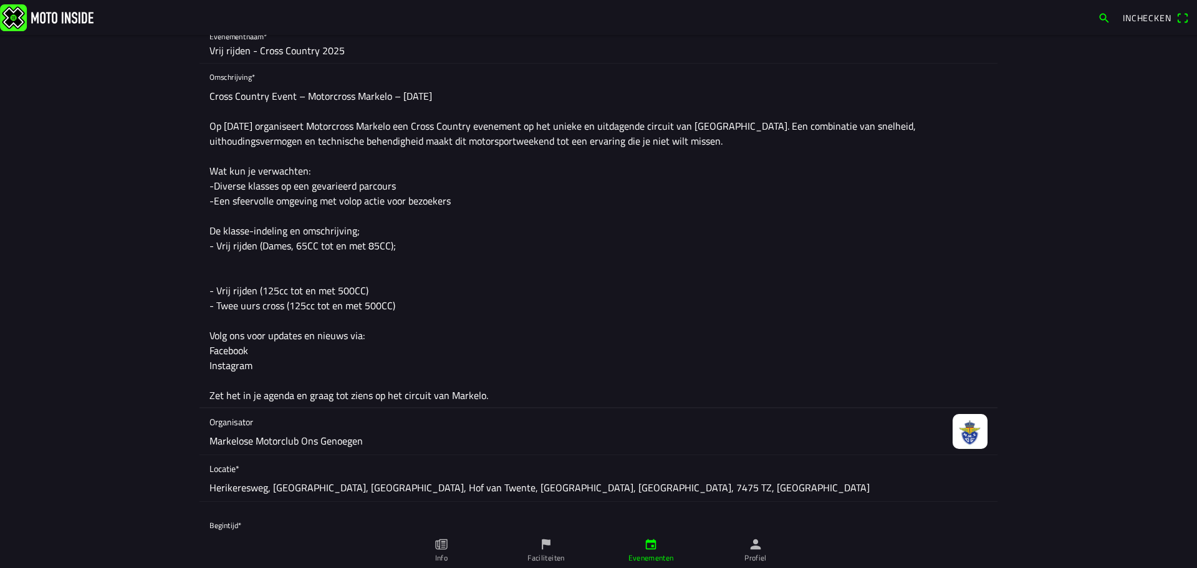
click at [338, 246] on textarea "Cross Country Event – Motorcross Markelo – [DATE] Op [DATE] organiseert Motorcr…" at bounding box center [599, 246] width 778 height 324
click at [338, 261] on textarea "Cross Country Event – Motorcross Markelo – [DATE] Op [DATE] organiseert Motorcr…" at bounding box center [599, 246] width 778 height 324
click at [415, 243] on textarea "Cross Country Event – Motorcross Markelo – [DATE] Op [DATE] organiseert Motorcr…" at bounding box center [599, 246] width 778 height 324
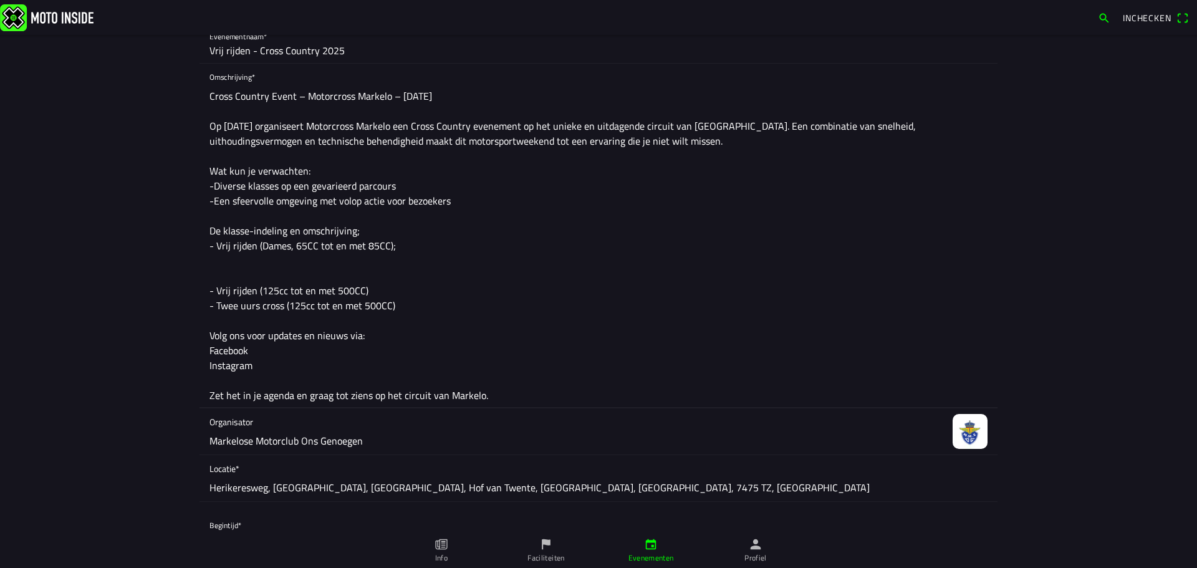
paste textarea "Voor iedereen die nieuwsgierig is naar enduro rijden, maar nog geen ervaring he…"
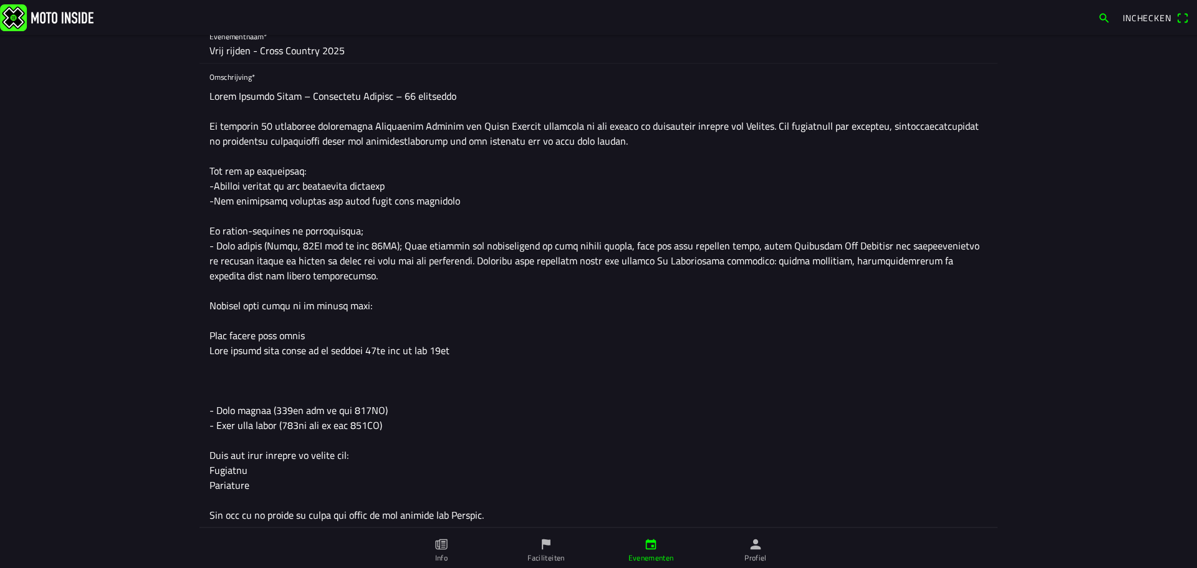
click at [385, 271] on textarea at bounding box center [599, 306] width 778 height 444
paste textarea "Deze kennismakingsmomenten zijn ideaal voor: Personen zonder motorcross- of end…"
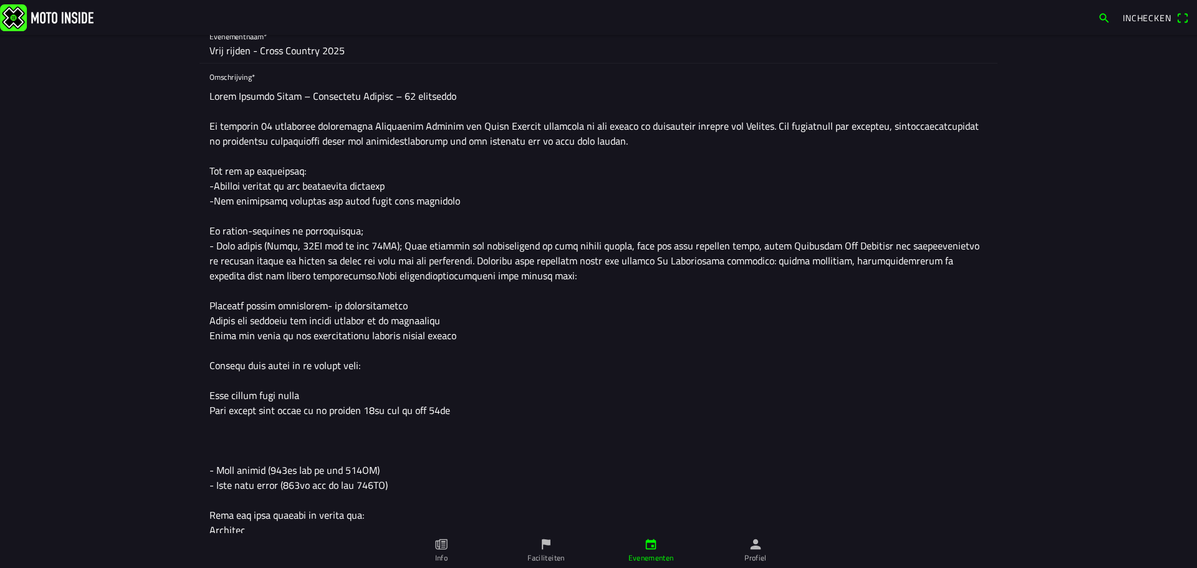
click at [314, 274] on textarea at bounding box center [599, 336] width 778 height 504
click at [514, 280] on textarea at bounding box center [599, 336] width 778 height 504
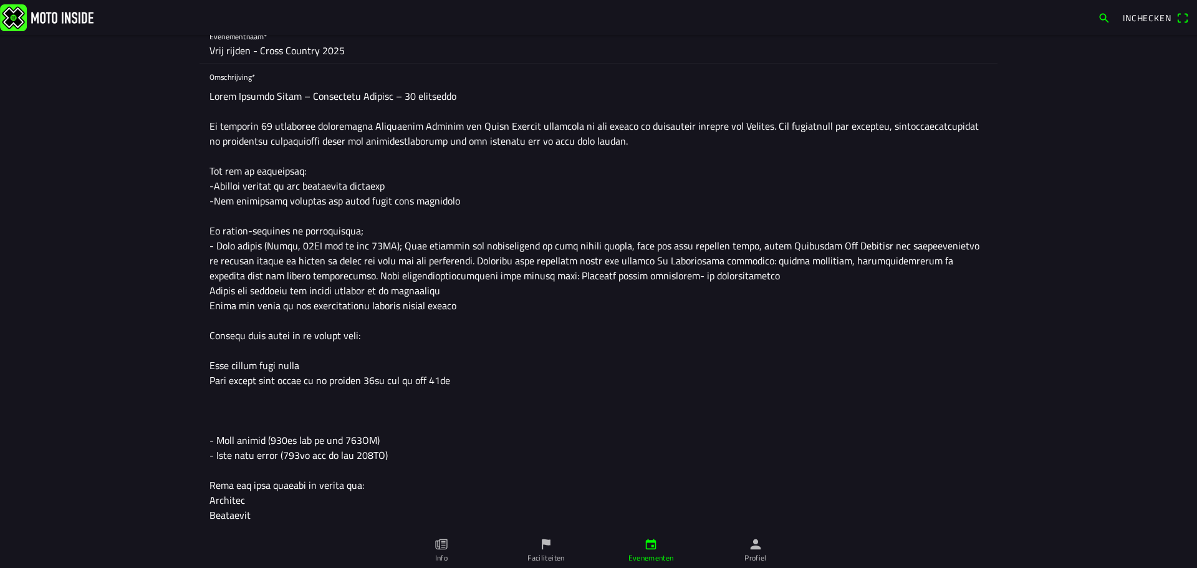
click at [723, 281] on textarea at bounding box center [599, 321] width 778 height 474
click at [963, 274] on textarea at bounding box center [599, 313] width 778 height 459
click at [617, 306] on textarea at bounding box center [599, 313] width 778 height 459
click at [594, 293] on textarea at bounding box center [599, 313] width 778 height 459
click at [296, 343] on textarea at bounding box center [599, 313] width 778 height 459
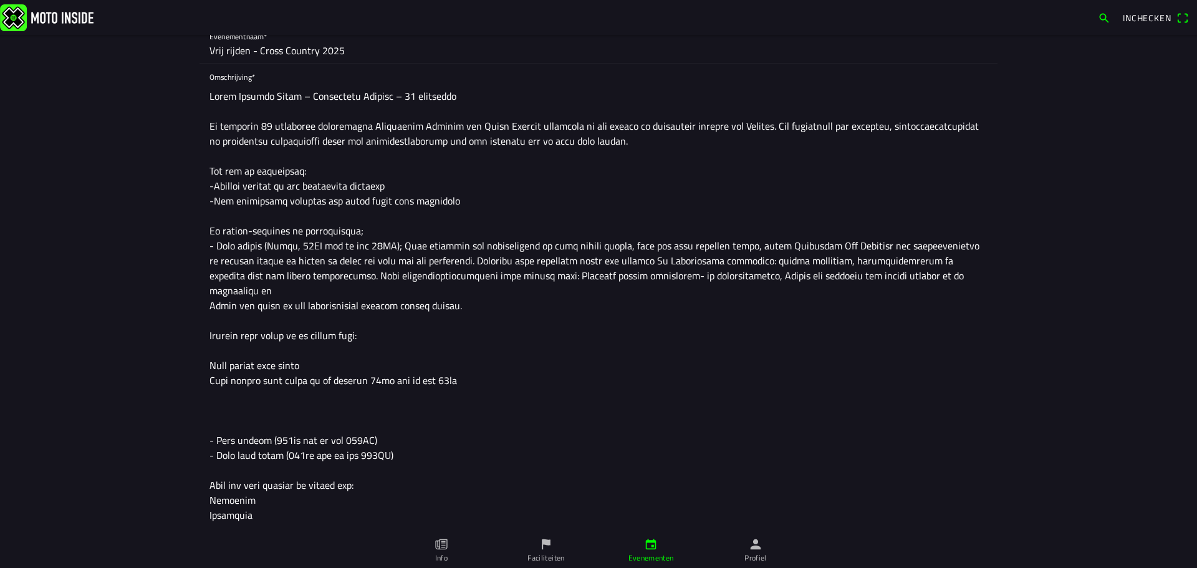
click at [348, 319] on textarea at bounding box center [599, 313] width 778 height 459
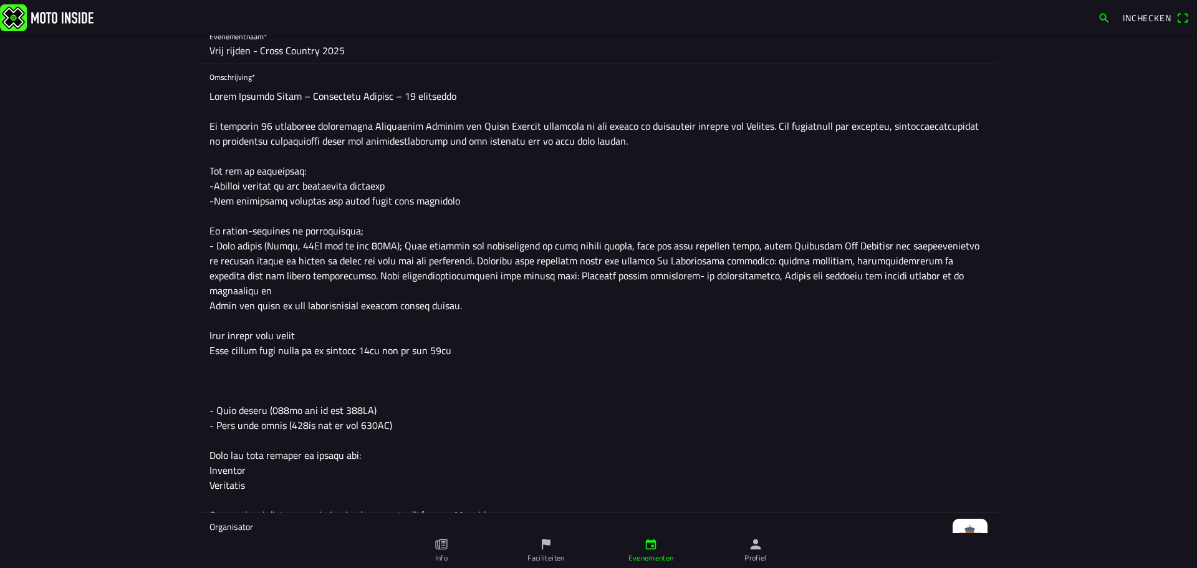
click at [304, 320] on textarea at bounding box center [599, 298] width 778 height 429
drag, startPoint x: 502, startPoint y: 332, endPoint x: 201, endPoint y: 318, distance: 301.5
click at [201, 318] on div "Omschrijving*" at bounding box center [599, 289] width 798 height 450
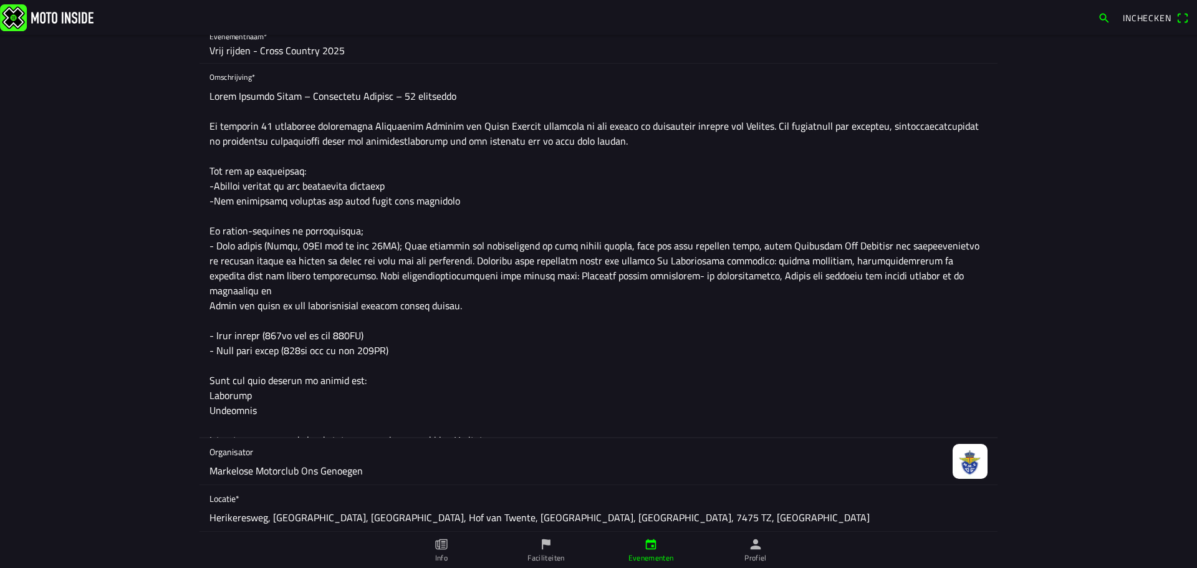
click at [387, 322] on textarea at bounding box center [599, 261] width 778 height 354
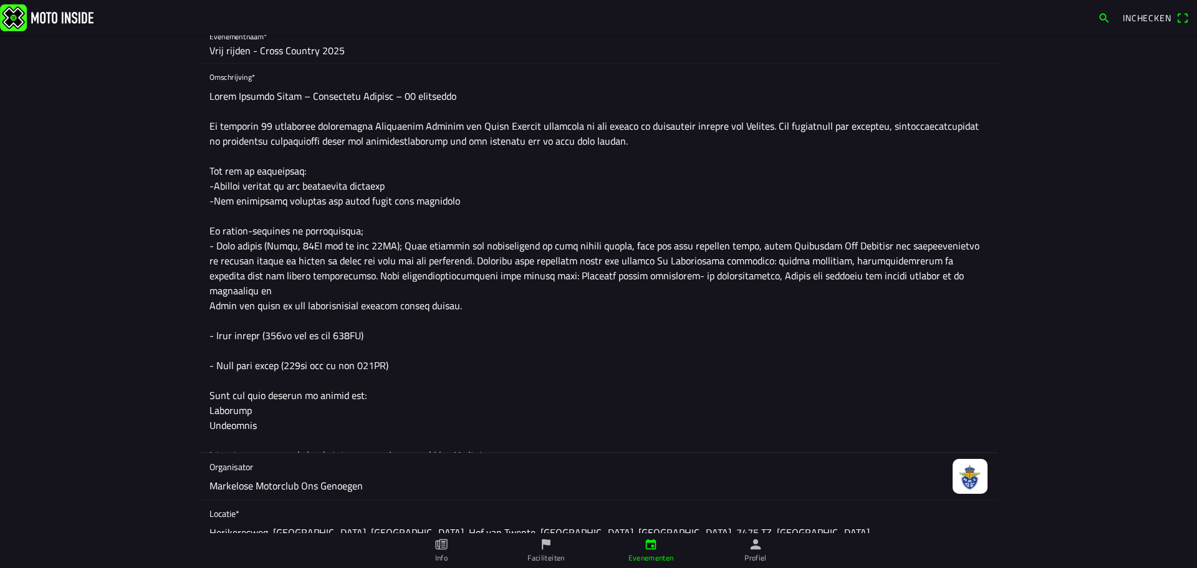
click at [249, 322] on textarea at bounding box center [599, 268] width 778 height 369
click at [342, 335] on textarea at bounding box center [599, 268] width 778 height 369
click at [364, 322] on textarea at bounding box center [599, 268] width 778 height 369
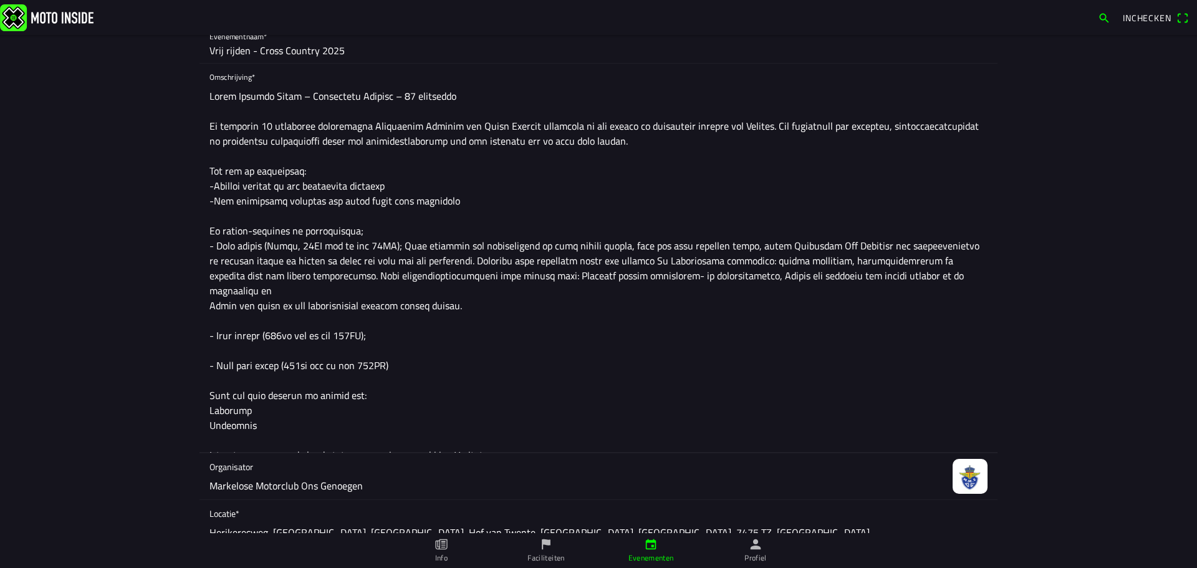
paste textarea "Voor rijders die zonder wedstrijddruk willen genieten van het rijden op het cir…"
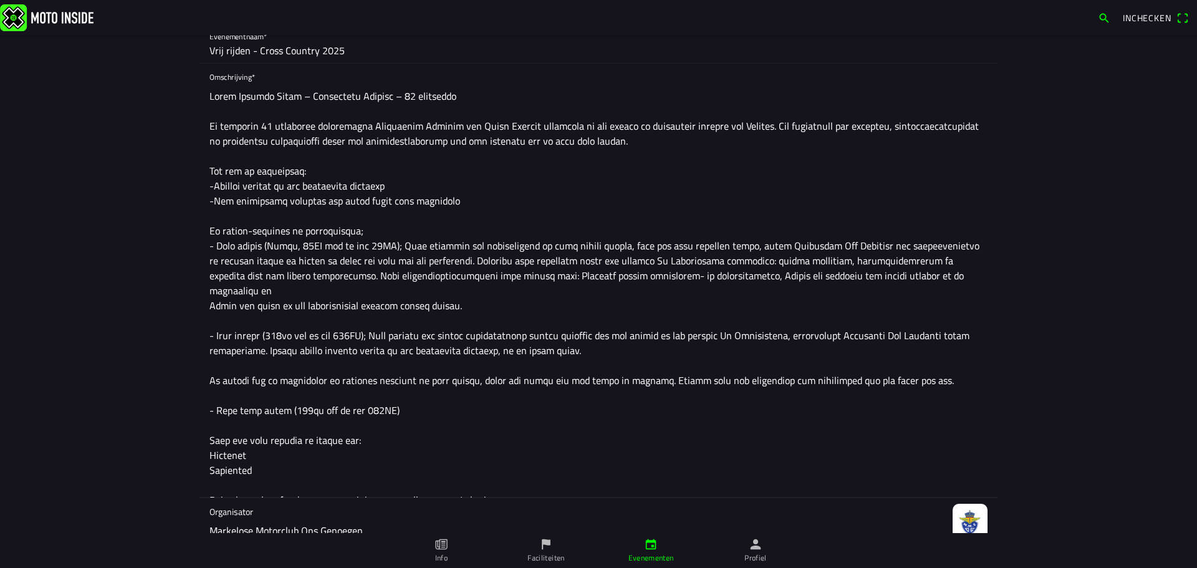
click at [407, 362] on textarea at bounding box center [599, 291] width 778 height 414
click at [659, 342] on textarea at bounding box center [599, 291] width 778 height 414
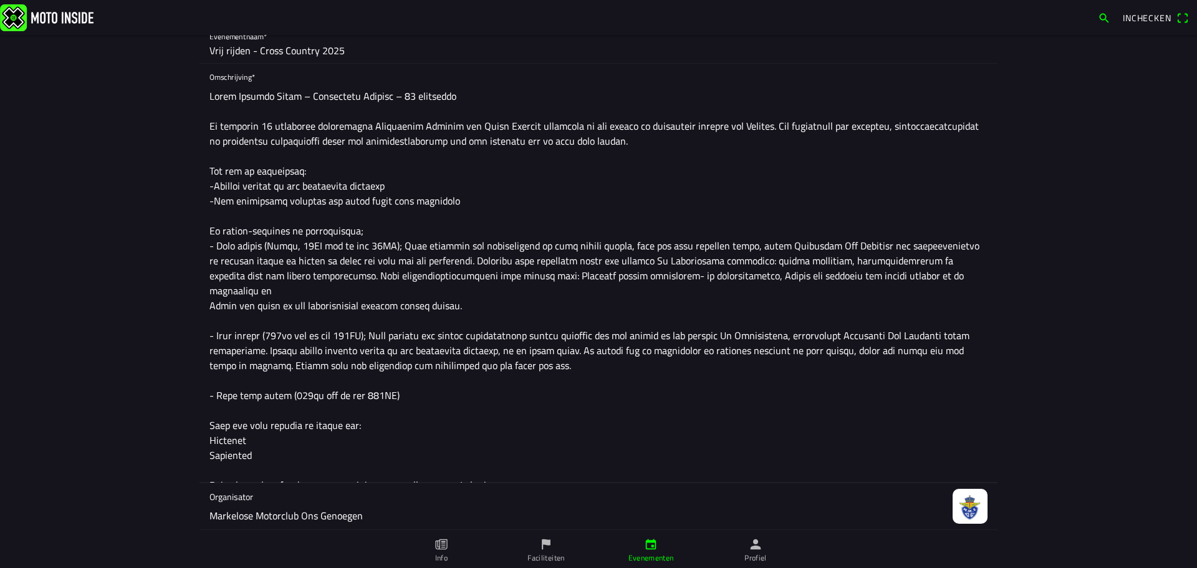
click at [516, 371] on textarea at bounding box center [599, 283] width 778 height 399
click at [344, 376] on textarea at bounding box center [599, 283] width 778 height 399
click at [435, 364] on textarea at bounding box center [599, 283] width 778 height 399
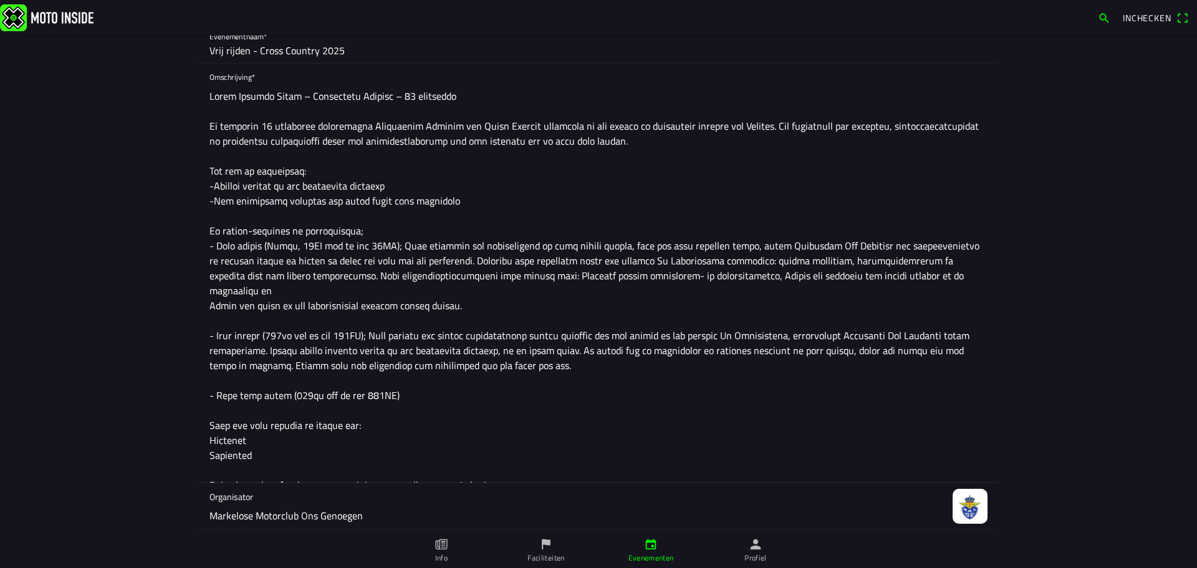
click at [408, 376] on textarea at bounding box center [599, 283] width 778 height 399
paste textarea "Een uitdagende rit voor rijders die houden van uithoudingsvermogen en rijplezie…"
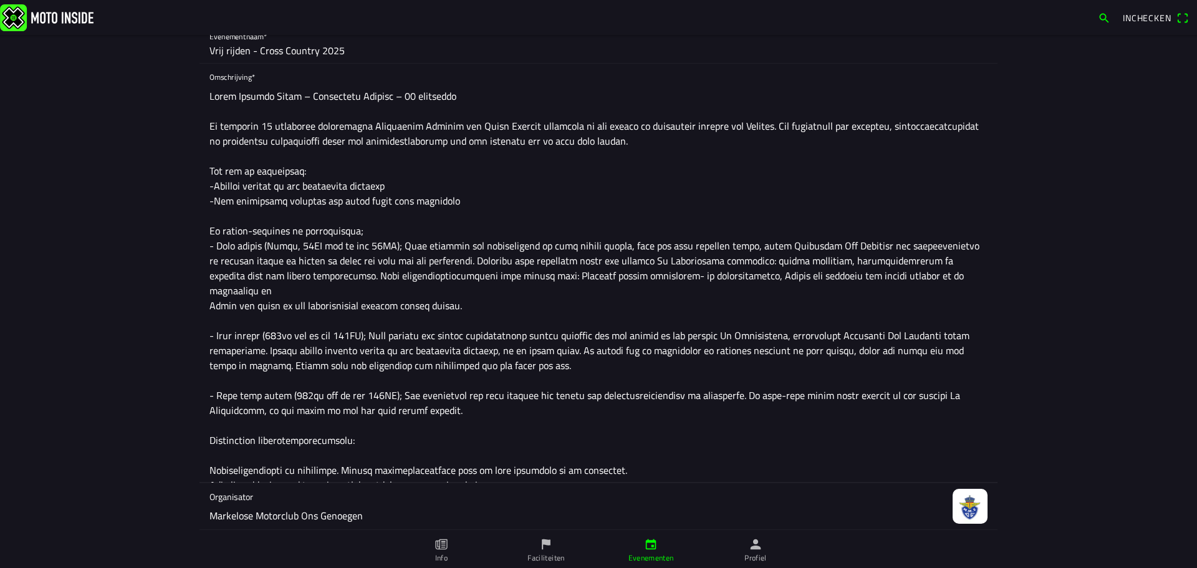
scroll to position [0, 0]
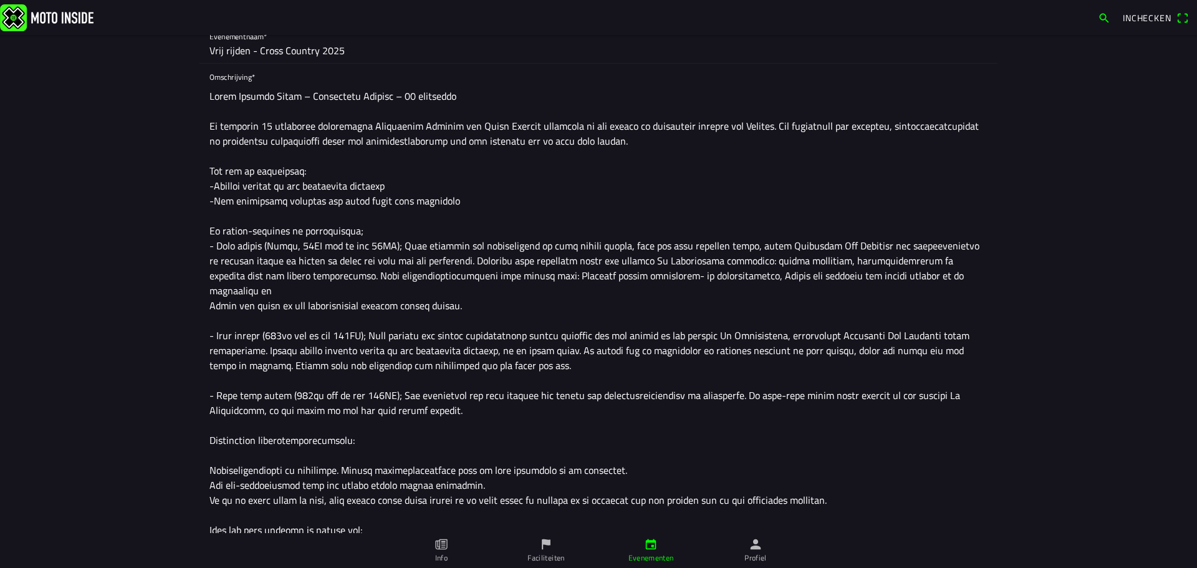
click at [270, 422] on textarea at bounding box center [599, 336] width 778 height 504
click at [268, 435] on textarea at bounding box center [599, 336] width 778 height 504
click at [426, 418] on textarea at bounding box center [599, 336] width 778 height 504
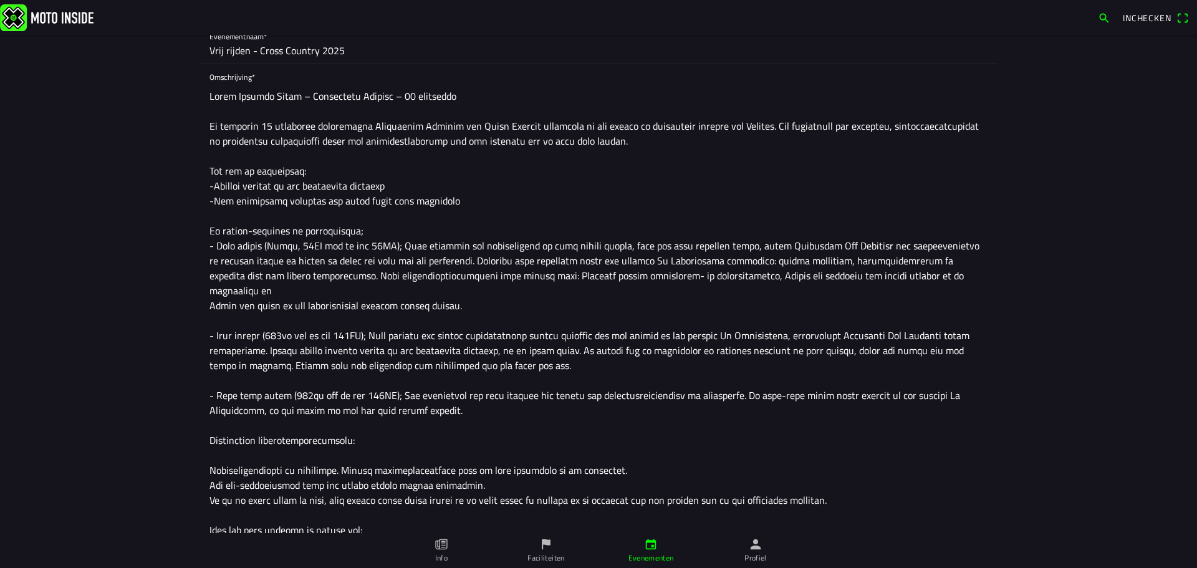
click at [462, 401] on textarea at bounding box center [599, 336] width 778 height 504
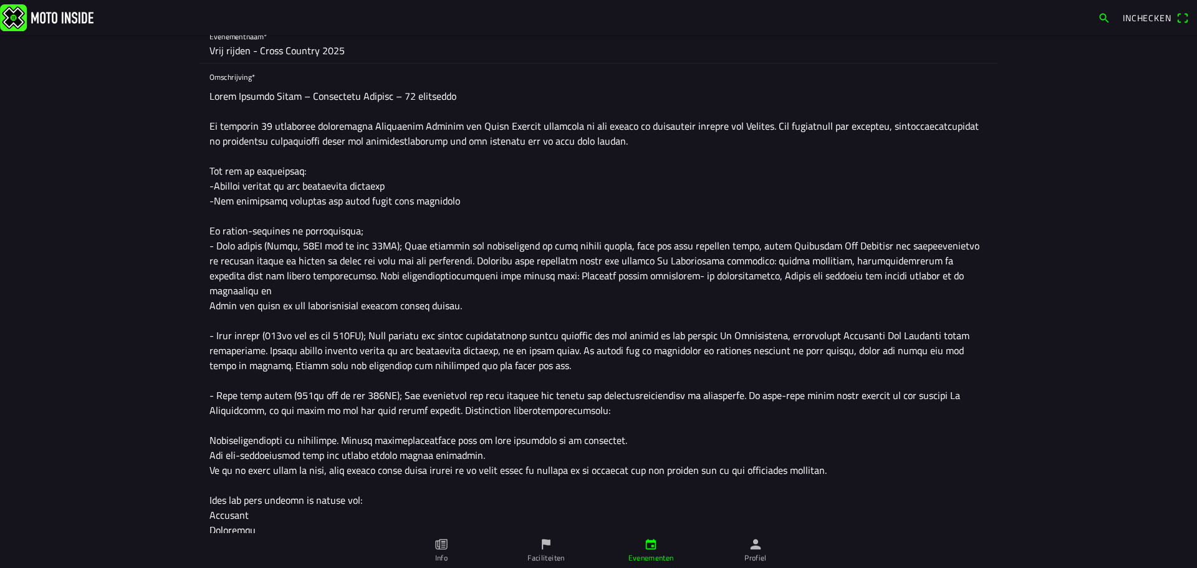
click at [616, 398] on textarea at bounding box center [599, 321] width 778 height 474
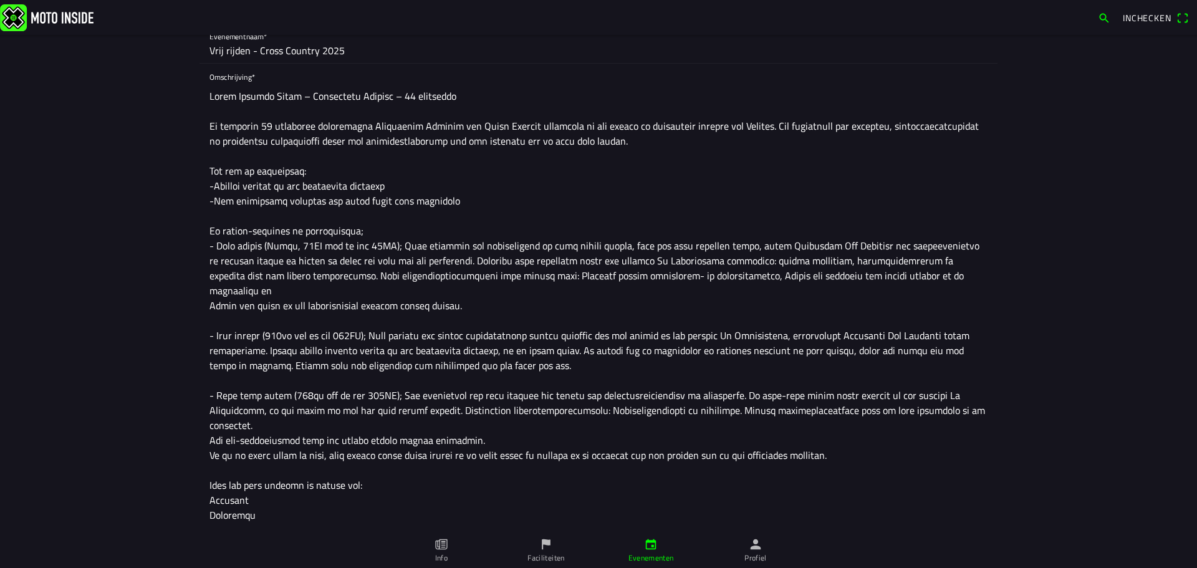
click at [733, 394] on textarea at bounding box center [599, 313] width 778 height 459
click at [358, 410] on textarea at bounding box center [599, 313] width 778 height 459
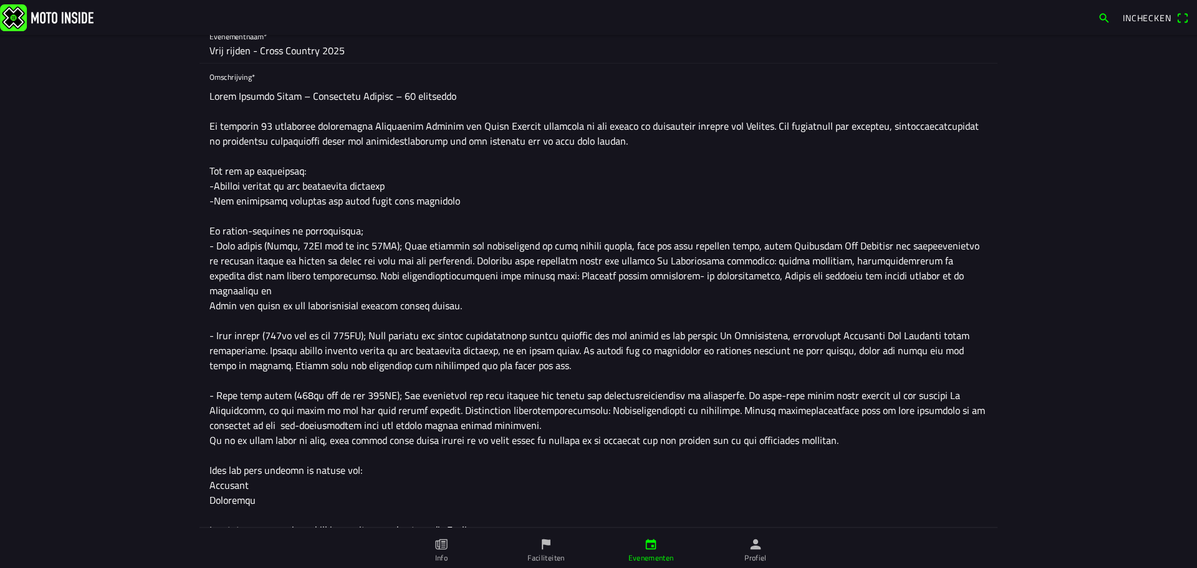
click at [558, 407] on textarea at bounding box center [599, 306] width 778 height 444
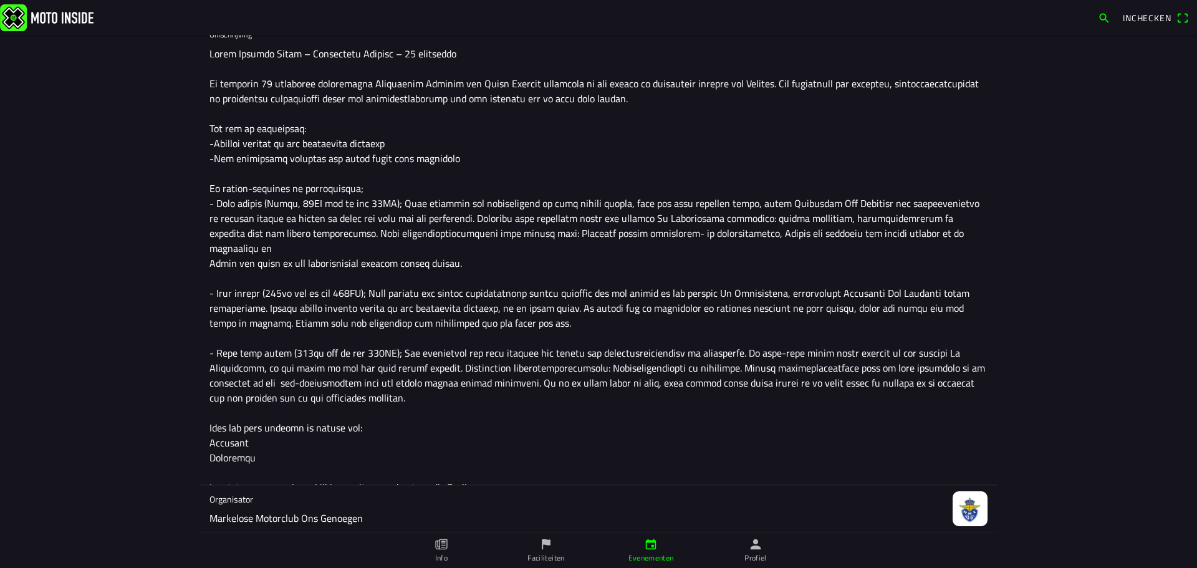
scroll to position [249, 0]
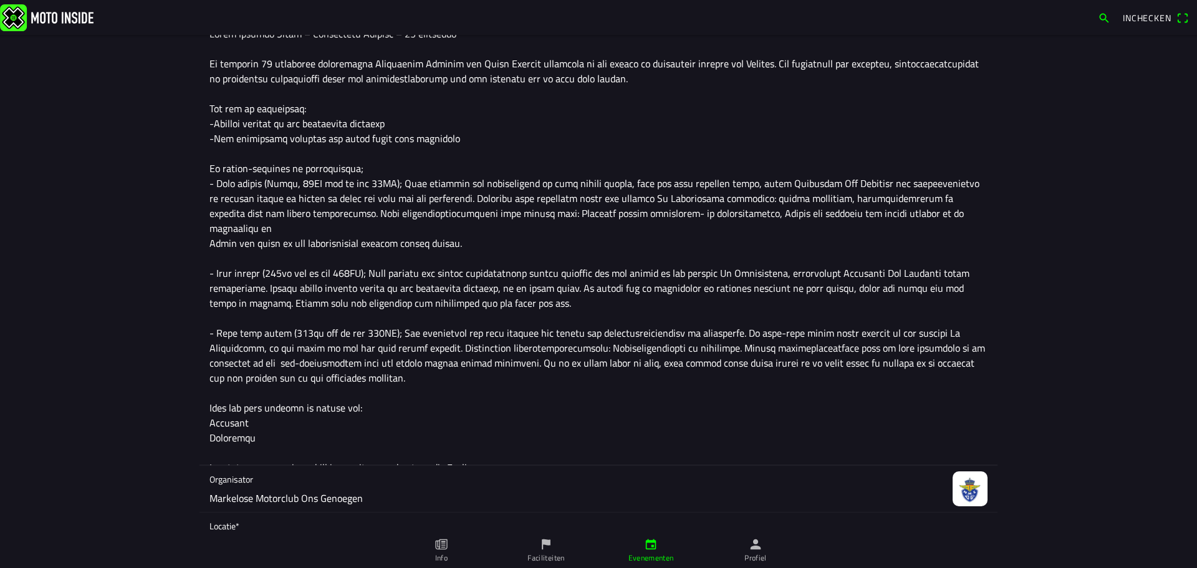
click at [389, 407] on textarea at bounding box center [599, 243] width 778 height 444
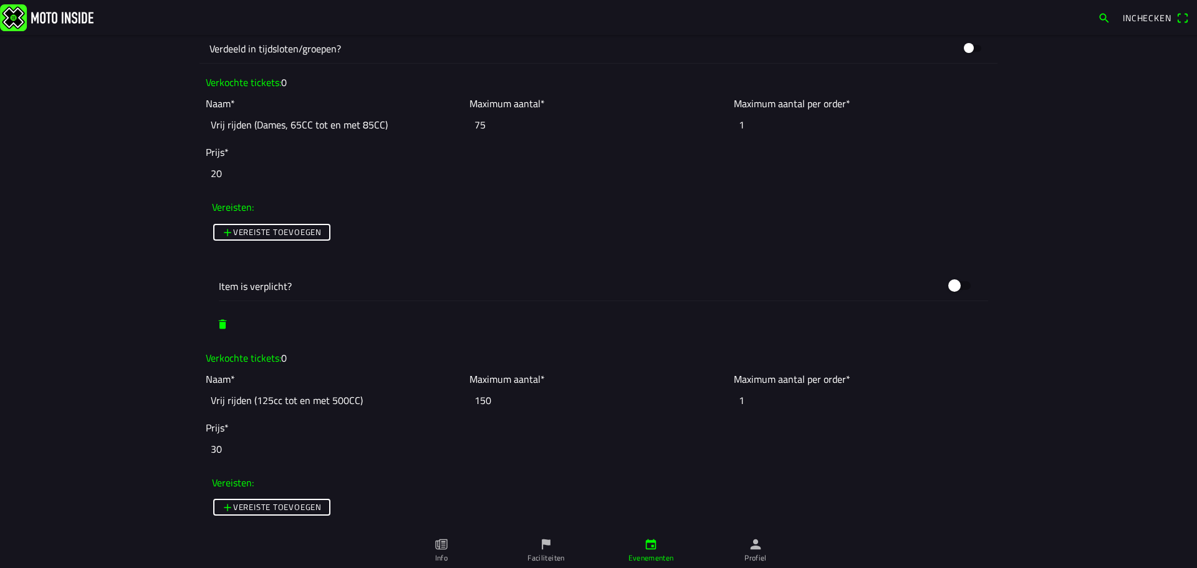
scroll to position [3547, 0]
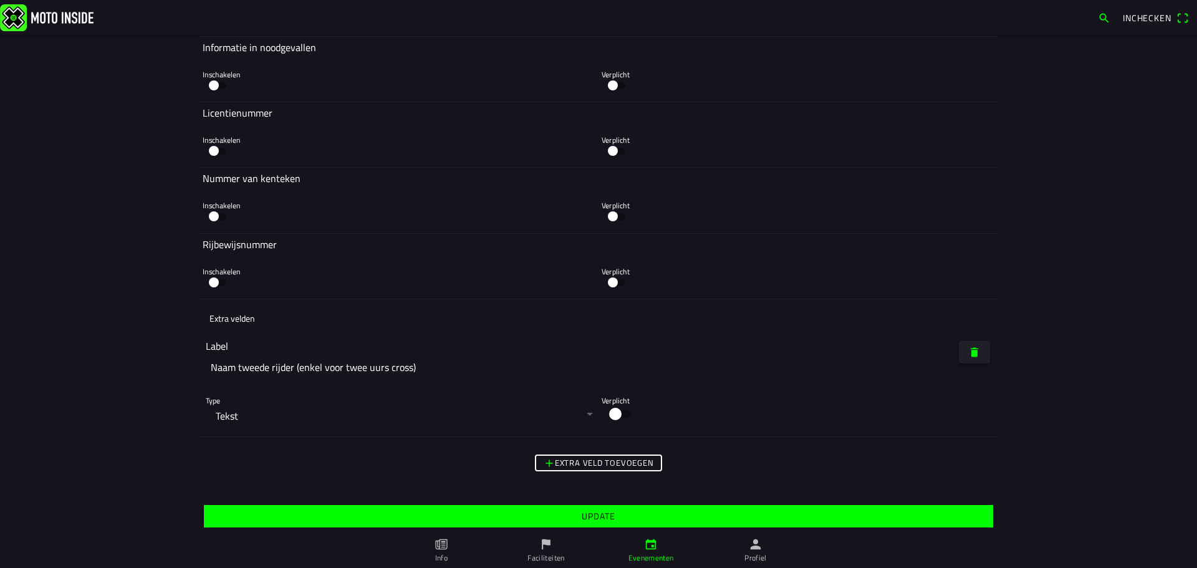
type textarea "Lorem Ipsumdo Sitam – Consectetu Adipisc – 14 elitseddo Ei temporin 85 utlabore…"
click at [0, 0] on slot "Update" at bounding box center [0, 0] width 0 height 0
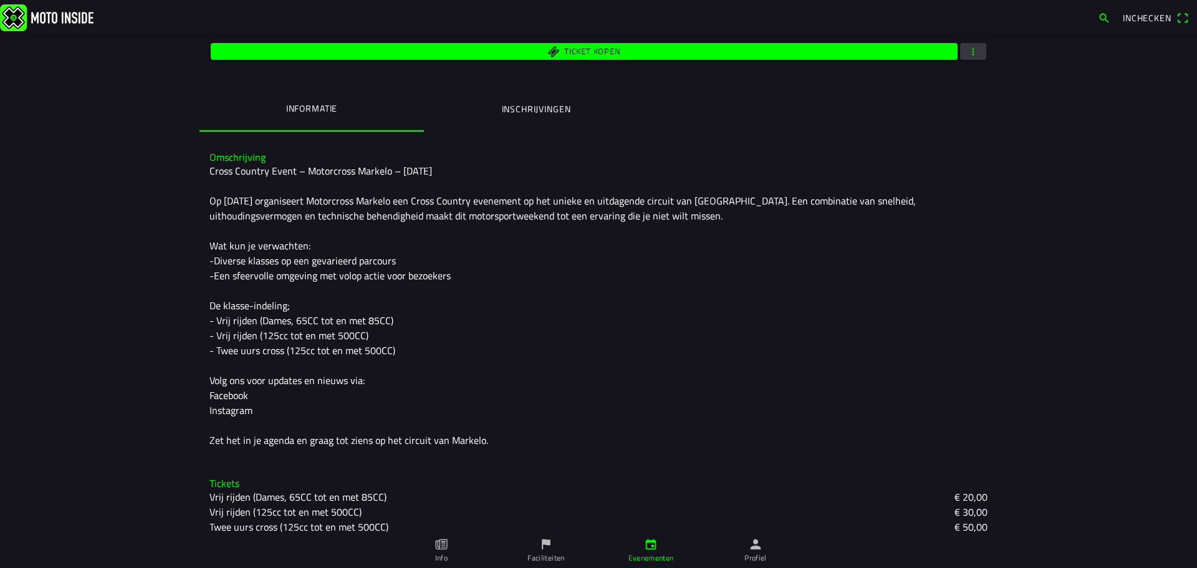
scroll to position [258, 0]
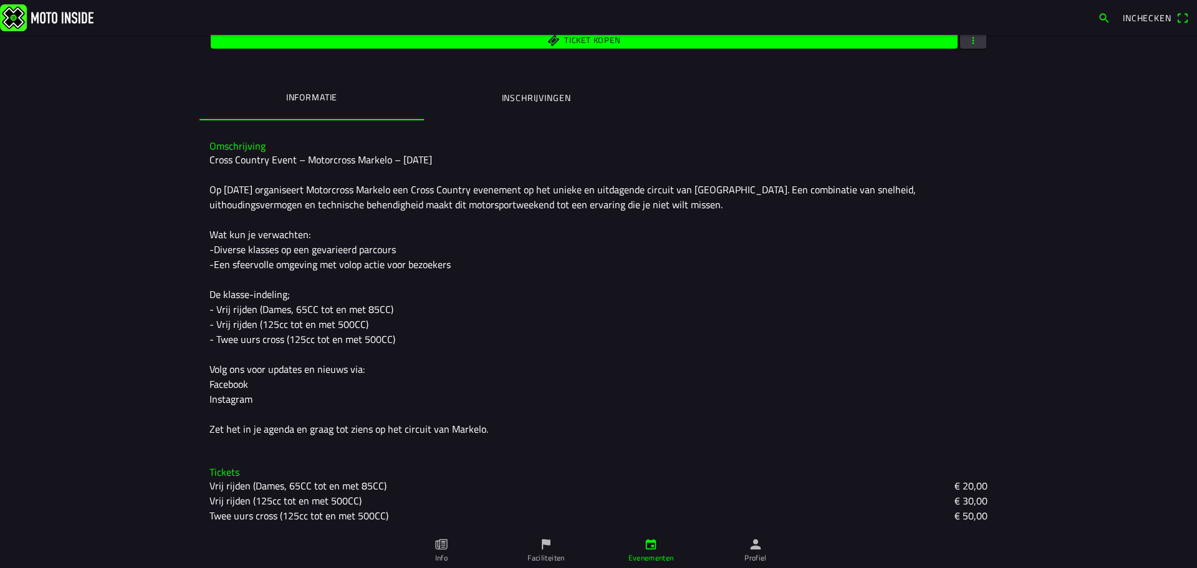
click at [336, 302] on div "Cross Country Event – Motorcross Markelo – [DATE] Op [DATE] organiseert Motorcr…" at bounding box center [599, 294] width 778 height 284
click at [0, 0] on slot "Twee uurs cross (125cc tot en met 500CC)" at bounding box center [0, 0] width 0 height 0
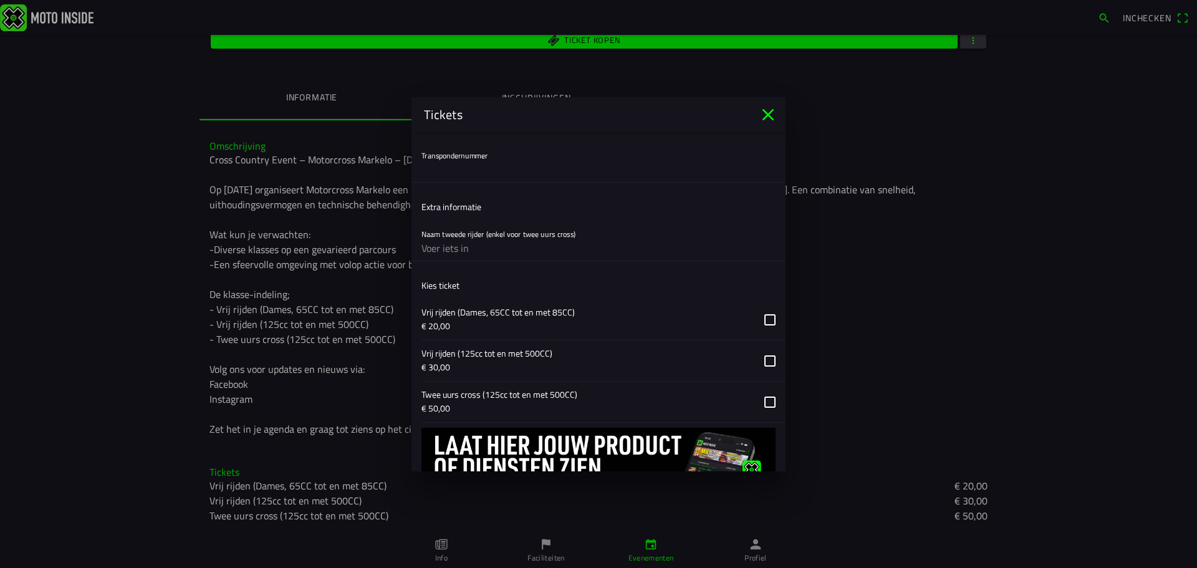
scroll to position [617, 0]
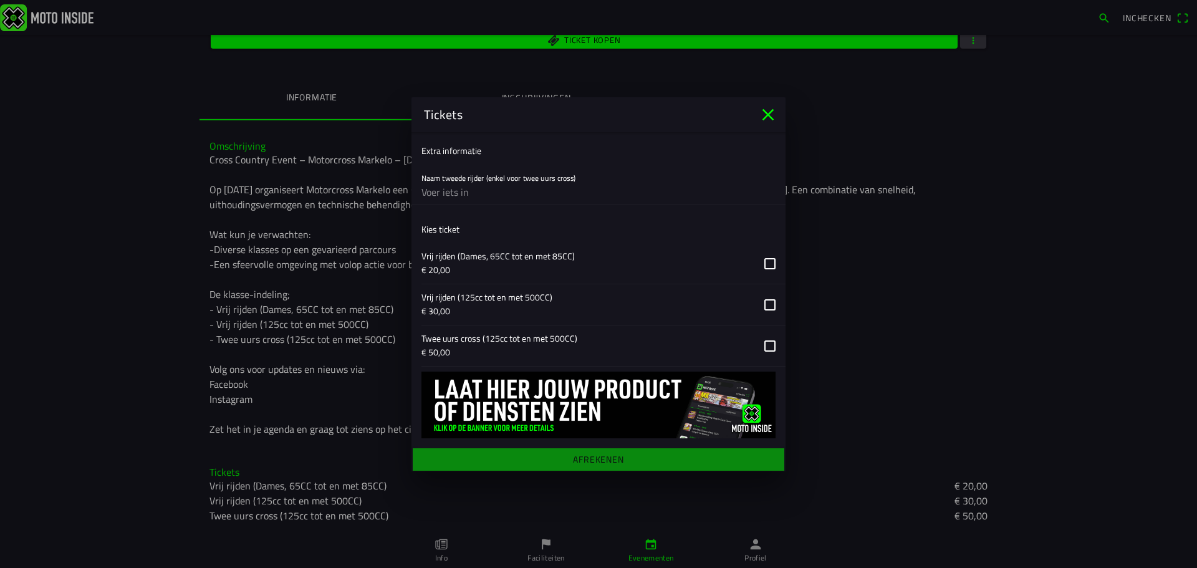
click at [626, 306] on button "button" at bounding box center [604, 304] width 364 height 41
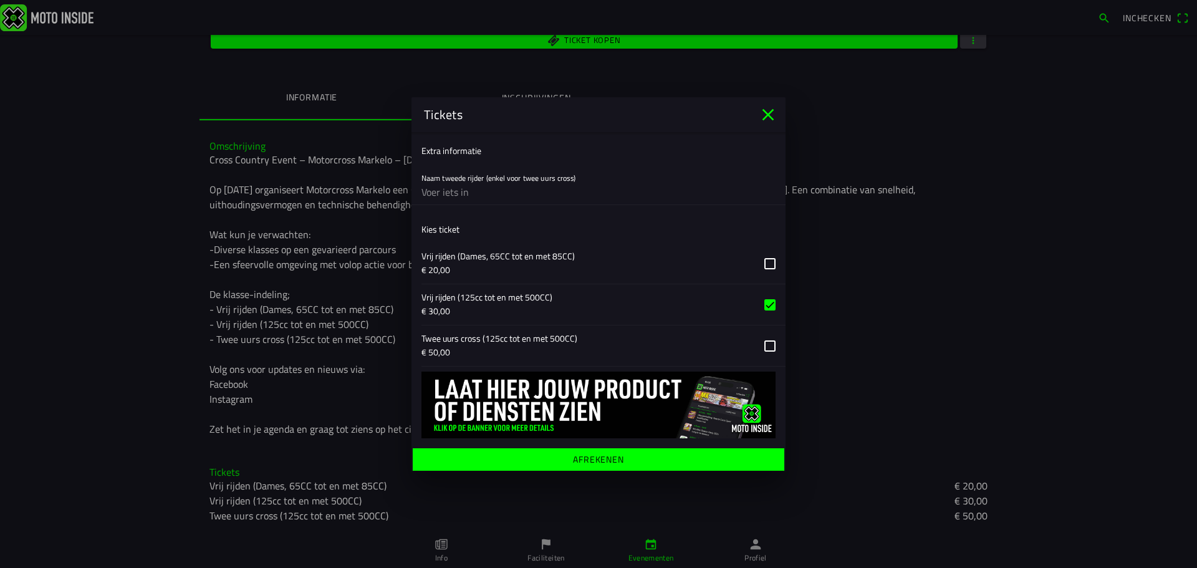
click at [594, 460] on ion-label "Afrekenen" at bounding box center [598, 459] width 51 height 9
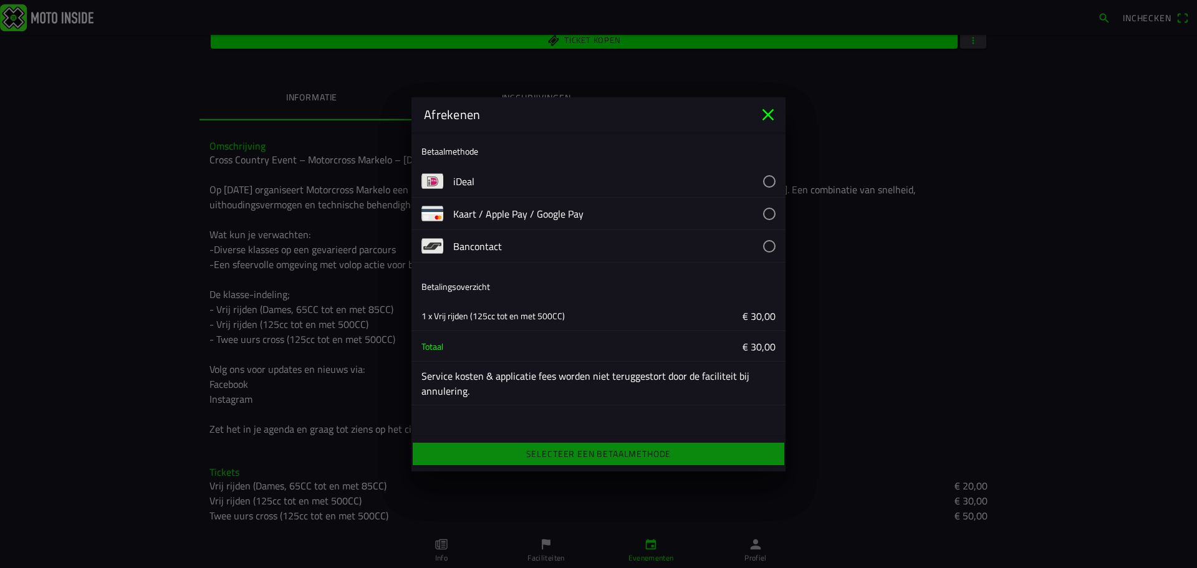
click at [769, 180] on button "button" at bounding box center [619, 181] width 332 height 32
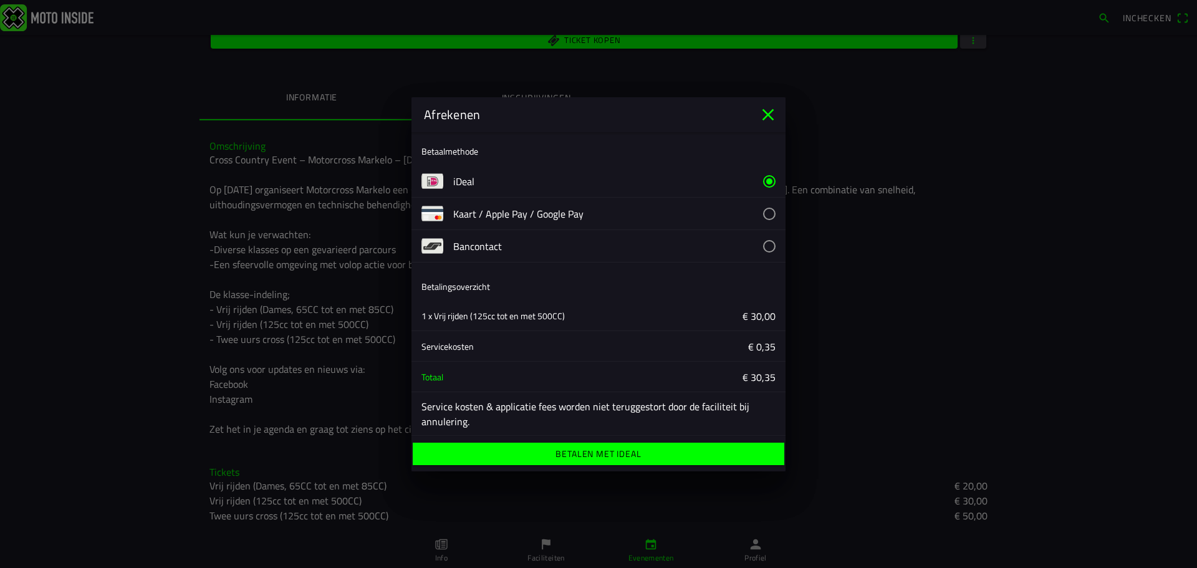
click at [770, 110] on icon "close" at bounding box center [768, 115] width 20 height 20
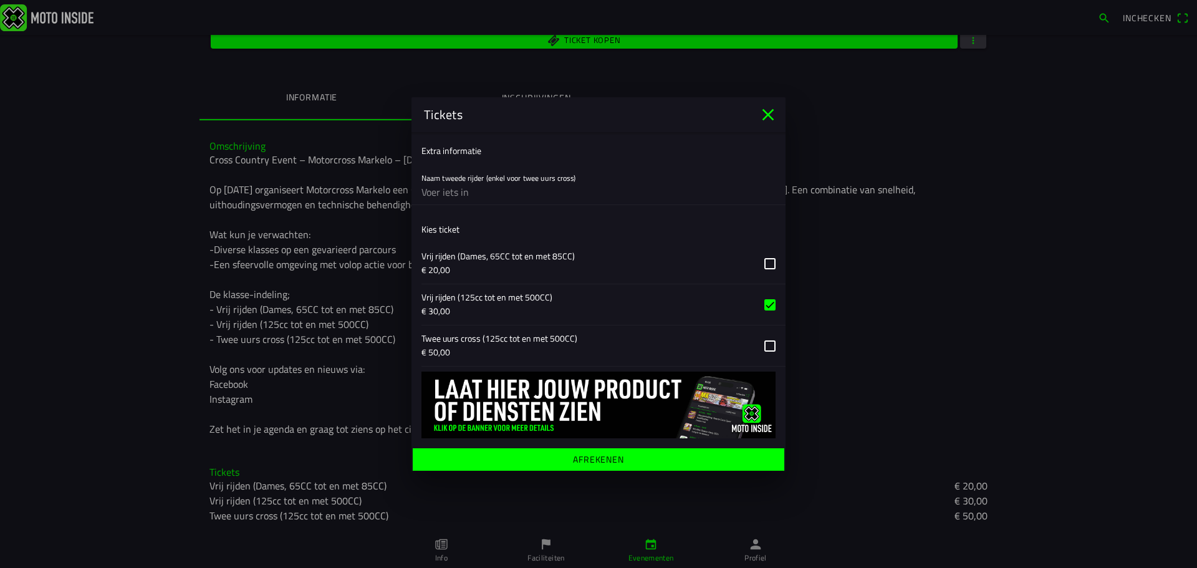
click at [763, 115] on icon "close" at bounding box center [768, 115] width 20 height 20
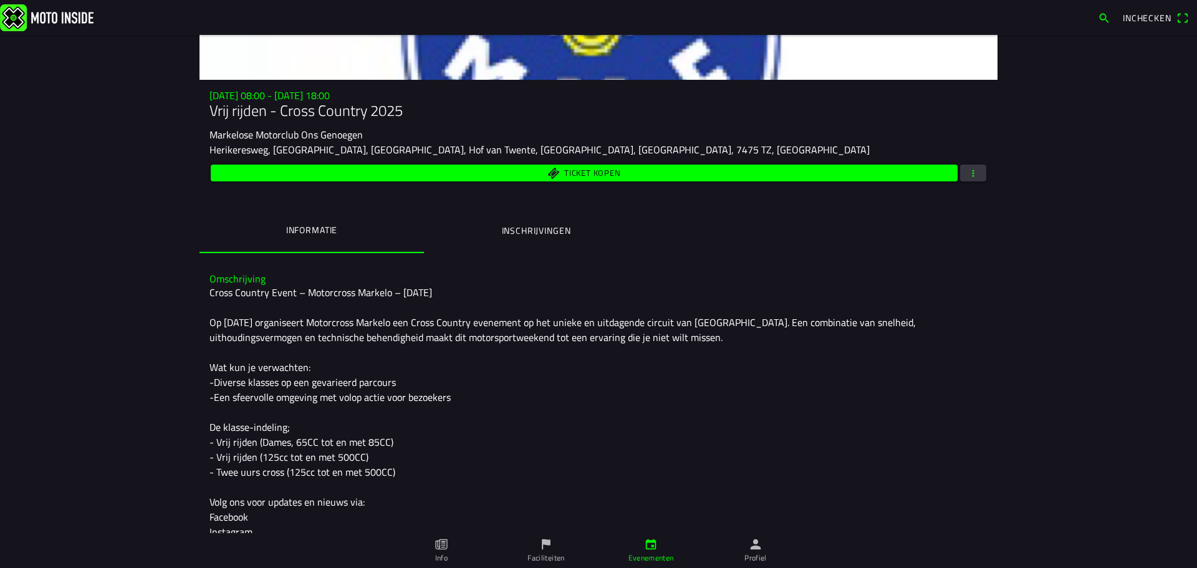
scroll to position [258, 0]
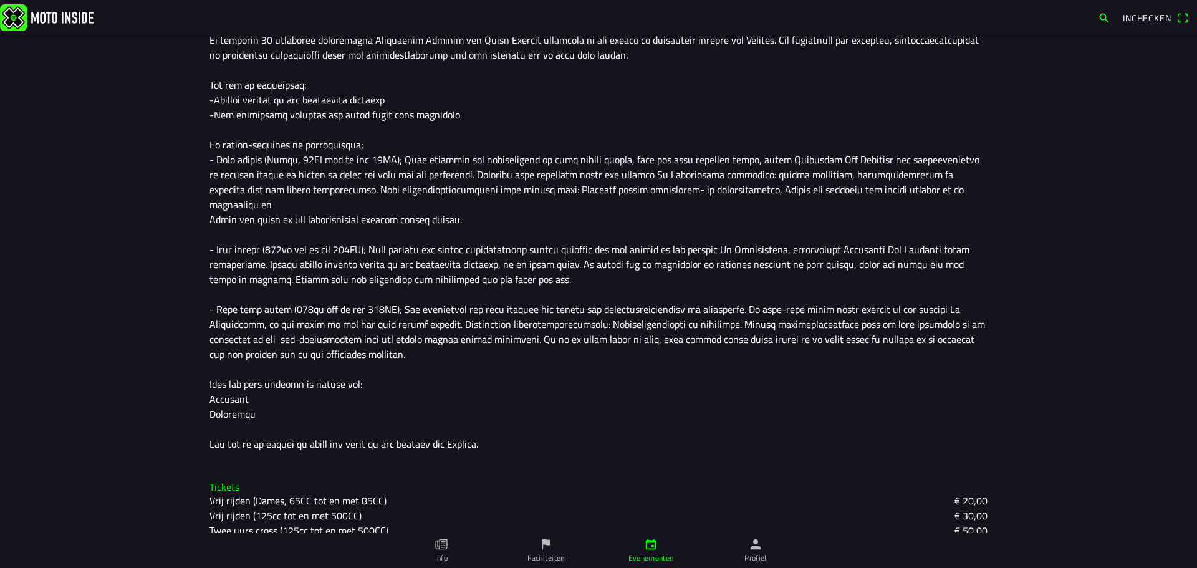
scroll to position [34, 0]
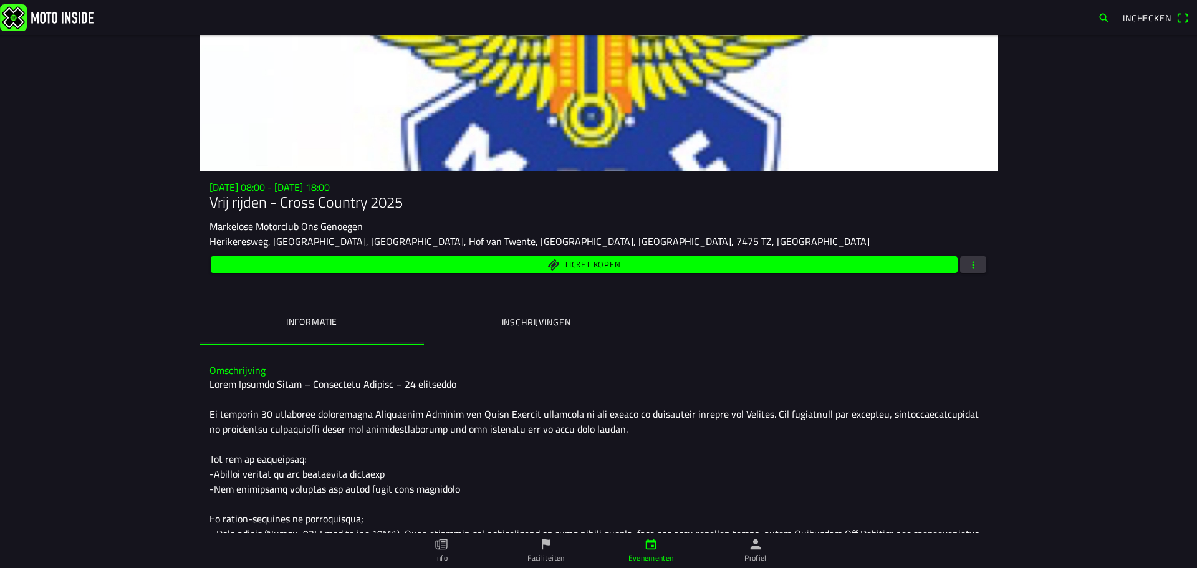
click at [511, 327] on ion-label "Inschrijvingen" at bounding box center [536, 323] width 69 height 14
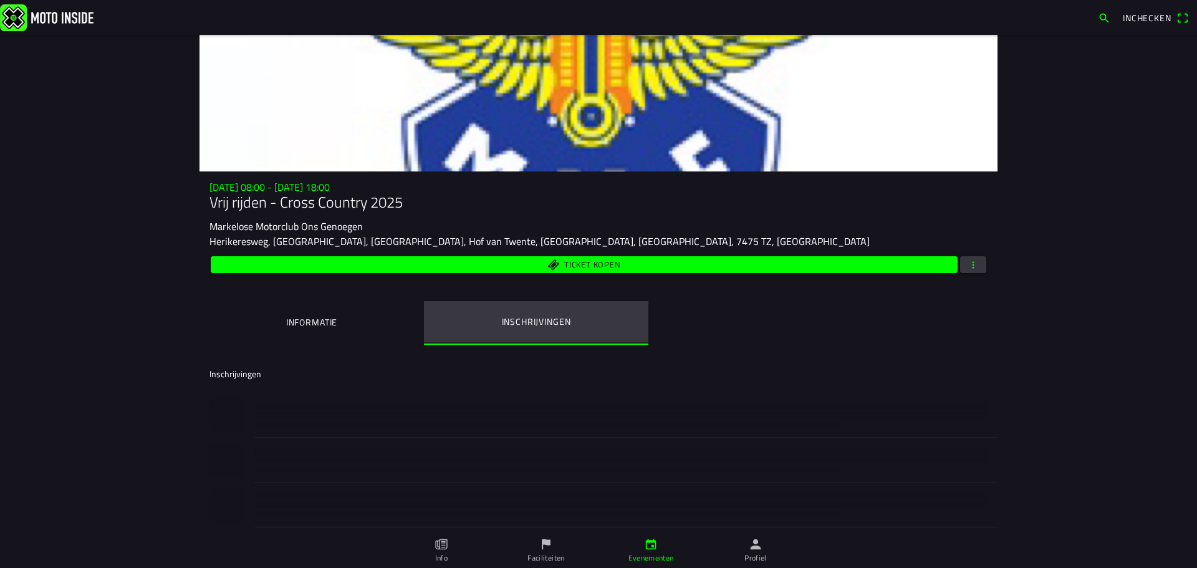
scroll to position [0, 0]
